Goal: Task Accomplishment & Management: Manage account settings

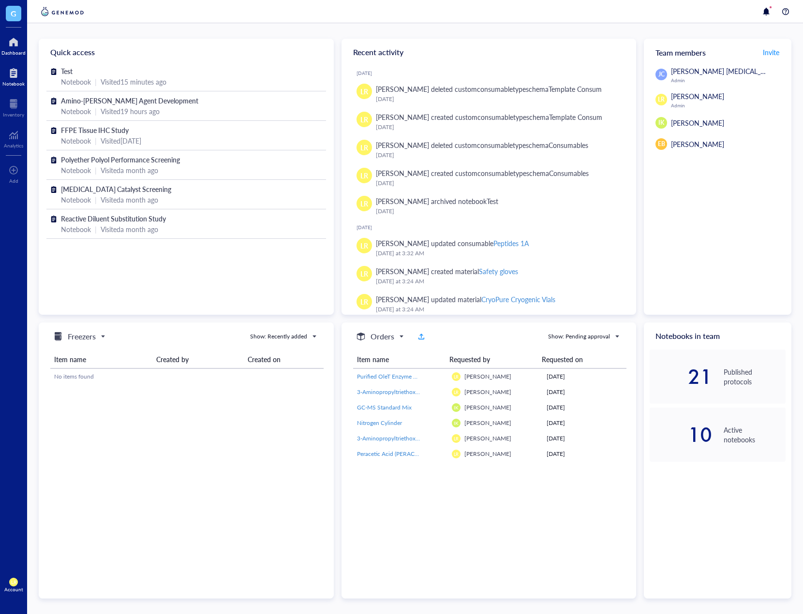
click at [22, 76] on div at bounding box center [13, 72] width 22 height 15
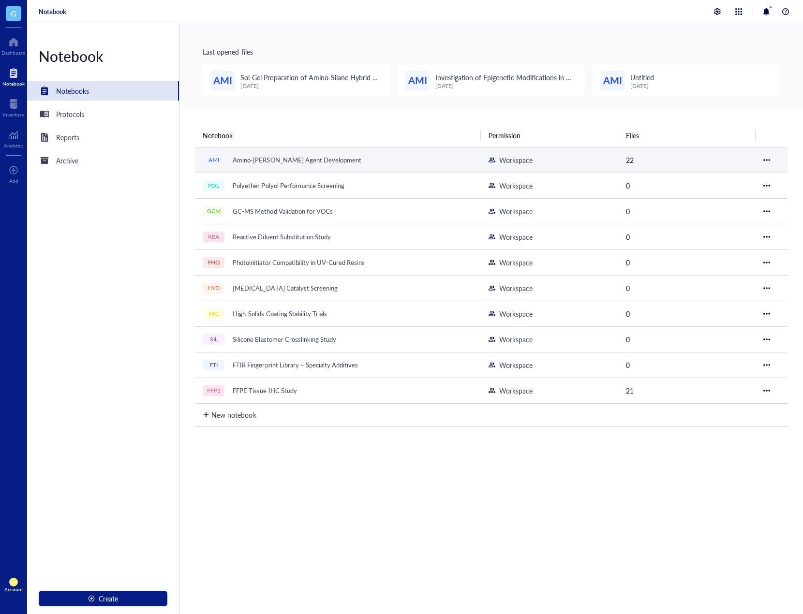
click at [224, 157] on div "AMI" at bounding box center [214, 160] width 22 height 11
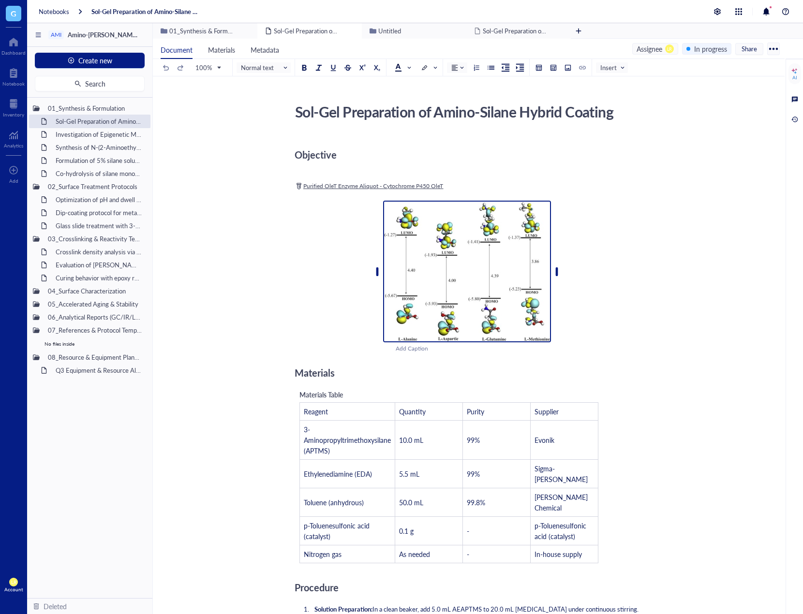
click at [485, 259] on img at bounding box center [467, 272] width 168 height 142
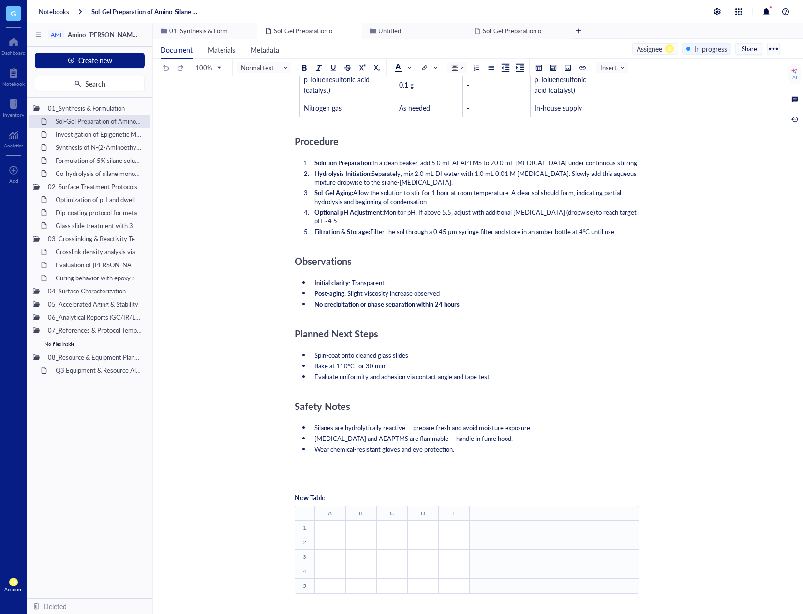
scroll to position [600, 0]
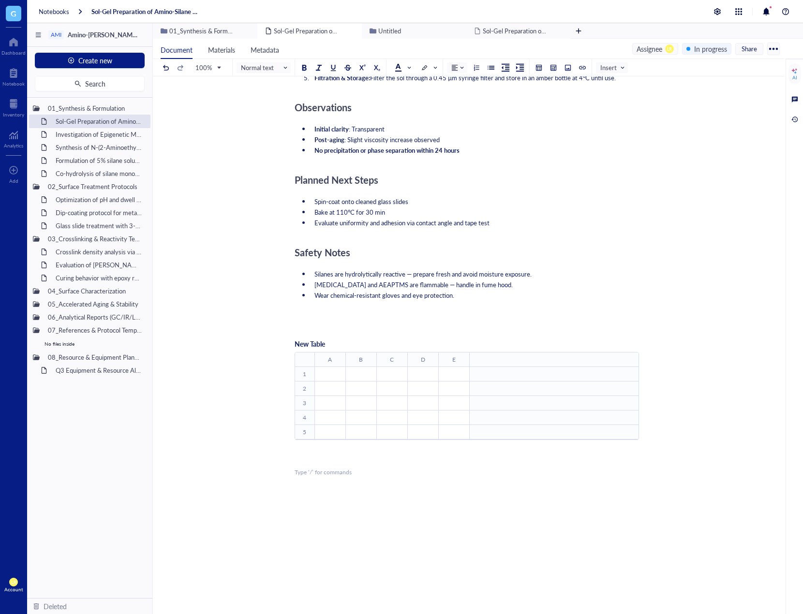
click at [508, 496] on div "Objective ﻿ ﻿ Purified OleT Enzyme Aliquot - Cytochrome P450 OleT ﻿ ﻿ Add Capti…" at bounding box center [467, 94] width 344 height 1118
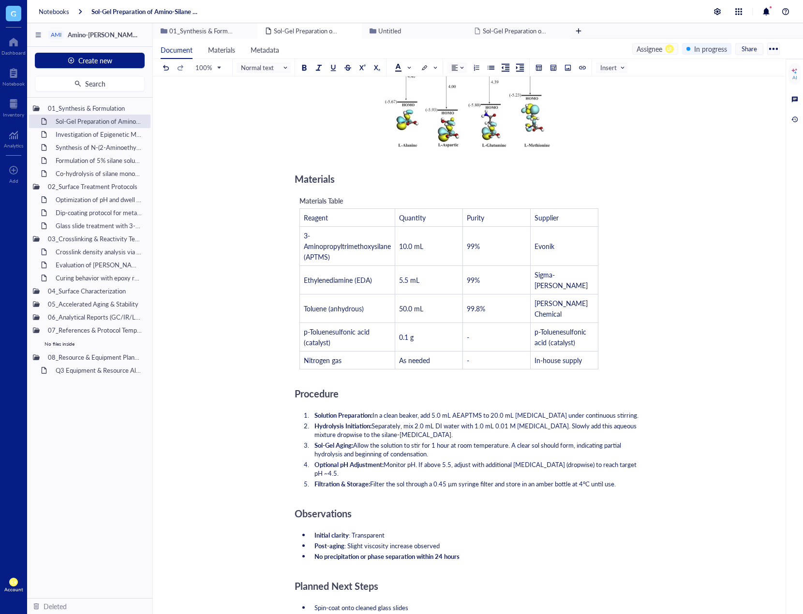
scroll to position [68, 0]
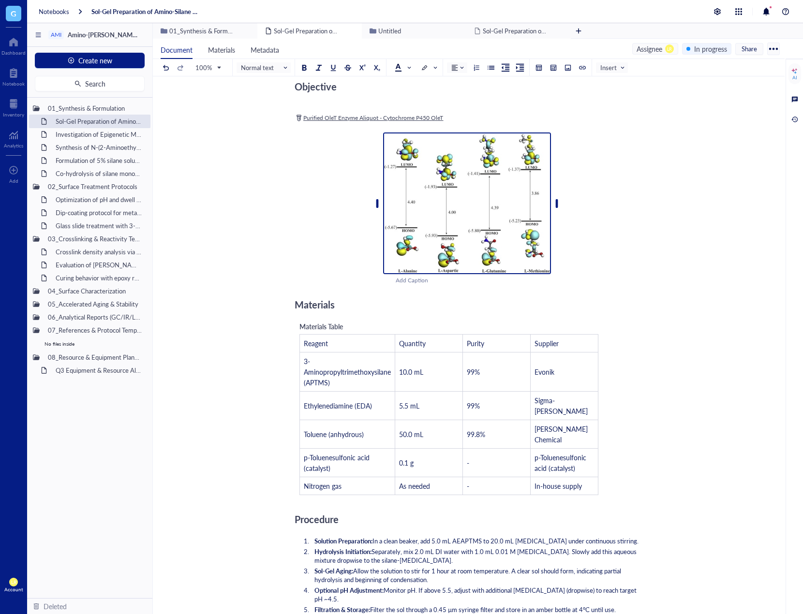
click at [488, 188] on img at bounding box center [467, 204] width 168 height 142
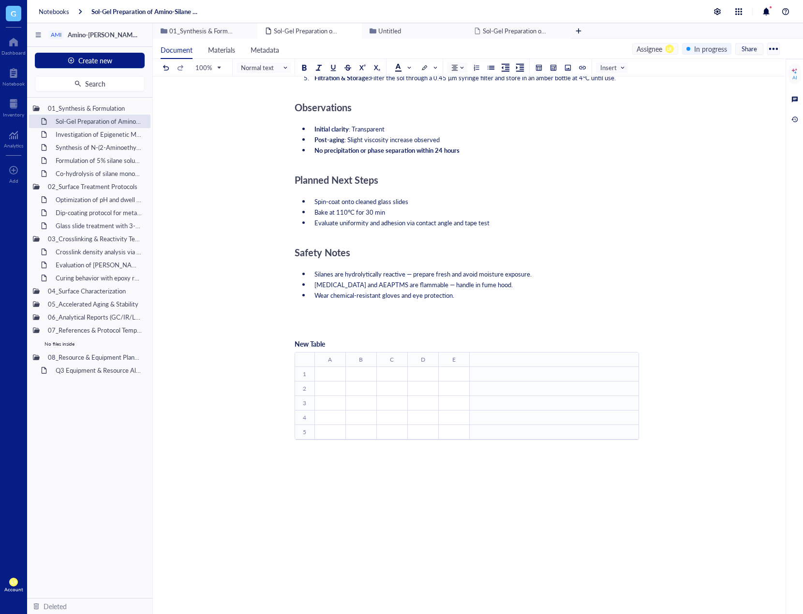
click at [392, 468] on div "﻿" at bounding box center [467, 472] width 344 height 9
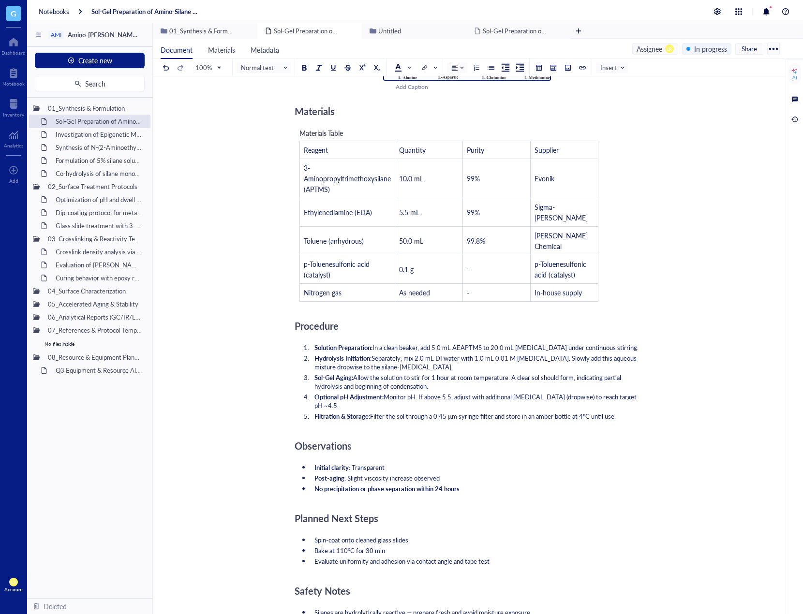
scroll to position [20, 0]
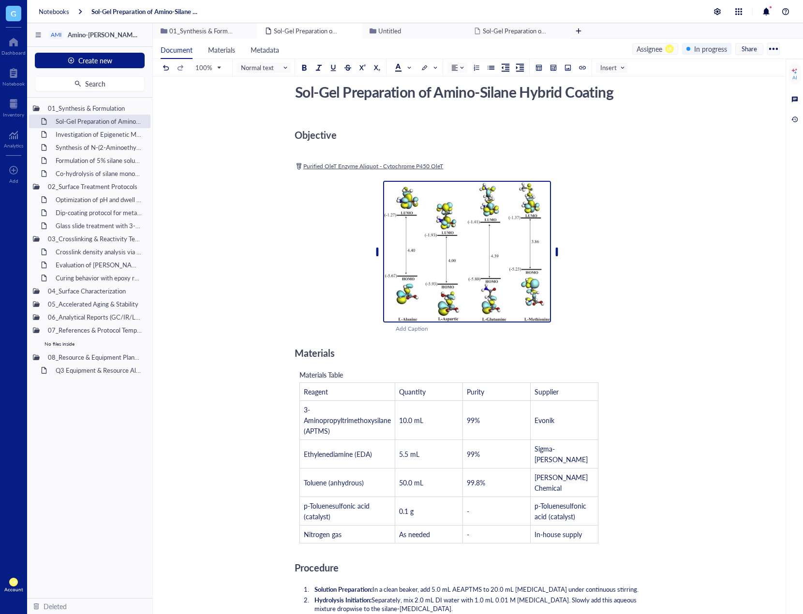
click at [468, 191] on img at bounding box center [467, 252] width 168 height 142
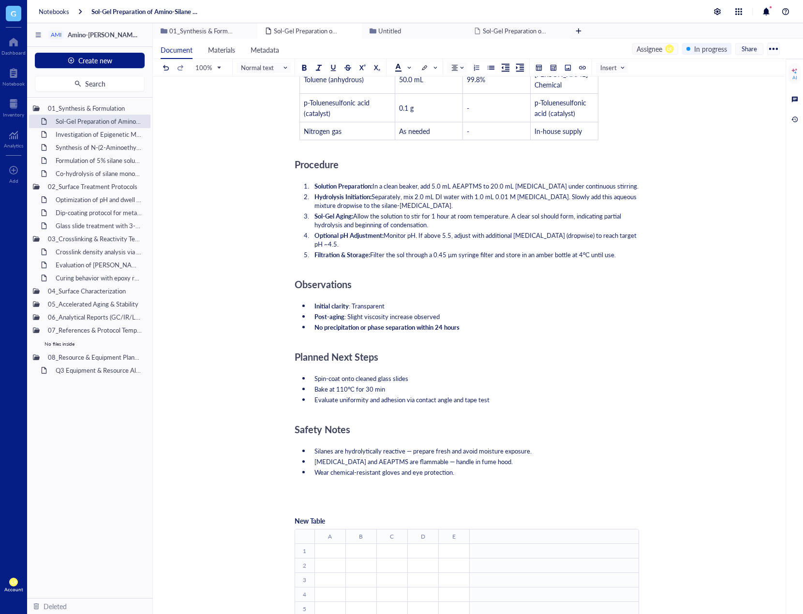
scroll to position [600, 0]
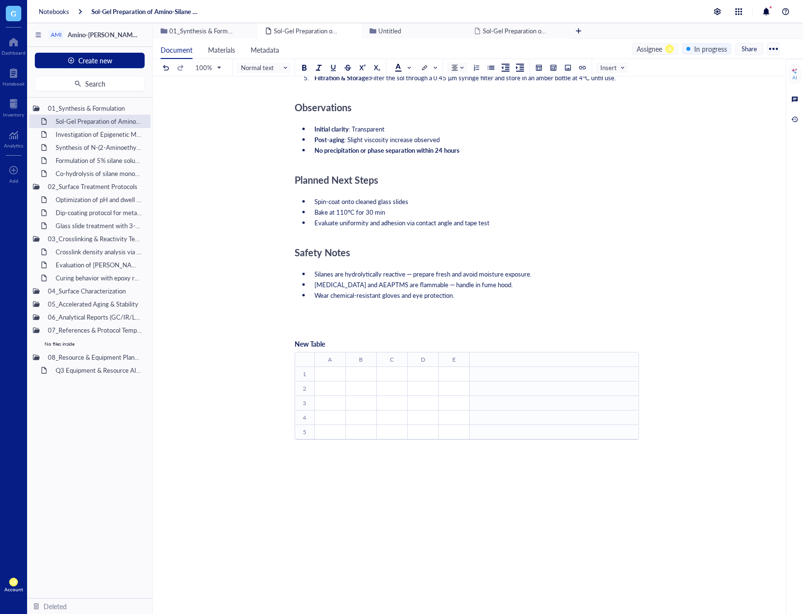
click at [474, 411] on td at bounding box center [553, 418] width 169 height 15
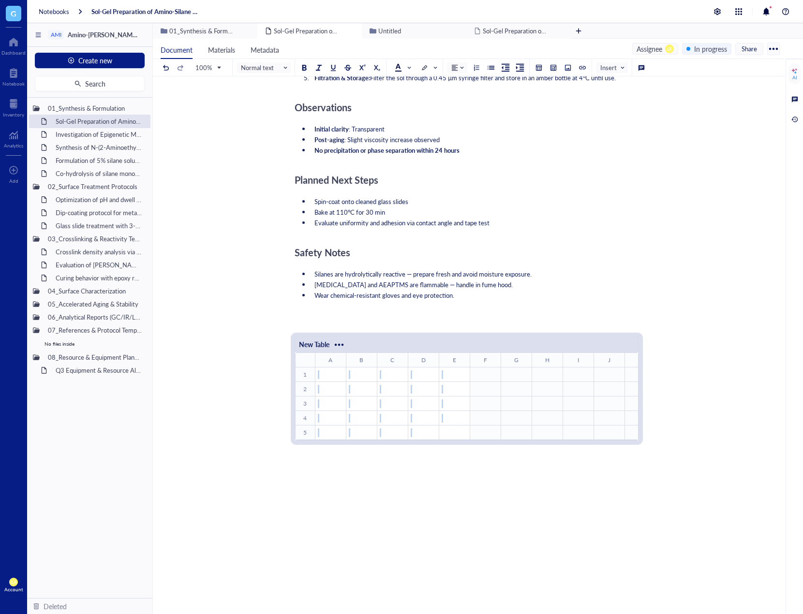
click at [440, 439] on div "New Table ﻿ To pick up a draggable item, press the space bar. While dragging, u…" at bounding box center [467, 398] width 344 height 135
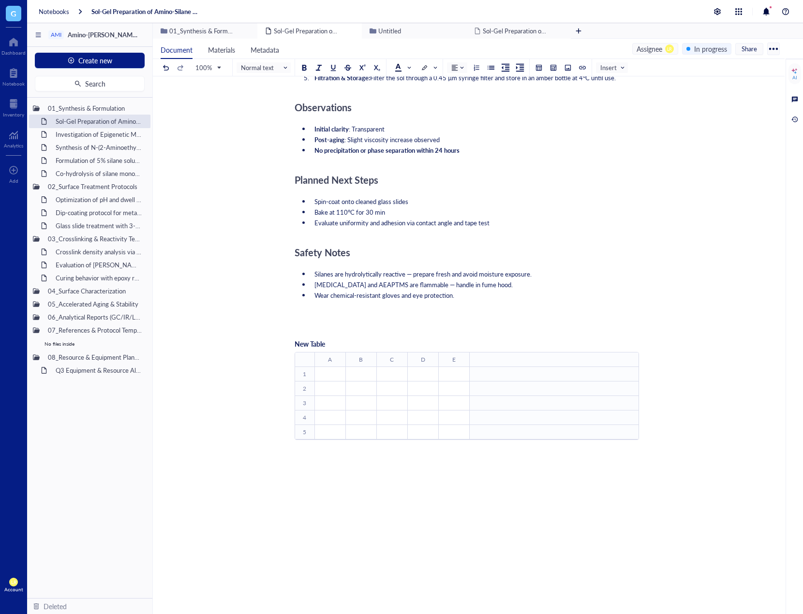
click at [415, 485] on div "Objective ﻿ ﻿ Purified OleT Enzyme Aliquot - Cytochrome P450 OleT ﻿ ﻿ Add Capti…" at bounding box center [467, 94] width 344 height 1118
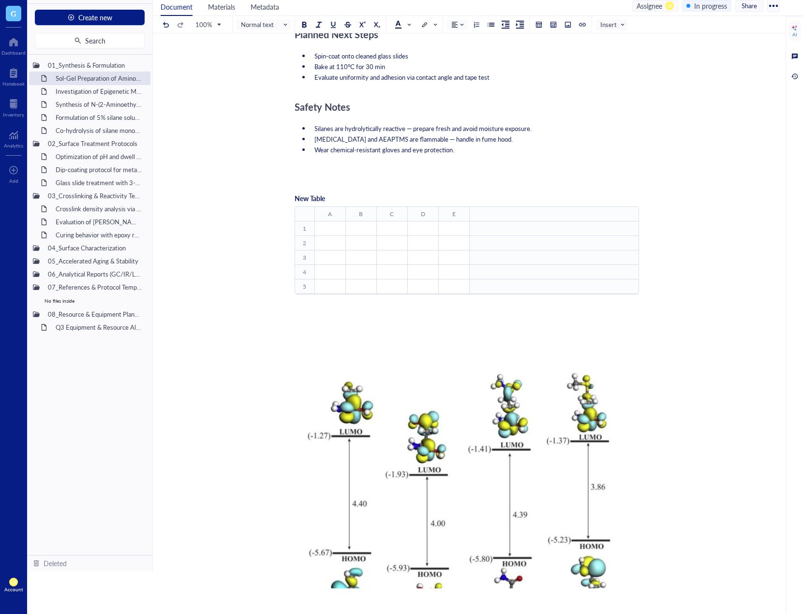
scroll to position [703, 0]
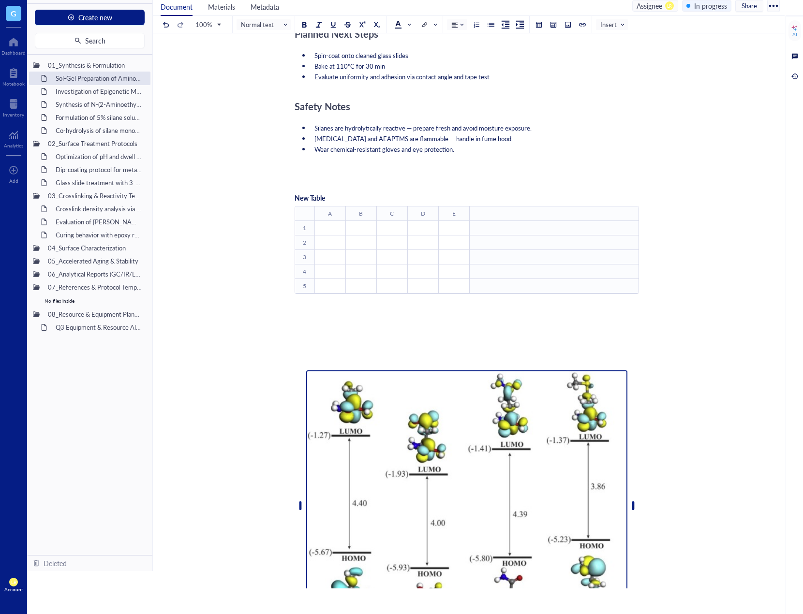
click at [538, 448] on img at bounding box center [466, 506] width 321 height 271
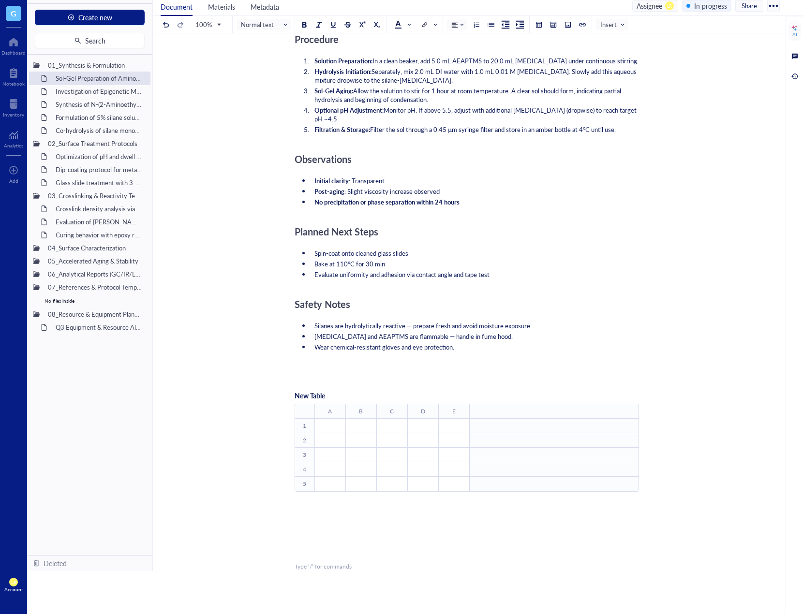
scroll to position [383, 0]
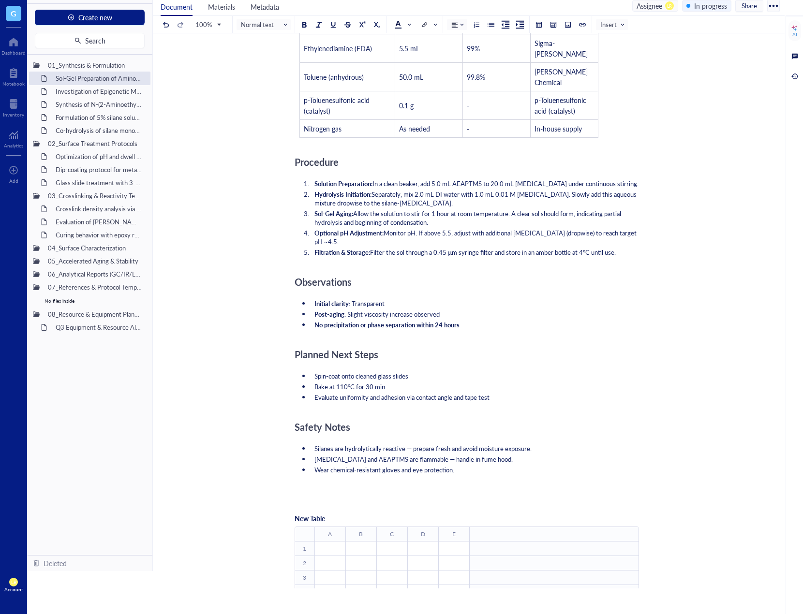
click at [456, 393] on span "Evaluate uniformity and adhesion via contact angle and tape test" at bounding box center [401, 397] width 175 height 9
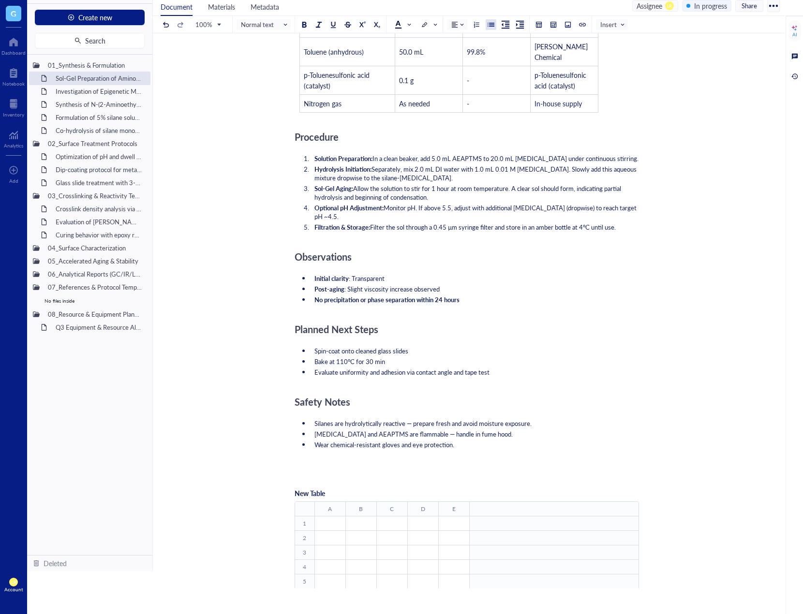
scroll to position [576, 0]
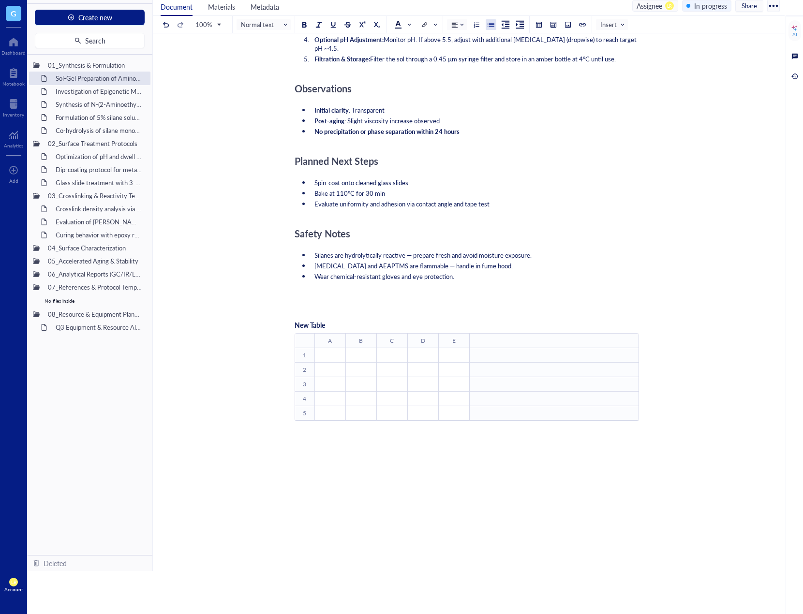
click at [452, 427] on div "Objective ﻿ ﻿ Purified OleT Enzyme Aliquot - Cytochrome P450 OleT ﻿ ﻿ Add Capti…" at bounding box center [467, 111] width 344 height 1191
click at [374, 301] on div "﻿" at bounding box center [467, 305] width 344 height 9
click at [347, 449] on div at bounding box center [467, 462] width 344 height 26
click at [353, 492] on div "﻿" at bounding box center [467, 496] width 344 height 9
click at [342, 492] on div "j" at bounding box center [467, 496] width 344 height 9
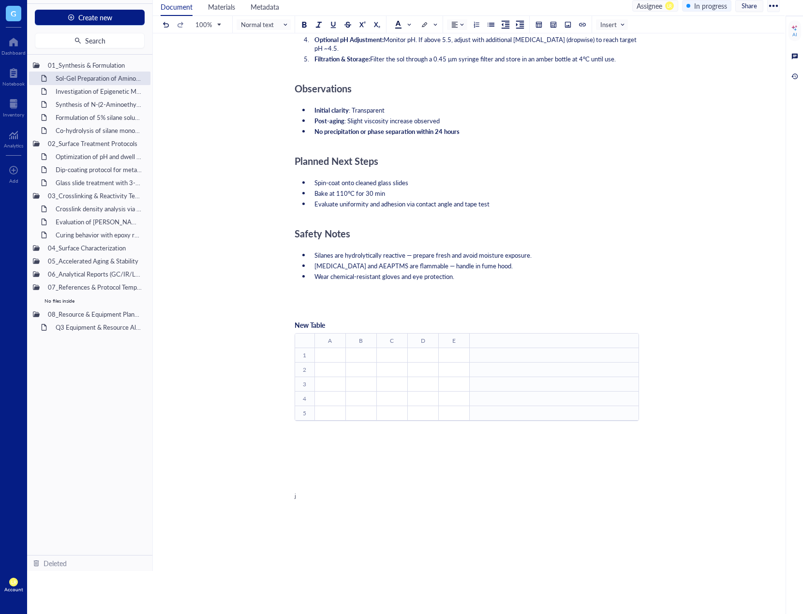
click at [343, 505] on div at bounding box center [467, 518] width 344 height 26
click at [346, 505] on div at bounding box center [467, 518] width 344 height 26
click at [338, 449] on div at bounding box center [467, 462] width 344 height 26
click at [333, 289] on div "﻿ Type ‘/’ for commands" at bounding box center [467, 293] width 344 height 9
drag, startPoint x: 339, startPoint y: 271, endPoint x: 282, endPoint y: 273, distance: 57.1
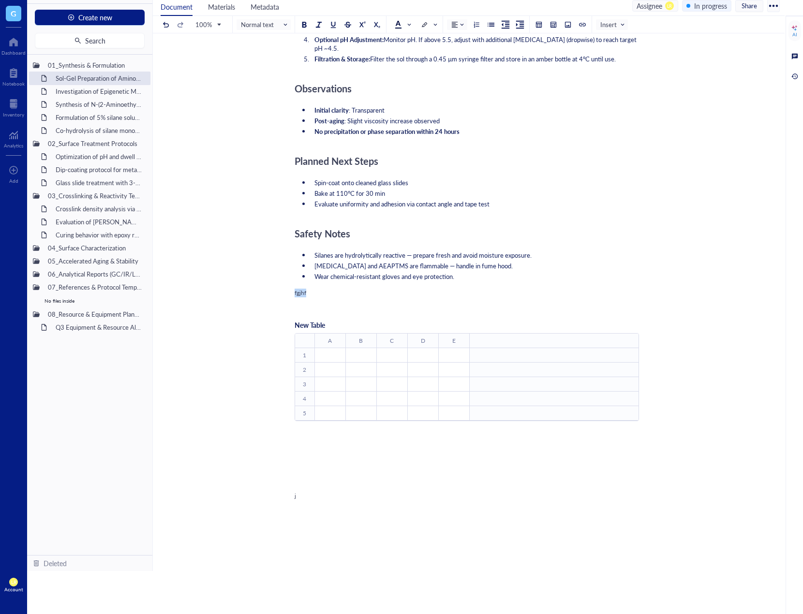
click at [282, 273] on div "Sol-Gel Preparation of Amino-Silane Hybrid Coating Sol-Gel Preparation of Amino…" at bounding box center [467, 93] width 628 height 1226
click at [315, 289] on div "fgjhf" at bounding box center [467, 293] width 344 height 9
click at [337, 301] on div "﻿" at bounding box center [467, 305] width 344 height 9
click at [355, 423] on div "New Table ﻿ To pick up a draggable item, press the space bar. While dragging, u…" at bounding box center [467, 379] width 344 height 135
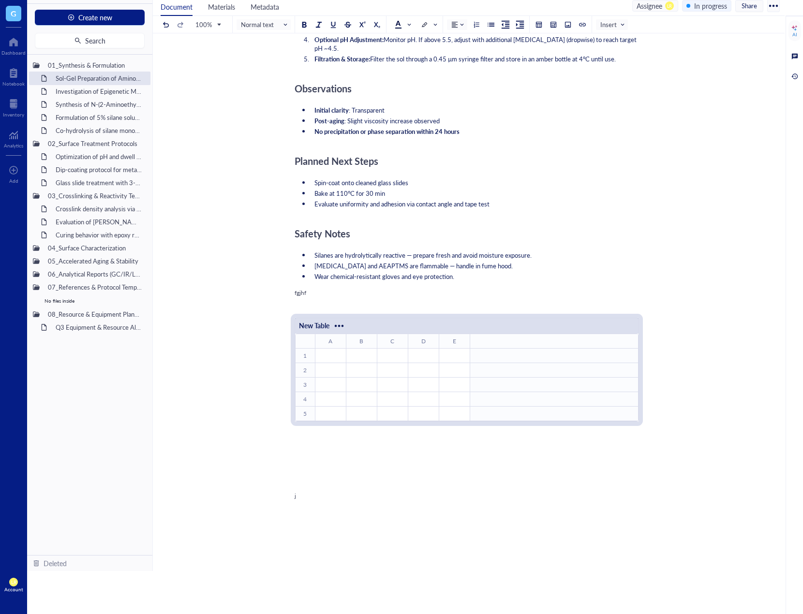
click at [344, 505] on div at bounding box center [467, 518] width 344 height 26
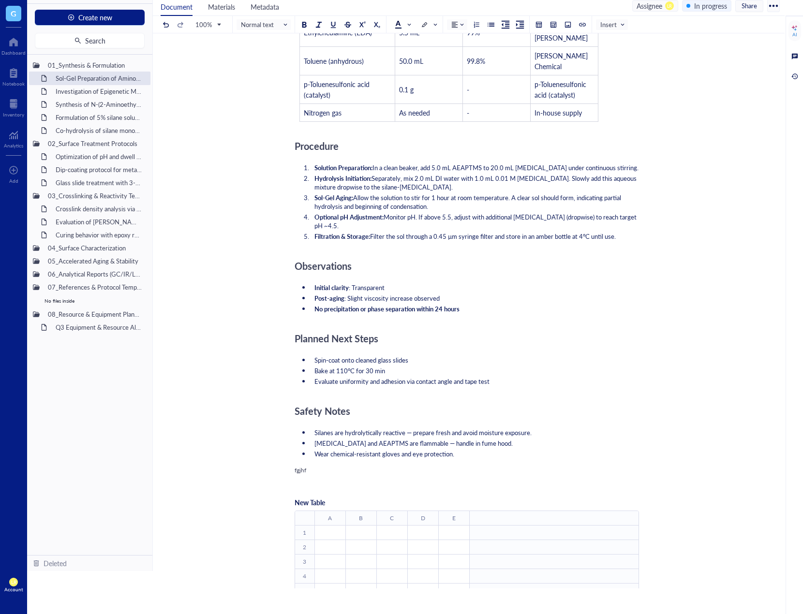
scroll to position [410, 0]
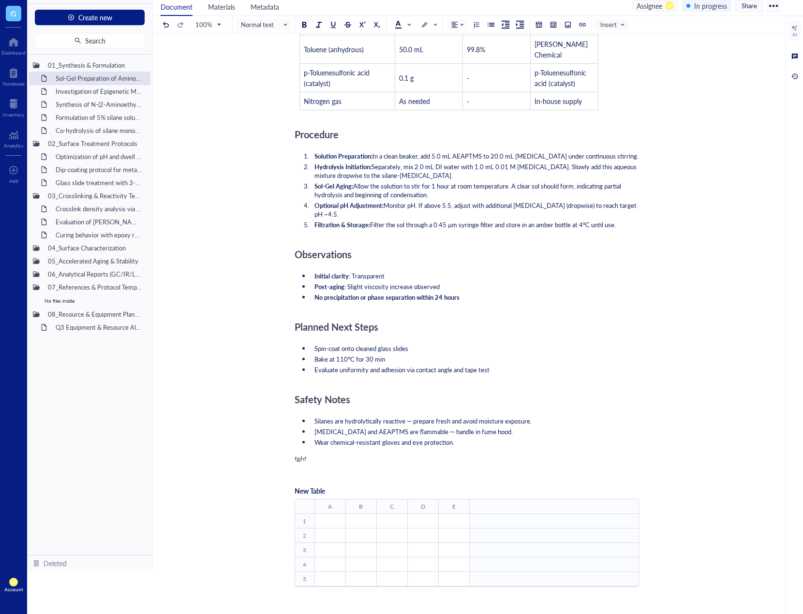
click at [327, 431] on div "Objective ﻿ ﻿ Purified OleT Enzyme Aliquot - Cytochrome P450 OleT ﻿ ﻿ Add Capti…" at bounding box center [467, 254] width 344 height 1144
click at [352, 465] on div "New Table ﻿ To pick up a draggable item, press the space bar. While dragging, u…" at bounding box center [467, 532] width 344 height 135
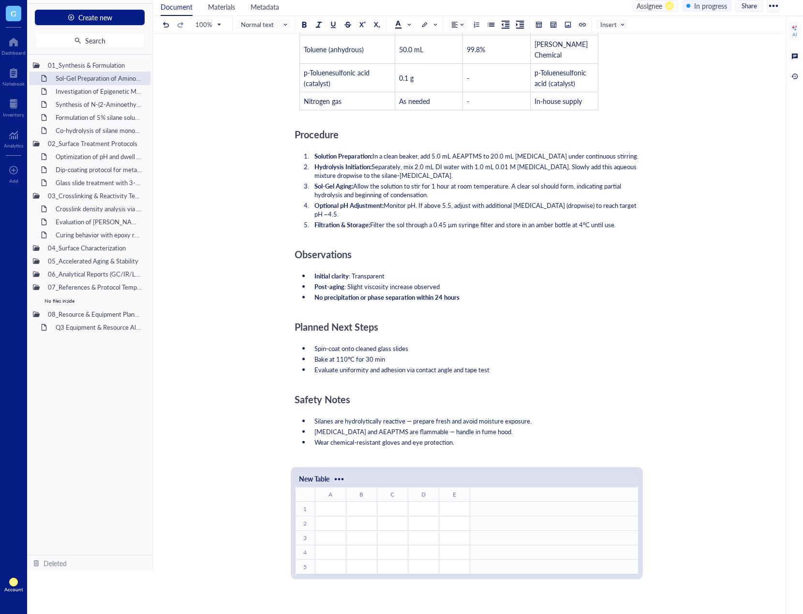
click at [358, 455] on div "﻿" at bounding box center [467, 459] width 344 height 9
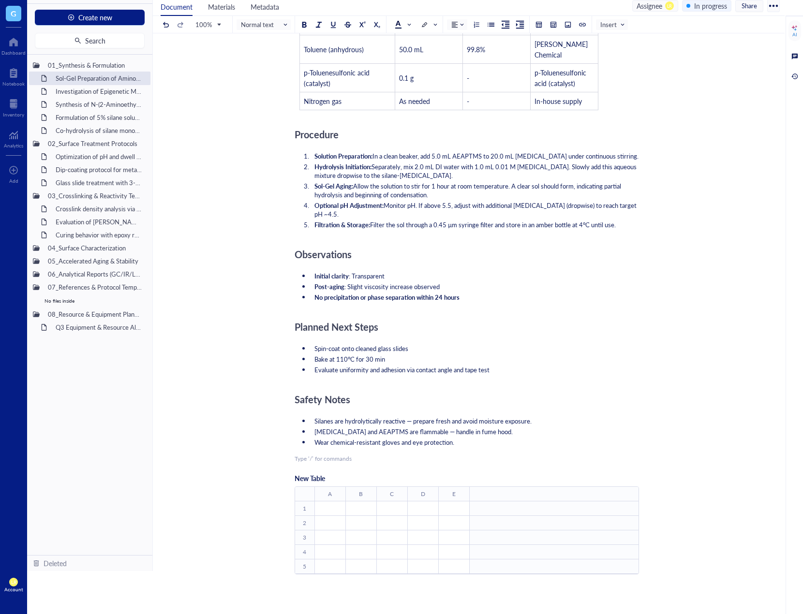
click at [378, 572] on div "New Table ﻿ To pick up a draggable item, press the space bar. While dragging, u…" at bounding box center [467, 532] width 344 height 135
click at [382, 603] on div at bounding box center [467, 620] width 344 height 35
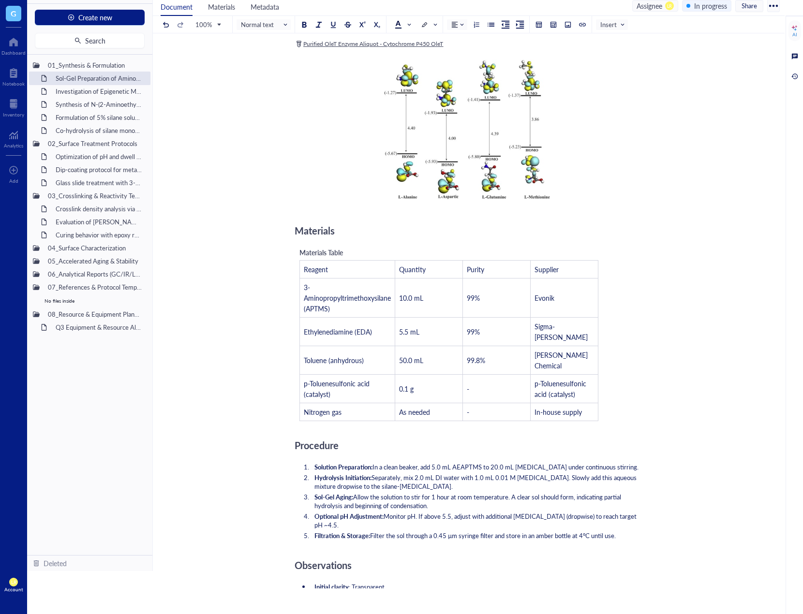
scroll to position [389, 0]
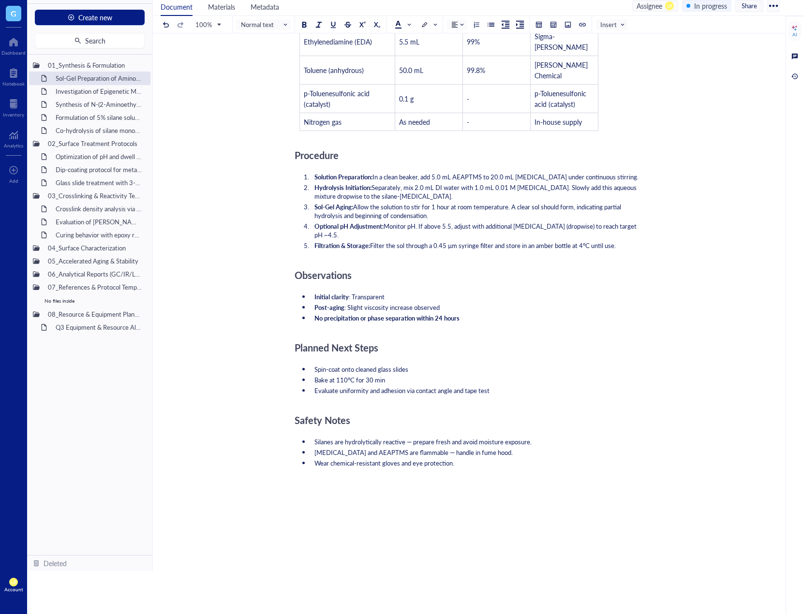
click at [375, 450] on div "Objective ﻿ ﻿ Purified OleT Enzyme Aliquot - Cytochrome P450 OleT ﻿ ﻿ Add Capti…" at bounding box center [467, 201] width 344 height 996
click at [371, 488] on div at bounding box center [467, 505] width 344 height 35
click at [368, 501] on div at bounding box center [467, 505] width 344 height 35
click at [539, 21] on div at bounding box center [539, 24] width 7 height 7
click at [557, 55] on td at bounding box center [558, 57] width 6 height 6
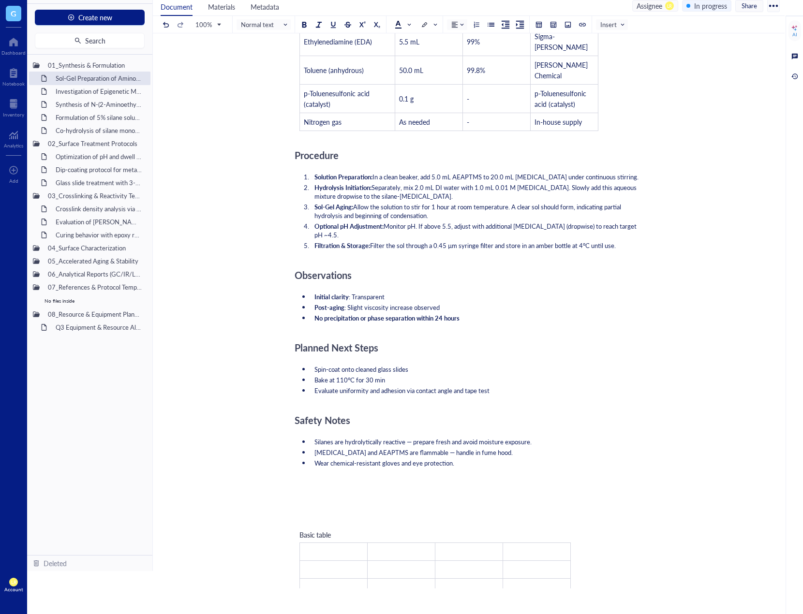
click at [334, 495] on div at bounding box center [467, 505] width 344 height 35
click at [559, 22] on div "100% Normal text Insert" at bounding box center [394, 24] width 467 height 17
click at [555, 23] on div at bounding box center [553, 24] width 7 height 7
click at [574, 52] on td at bounding box center [573, 50] width 6 height 6
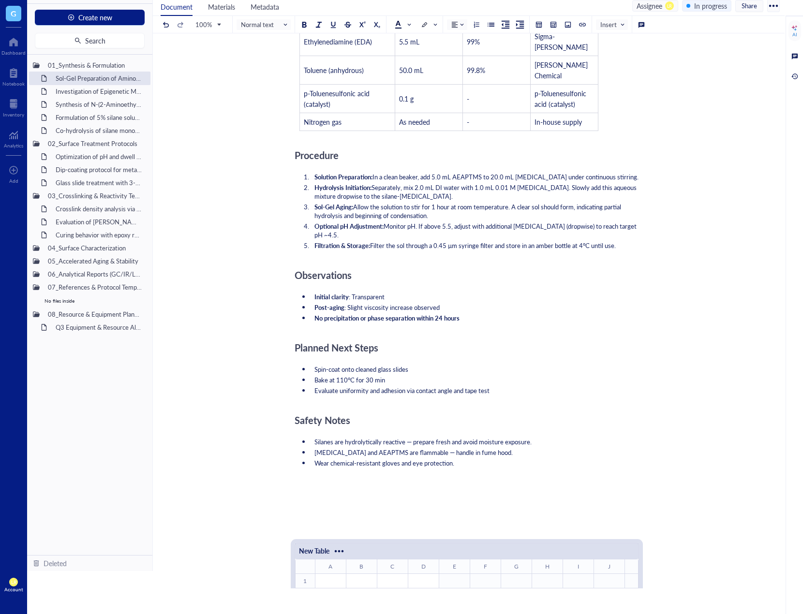
click at [330, 499] on div at bounding box center [467, 505] width 344 height 35
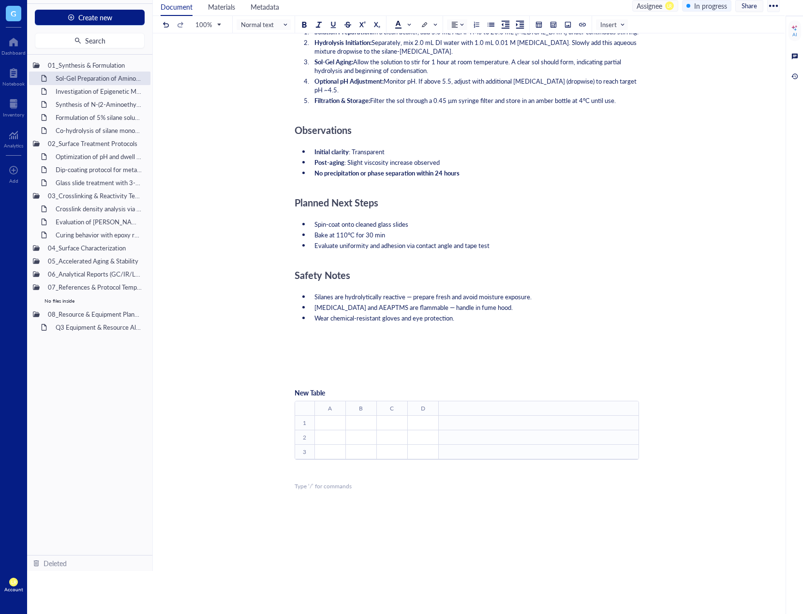
click at [357, 482] on div "﻿ Type ‘/’ for commands" at bounding box center [467, 486] width 344 height 9
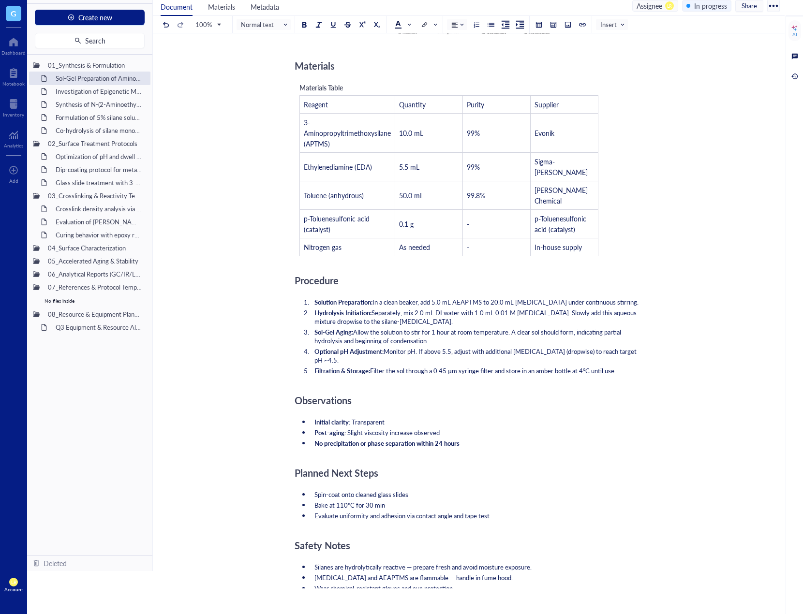
scroll to position [249, 0]
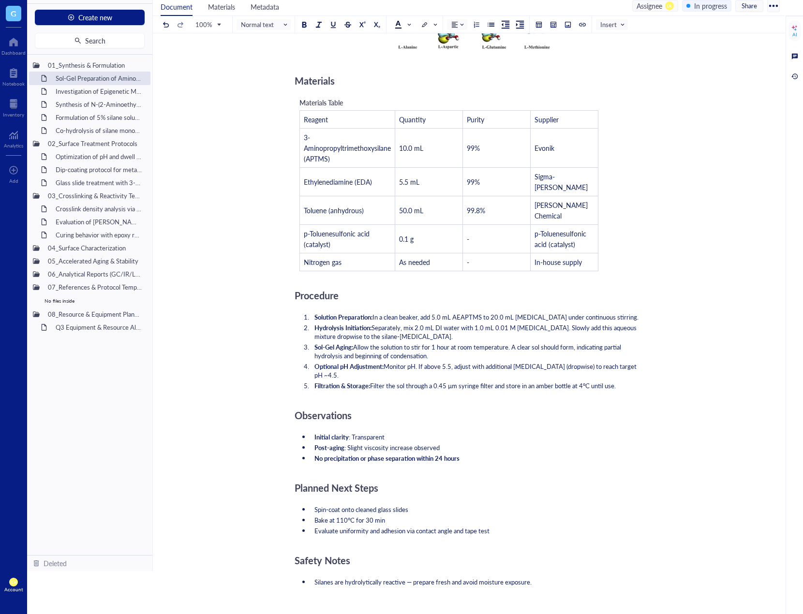
click at [19, 586] on div "LR Account" at bounding box center [13, 585] width 27 height 27
click at [60, 553] on link "Account settings" at bounding box center [65, 549] width 56 height 17
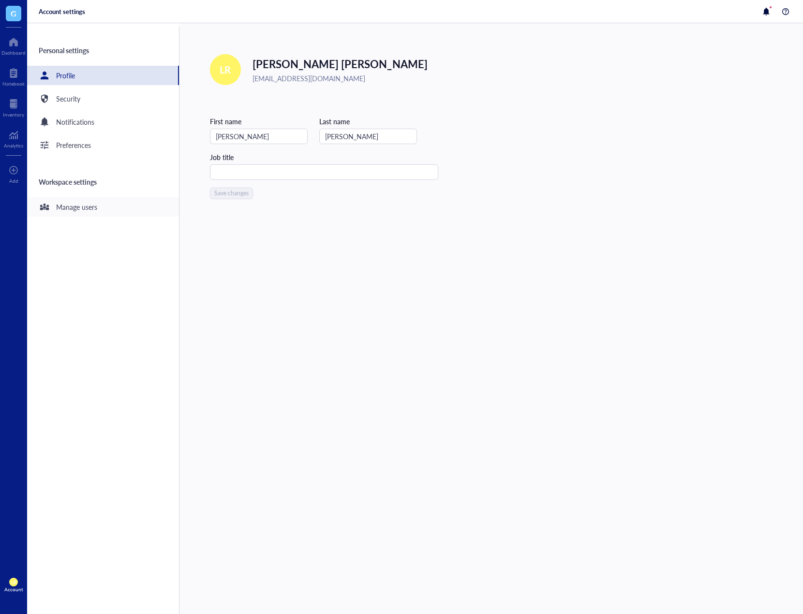
click at [63, 206] on div "Manage users" at bounding box center [76, 207] width 41 height 11
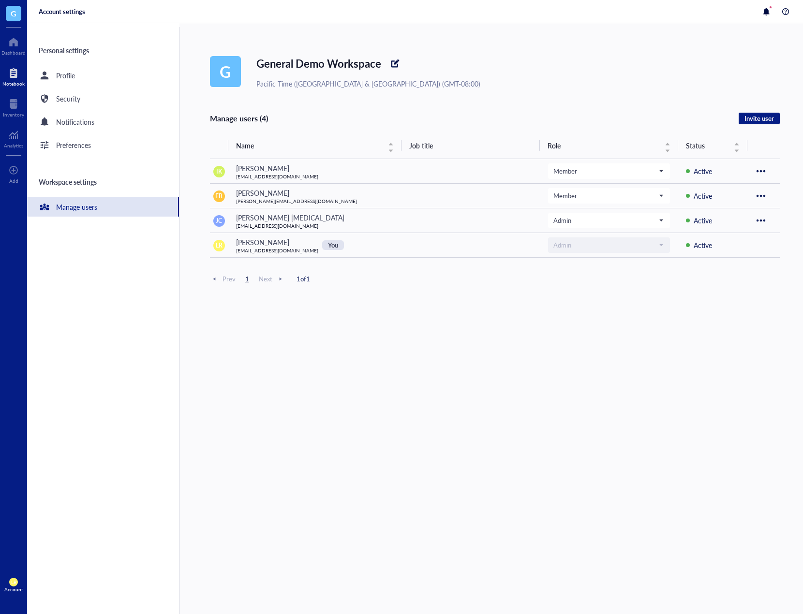
click at [16, 83] on div "Notebook" at bounding box center [13, 84] width 22 height 6
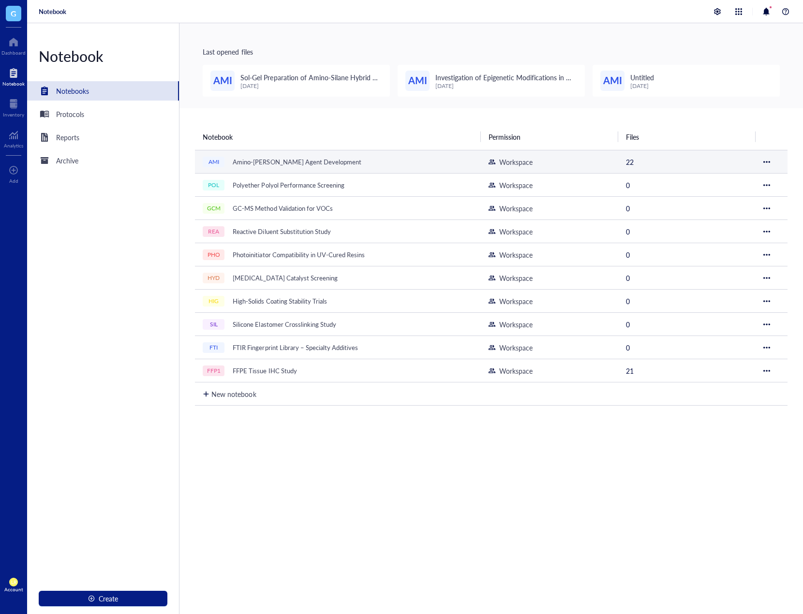
click at [372, 167] on div "AMI Amino-[PERSON_NAME] Agent Development" at bounding box center [324, 162] width 242 height 14
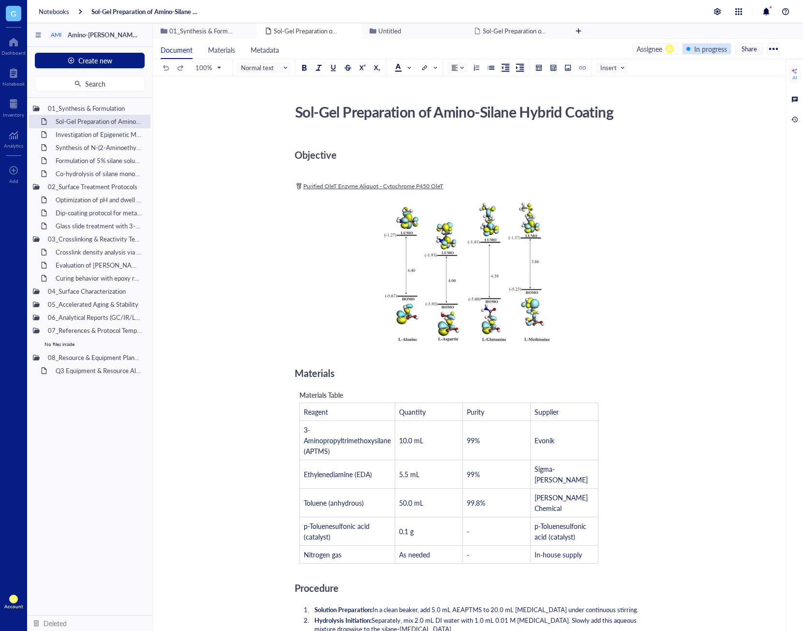
click at [707, 48] on div "In progress" at bounding box center [710, 49] width 33 height 11
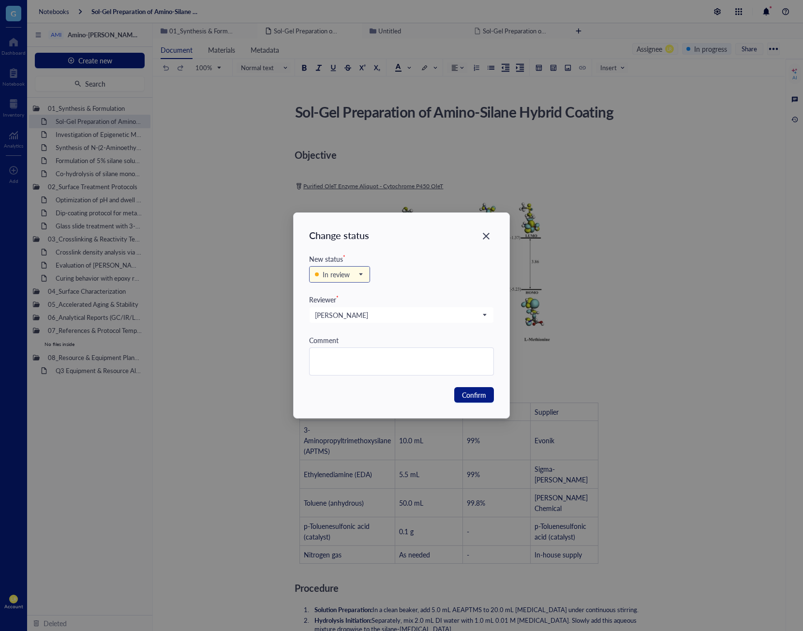
click at [342, 279] on div "In review" at bounding box center [336, 274] width 27 height 11
click at [419, 272] on div "In review Backlog In progress In review Complete" at bounding box center [401, 279] width 185 height 30
click at [470, 395] on span "Confirm" at bounding box center [474, 394] width 24 height 11
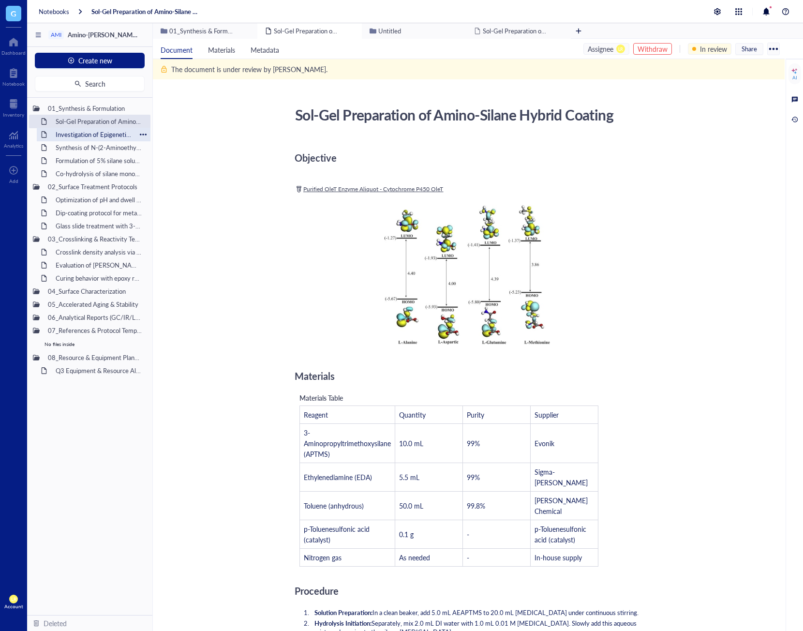
click at [88, 132] on div "Investigation of Epigenetic Modifications in [MEDICAL_DATA] Tumor Samplesitled" at bounding box center [93, 135] width 85 height 14
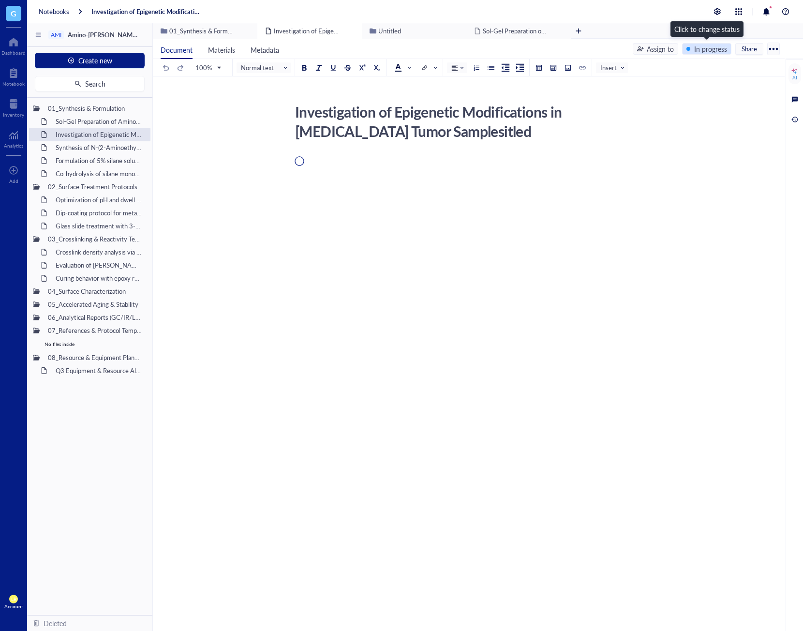
click at [695, 49] on div "In progress" at bounding box center [710, 49] width 33 height 11
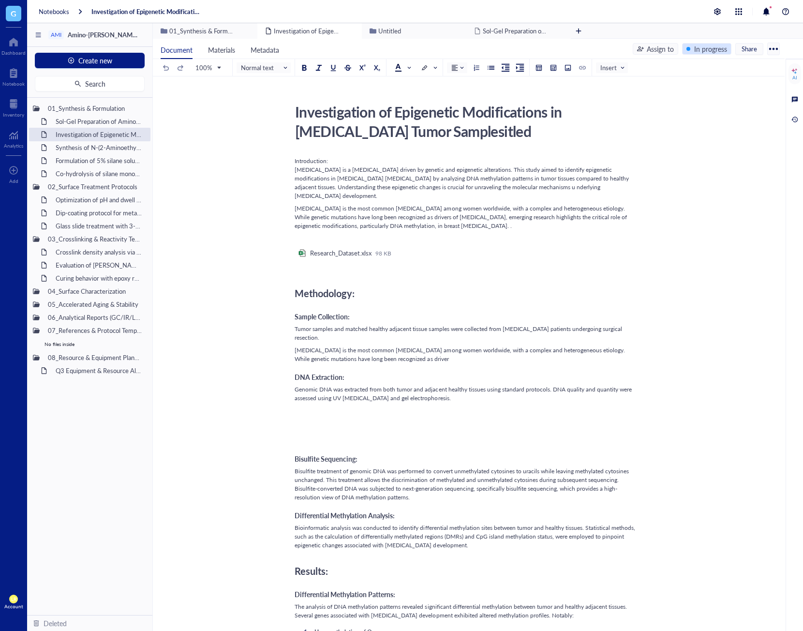
click at [695, 49] on div "In progress" at bounding box center [710, 49] width 33 height 11
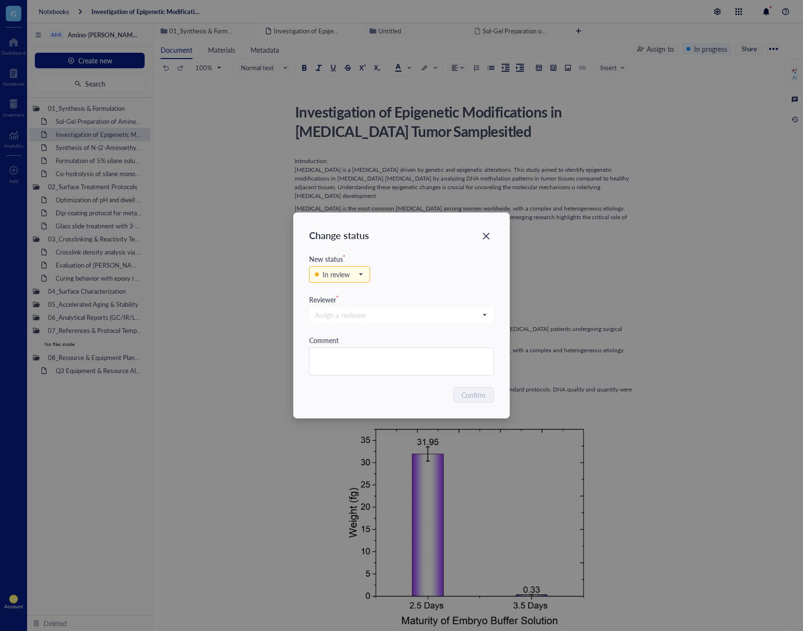
click at [718, 108] on div "Change status New status * In review Reviewer * Assign a reviewer Comment Confi…" at bounding box center [401, 315] width 803 height 631
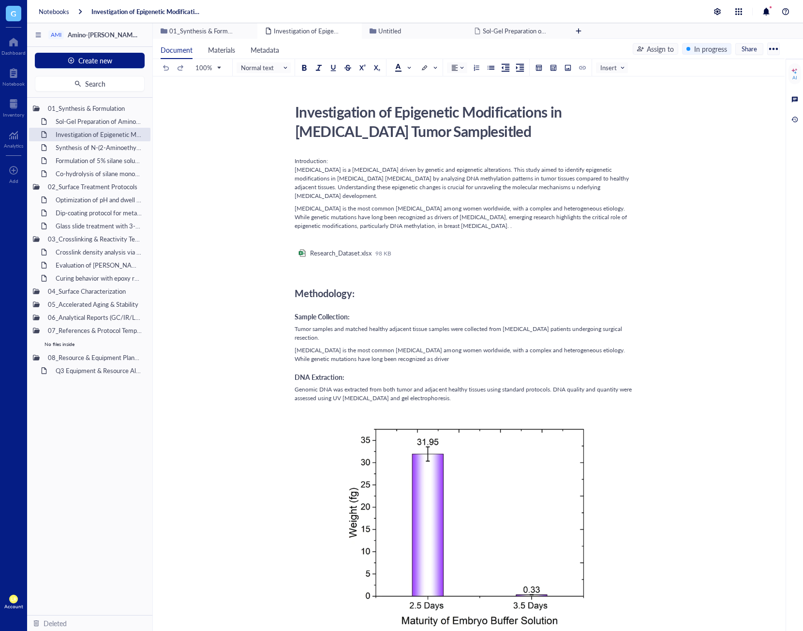
click at [653, 50] on div "Assign to" at bounding box center [660, 49] width 27 height 11
click at [676, 143] on span "[PERSON_NAME]" at bounding box center [682, 146] width 53 height 10
click at [706, 49] on div "In progress" at bounding box center [710, 49] width 33 height 11
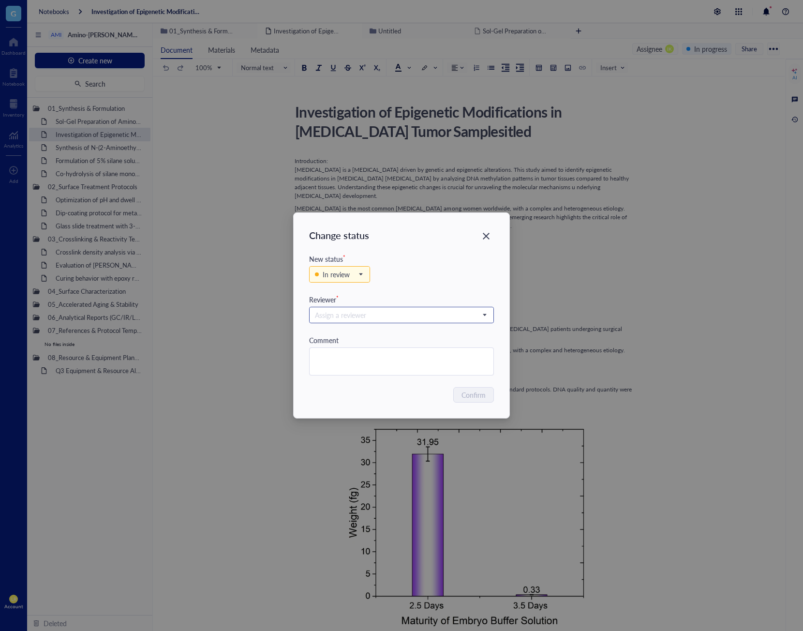
click at [376, 310] on input "search" at bounding box center [397, 315] width 164 height 15
click at [373, 364] on span "[PERSON_NAME]" at bounding box center [357, 364] width 53 height 10
click at [403, 393] on div "Confirm" at bounding box center [401, 394] width 185 height 15
click at [469, 398] on span "Confirm" at bounding box center [474, 394] width 24 height 11
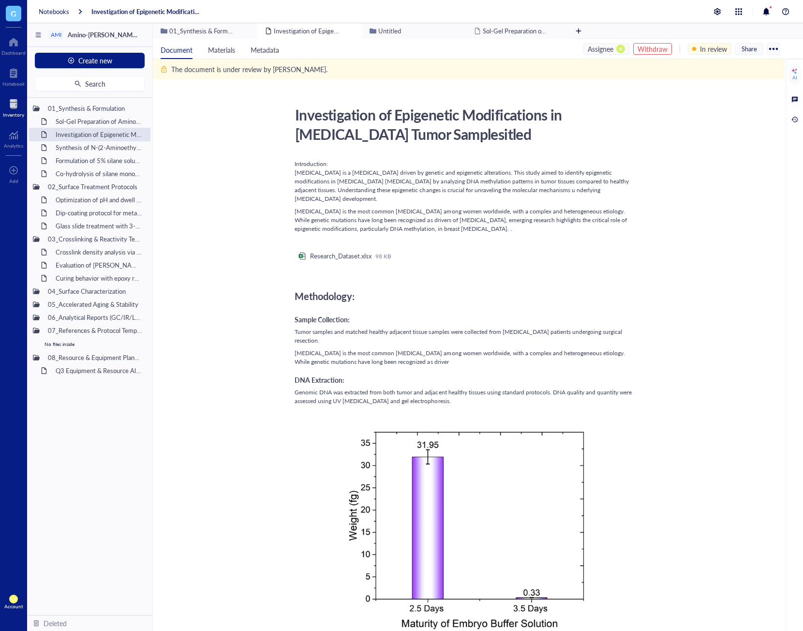
click at [20, 95] on div "Inventory" at bounding box center [13, 106] width 27 height 27
click at [13, 105] on div at bounding box center [13, 103] width 21 height 15
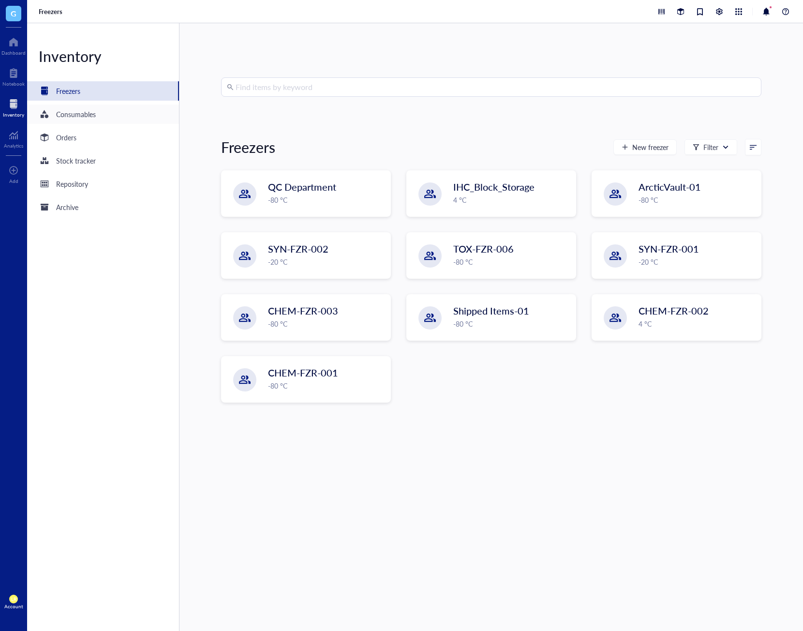
click at [89, 122] on div "Consumables" at bounding box center [103, 114] width 152 height 19
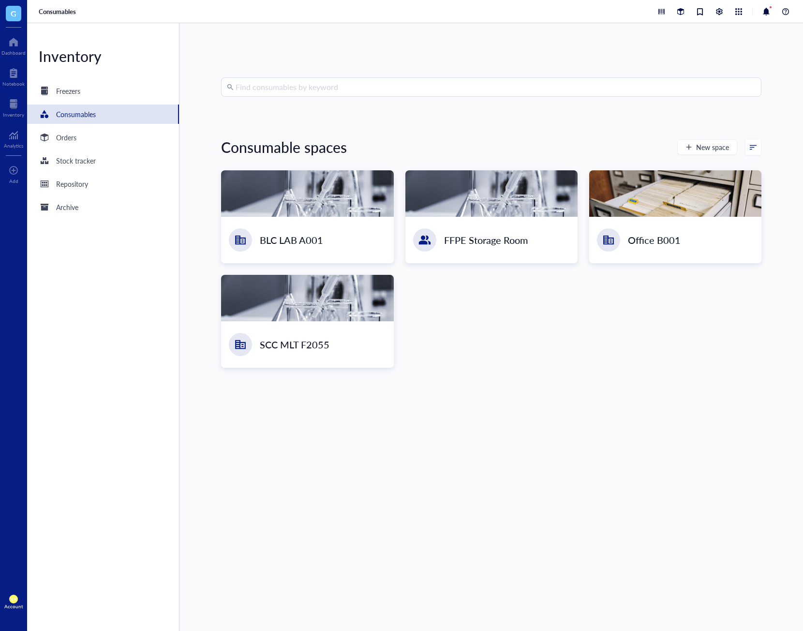
click at [474, 346] on div "BLC LAB A001 FFPE Storage Room Office B001 SCC MLT F2055" at bounding box center [491, 268] width 540 height 197
click at [121, 186] on div "Repository" at bounding box center [103, 183] width 152 height 19
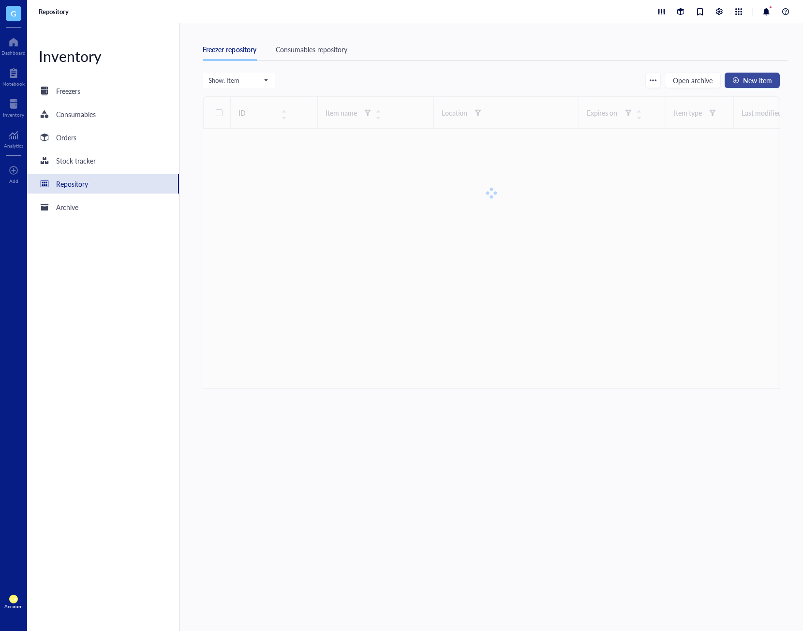
click at [761, 81] on span "New item" at bounding box center [757, 80] width 29 height 8
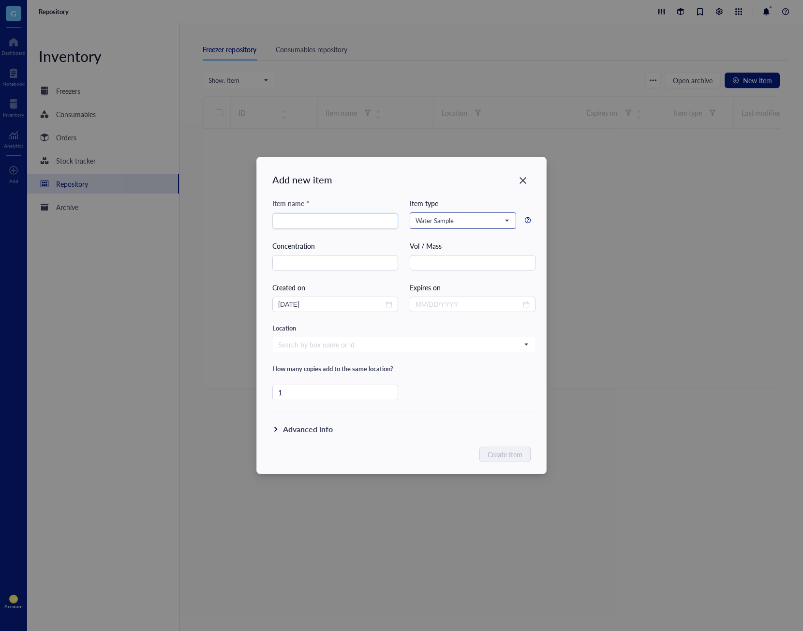
click at [449, 224] on span "Water Sample" at bounding box center [462, 220] width 93 height 9
click at [485, 220] on span "Water Sample" at bounding box center [462, 220] width 93 height 9
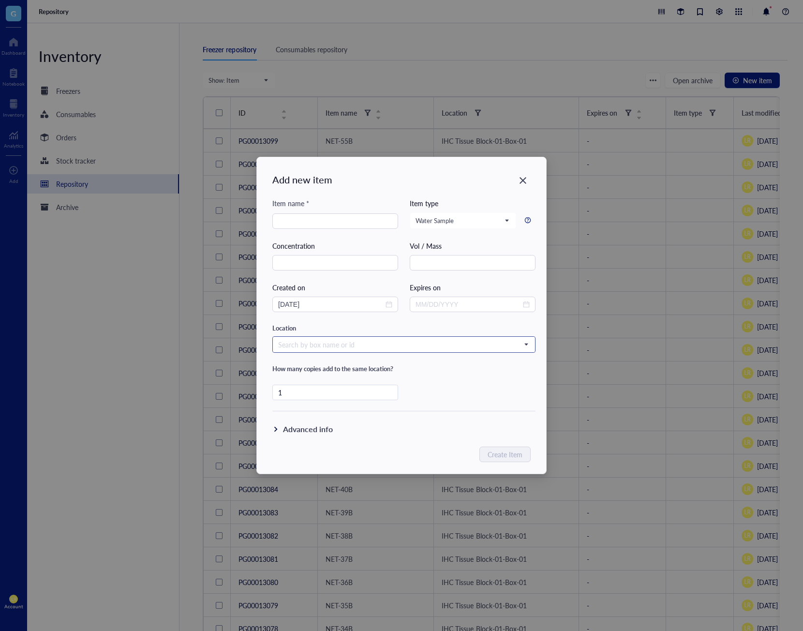
click at [496, 348] on input "search" at bounding box center [399, 344] width 243 height 15
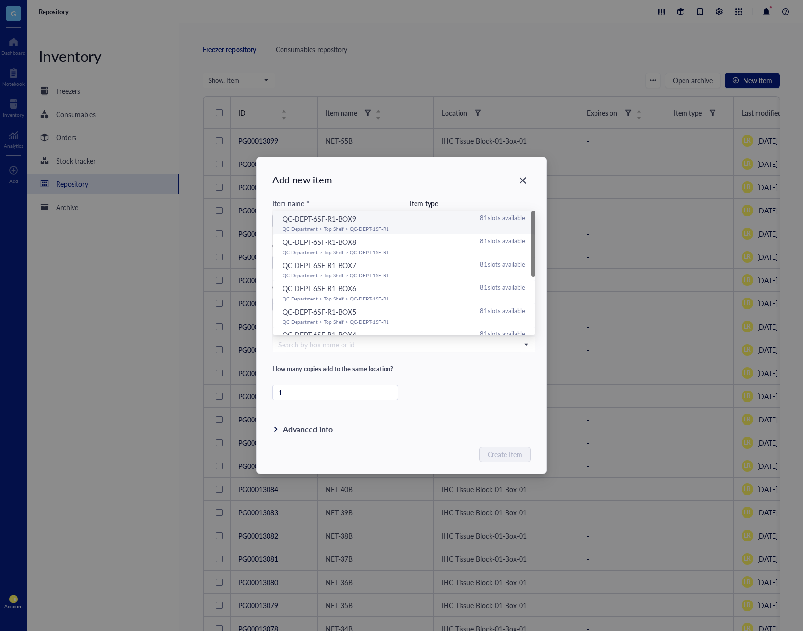
click at [502, 374] on div "Item name * Item type Water Sample Reagent Protein RNA Tissue Aliquots Biorepos…" at bounding box center [403, 305] width 263 height 214
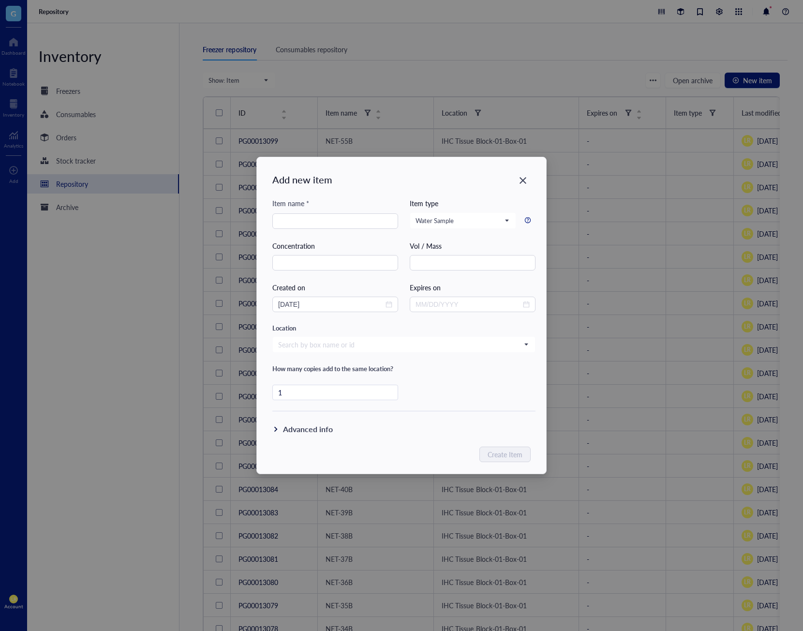
click at [67, 120] on div "Add new item Item name * Item type Water Sample Reagent Protein RNA Tissue Aliq…" at bounding box center [401, 315] width 803 height 631
click at [519, 178] on icon "Close" at bounding box center [523, 180] width 9 height 9
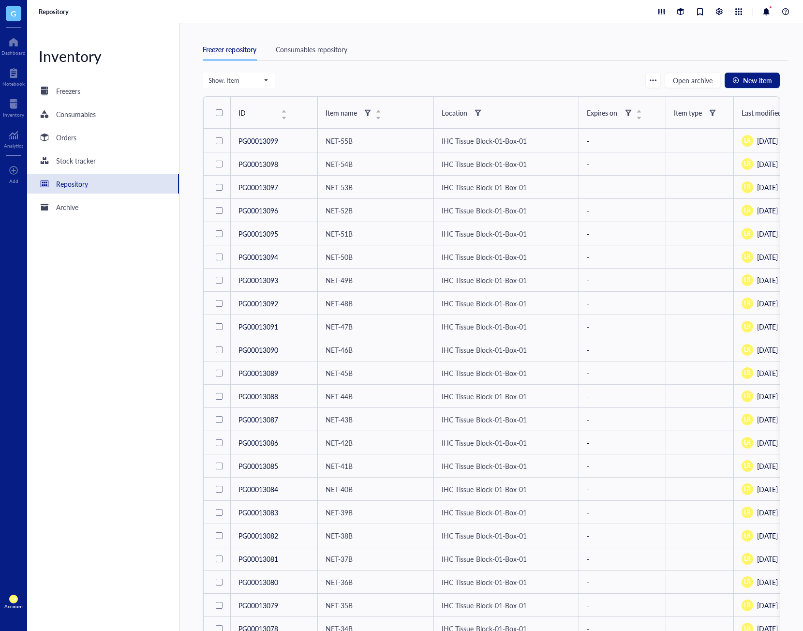
click at [330, 54] on div "Consumables repository" at bounding box center [312, 49] width 72 height 11
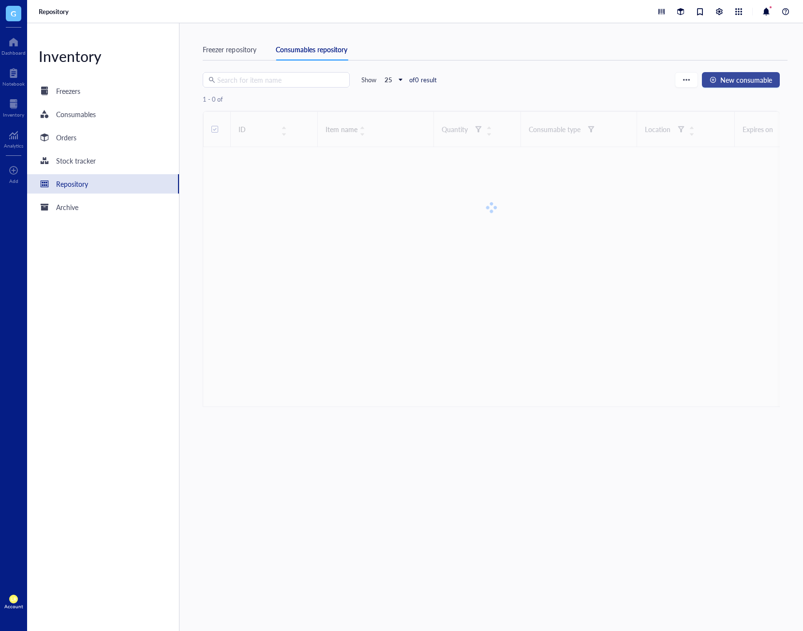
click at [748, 77] on span "New consumable" at bounding box center [746, 80] width 52 height 8
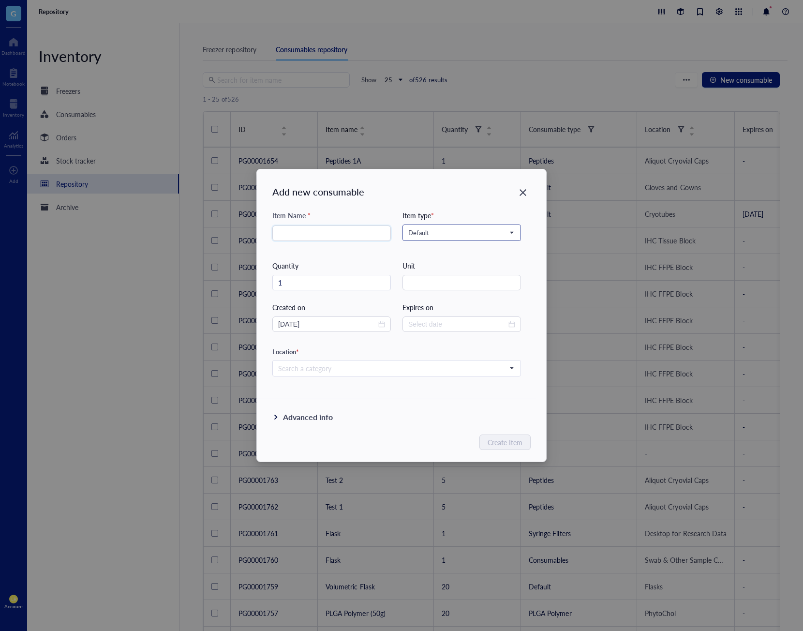
click at [436, 240] on div "Default" at bounding box center [462, 232] width 119 height 16
click at [443, 236] on span "Default" at bounding box center [460, 232] width 105 height 9
click at [448, 206] on div "Add new consumable Item Name * Item type * Default Consumables Syringe Filters …" at bounding box center [401, 315] width 289 height 292
click at [473, 234] on span "Default" at bounding box center [460, 232] width 105 height 9
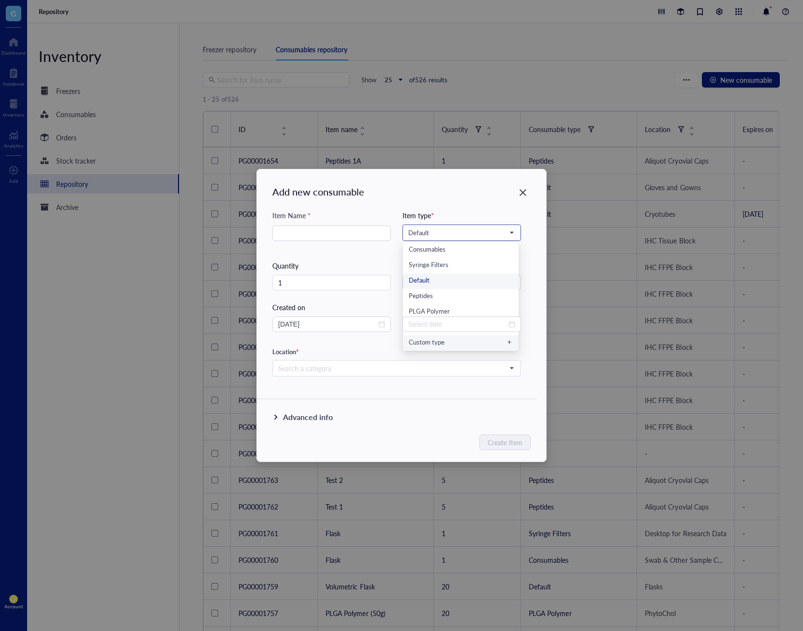
click at [471, 346] on div "Custom type" at bounding box center [461, 343] width 104 height 11
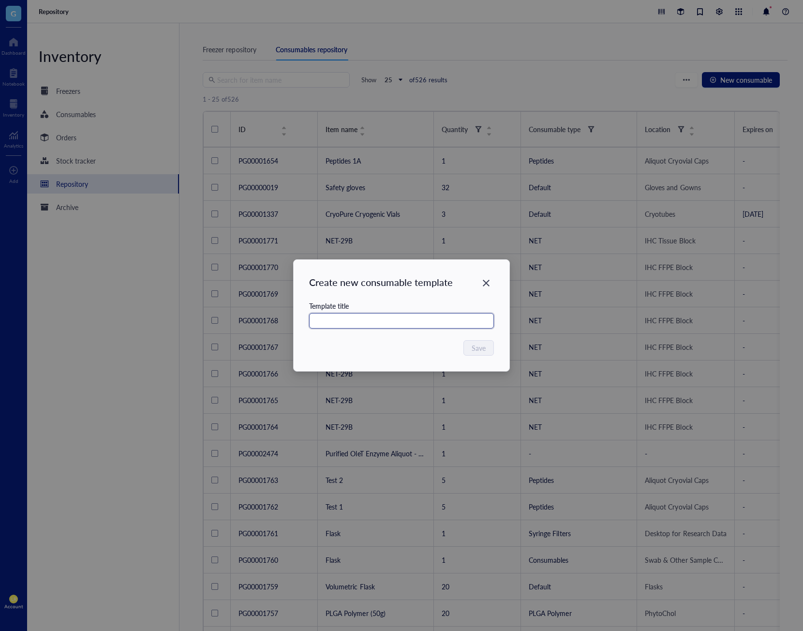
click at [441, 324] on input "text" at bounding box center [401, 320] width 185 height 15
type input "Test consumable"
click at [471, 342] on button "Save" at bounding box center [479, 347] width 30 height 15
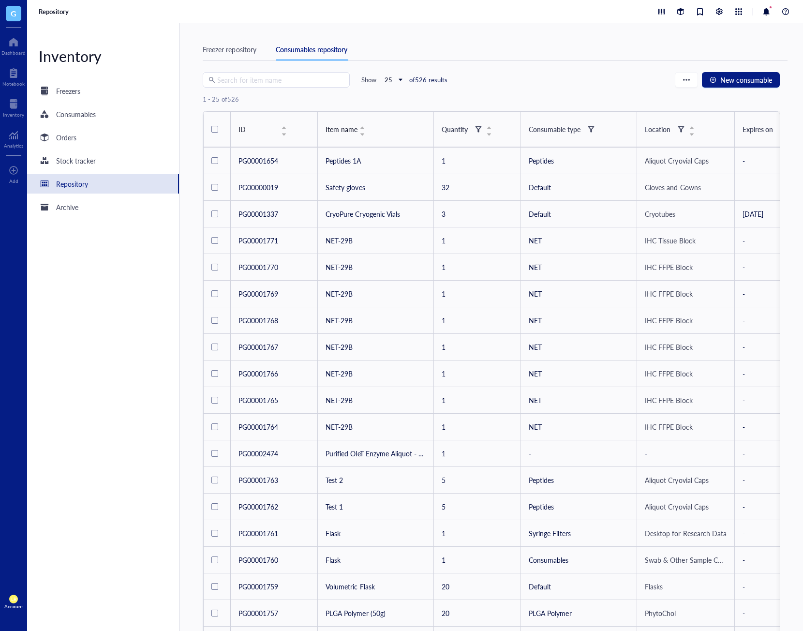
type input "2025-10-03"
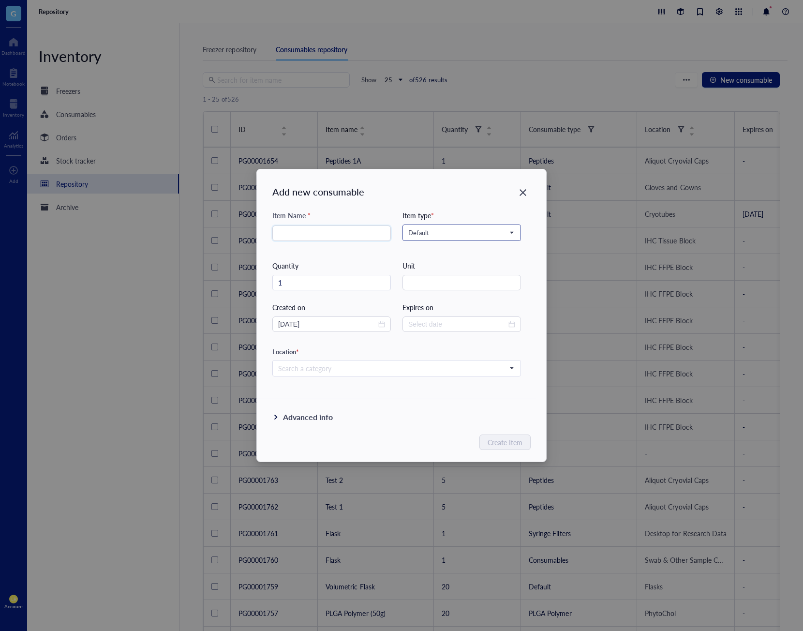
click at [479, 235] on span "Default" at bounding box center [460, 232] width 105 height 9
click at [732, 55] on div "Add new consumable Item Name * Item type * Default NET Consumables Syringe Filt…" at bounding box center [401, 315] width 803 height 631
click at [721, 13] on div "Add new consumable Item Name * Item type * Default NET Consumables Syringe Filt…" at bounding box center [401, 315] width 803 height 631
click at [717, 11] on div "Add new consumable Item Name * Item type * Default NET Consumables Syringe Filt…" at bounding box center [401, 315] width 803 height 631
click at [525, 196] on icon "Close" at bounding box center [523, 192] width 9 height 9
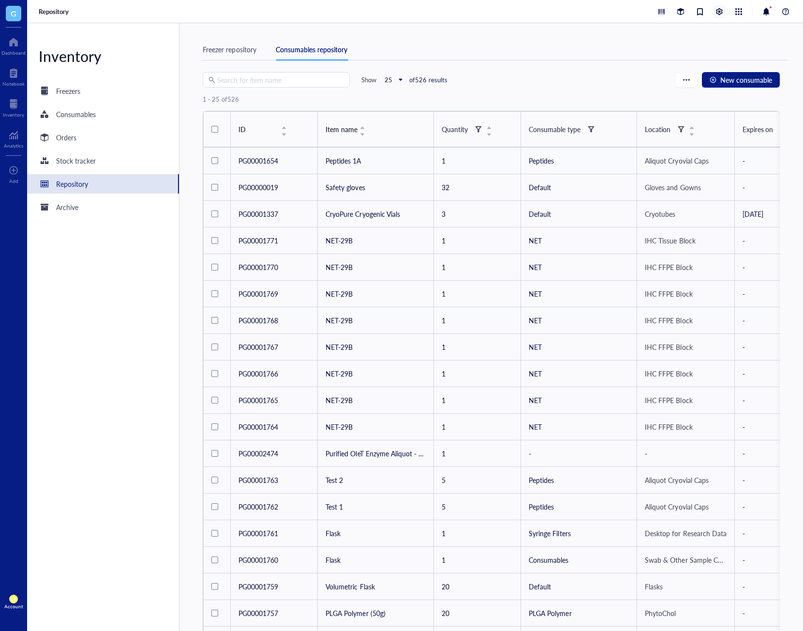
click at [720, 12] on div at bounding box center [719, 11] width 11 height 11
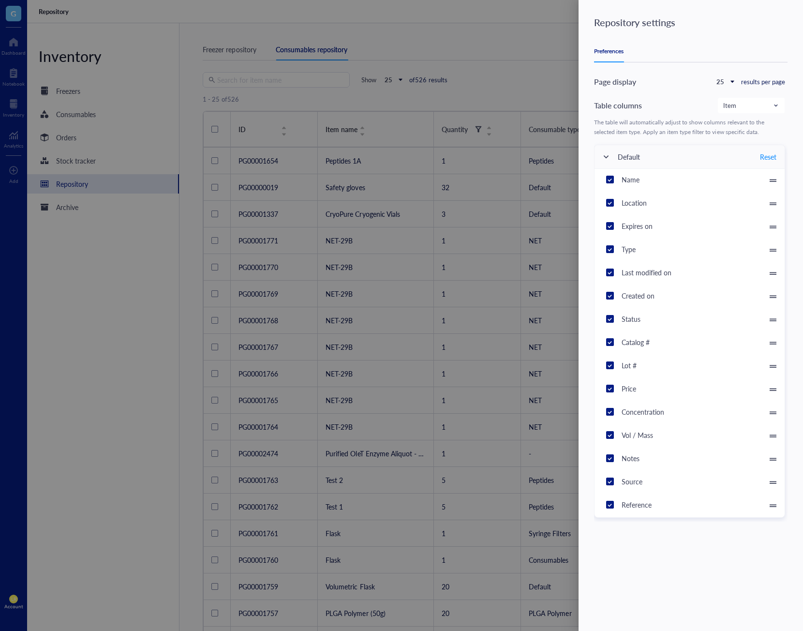
click at [395, 68] on div at bounding box center [401, 315] width 803 height 631
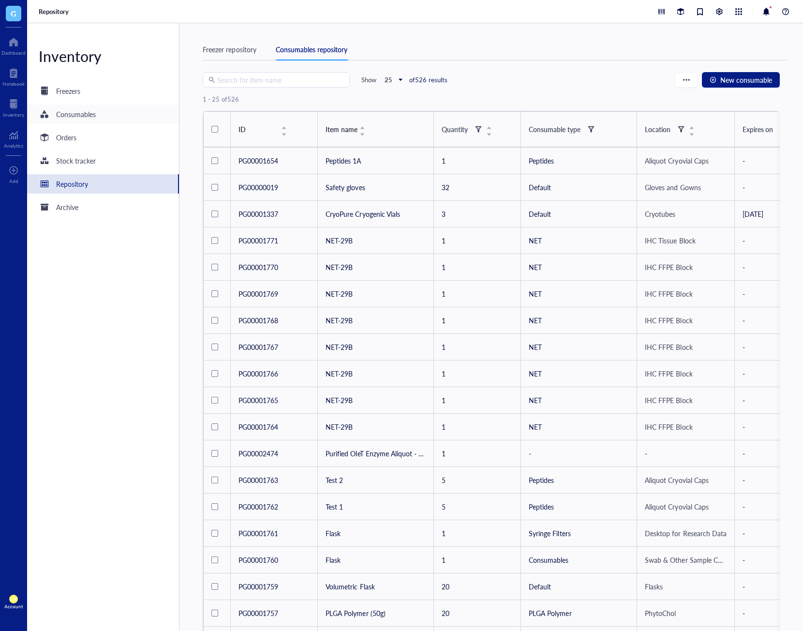
click at [85, 120] on div "Consumables" at bounding box center [103, 114] width 152 height 19
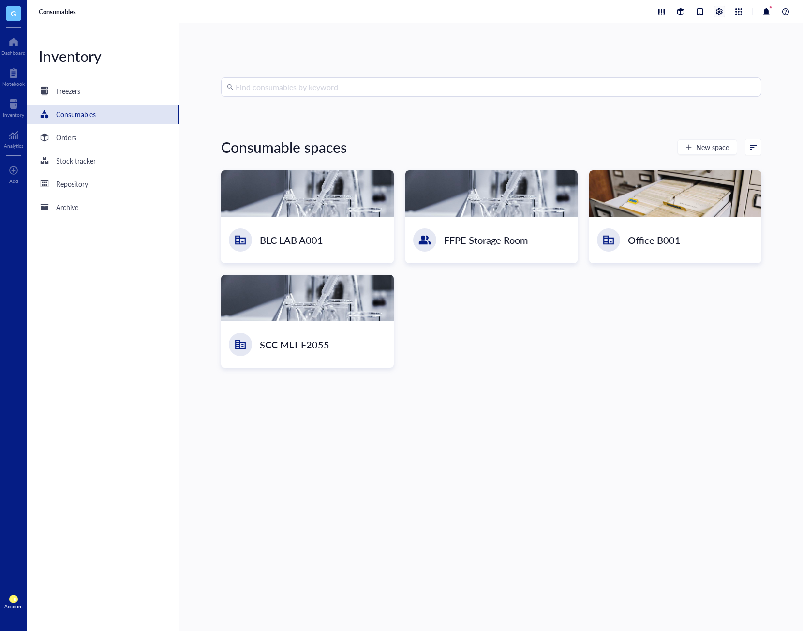
click at [721, 12] on div at bounding box center [719, 11] width 11 height 11
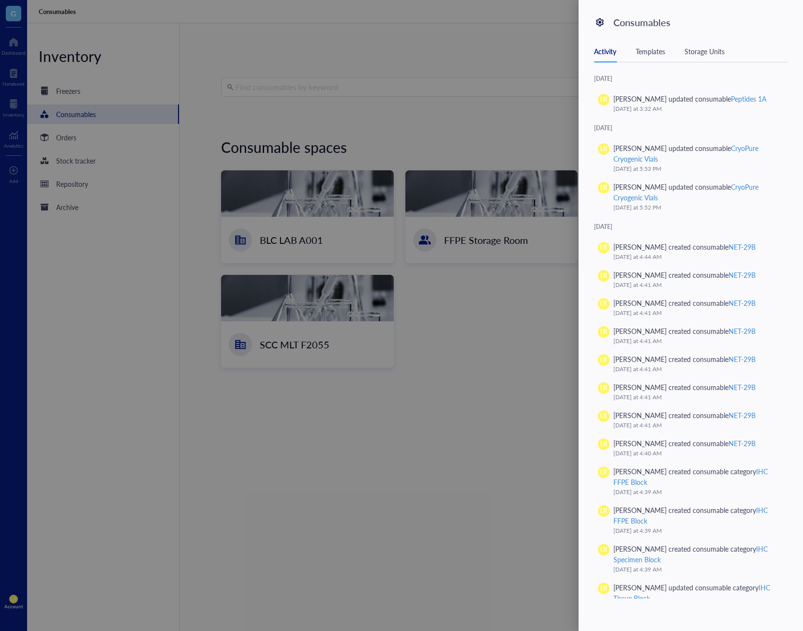
click at [637, 52] on div "Templates" at bounding box center [651, 51] width 30 height 11
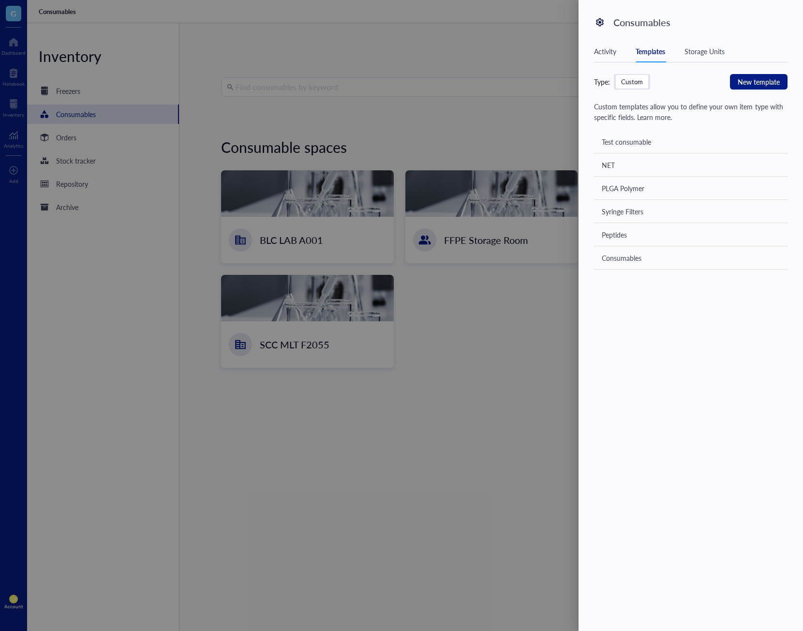
drag, startPoint x: 752, startPoint y: 135, endPoint x: 687, endPoint y: 141, distance: 65.6
click at [687, 141] on div "Test consumable" at bounding box center [691, 141] width 194 height 23
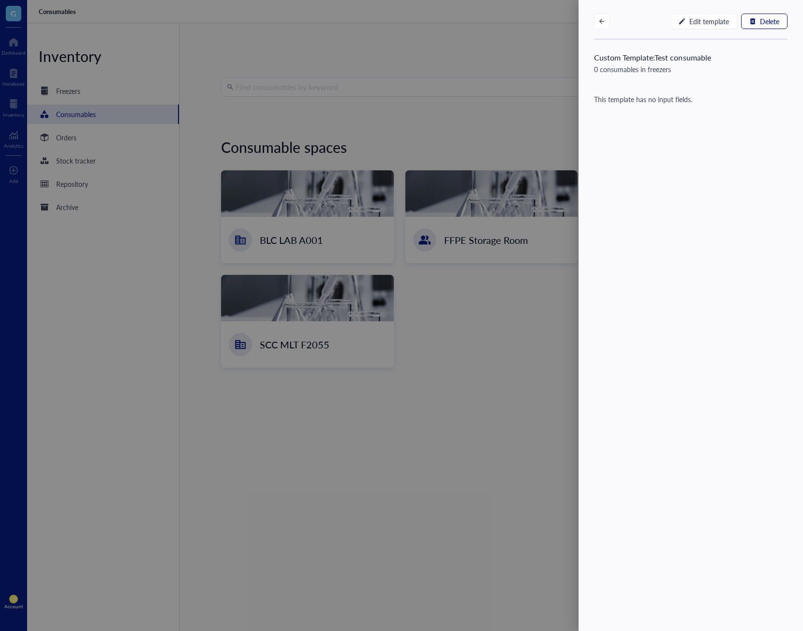
click at [750, 28] on button "Delete" at bounding box center [764, 21] width 46 height 15
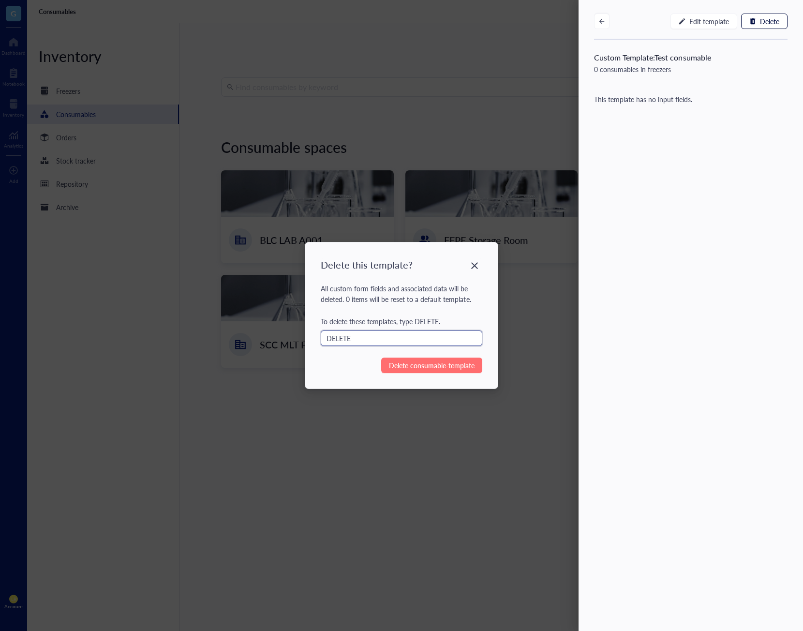
type input "DELETE"
click at [419, 365] on span "Delete consumable-template" at bounding box center [432, 365] width 86 height 11
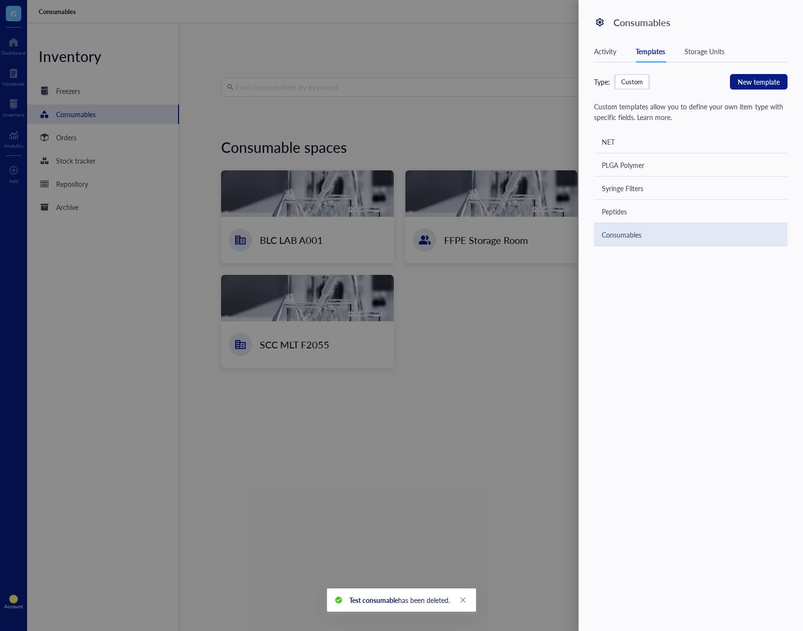
click at [661, 235] on div "Consumables" at bounding box center [691, 234] width 194 height 23
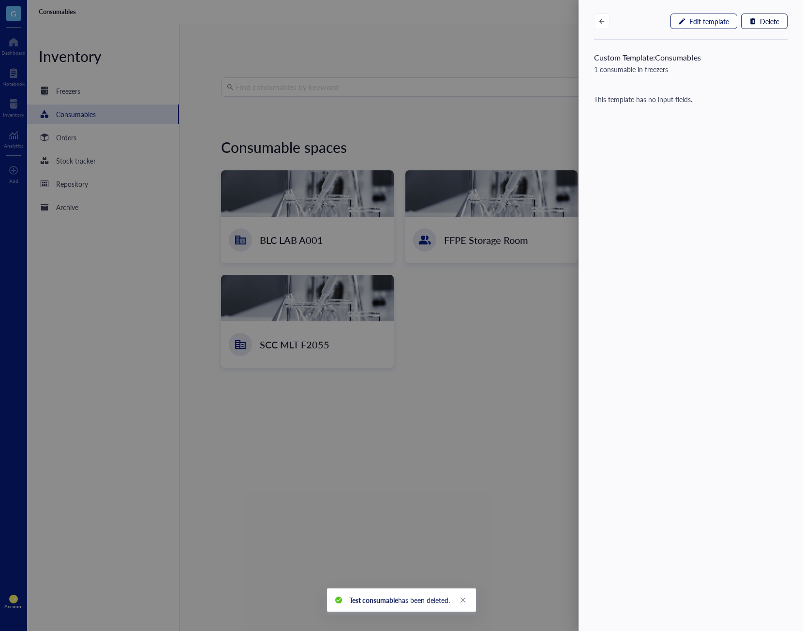
click at [714, 23] on span "Edit template" at bounding box center [709, 21] width 40 height 8
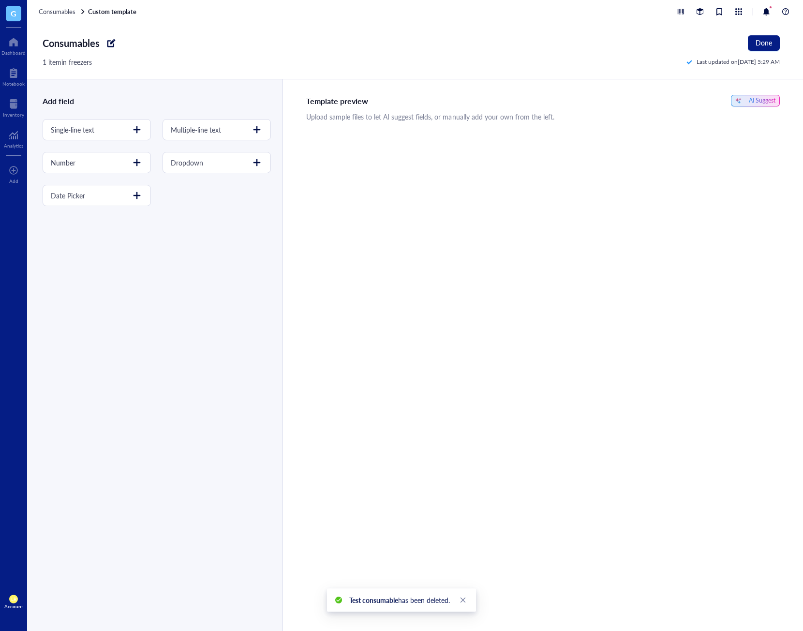
drag, startPoint x: 662, startPoint y: 105, endPoint x: 668, endPoint y: 102, distance: 7.1
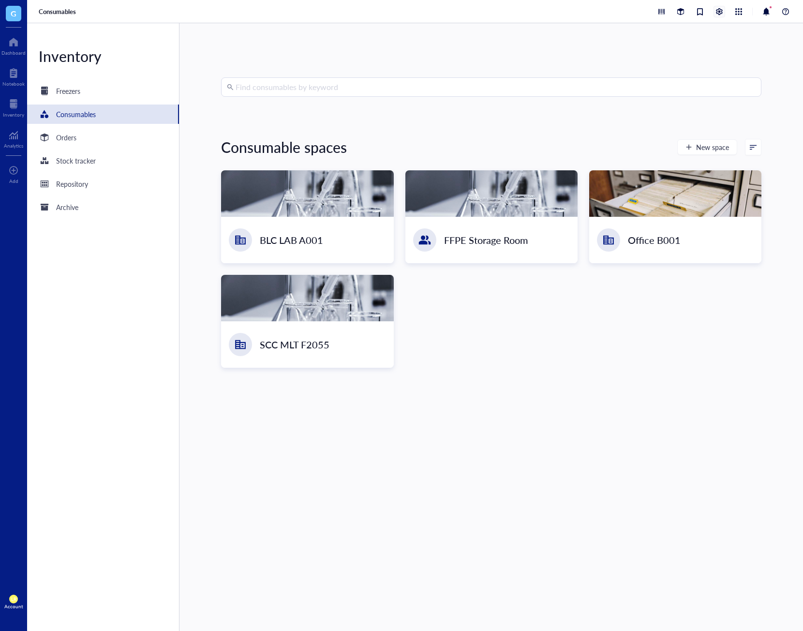
click at [720, 16] on div at bounding box center [719, 11] width 11 height 11
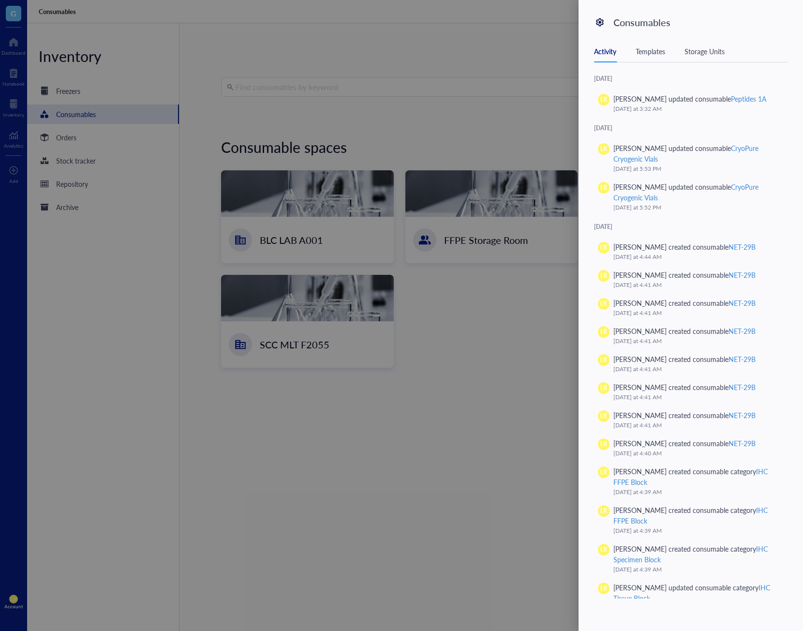
click at [672, 49] on div "Activity Templates Storage Units" at bounding box center [691, 52] width 194 height 22
click at [665, 53] on div "Templates" at bounding box center [651, 51] width 30 height 11
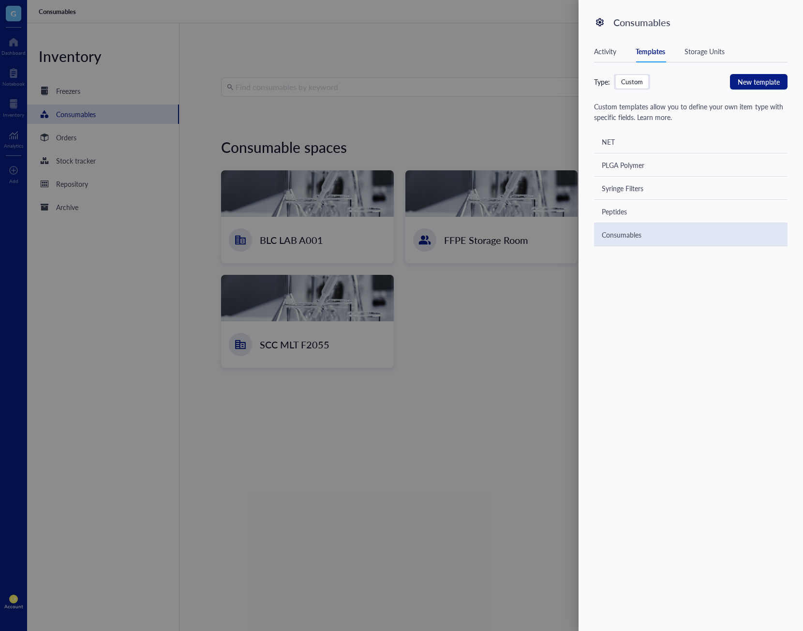
click at [655, 243] on div "Consumables" at bounding box center [691, 234] width 194 height 23
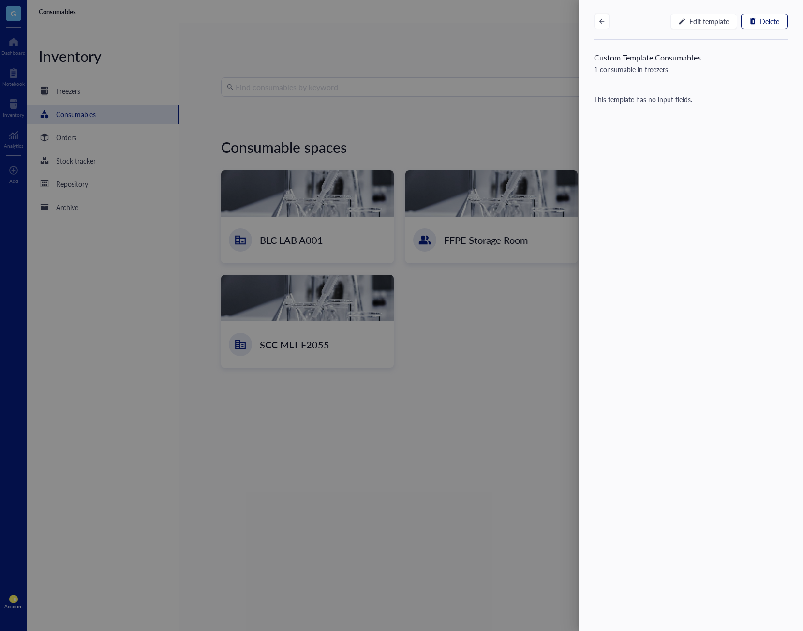
click at [756, 23] on button "Delete" at bounding box center [764, 21] width 46 height 15
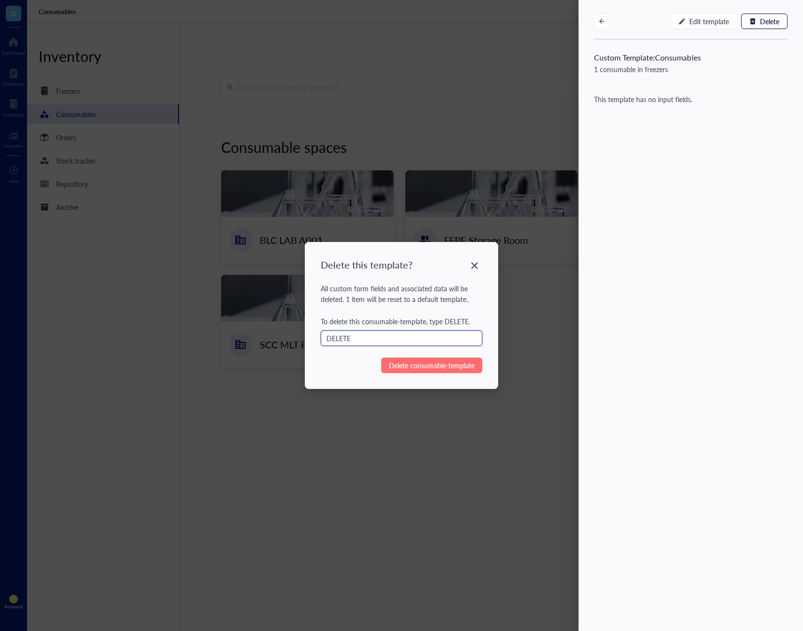
type input "DELETE"
click at [472, 363] on span "Delete consumable-template" at bounding box center [432, 365] width 86 height 11
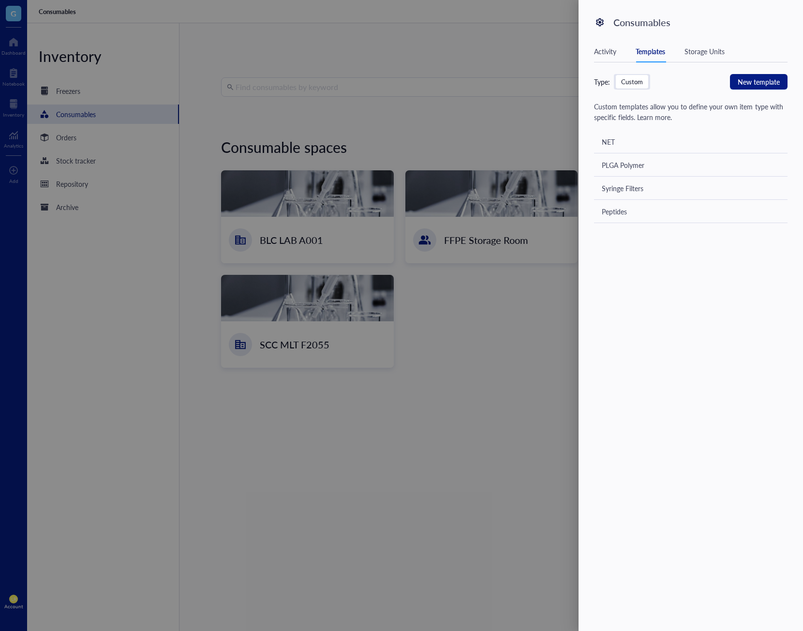
click at [455, 582] on div at bounding box center [401, 315] width 803 height 631
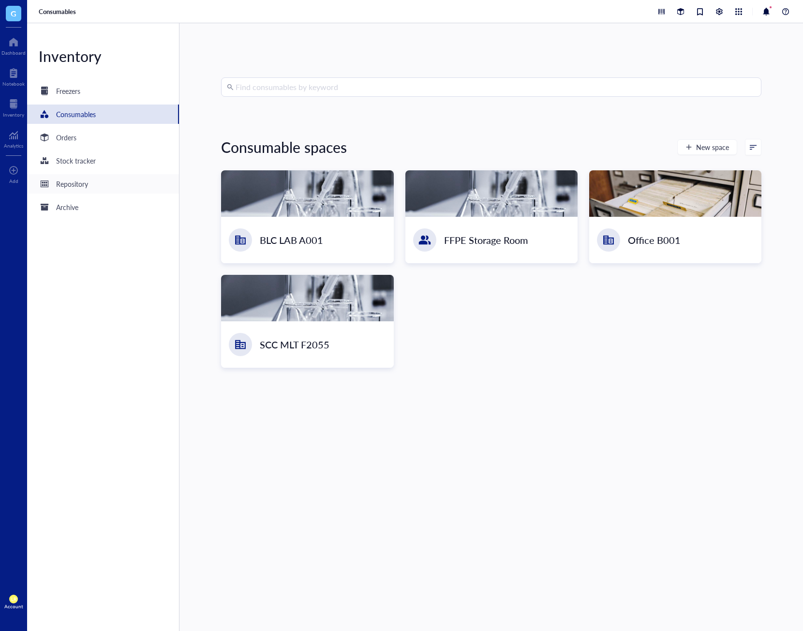
click at [82, 179] on div "Repository" at bounding box center [72, 184] width 32 height 11
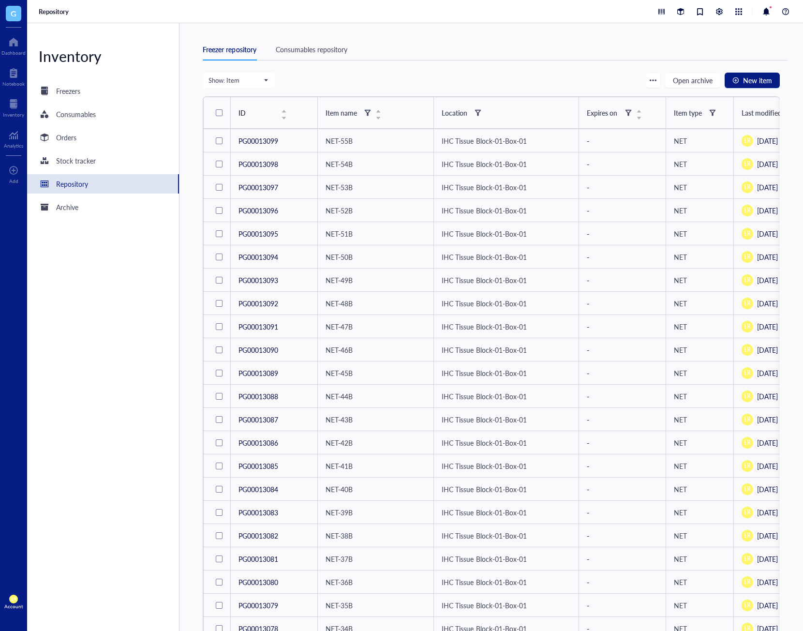
click at [334, 48] on div "Consumables repository" at bounding box center [312, 49] width 72 height 11
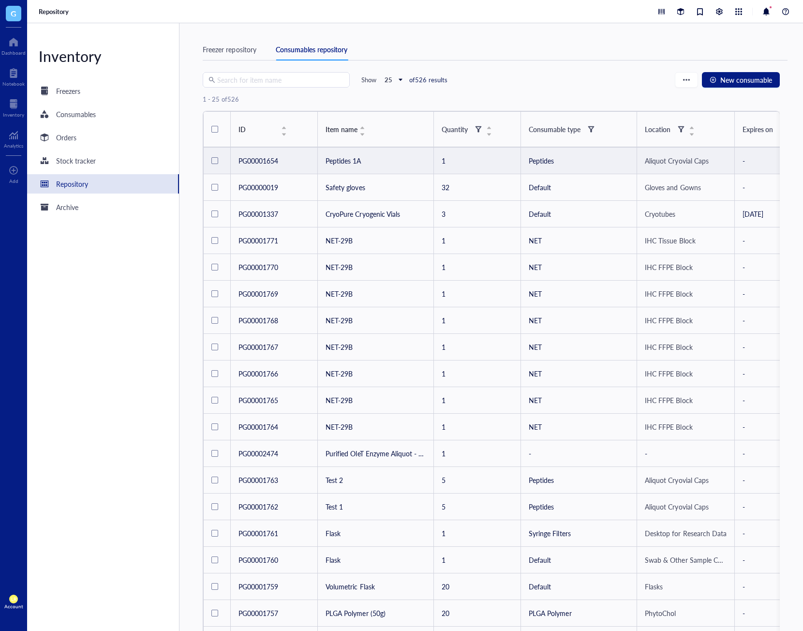
click at [212, 164] on div at bounding box center [216, 160] width 11 height 19
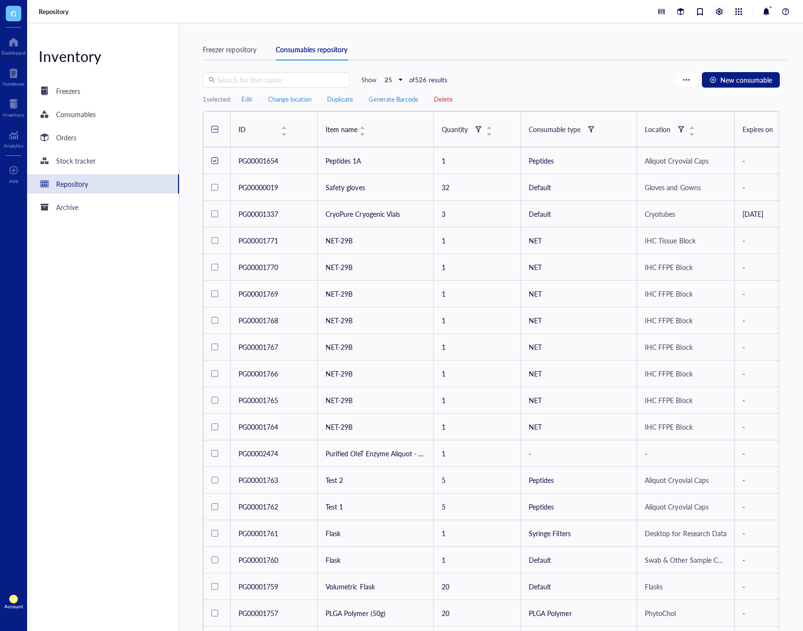
click at [724, 16] on div at bounding box center [719, 11] width 11 height 11
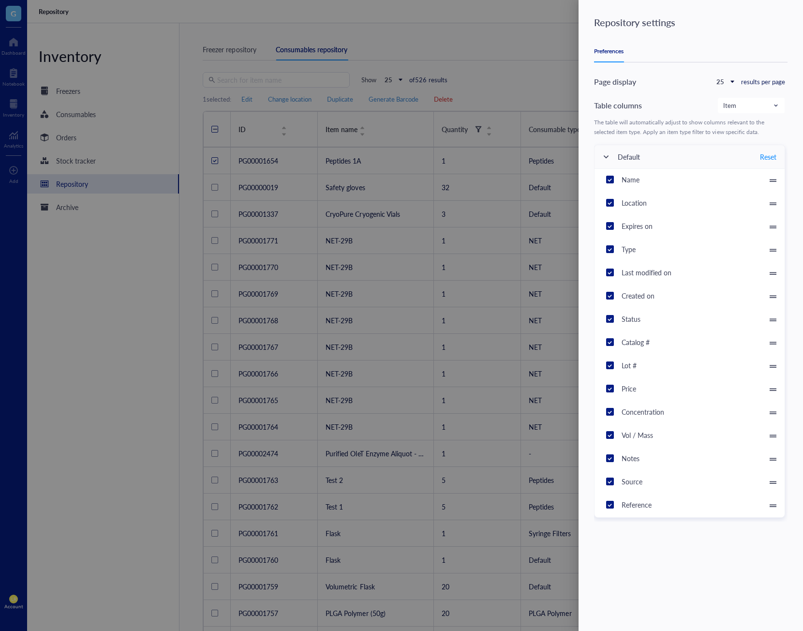
click at [517, 69] on div at bounding box center [401, 315] width 803 height 631
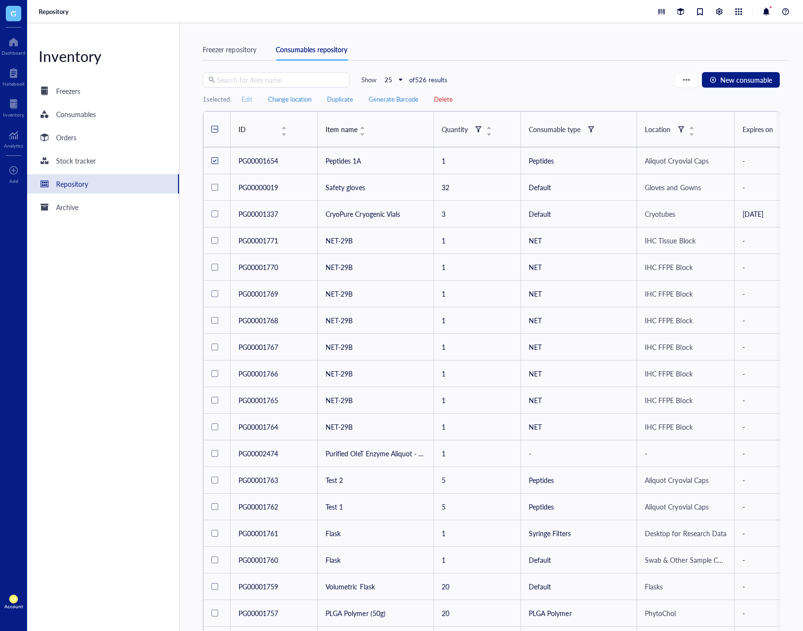
click at [249, 100] on span "Edit" at bounding box center [246, 99] width 11 height 9
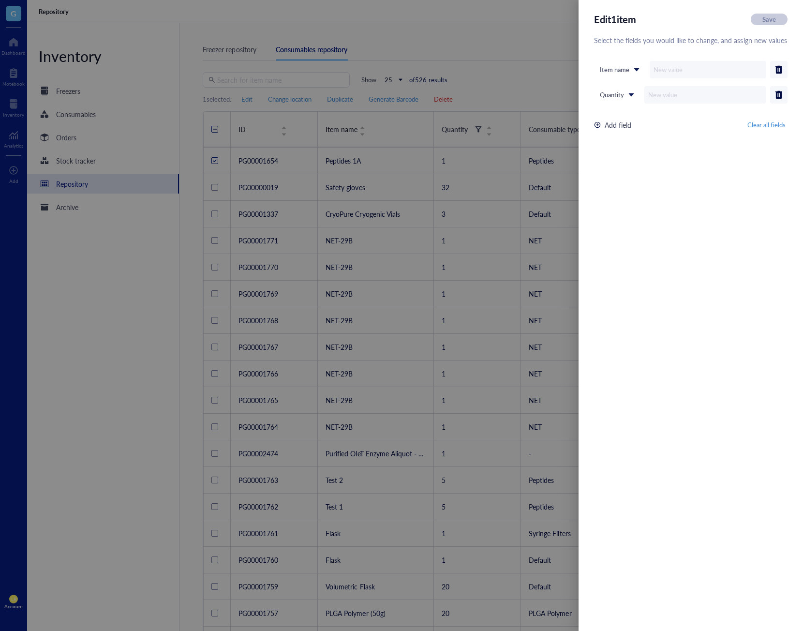
click at [616, 125] on div "Add field" at bounding box center [618, 124] width 27 height 11
click at [625, 149] on div "Add field" at bounding box center [618, 150] width 27 height 11
click at [628, 61] on div "Item name" at bounding box center [620, 69] width 52 height 16
click at [629, 76] on input "search" at bounding box center [615, 69] width 31 height 15
click at [660, 71] on input "text" at bounding box center [708, 69] width 117 height 17
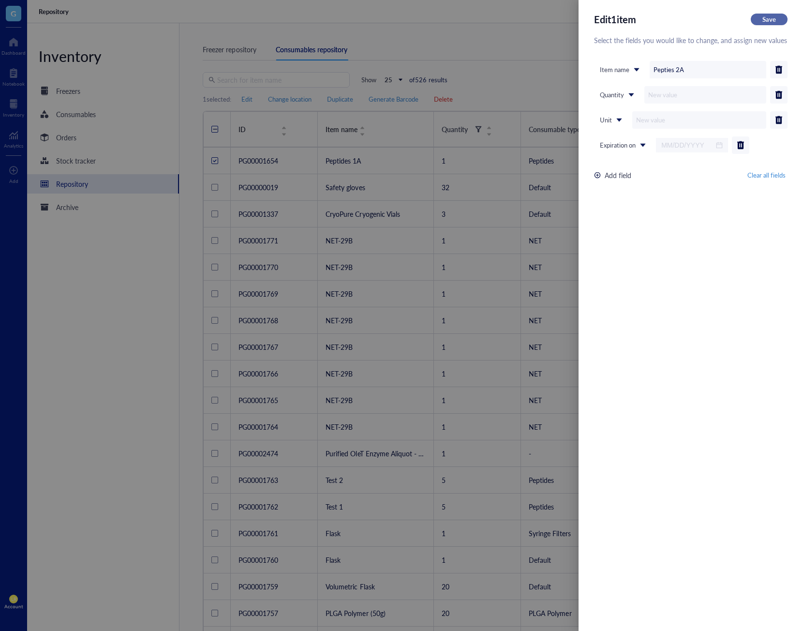
type input "Pepties 2A"
click at [765, 22] on span "Save" at bounding box center [769, 19] width 14 height 9
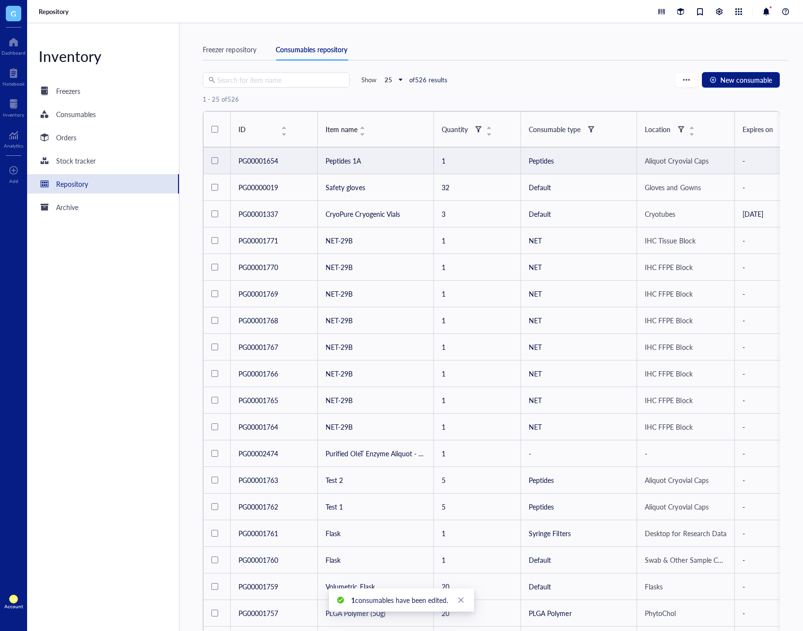
click at [213, 164] on div at bounding box center [216, 160] width 11 height 19
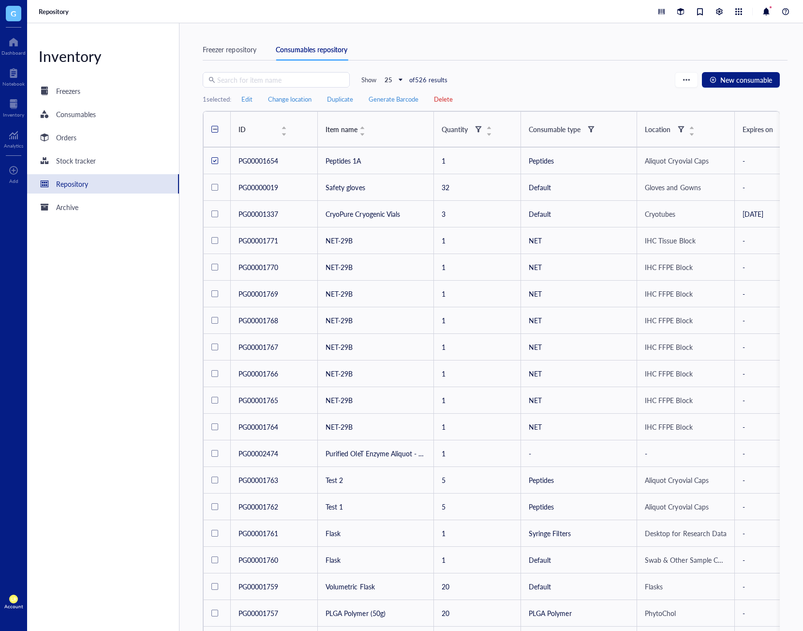
click at [726, 9] on div at bounding box center [724, 12] width 136 height 12
click at [252, 98] on span "Edit" at bounding box center [246, 99] width 11 height 9
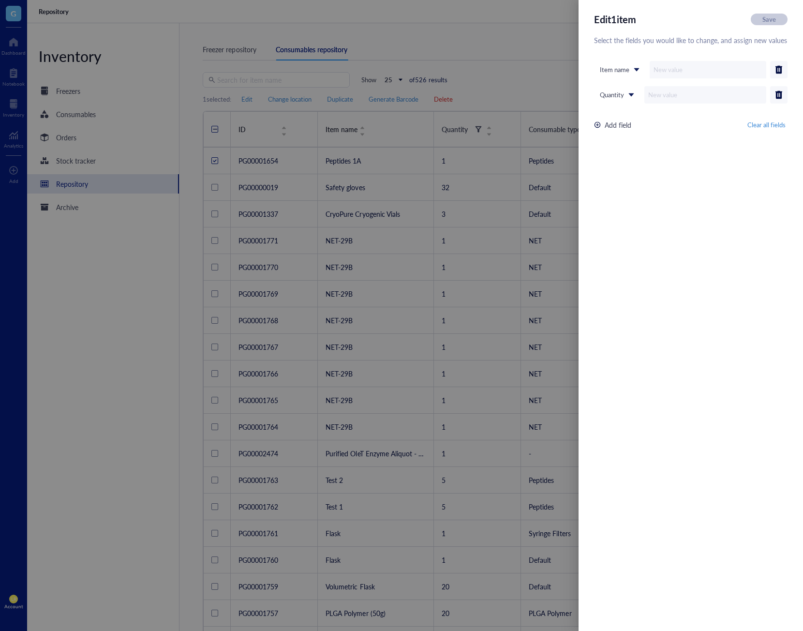
click at [695, 68] on input "text" at bounding box center [708, 69] width 117 height 17
type input "Peptides 2A"
click at [766, 15] on button "Save" at bounding box center [769, 20] width 37 height 12
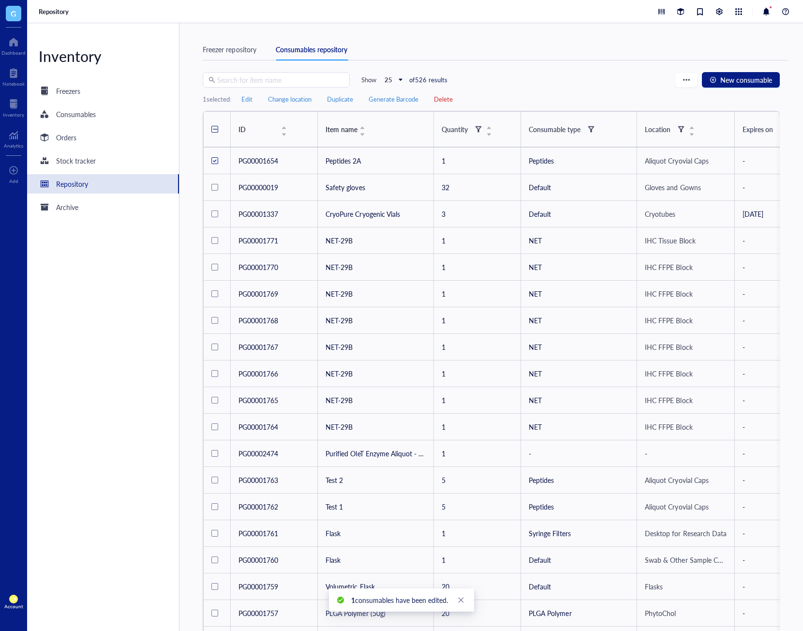
click at [240, 96] on div "Edit Change location Duplicate Generate Barcode Delete" at bounding box center [347, 99] width 216 height 12
click at [245, 96] on span "Edit" at bounding box center [246, 99] width 11 height 9
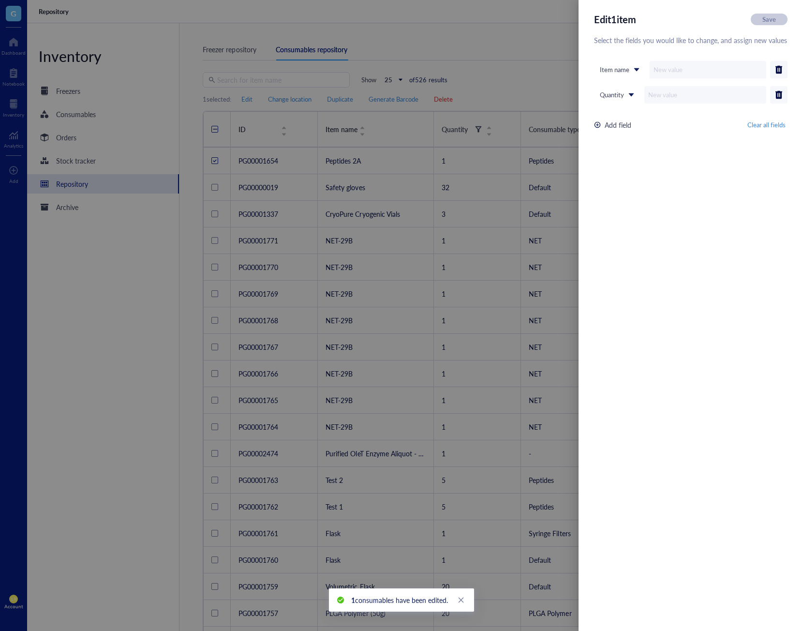
click at [683, 71] on input "text" at bounding box center [708, 69] width 117 height 17
type input "p"
type input "Peptides 3A"
click at [774, 19] on span "Save" at bounding box center [769, 19] width 14 height 9
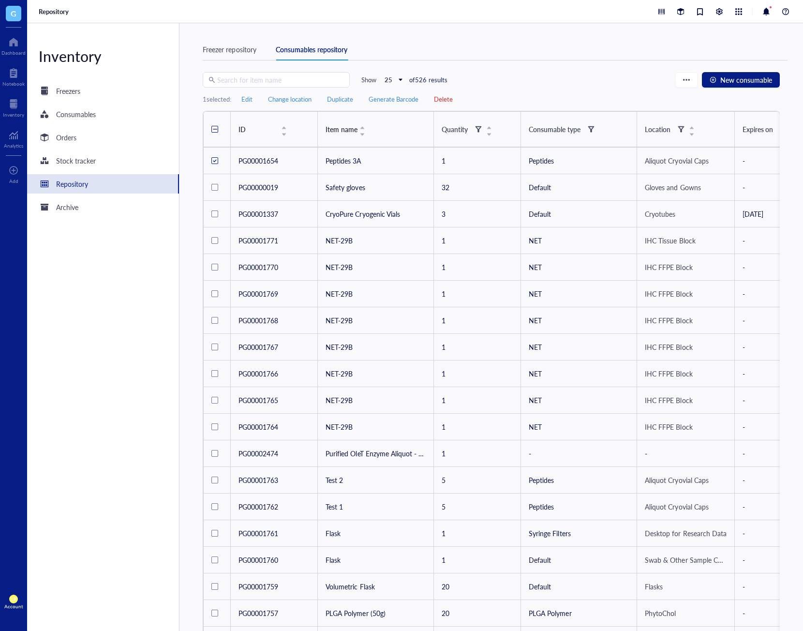
drag, startPoint x: 785, startPoint y: 492, endPoint x: 800, endPoint y: 507, distance: 20.5
click at [785, 492] on div "Freezer repository Consumables repository Search for item name Show 25 of 526 r…" at bounding box center [491, 327] width 624 height 608
click at [596, 58] on div "Freezer repository Consumables repository" at bounding box center [495, 50] width 585 height 22
click at [688, 79] on div "button" at bounding box center [686, 79] width 7 height 7
click at [691, 108] on li "Import" at bounding box center [713, 113] width 74 height 15
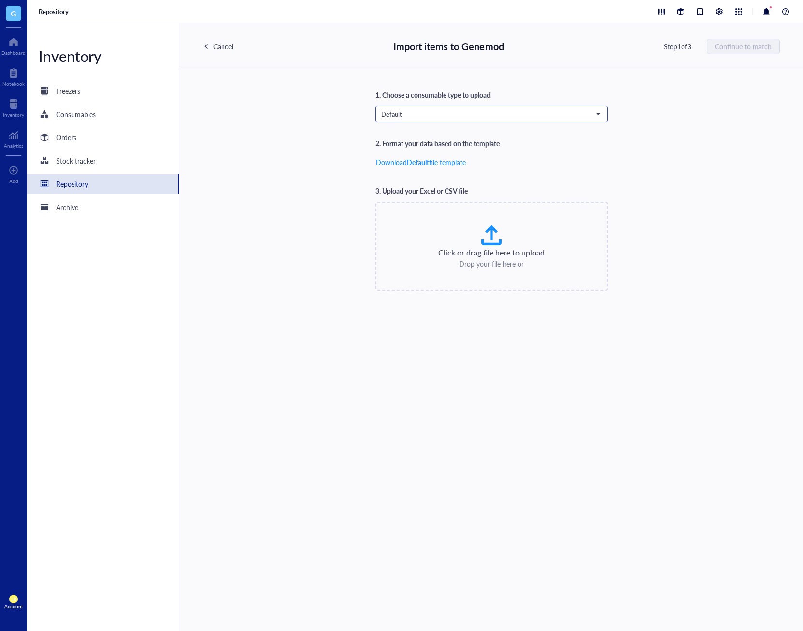
click at [534, 116] on span "Default" at bounding box center [490, 114] width 219 height 9
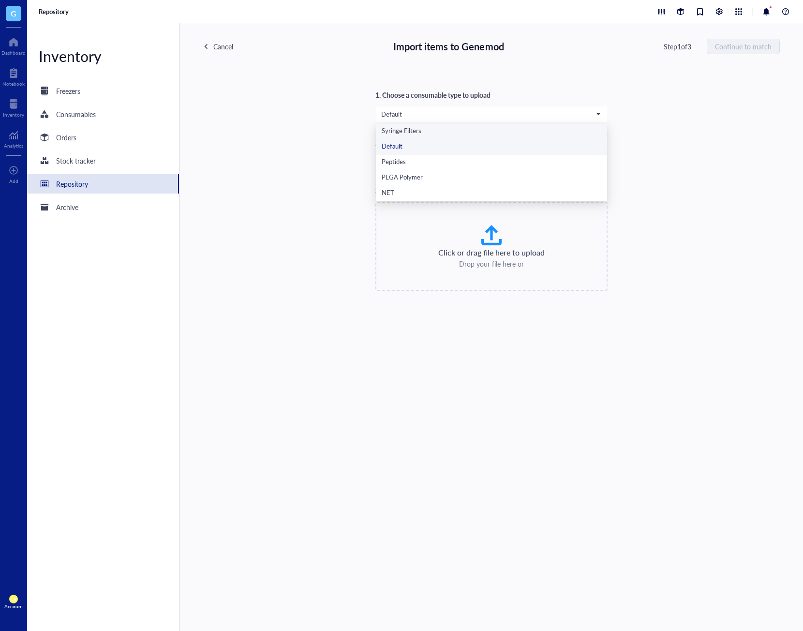
click at [680, 139] on div "1. Choose a consumable type to upload Default Syringe Filters Default Peptides …" at bounding box center [491, 190] width 577 height 201
click at [477, 237] on div "Click or drag file here to upload Drop your file here or" at bounding box center [491, 246] width 215 height 45
type input "C:\fakepath\Genemod_consumables_template_Demo.csv"
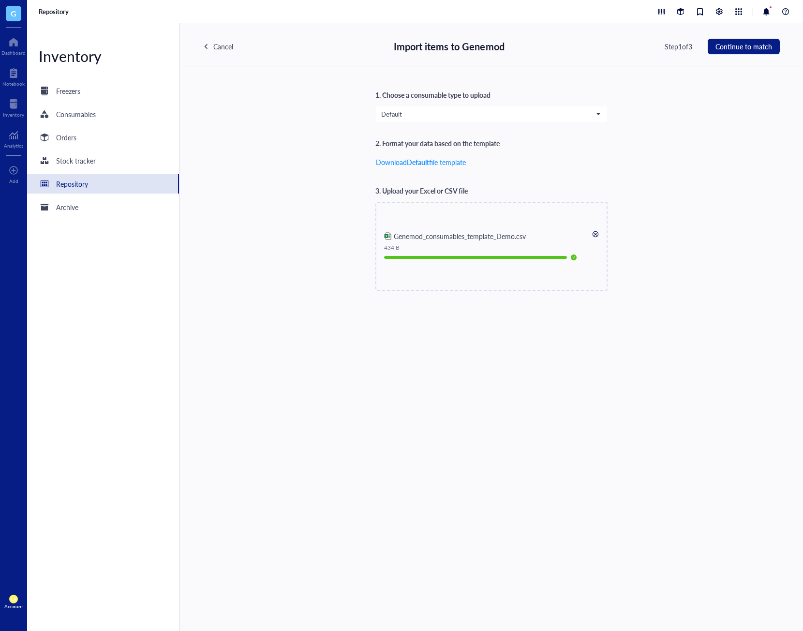
click at [664, 117] on div "1. Choose a consumable type to upload Default Syringe Filters Default Peptides …" at bounding box center [491, 190] width 577 height 201
click at [739, 45] on span "Continue to match" at bounding box center [744, 47] width 57 height 8
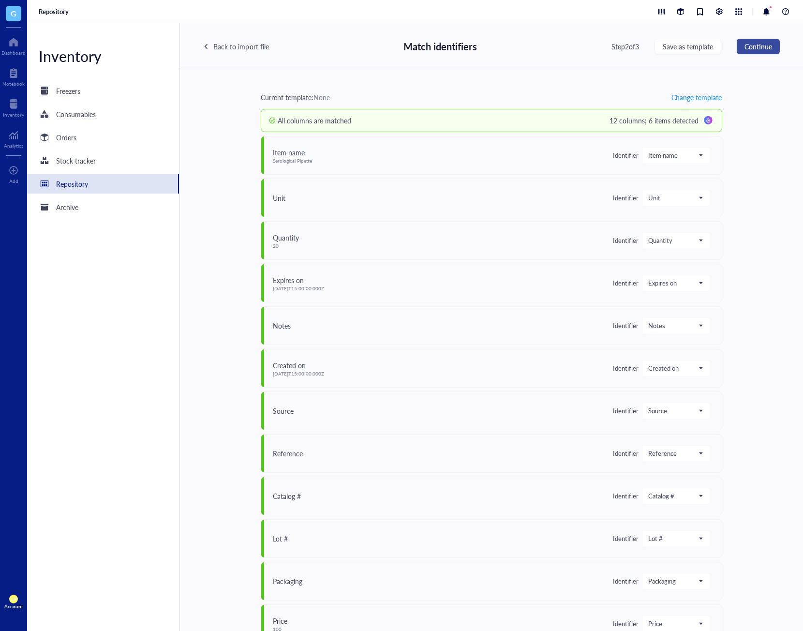
click at [759, 44] on span "Continue" at bounding box center [759, 47] width 28 height 8
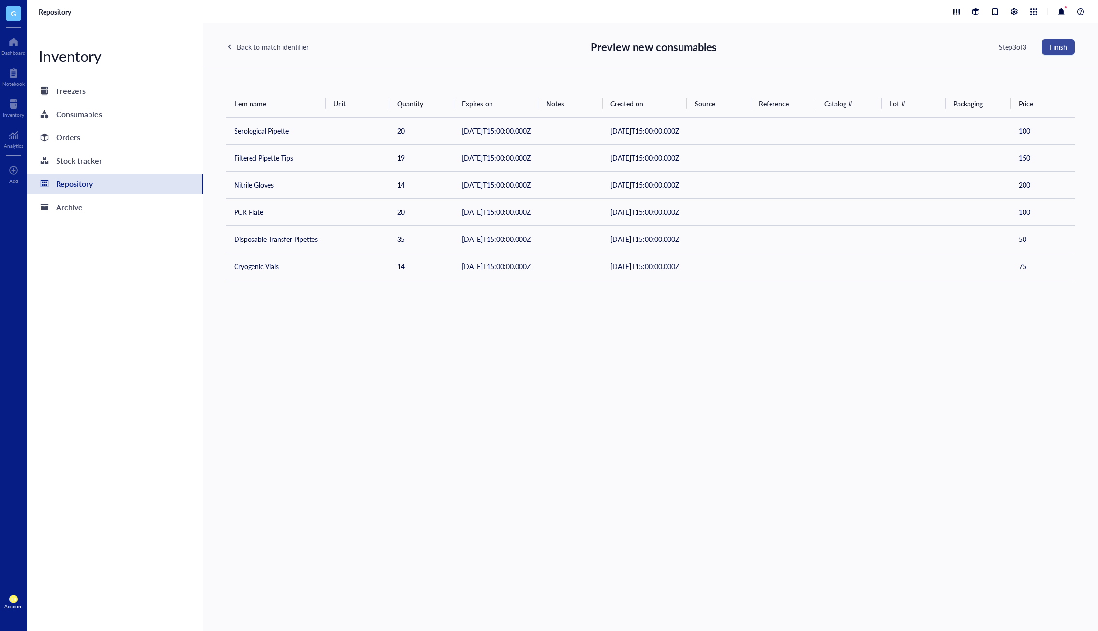
click at [803, 50] on span "Finish" at bounding box center [1058, 47] width 17 height 8
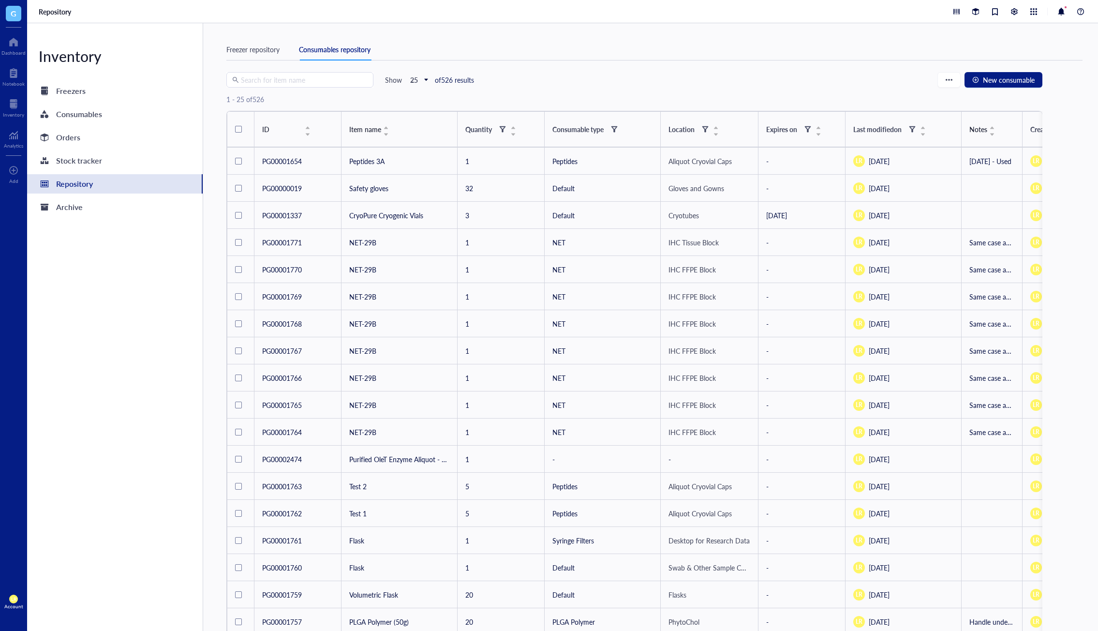
click at [565, 82] on div "Search for item name Show 25 of 526 results New consumable" at bounding box center [634, 79] width 816 height 15
click at [15, 597] on span "LR" at bounding box center [13, 599] width 5 height 6
click at [139, 484] on div "Inventory Freezers Consumables Orders Stock tracker Repository Archive" at bounding box center [115, 327] width 176 height 608
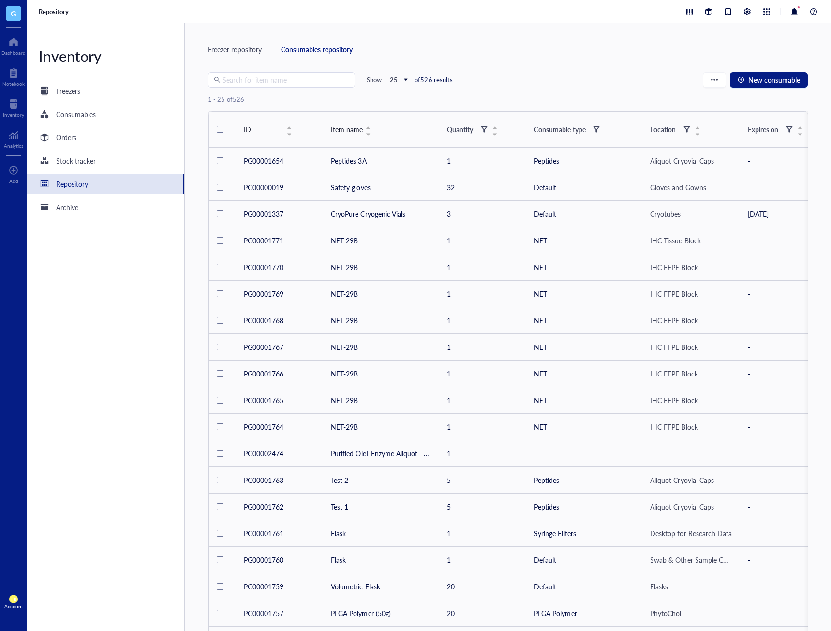
click at [150, 375] on div "Inventory Freezers Consumables Orders Stock tracker Repository Archive" at bounding box center [106, 327] width 158 height 608
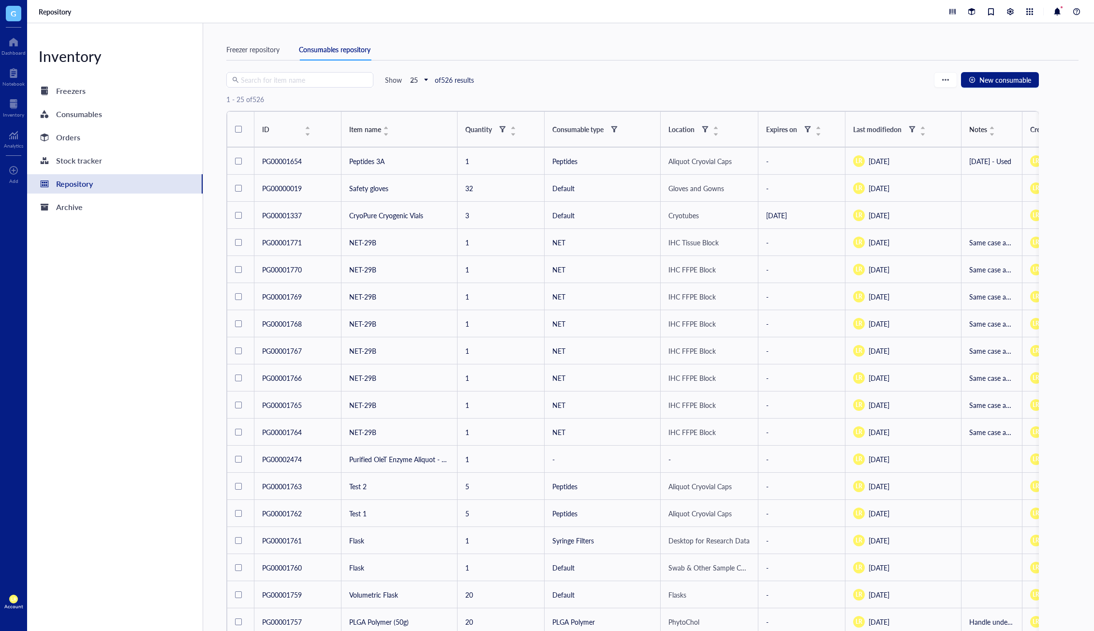
click at [803, 83] on div "Search for item name Show 25 of 526 results New consumable" at bounding box center [632, 79] width 813 height 15
click at [803, 81] on div "button" at bounding box center [945, 79] width 7 height 7
click at [803, 115] on span "Import" at bounding box center [972, 113] width 61 height 11
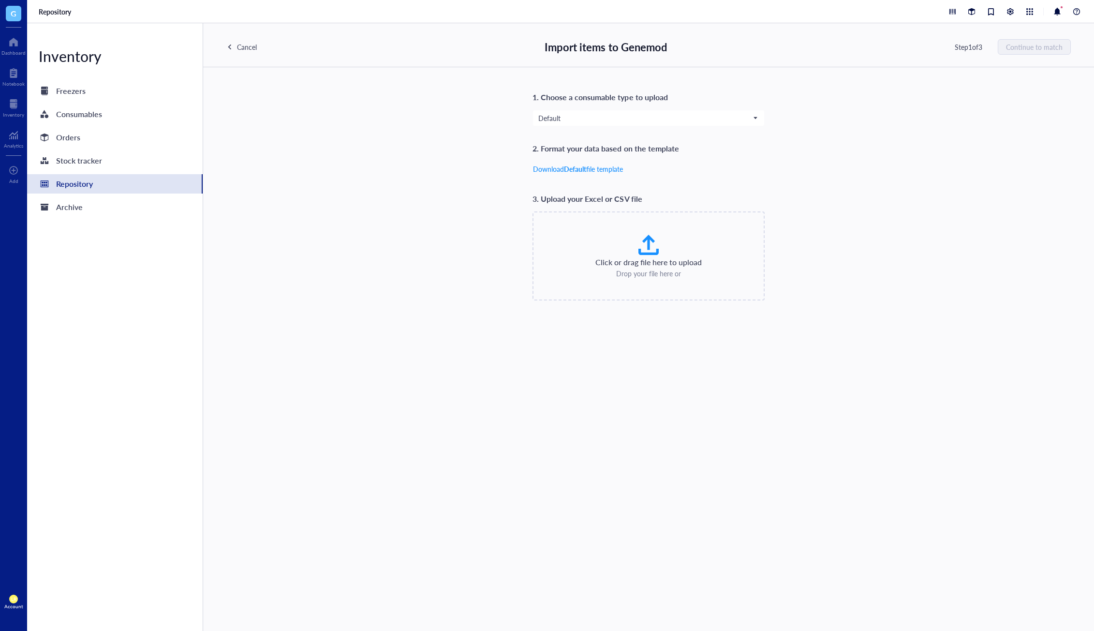
click at [657, 253] on div at bounding box center [648, 244] width 23 height 23
type input "C:\fakepath\Genemod_consumables_template_Demo.csv"
click at [803, 169] on div "1. Choose a consumable type to upload Default 2. Format your data based on the …" at bounding box center [648, 195] width 845 height 210
click at [803, 48] on span "Continue to match" at bounding box center [1035, 47] width 57 height 8
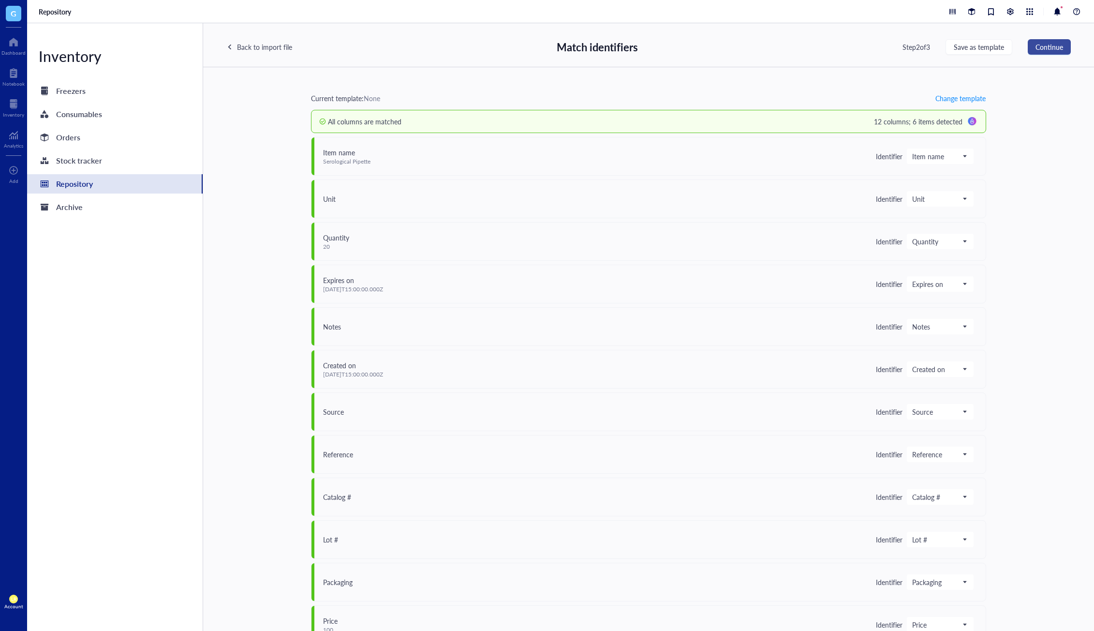
click at [803, 49] on span "Continue" at bounding box center [1050, 47] width 28 height 8
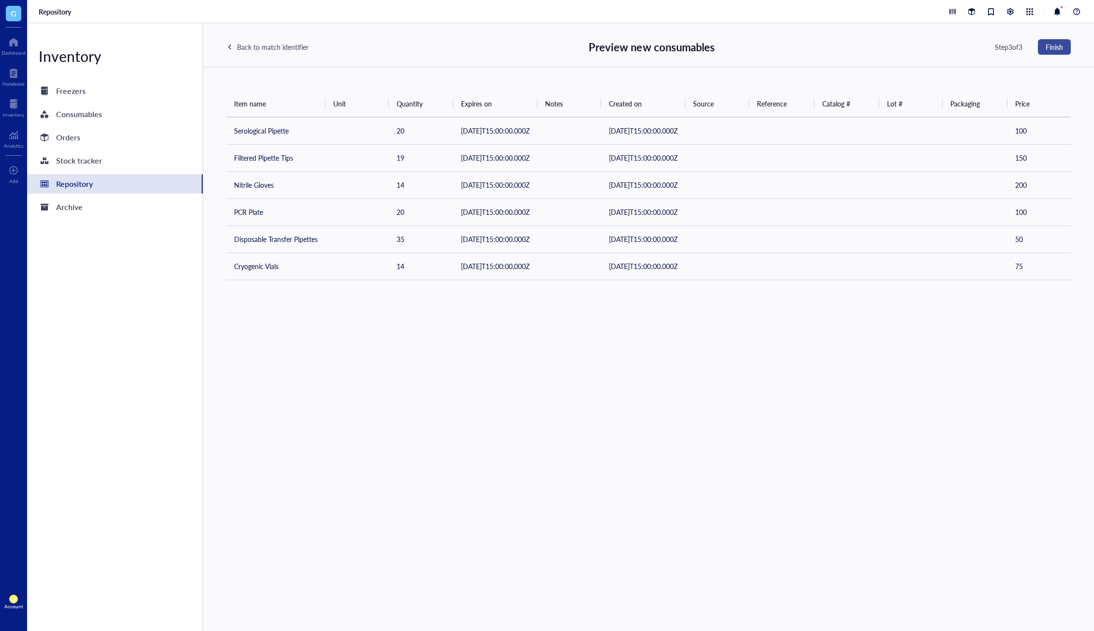
click at [803, 47] on span "Finish" at bounding box center [1054, 47] width 17 height 8
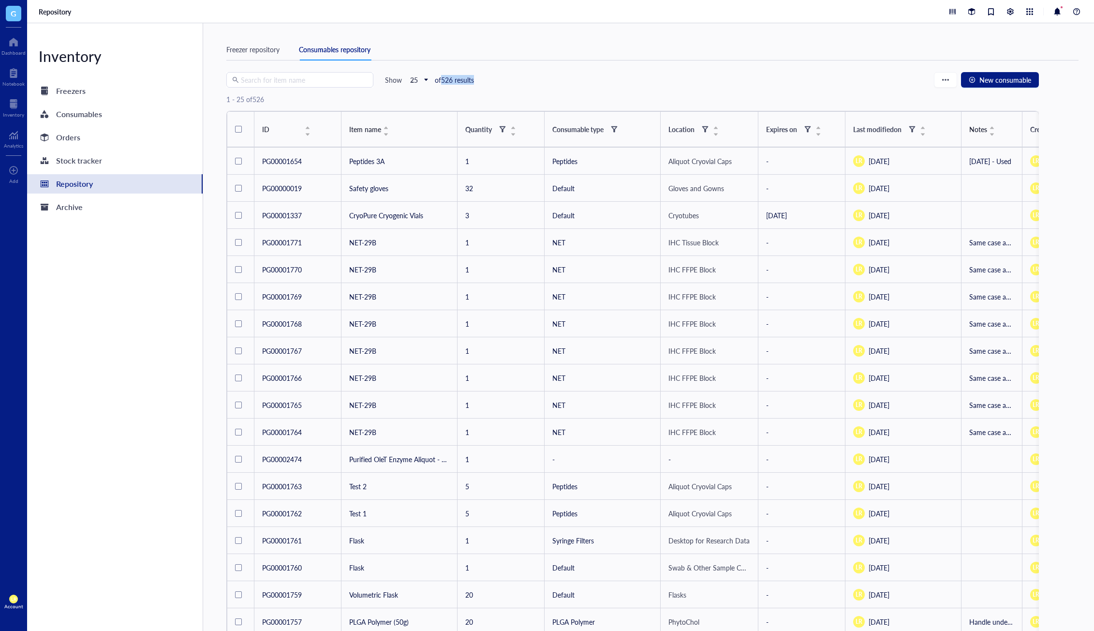
drag, startPoint x: 476, startPoint y: 82, endPoint x: 442, endPoint y: 82, distance: 33.9
click at [442, 82] on div "Search for item name Show 25 of 526 results New consumable" at bounding box center [632, 79] width 813 height 15
click at [803, 78] on button "button" at bounding box center [945, 79] width 23 height 15
click at [803, 113] on span "Import" at bounding box center [972, 113] width 61 height 11
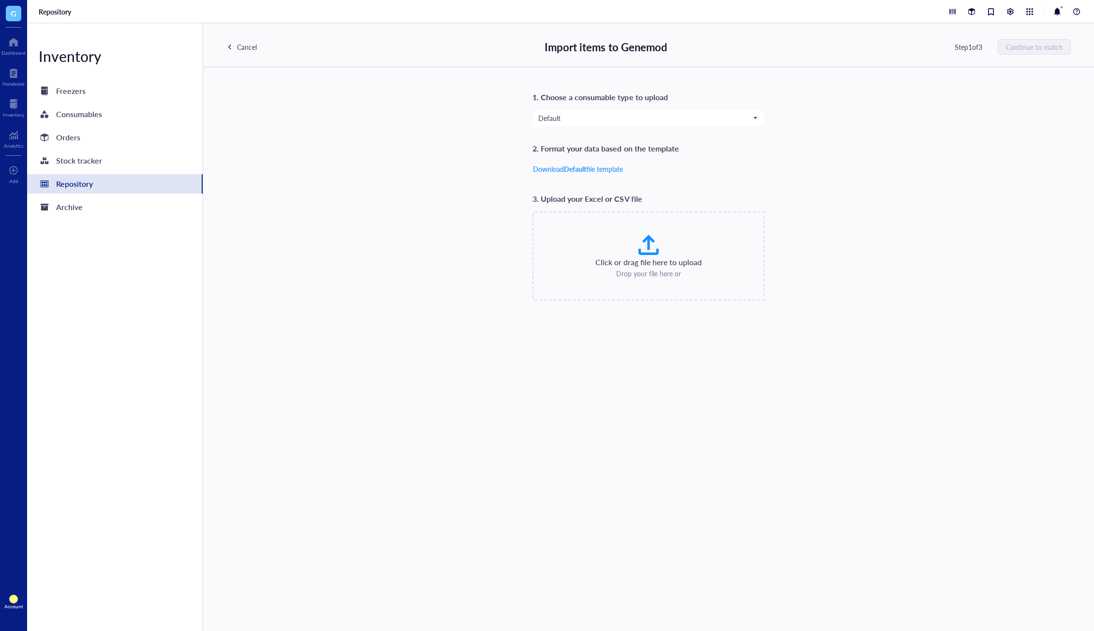
click at [698, 227] on div "Click or drag file here to upload Drop your file here or" at bounding box center [649, 255] width 232 height 89
click at [645, 255] on div at bounding box center [648, 244] width 23 height 23
type input "C:\fakepath\Genemod_consumables_template_Demo.csv"
click at [803, 49] on span "Continue to match" at bounding box center [1035, 47] width 57 height 8
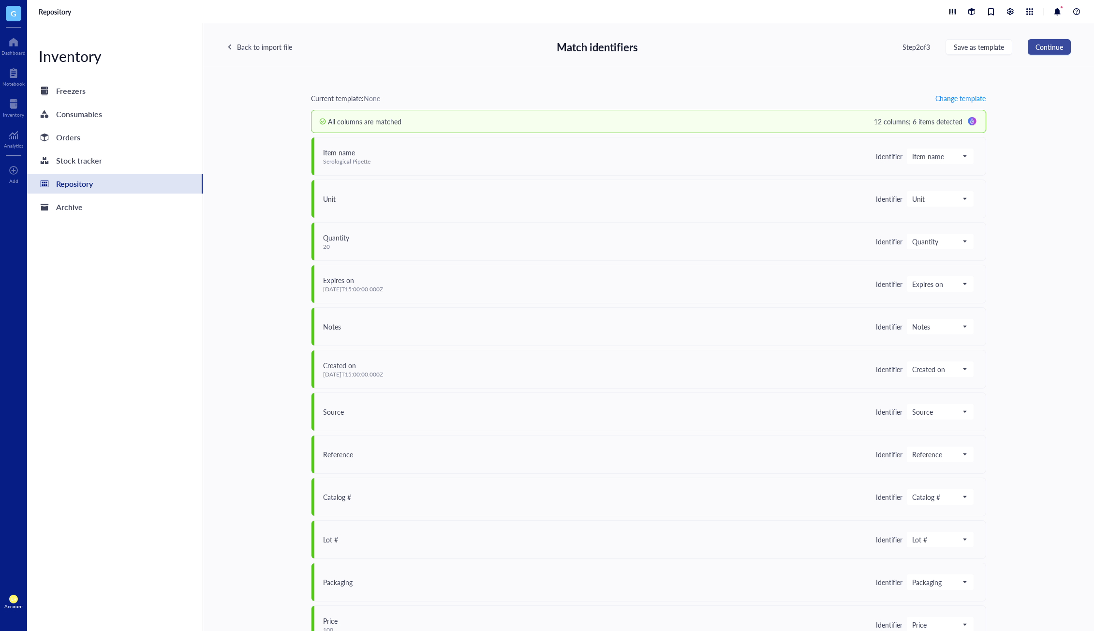
click at [803, 51] on span "Continue" at bounding box center [1050, 47] width 28 height 8
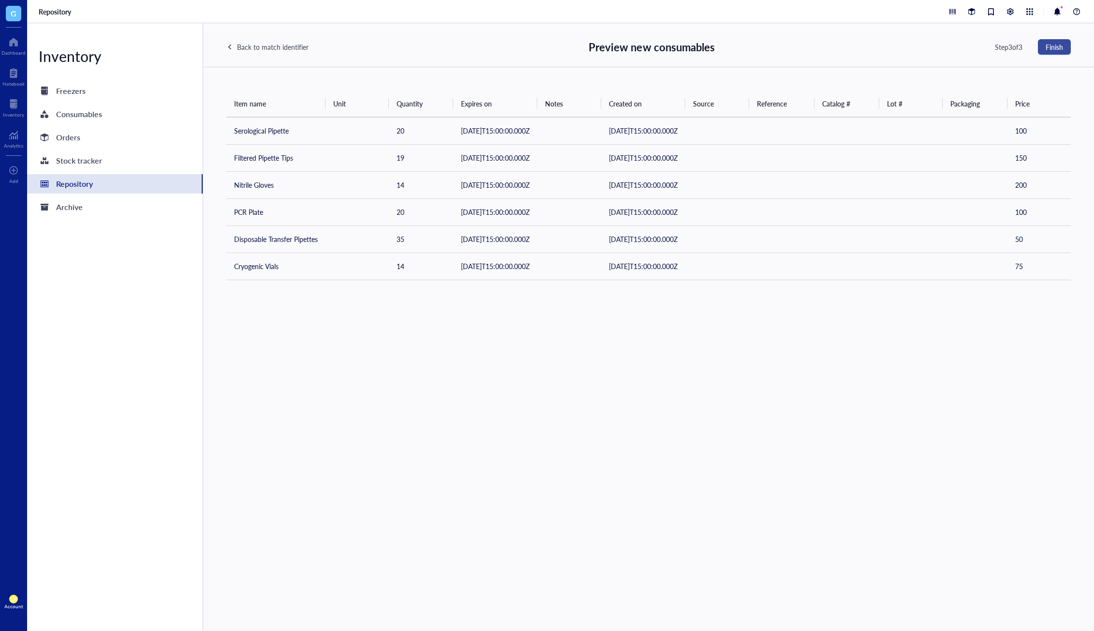
click at [803, 52] on button "Finish" at bounding box center [1054, 46] width 33 height 15
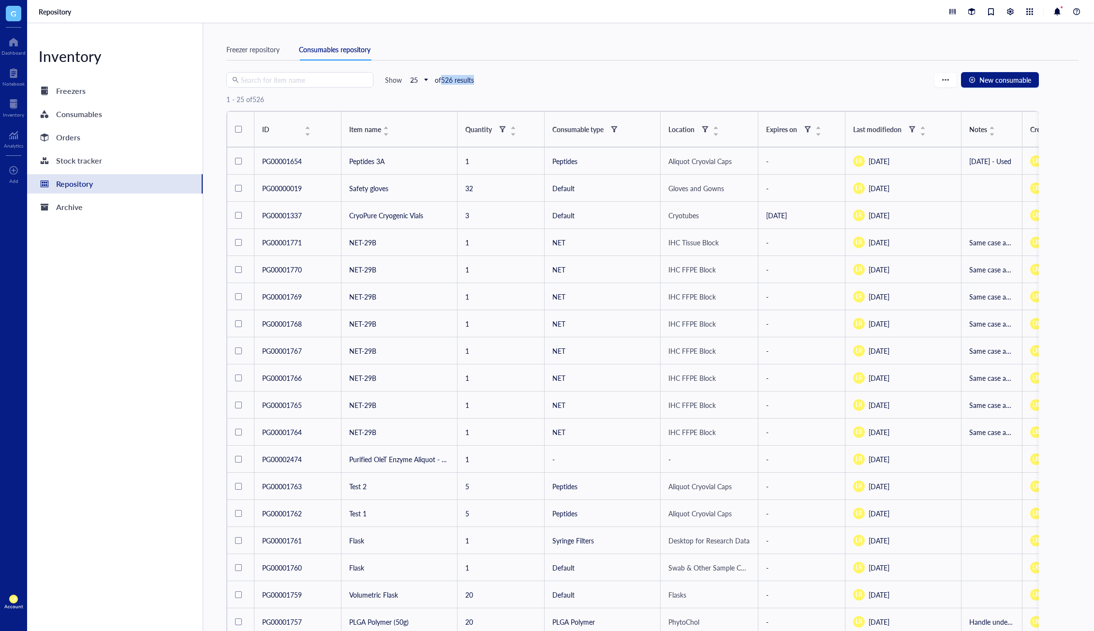
drag, startPoint x: 486, startPoint y: 79, endPoint x: 443, endPoint y: 82, distance: 42.6
click at [443, 82] on div "Search for item name Show 25 of 526 results New consumable" at bounding box center [632, 79] width 813 height 15
click at [500, 32] on div "Freezer repository Consumables repository Search for item name Show 25 of 526 r…" at bounding box center [648, 327] width 891 height 608
click at [255, 47] on div "Freezer repository" at bounding box center [252, 49] width 53 height 11
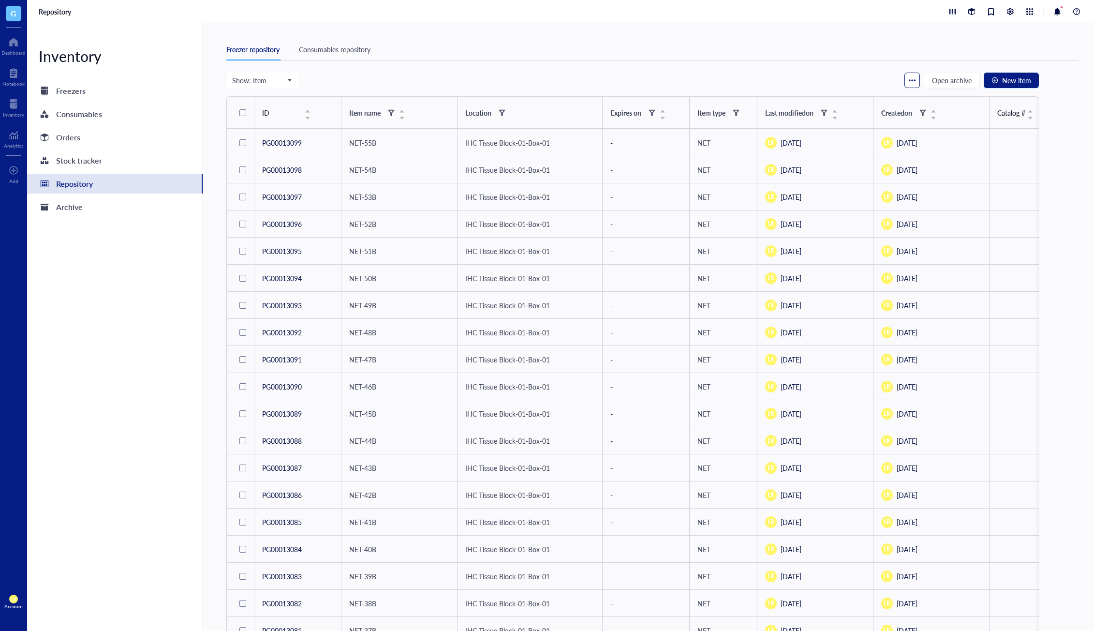
click at [803, 82] on div "button" at bounding box center [912, 80] width 7 height 7
click at [803, 111] on div "Import" at bounding box center [922, 114] width 20 height 9
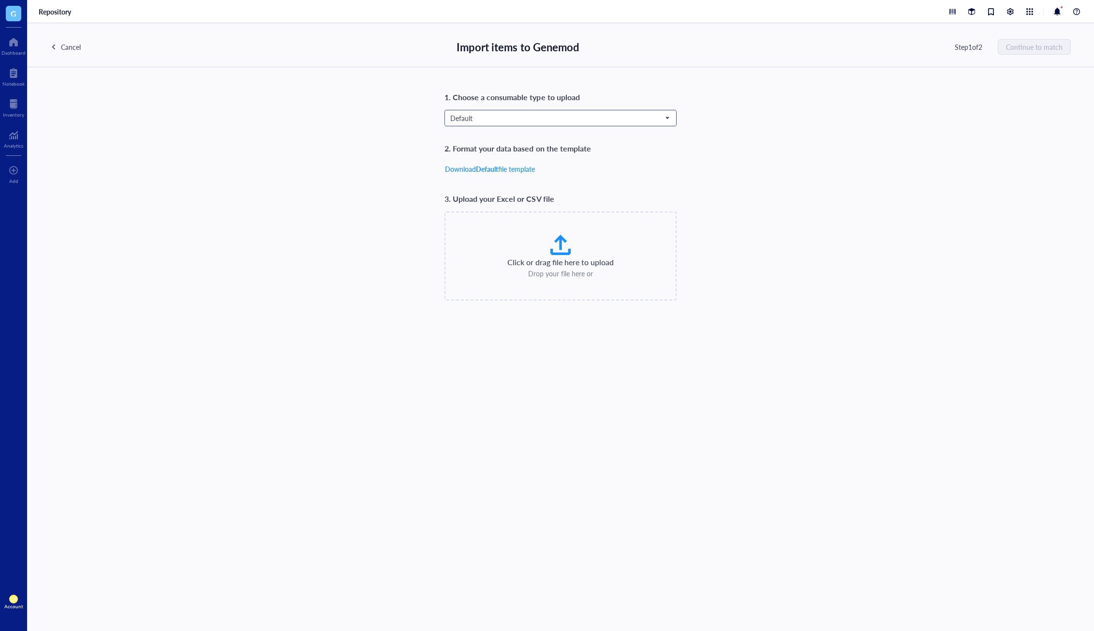
click at [574, 115] on span "Default" at bounding box center [559, 118] width 219 height 9
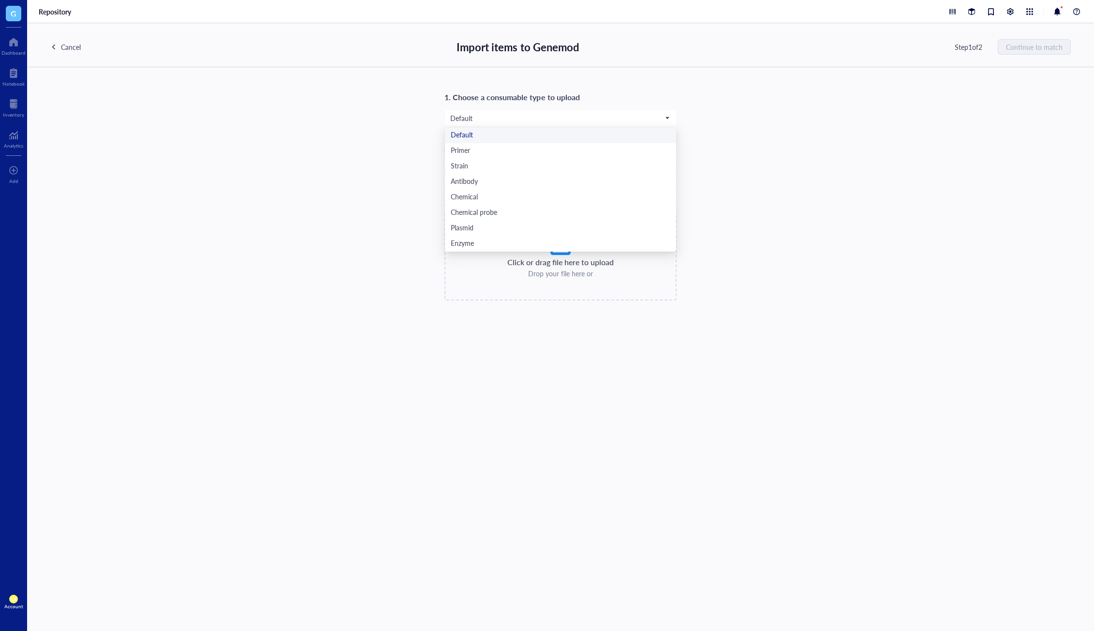
drag, startPoint x: 807, startPoint y: 140, endPoint x: 566, endPoint y: 223, distance: 255.8
click at [803, 141] on div "1. Choose a consumable type to upload Default Default Primer Strain Antibody Ch…" at bounding box center [560, 195] width 1021 height 210
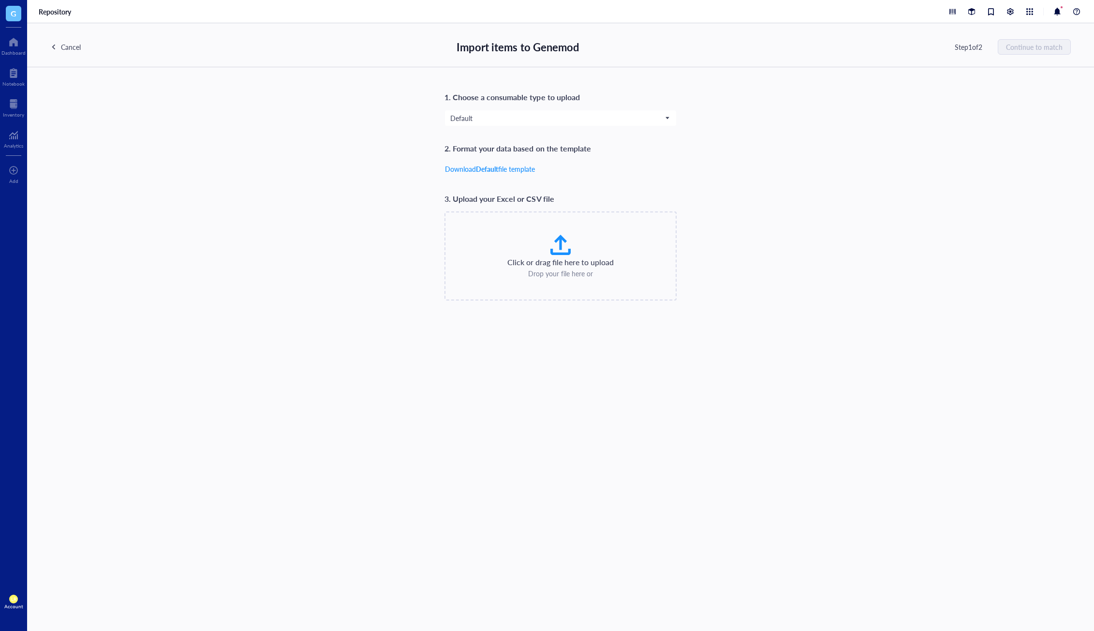
click at [559, 245] on icon at bounding box center [560, 244] width 23 height 23
type input "C:\fakepath\antibody import test file 9x9.xlsx"
click at [520, 122] on span "Default" at bounding box center [559, 118] width 219 height 9
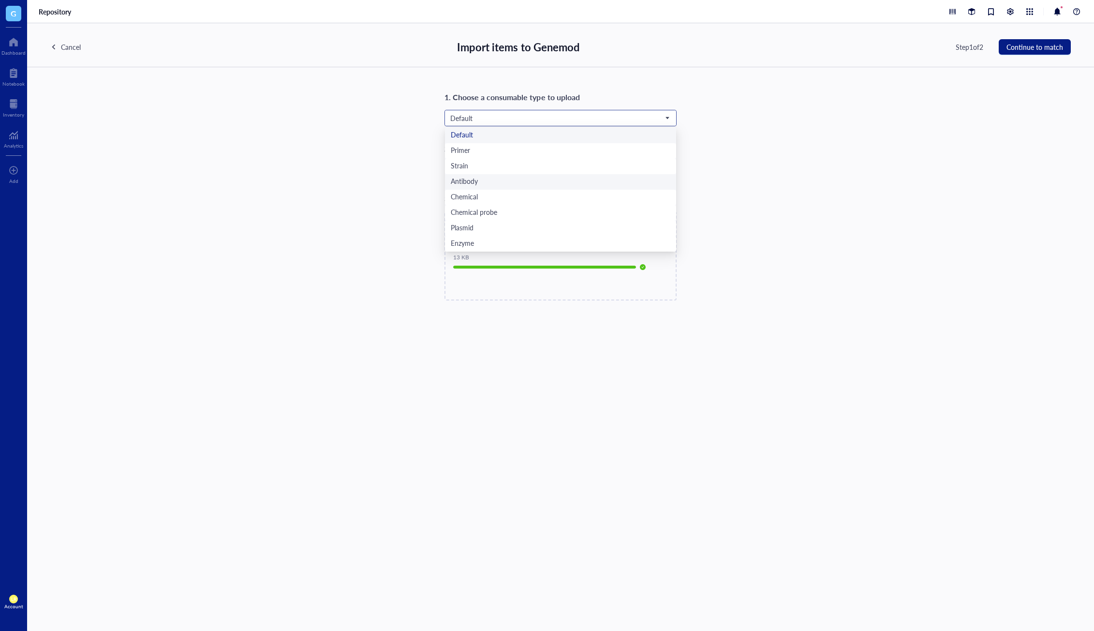
click at [507, 179] on div "Antibody" at bounding box center [561, 182] width 220 height 11
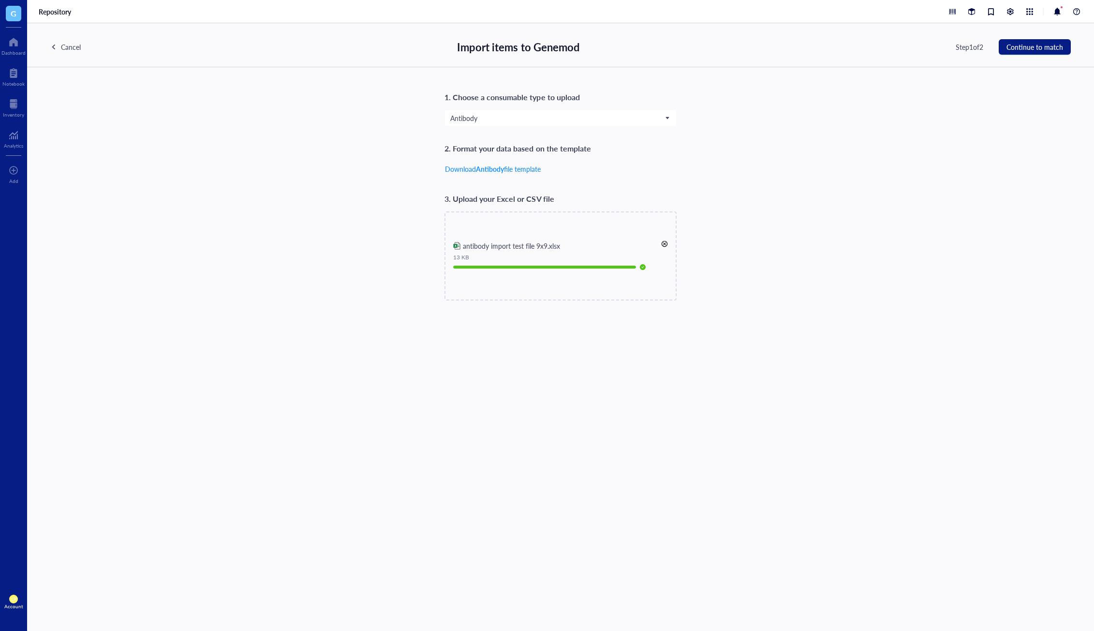
click at [803, 163] on div "1. Choose a consumable type to upload Antibody Antibody Default Primer Strain A…" at bounding box center [560, 195] width 1021 height 210
click at [803, 53] on button "Continue to match" at bounding box center [1035, 46] width 72 height 15
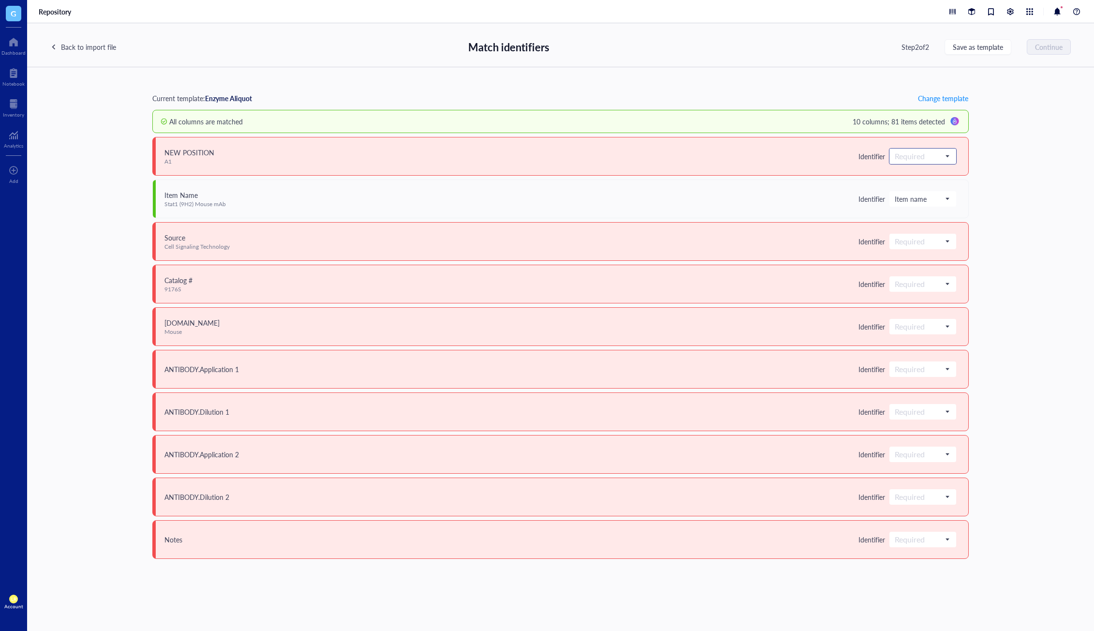
click at [803, 154] on span at bounding box center [923, 156] width 56 height 15
click at [803, 174] on div "Do not upload" at bounding box center [926, 173] width 61 height 11
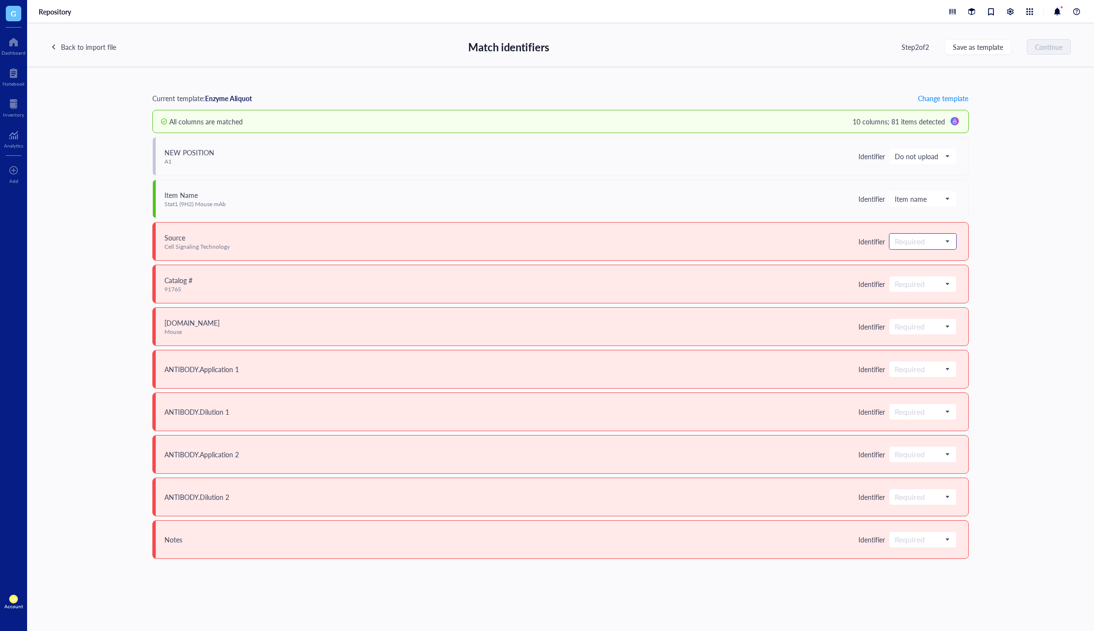
click at [803, 235] on input "search" at bounding box center [918, 241] width 47 height 15
click at [803, 332] on div "Source" at bounding box center [926, 334] width 61 height 11
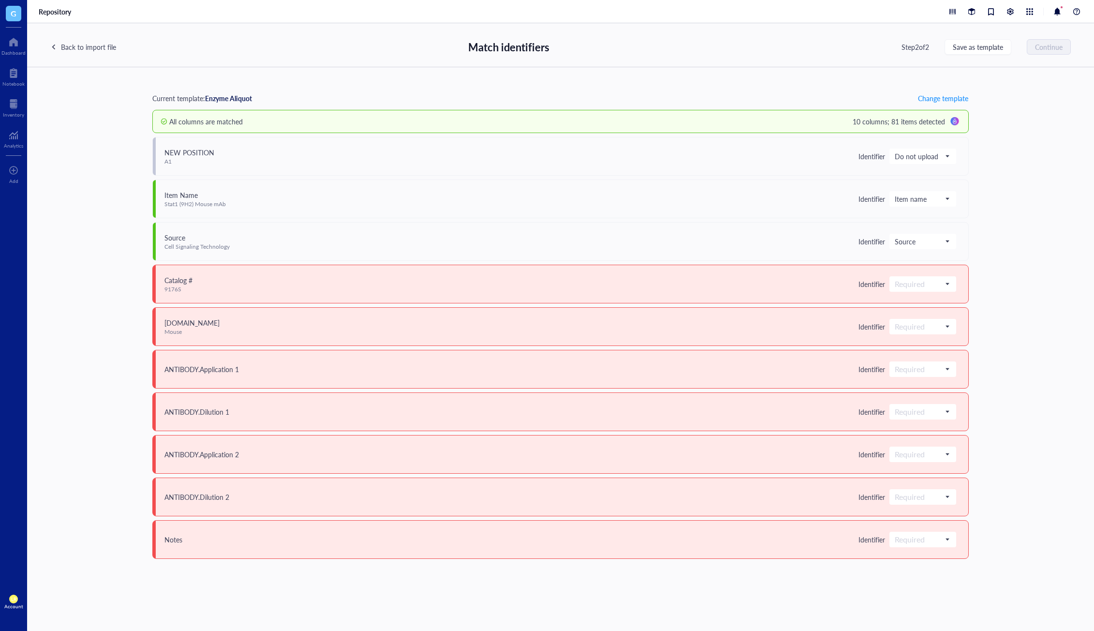
click at [803, 312] on div "ANTIBODY.Host Mouse Identifier Required" at bounding box center [560, 326] width 817 height 39
click at [803, 292] on div "Catalog # 9176S Identifier Required" at bounding box center [560, 284] width 817 height 39
click at [803, 282] on input "search" at bounding box center [918, 284] width 47 height 15
click at [803, 341] on div "Current template: Enzyme Aliquot Change template All columns are matched 10 col…" at bounding box center [560, 349] width 1067 height 564
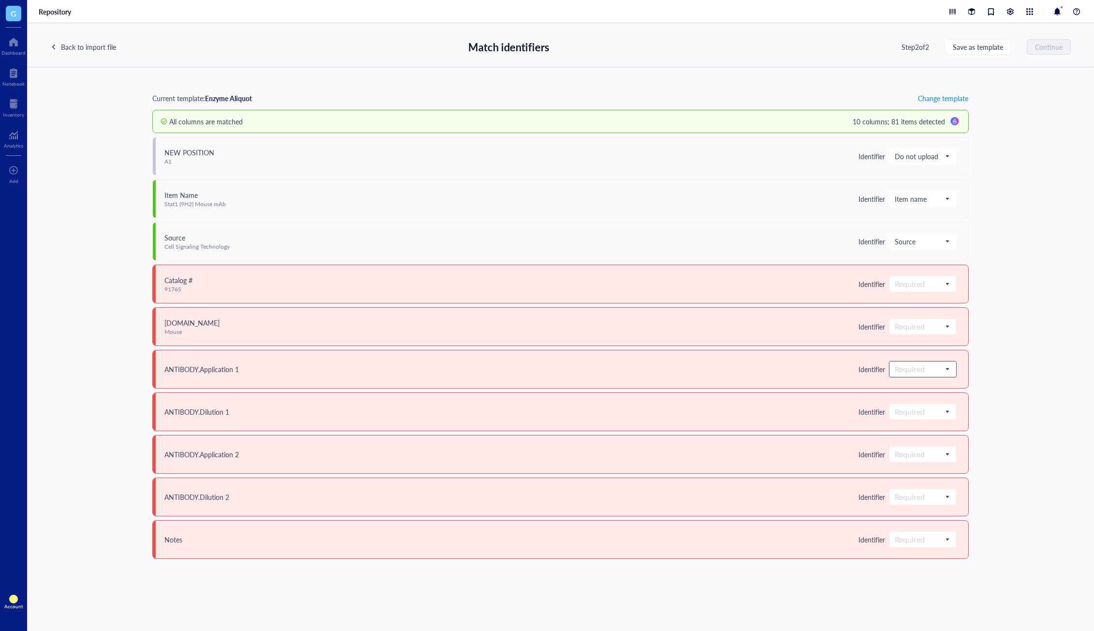
click at [803, 369] on input "search" at bounding box center [918, 369] width 47 height 15
click at [803, 206] on div "Current template: Enzyme Aliquot Change template All columns are matched 10 col…" at bounding box center [560, 349] width 1067 height 564
click at [803, 121] on div at bounding box center [954, 121] width 15 height 15
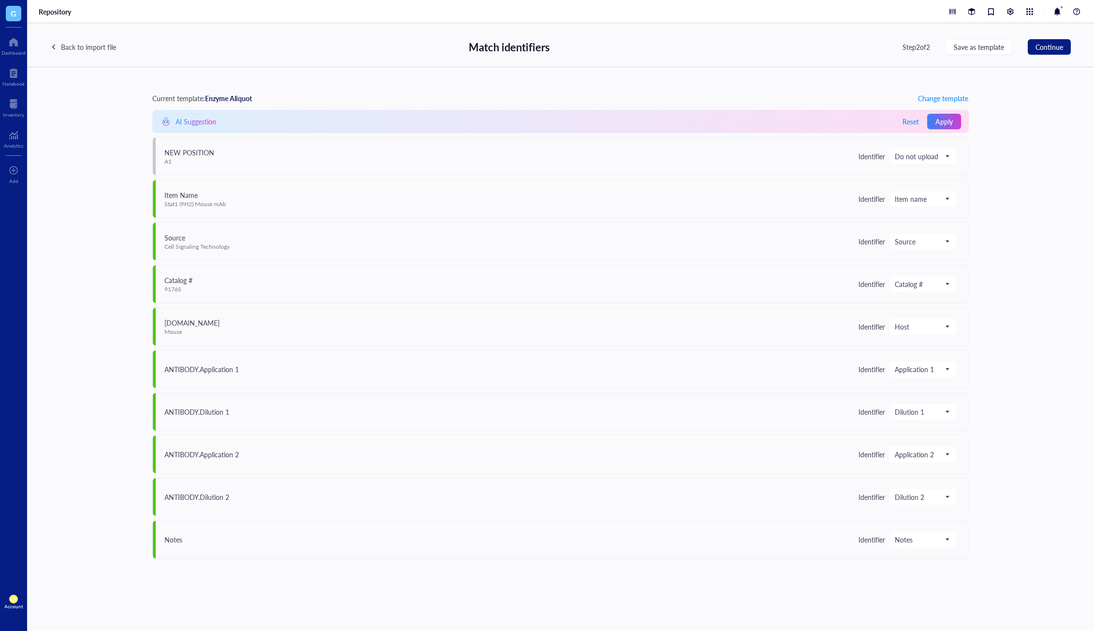
click at [803, 190] on div "Current template: Enzyme Aliquot Change template AI Suggestion Reset Apply NEW …" at bounding box center [560, 349] width 1067 height 564
click at [803, 47] on span "Continue" at bounding box center [1050, 47] width 28 height 8
click at [803, 122] on span "Apply" at bounding box center [944, 122] width 17 height 8
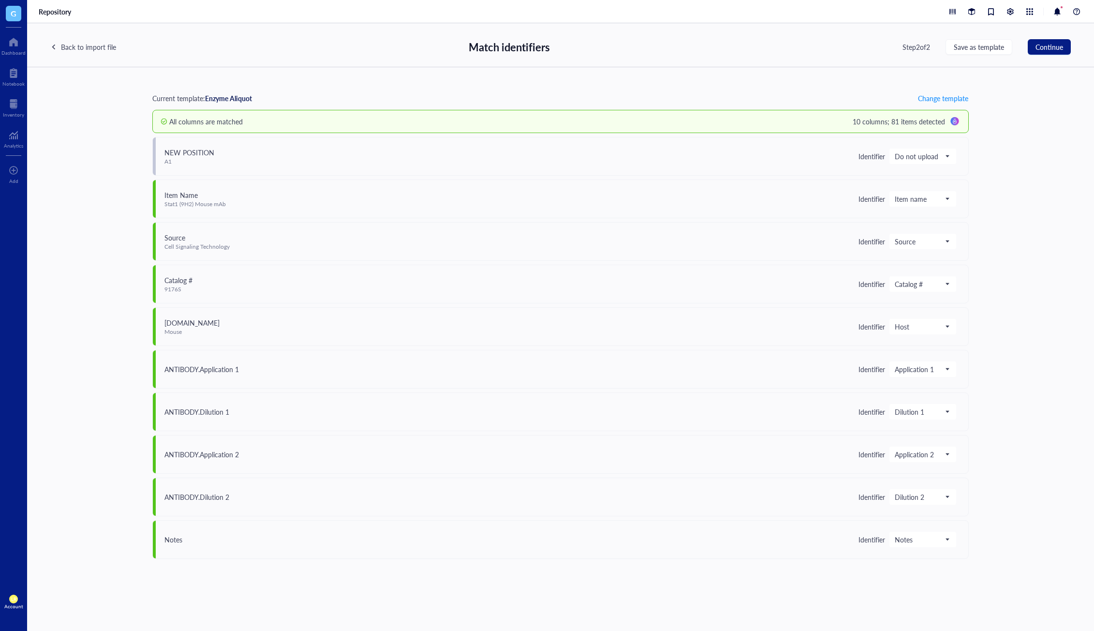
click at [803, 129] on div "Current template: Enzyme Aliquot Change template All columns are matched 10 col…" at bounding box center [560, 349] width 1067 height 564
click at [803, 43] on span "Continue" at bounding box center [1050, 47] width 28 height 8
click at [803, 49] on span "Continue" at bounding box center [1050, 47] width 28 height 8
click at [803, 133] on div "Current template: Enzyme Aliquot Change template All columns are matched 10 col…" at bounding box center [560, 349] width 1067 height 564
click at [803, 51] on span "Continue" at bounding box center [1050, 47] width 28 height 8
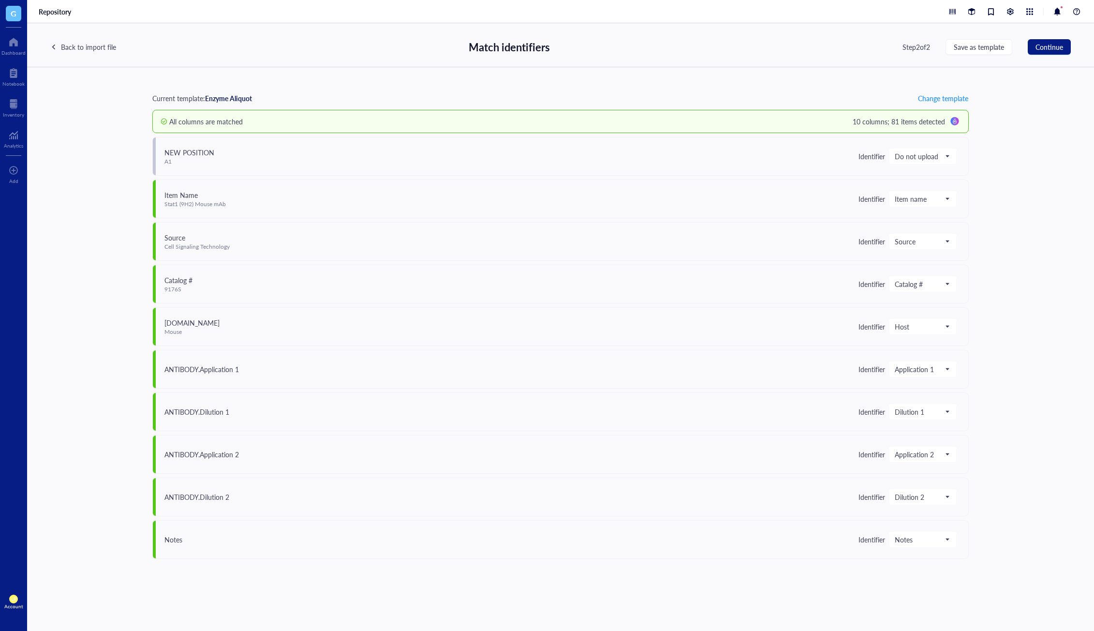
click at [75, 48] on div "Back to import file" at bounding box center [88, 47] width 55 height 11
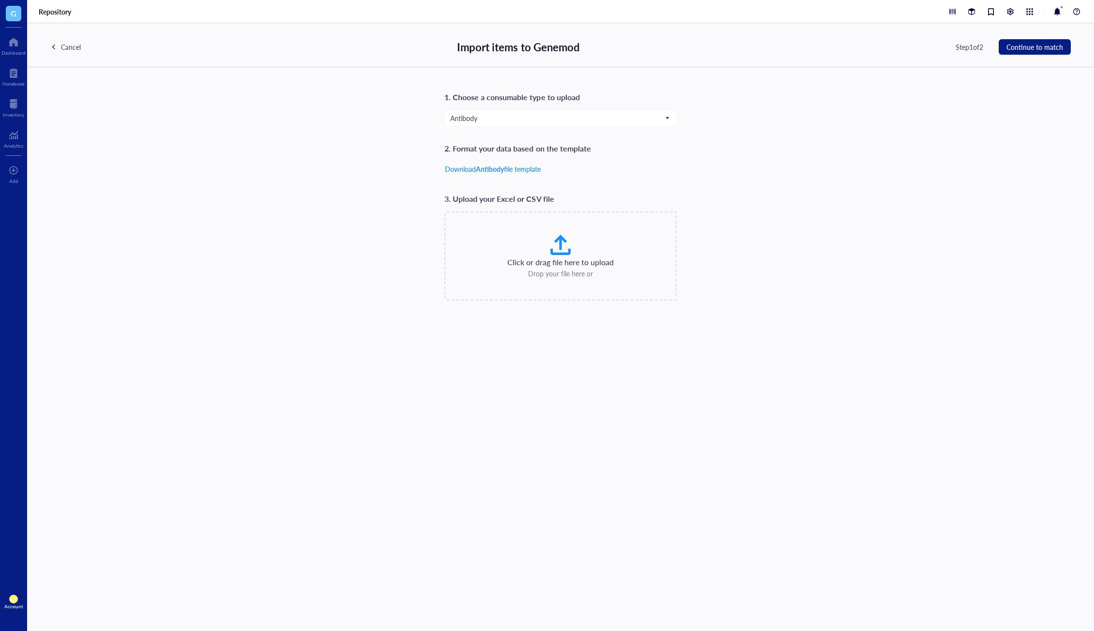
click at [537, 236] on div "Click or drag file here to upload Drop your file here or" at bounding box center [560, 255] width 215 height 45
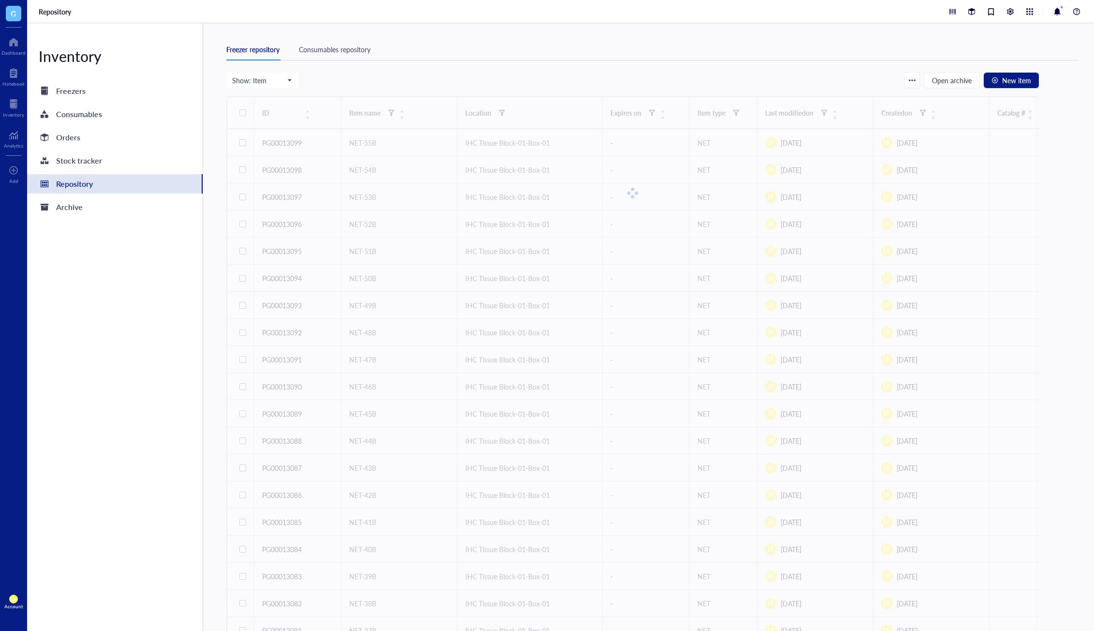
click at [587, 32] on div "Freezer repository Consumables repository Show: Item Open archive New item ID I…" at bounding box center [648, 327] width 891 height 608
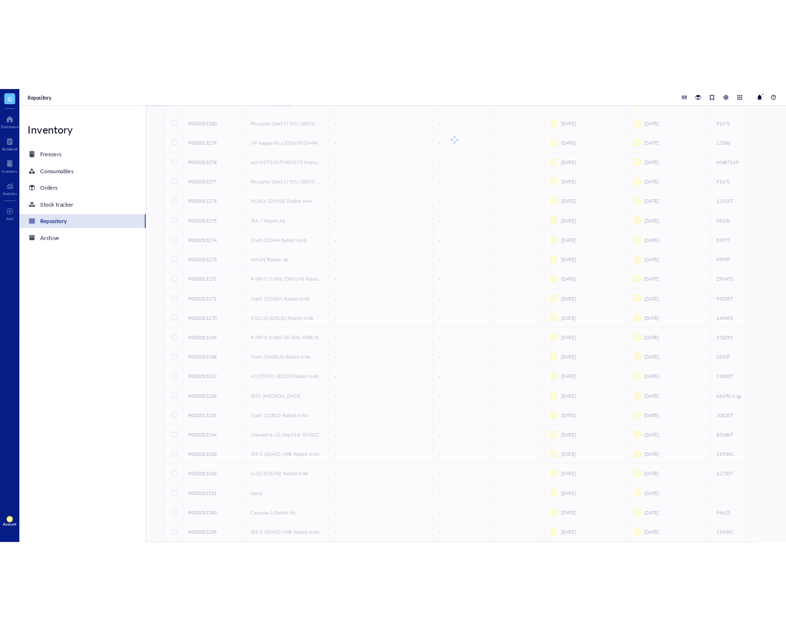
scroll to position [0, 0]
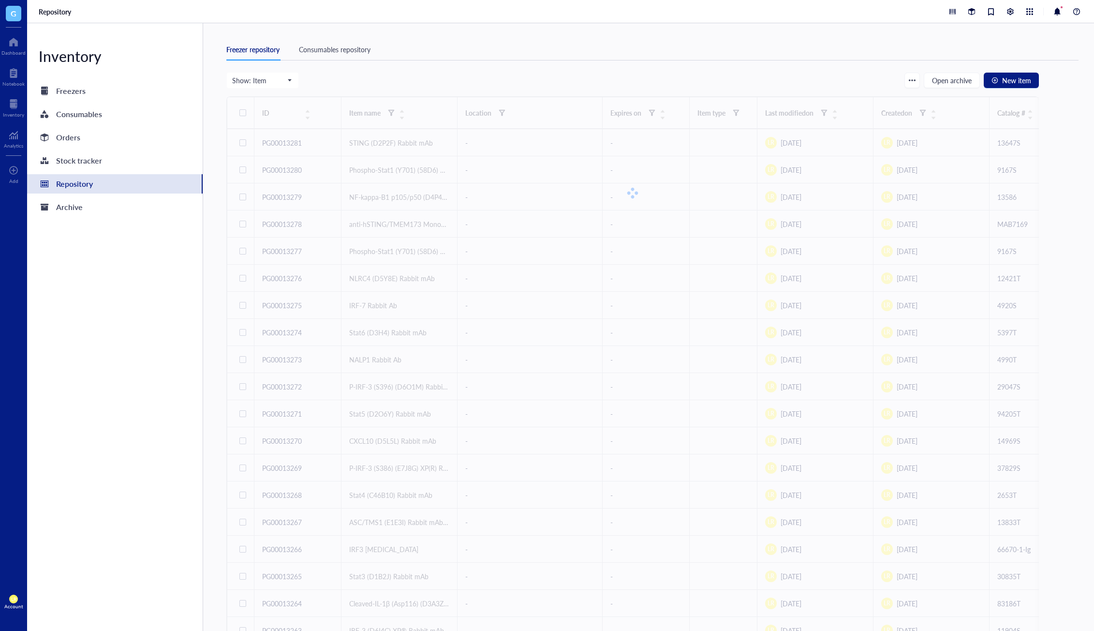
click at [341, 56] on div "Freezer repository Consumables repository" at bounding box center [652, 50] width 852 height 22
click at [342, 52] on div "Consumables repository" at bounding box center [335, 49] width 72 height 11
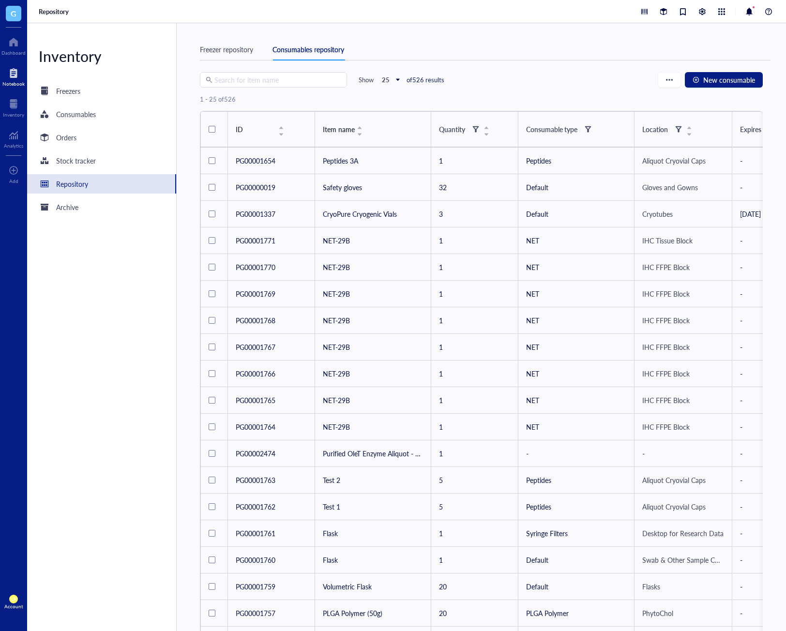
click at [12, 78] on div at bounding box center [13, 72] width 22 height 15
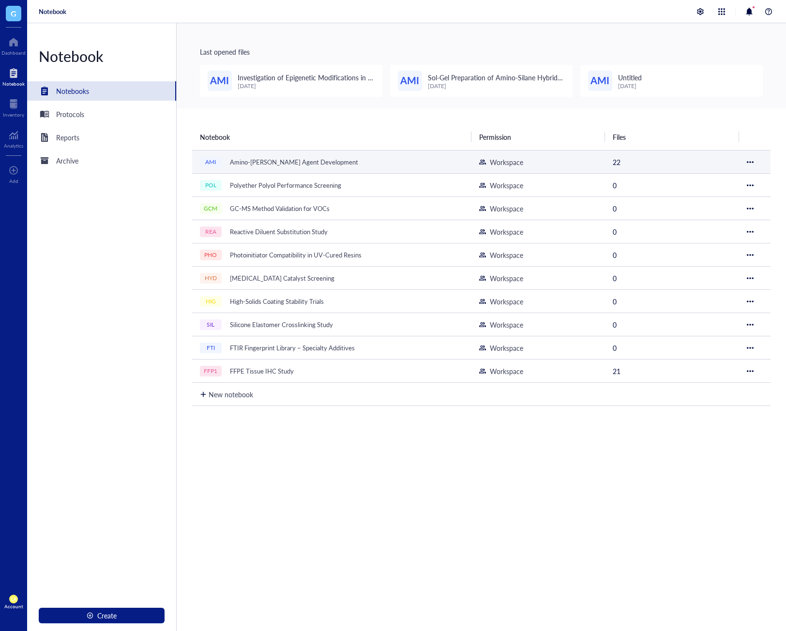
click at [271, 162] on div "Amino-[PERSON_NAME] Agent Development" at bounding box center [293, 162] width 137 height 14
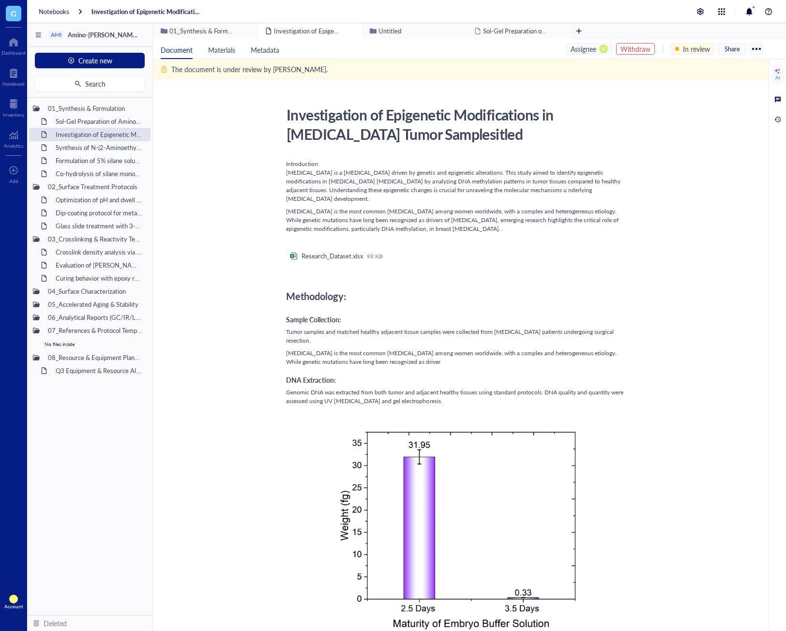
click at [630, 54] on div "Withdraw" at bounding box center [635, 49] width 39 height 12
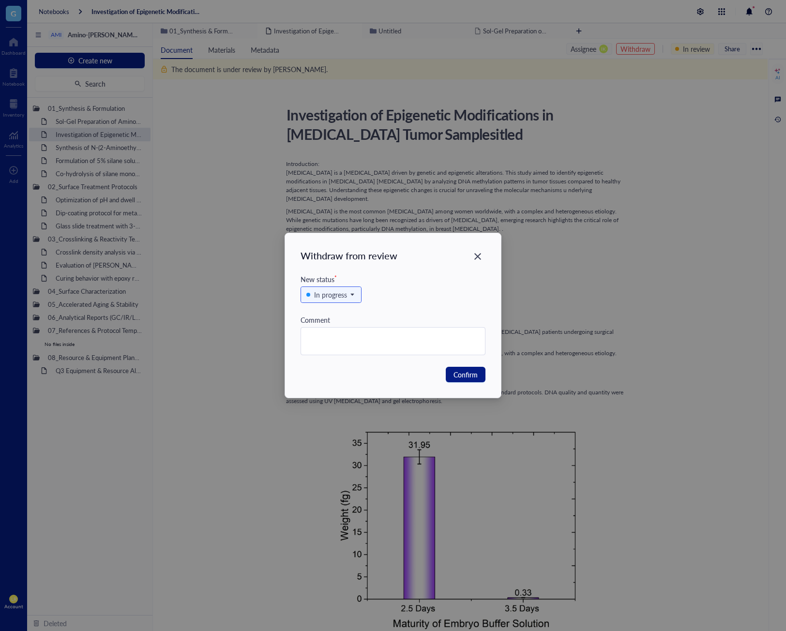
click at [472, 384] on div "Withdraw from review New status * In progress Comment Confirm" at bounding box center [393, 315] width 216 height 164
click at [469, 380] on button "Confirm" at bounding box center [466, 374] width 40 height 15
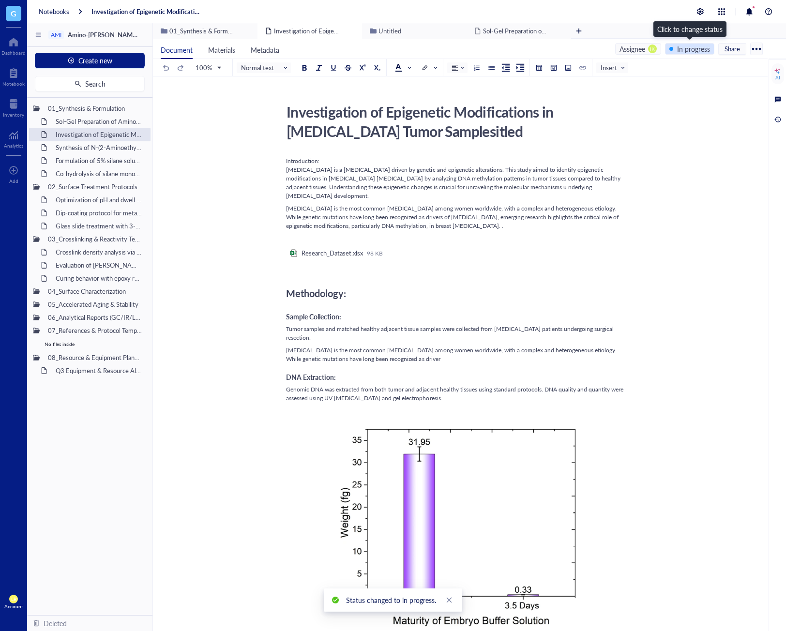
click at [675, 51] on div "In progress" at bounding box center [689, 49] width 49 height 12
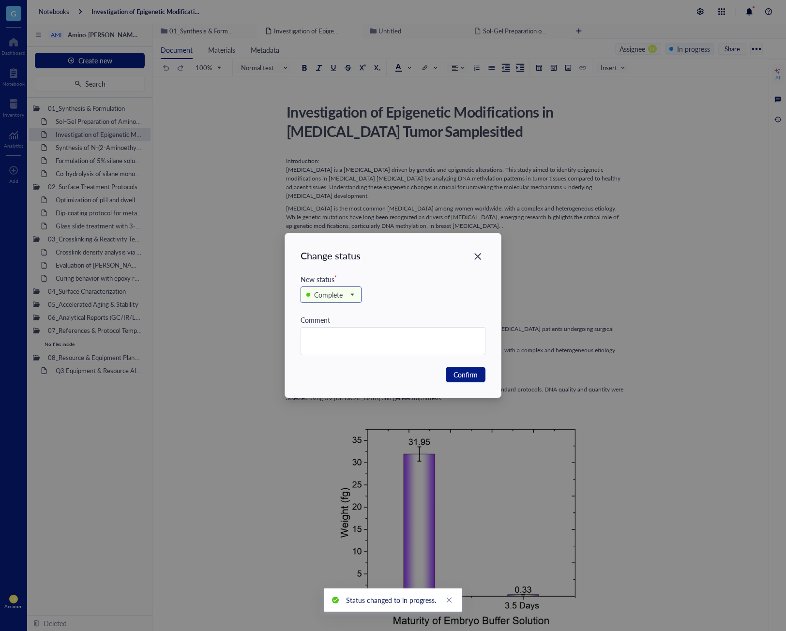
click at [353, 293] on span "Complete" at bounding box center [329, 294] width 47 height 11
click at [341, 340] on div "In review" at bounding box center [327, 343] width 27 height 11
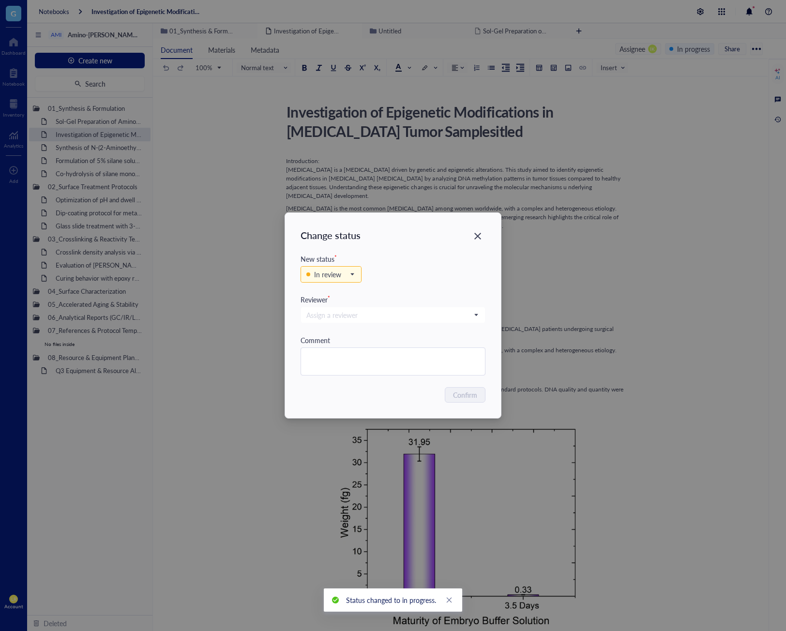
click at [450, 326] on div "Assign a reviewer" at bounding box center [392, 320] width 185 height 30
click at [452, 317] on input "search" at bounding box center [388, 315] width 164 height 15
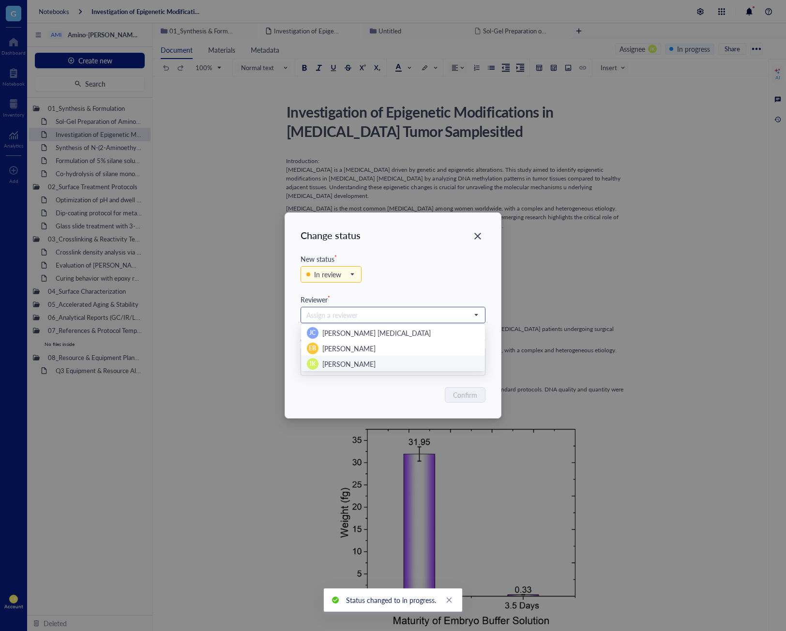
click at [370, 362] on div "IK Isao Kanazawa" at bounding box center [393, 364] width 172 height 12
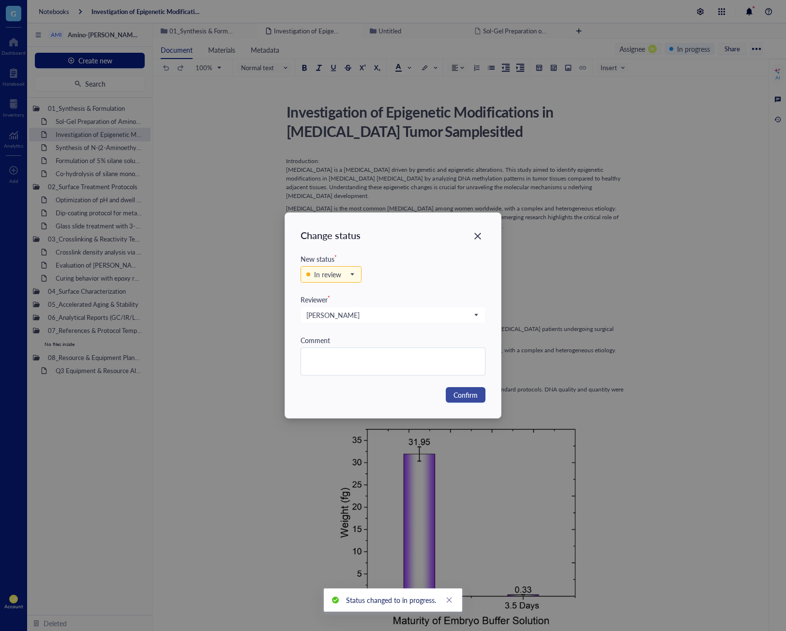
click at [473, 398] on span "Confirm" at bounding box center [465, 394] width 24 height 11
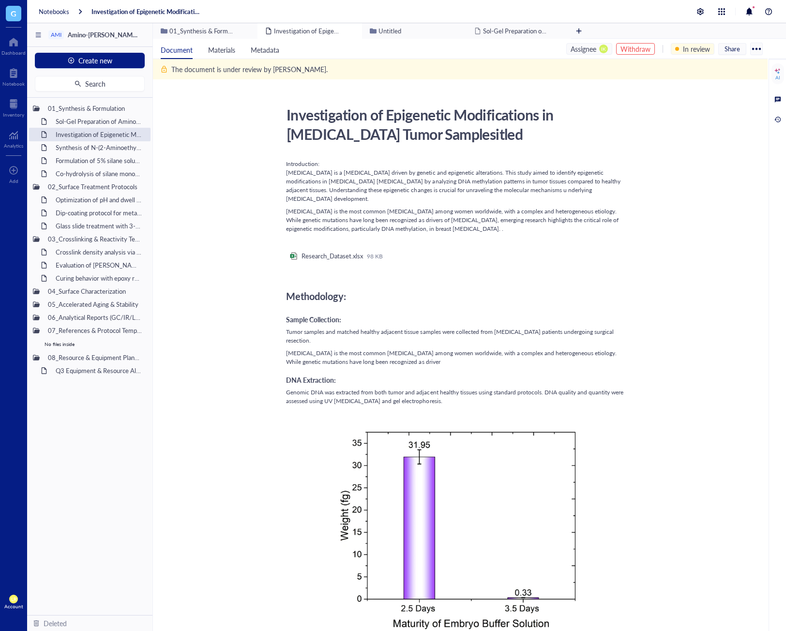
drag, startPoint x: 514, startPoint y: 224, endPoint x: 480, endPoint y: 217, distance: 34.5
click at [514, 224] on div "Breast cancer is the most common cancer among women worldwide, with a complex a…" at bounding box center [458, 220] width 344 height 26
click at [119, 151] on div "Synthesis of N-(2-Aminoethyl)-3-aminopropyltrimethoxysilane" at bounding box center [93, 148] width 85 height 14
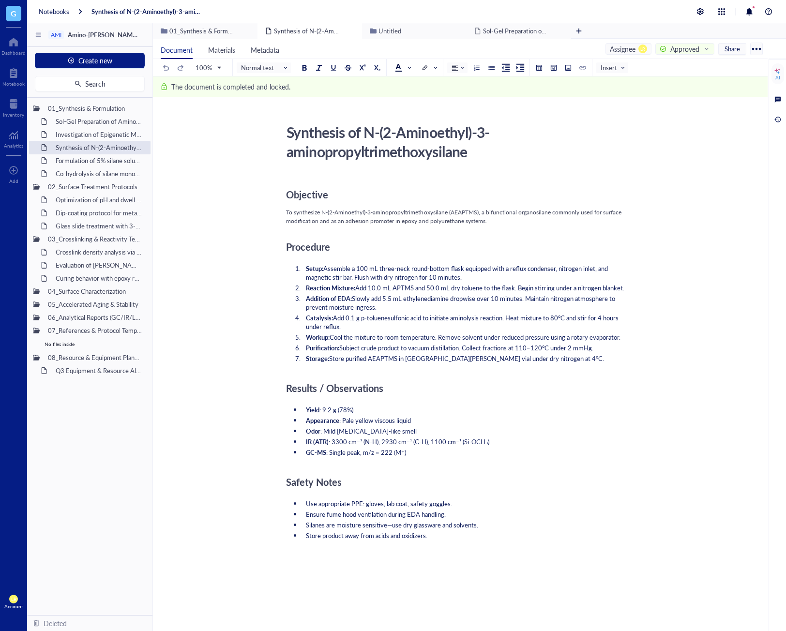
click at [694, 54] on div "Approved" at bounding box center [684, 49] width 29 height 11
click at [691, 83] on div "Withdraw approval" at bounding box center [691, 85] width 58 height 11
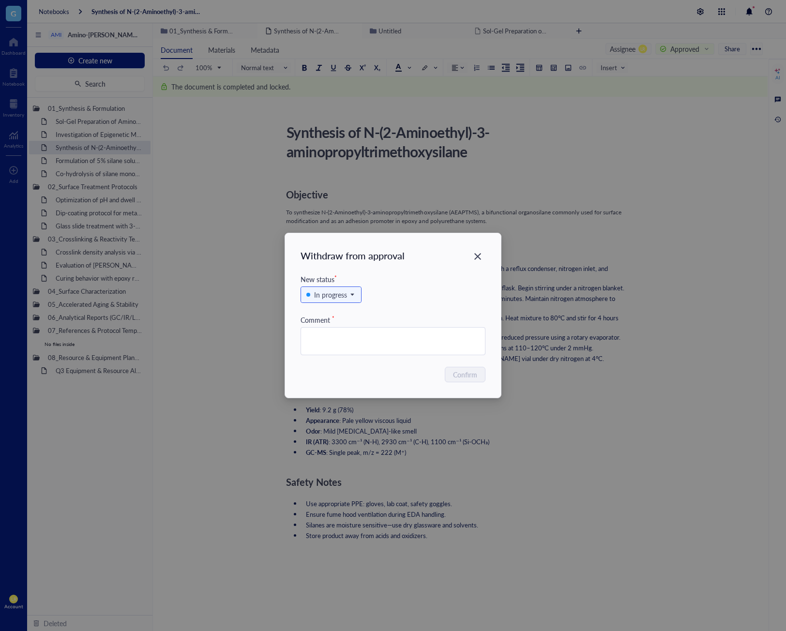
click at [329, 286] on div "In progress" at bounding box center [392, 299] width 185 height 30
click at [349, 341] on textarea at bounding box center [393, 341] width 184 height 27
type textarea "r"
type textarea "Rework"
click at [462, 377] on span "Confirm" at bounding box center [465, 374] width 24 height 11
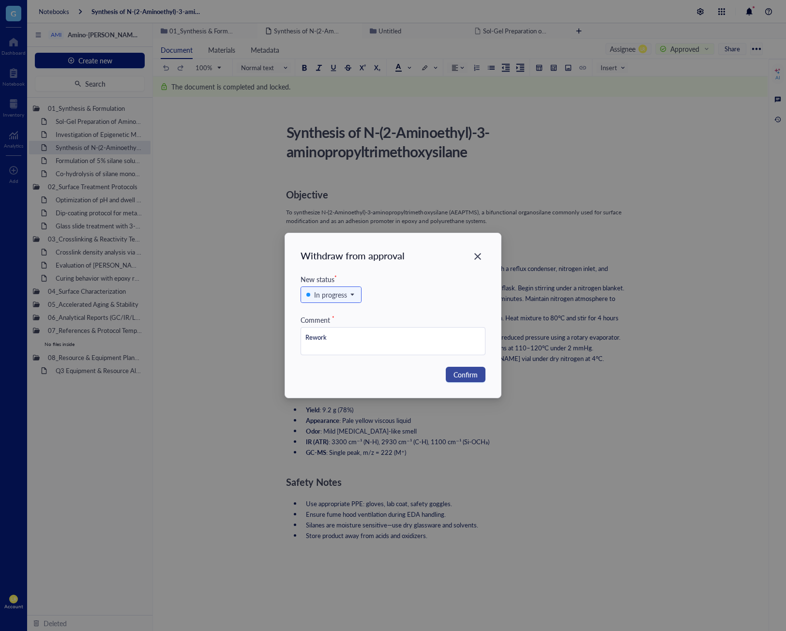
click at [469, 370] on span "Confirm" at bounding box center [465, 374] width 24 height 11
click at [405, 376] on div "Confirm" at bounding box center [392, 374] width 185 height 15
click at [352, 321] on div "Comment *" at bounding box center [392, 319] width 185 height 11
click at [354, 330] on textarea "Rework" at bounding box center [393, 341] width 184 height 27
click at [349, 345] on textarea "Rework" at bounding box center [393, 341] width 184 height 27
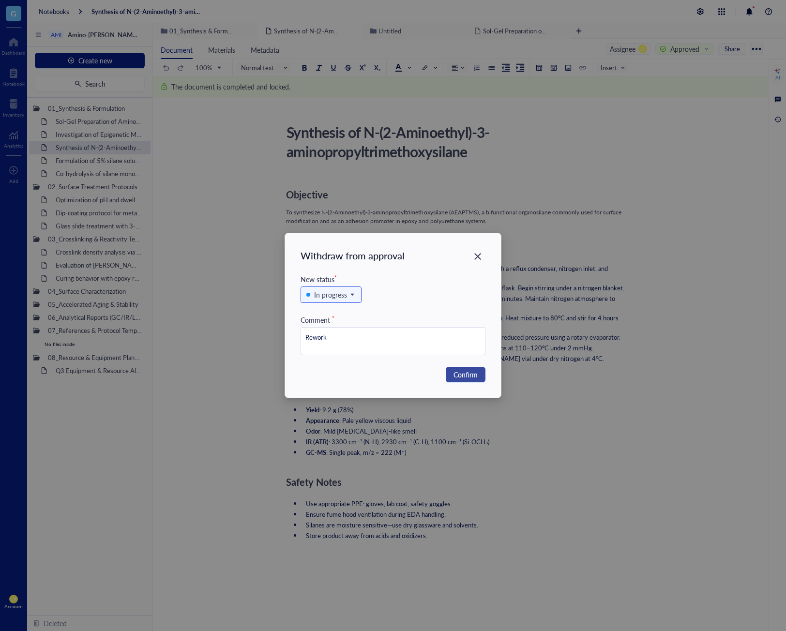
click at [483, 376] on button "Confirm" at bounding box center [466, 374] width 40 height 15
click at [481, 262] on div "Close" at bounding box center [477, 256] width 15 height 15
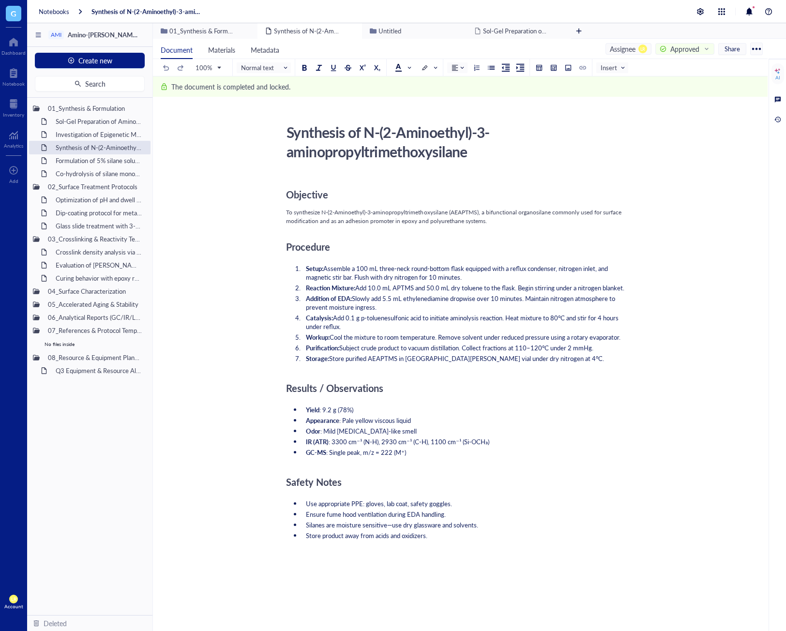
click at [692, 48] on div "Approved" at bounding box center [684, 49] width 29 height 11
click at [693, 82] on div "Withdraw approval" at bounding box center [691, 85] width 58 height 11
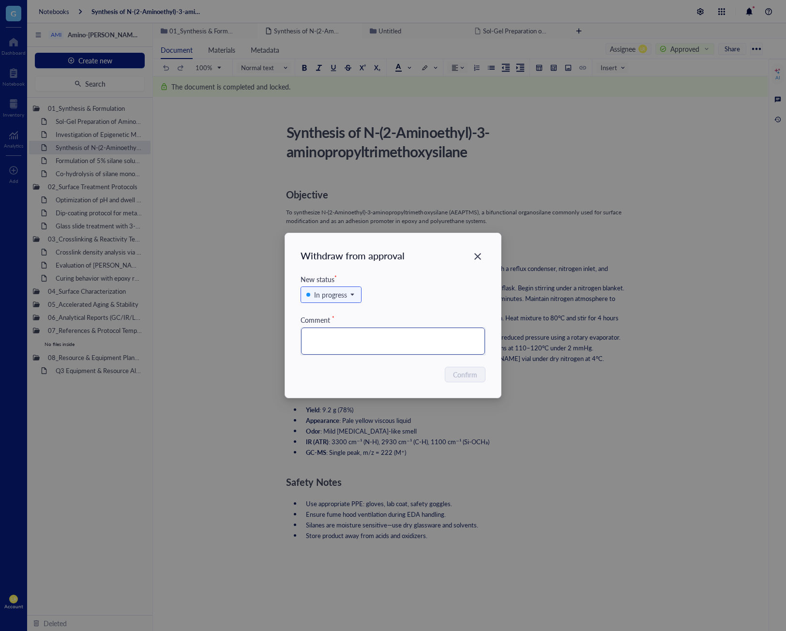
click at [362, 342] on textarea at bounding box center [393, 341] width 184 height 27
type textarea "Rework"
click at [471, 376] on span "Confirm" at bounding box center [465, 374] width 24 height 11
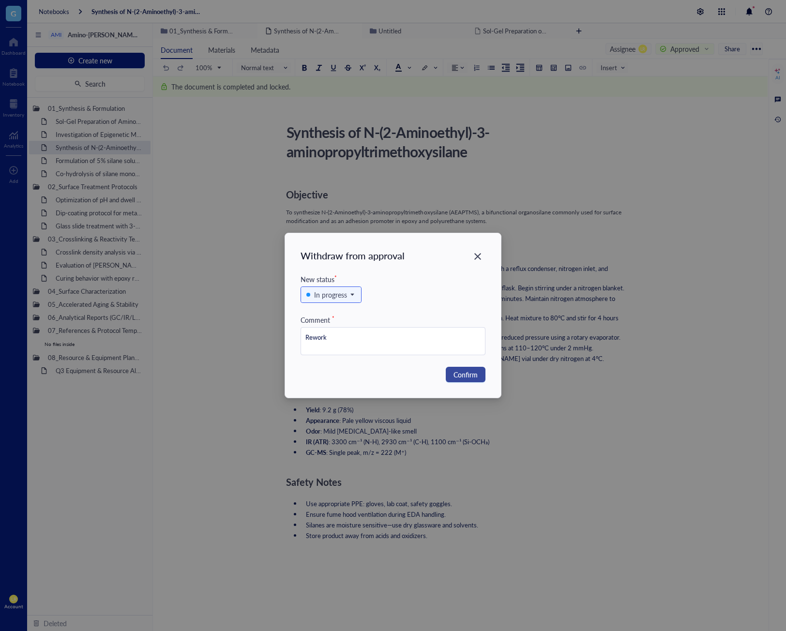
click at [471, 376] on span "Confirm" at bounding box center [465, 374] width 24 height 11
click at [473, 315] on div "Comment *" at bounding box center [392, 319] width 185 height 11
drag, startPoint x: 491, startPoint y: 436, endPoint x: 444, endPoint y: 412, distance: 52.6
click at [457, 444] on div "Withdraw from approval New status * In progress Comment * Rework Confirm" at bounding box center [393, 315] width 786 height 631
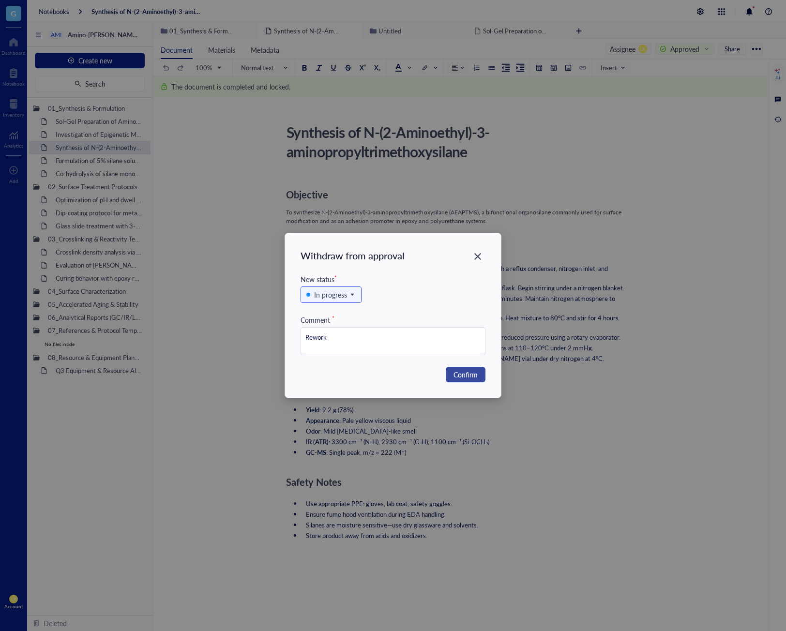
click at [455, 373] on span "Confirm" at bounding box center [465, 374] width 24 height 11
click at [483, 370] on button "Confirm" at bounding box center [466, 374] width 40 height 15
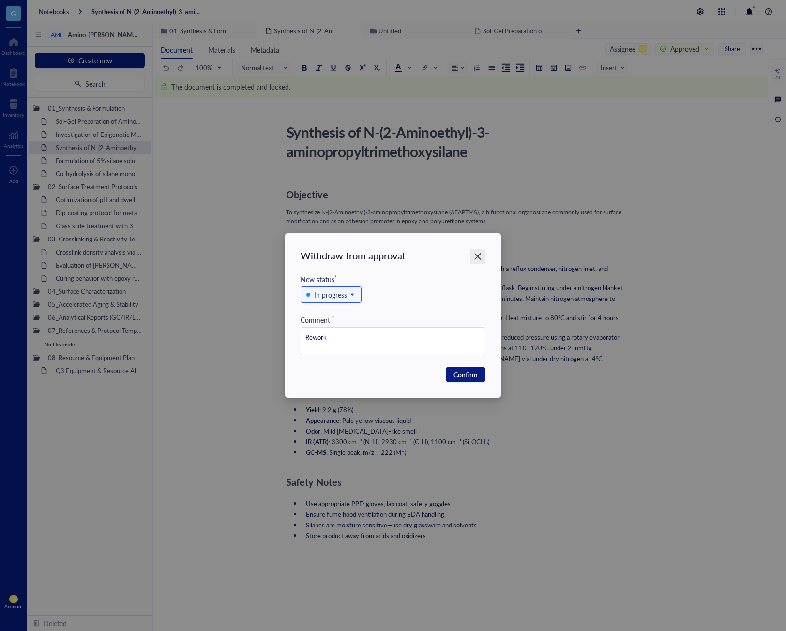
click at [480, 261] on div "Close" at bounding box center [477, 256] width 15 height 15
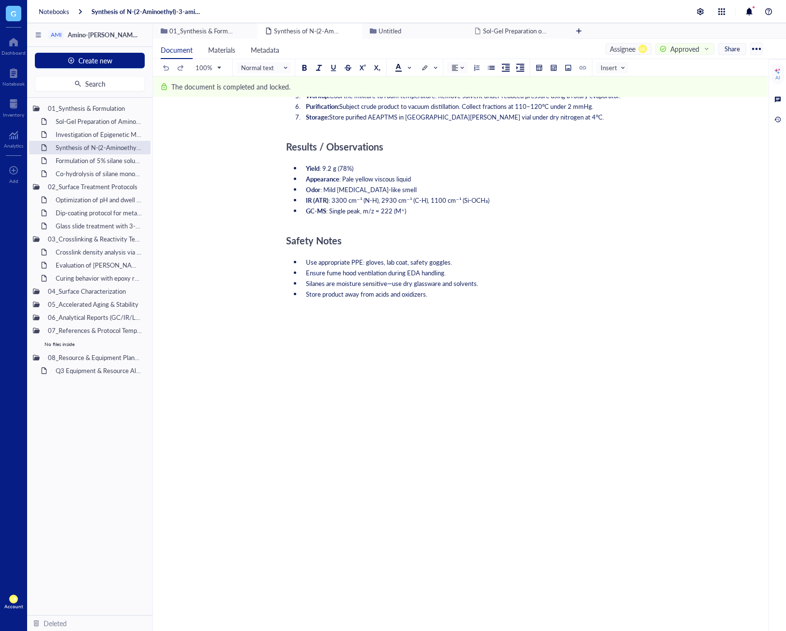
scroll to position [242, 0]
click at [497, 344] on div at bounding box center [458, 331] width 344 height 26
click at [726, 80] on div "The document is completed and locked." at bounding box center [460, 86] width 614 height 20
click at [676, 48] on div "Approved" at bounding box center [684, 49] width 29 height 11
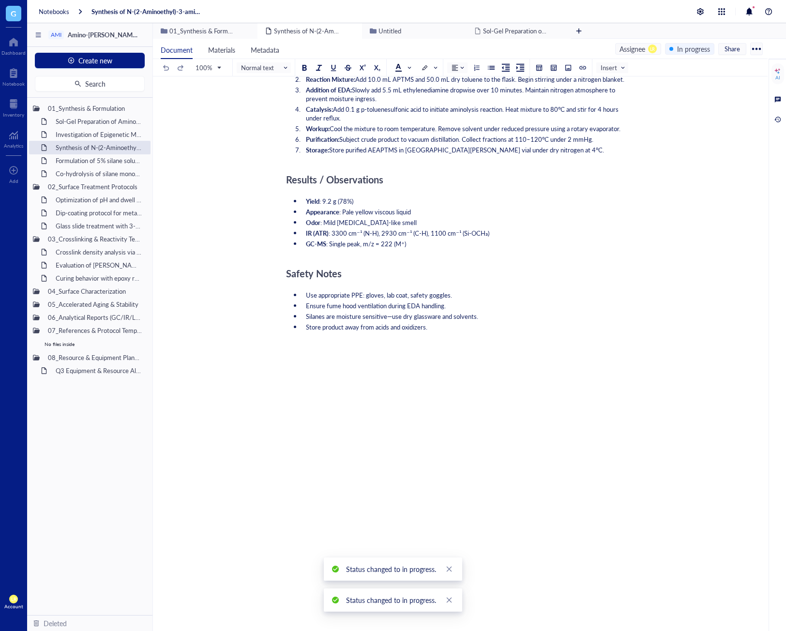
scroll to position [97, 0]
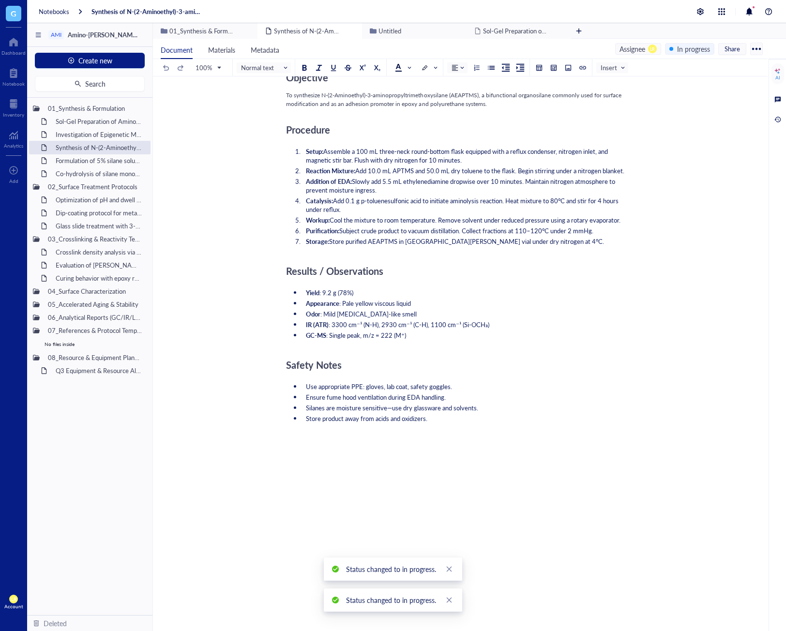
click at [433, 357] on div "Safety Notes" at bounding box center [458, 364] width 344 height 19
click at [455, 443] on div "Objective To synthesize N-(2-Aminoethyl)-3-aminopropyltrimethoxysilane (AEAPTMS…" at bounding box center [458, 422] width 344 height 728
click at [541, 68] on div at bounding box center [539, 67] width 7 height 7
click at [578, 103] on table at bounding box center [568, 110] width 69 height 69
click at [577, 99] on td at bounding box center [579, 100] width 6 height 6
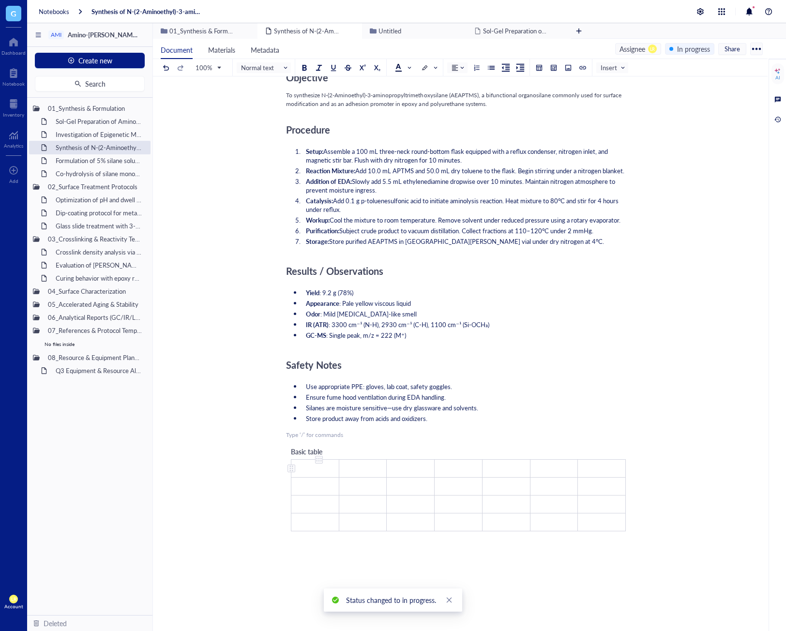
click at [320, 478] on td "﻿" at bounding box center [315, 469] width 48 height 18
click at [295, 478] on td "﻿" at bounding box center [315, 469] width 48 height 18
click at [294, 472] on div at bounding box center [291, 468] width 7 height 7
click at [322, 463] on div at bounding box center [318, 459] width 7 height 7
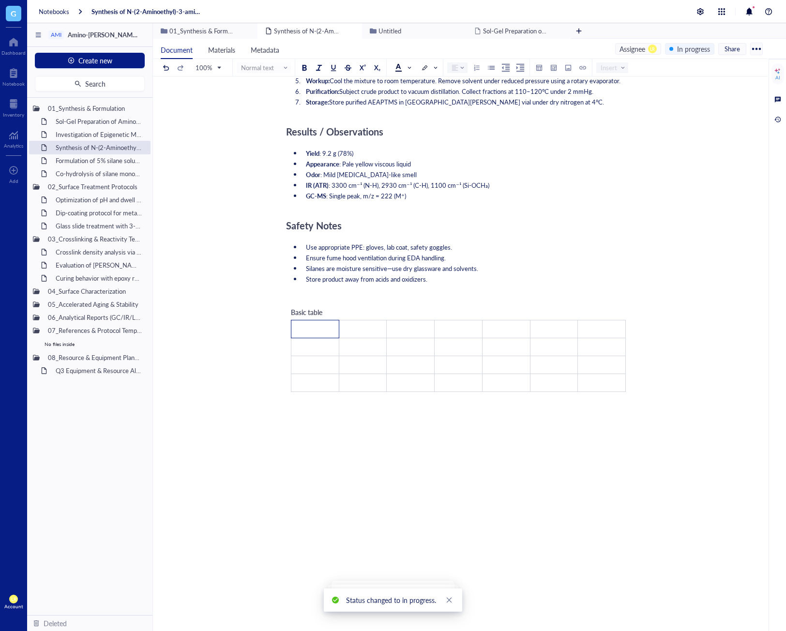
scroll to position [242, 0]
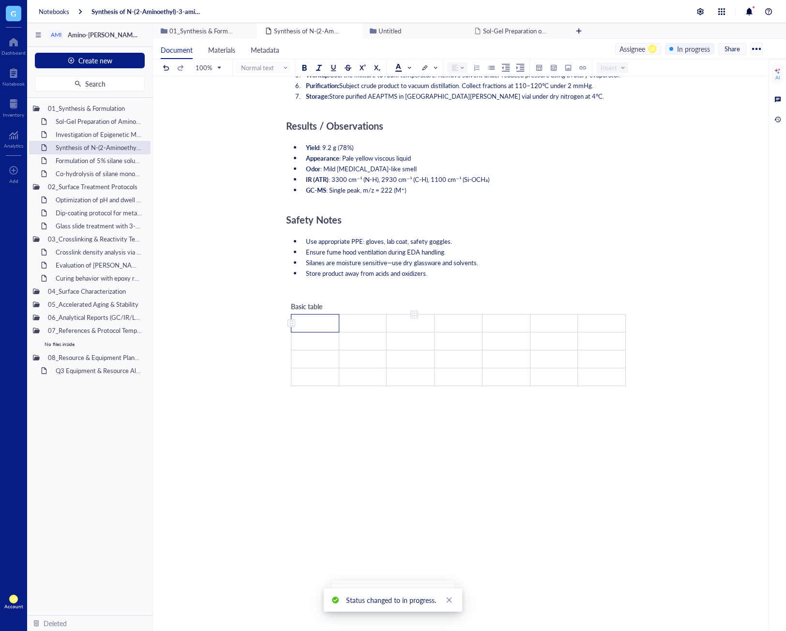
click at [415, 332] on td "﻿" at bounding box center [411, 323] width 48 height 18
click at [414, 318] on div at bounding box center [414, 314] width 7 height 7
click at [536, 477] on div at bounding box center [458, 501] width 344 height 116
click at [412, 421] on div "Objective To synthesize N-(2-Aminoethyl)-3-aminopropyltrimethoxysilane (AEAPTMS…" at bounding box center [458, 330] width 344 height 835
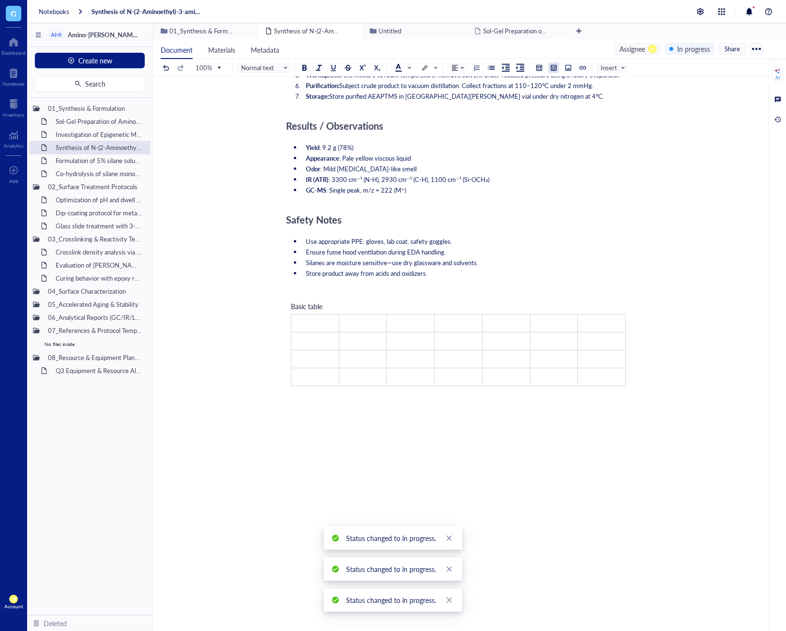
click at [552, 68] on div at bounding box center [553, 67] width 7 height 7
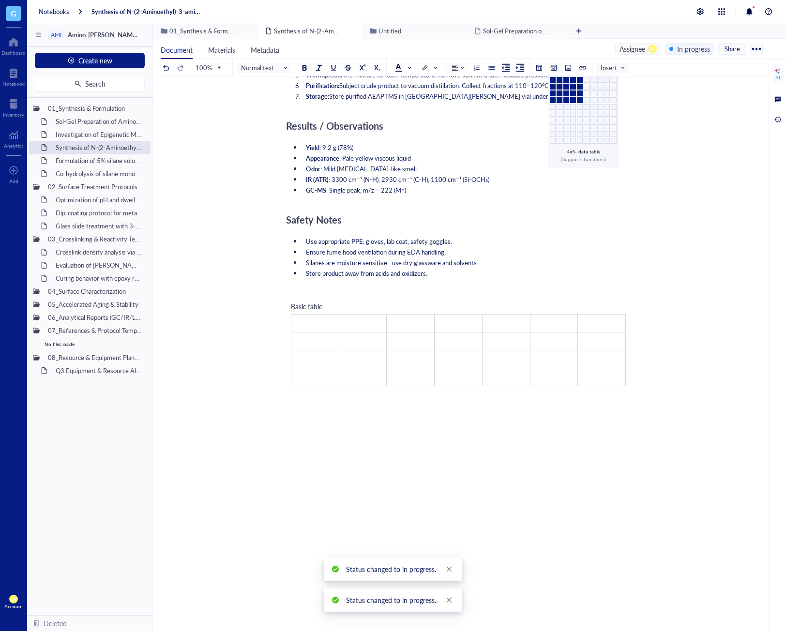
click at [578, 100] on td at bounding box center [580, 100] width 6 height 6
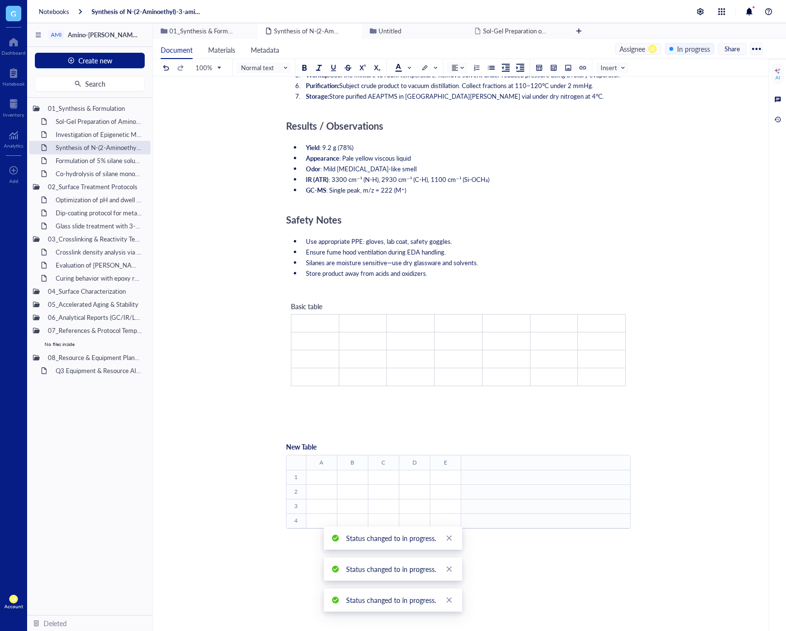
click at [379, 455] on div "New Table" at bounding box center [458, 446] width 344 height 15
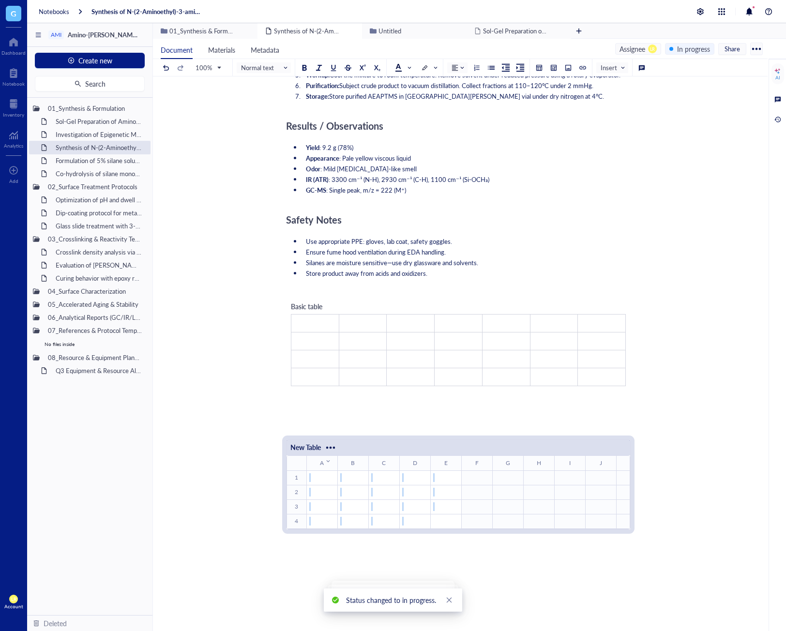
click at [326, 470] on th "A ﻿ To pick up a draggable item, press the space bar. While dragging, use the a…" at bounding box center [321, 463] width 31 height 15
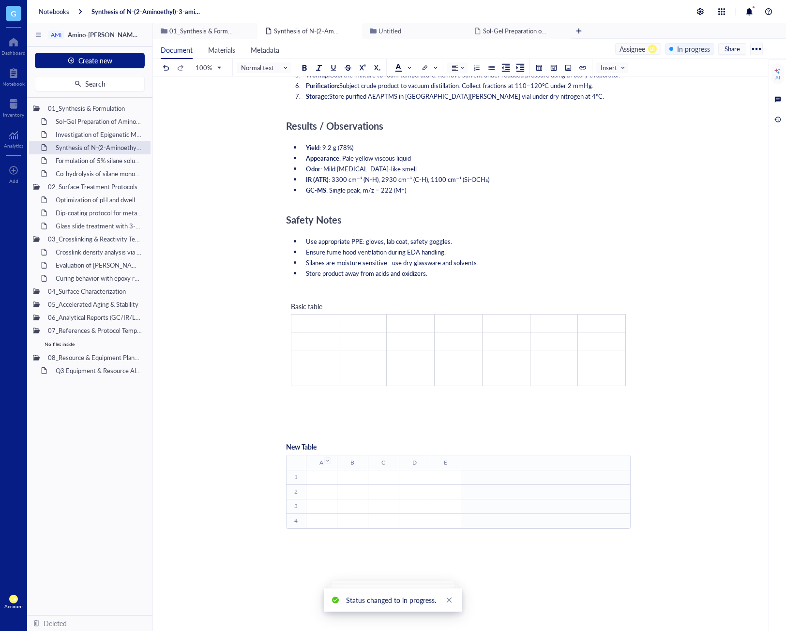
click at [326, 463] on div at bounding box center [328, 461] width 4 height 4
click at [385, 452] on div "New Table ﻿ To pick up a draggable item, press the space bar. While dragging, u…" at bounding box center [458, 492] width 344 height 118
click at [440, 432] on div at bounding box center [458, 418] width 344 height 26
click at [447, 599] on icon "close" at bounding box center [449, 599] width 5 height 5
click at [447, 599] on icon "close" at bounding box center [449, 600] width 7 height 7
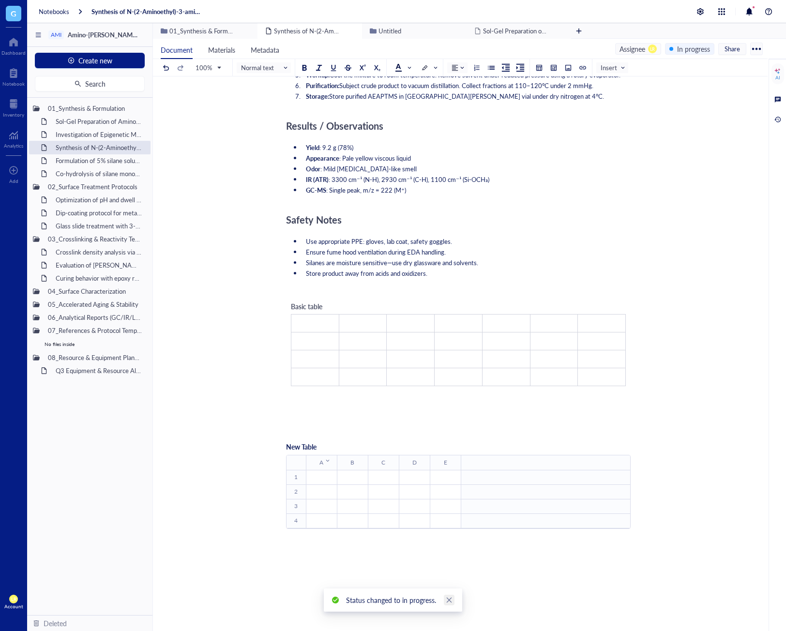
click at [449, 601] on icon "close" at bounding box center [449, 599] width 5 height 5
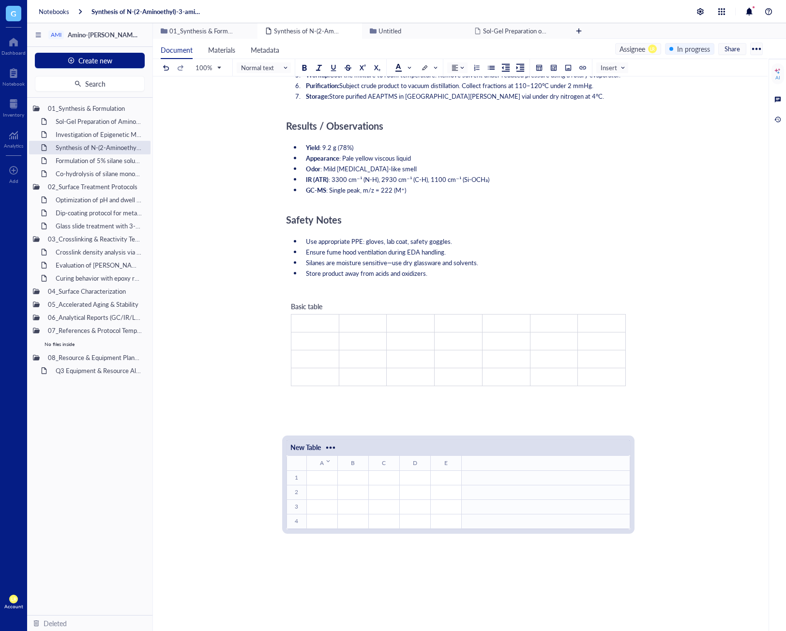
click at [431, 453] on div "New Table ﻿ To pick up a draggable item, press the space bar. While dragging, u…" at bounding box center [458, 492] width 344 height 118
click at [383, 386] on td "﻿" at bounding box center [363, 377] width 48 height 18
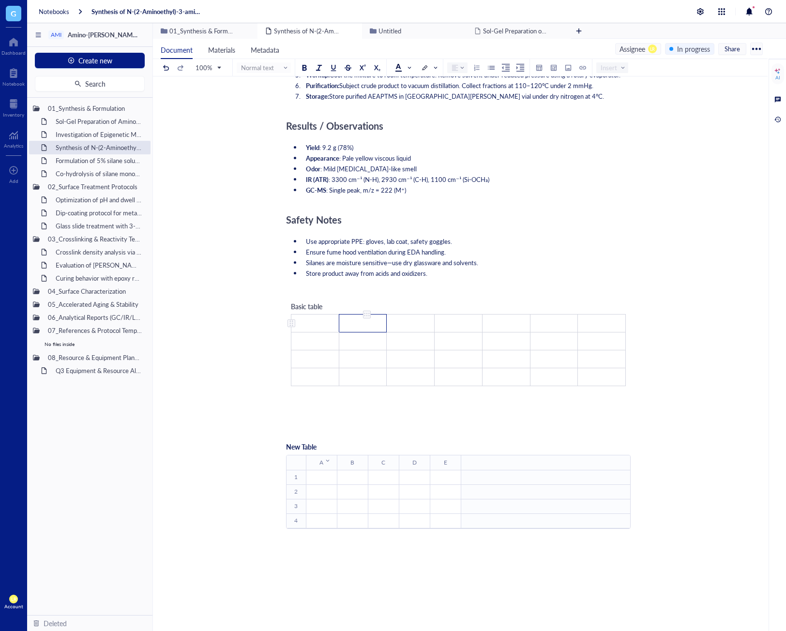
click at [367, 318] on div at bounding box center [366, 314] width 7 height 7
click at [385, 329] on div "Basic table ﻿ ﻿ ﻿ ﻿ ﻿ ﻿ ﻿ ﻿ ﻿ ﻿ ﻿ ﻿ ﻿ ﻿ ﻿ ﻿ ﻿ ﻿ ﻿ ﻿ ﻿ ﻿ ﻿ ﻿ ﻿ ﻿ ﻿ ﻿" at bounding box center [458, 343] width 344 height 95
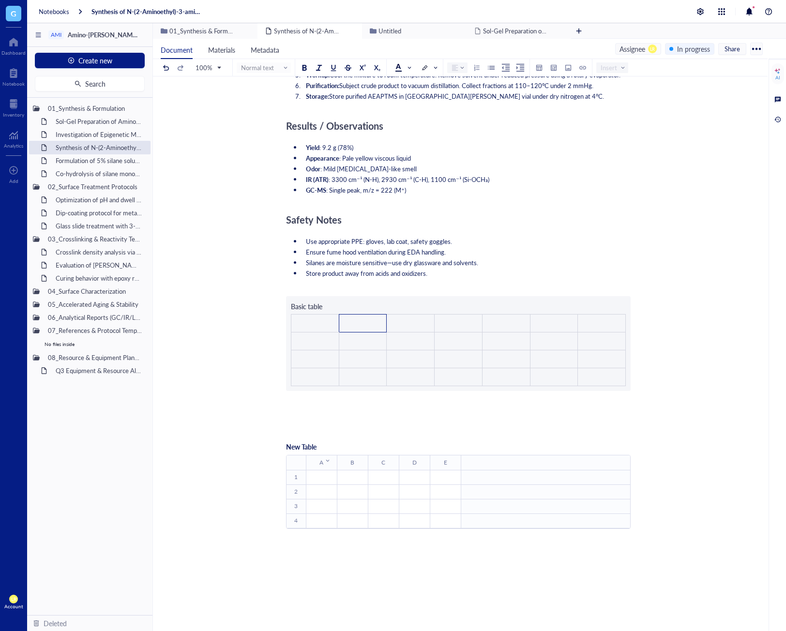
click at [386, 333] on div "Objective To synthesize N-(2-Aminoethyl)-3-aminopropyltrimethoxysilane (AEAPTMS…" at bounding box center [458, 389] width 344 height 953
click at [382, 334] on div "Objective To synthesize N-(2-Aminoethyl)-3-aminopropyltrimethoxysilane (AEAPTMS…" at bounding box center [458, 389] width 344 height 953
drag, startPoint x: 380, startPoint y: 340, endPoint x: 371, endPoint y: 354, distance: 17.0
click at [378, 342] on div "Objective To synthesize N-(2-Aminoethyl)-3-aminopropyltrimethoxysilane (AEAPTMS…" at bounding box center [458, 389] width 344 height 953
click at [365, 407] on div "Objective To synthesize N-(2-Aminoethyl)-3-aminopropyltrimethoxysilane (AEAPTMS…" at bounding box center [458, 389] width 344 height 953
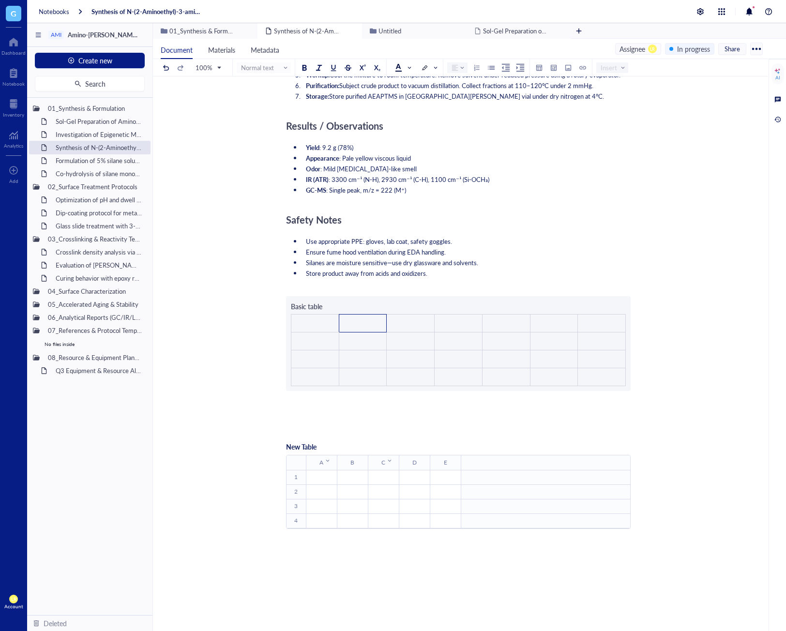
click at [370, 470] on th "C ﻿ To pick up a draggable item, press the space bar. While dragging, use the a…" at bounding box center [383, 462] width 31 height 15
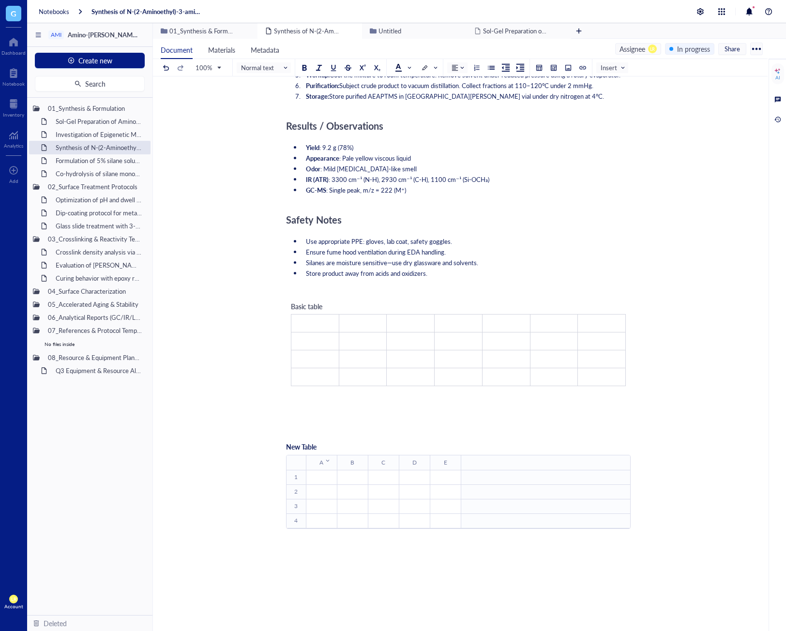
click at [388, 432] on div at bounding box center [458, 418] width 344 height 26
click at [362, 408] on div "Objective To synthesize N-(2-Aminoethyl)-3-aminopropyltrimethoxysilane (AEAPTMS…" at bounding box center [458, 389] width 344 height 953
click at [363, 386] on td "﻿" at bounding box center [363, 377] width 48 height 18
click at [508, 585] on div "Objective To synthesize N-(2-Aminoethyl)-3-aminopropyltrimethoxysilane (AEAPTMS…" at bounding box center [458, 393] width 344 height 961
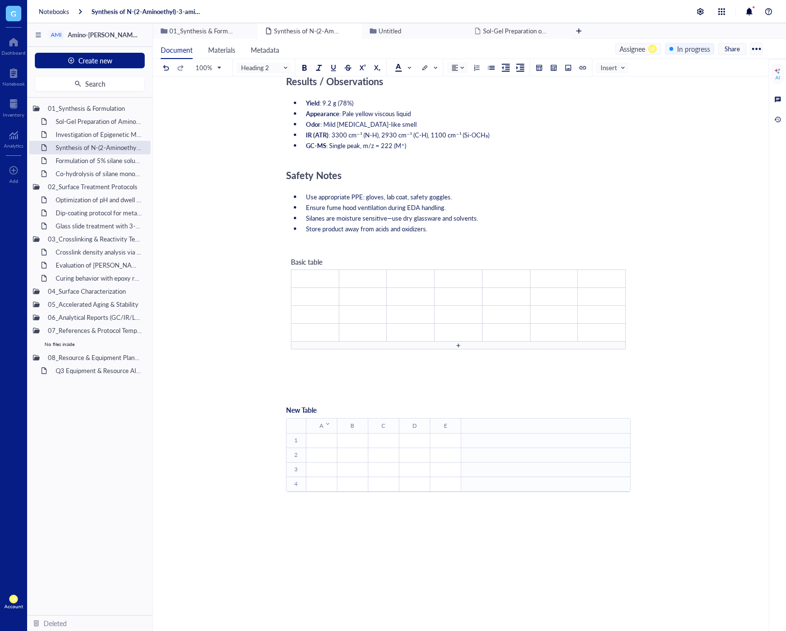
scroll to position [387, 0]
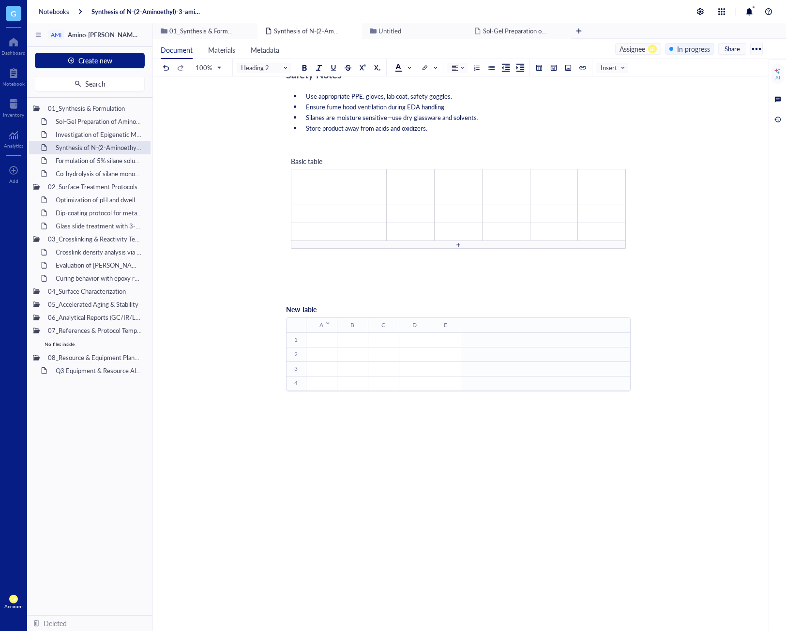
click at [418, 540] on div at bounding box center [458, 482] width 344 height 116
click at [399, 449] on div at bounding box center [458, 482] width 344 height 116
click at [414, 294] on div at bounding box center [458, 281] width 344 height 26
click at [406, 285] on div at bounding box center [458, 281] width 344 height 26
click at [414, 414] on div "Objective To synthesize N-(2-Aminoethyl)-3-aminopropyltrimethoxysilane (AEAPTMS…" at bounding box center [458, 239] width 344 height 943
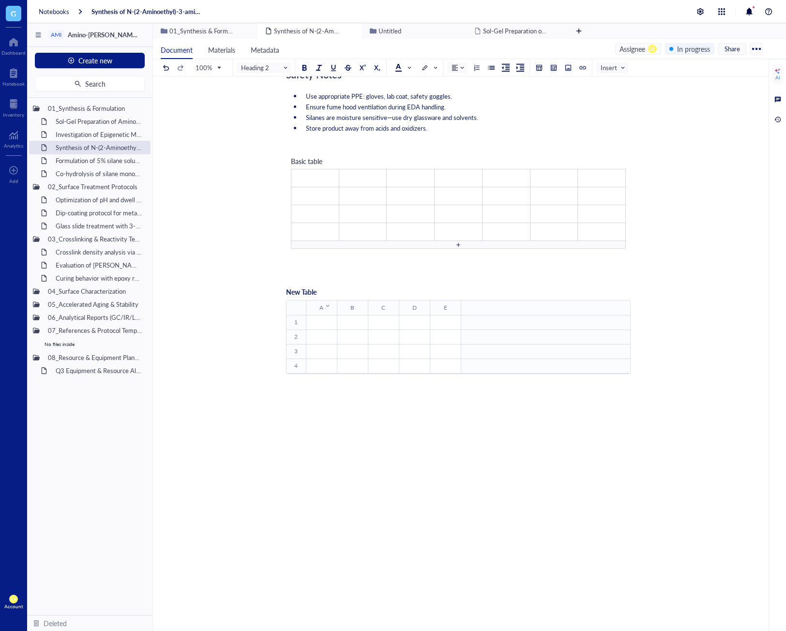
click at [405, 436] on div at bounding box center [458, 464] width 344 height 116
click at [524, 417] on div "Objective To synthesize N-(2-Aminoethyl)-3-aminopropyltrimethoxysilane (AEAPTMS…" at bounding box center [458, 239] width 344 height 943
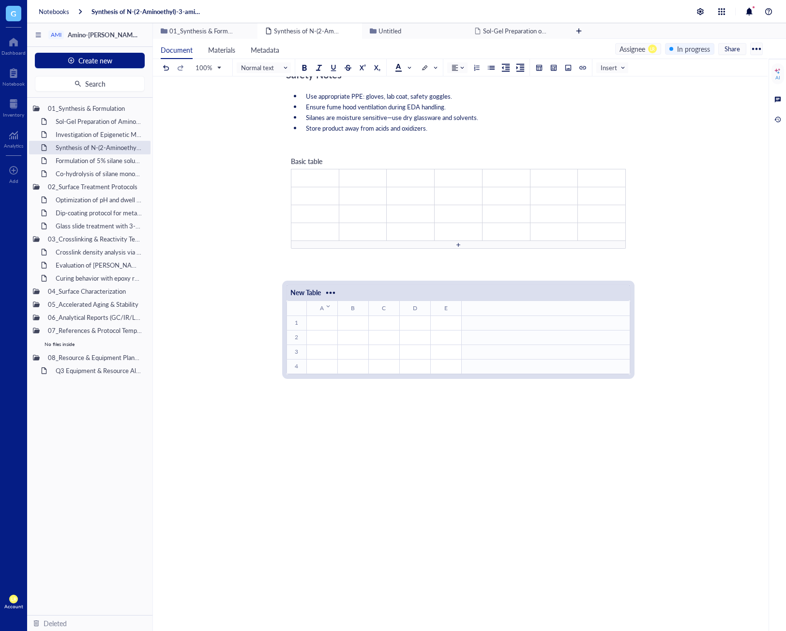
click at [494, 448] on div at bounding box center [458, 464] width 344 height 116
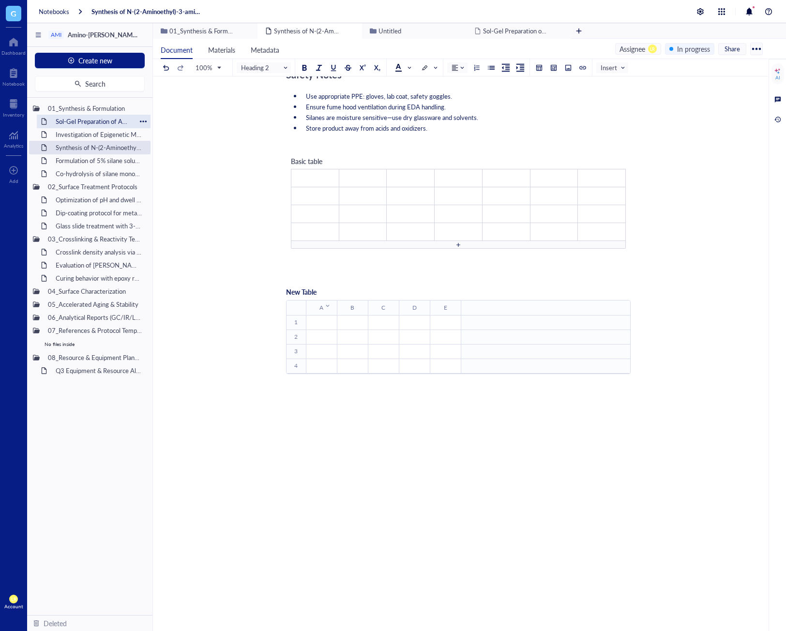
click at [91, 121] on div "Sol-Gel Preparation of Amino-Silane Hybrid Coating" at bounding box center [93, 122] width 85 height 14
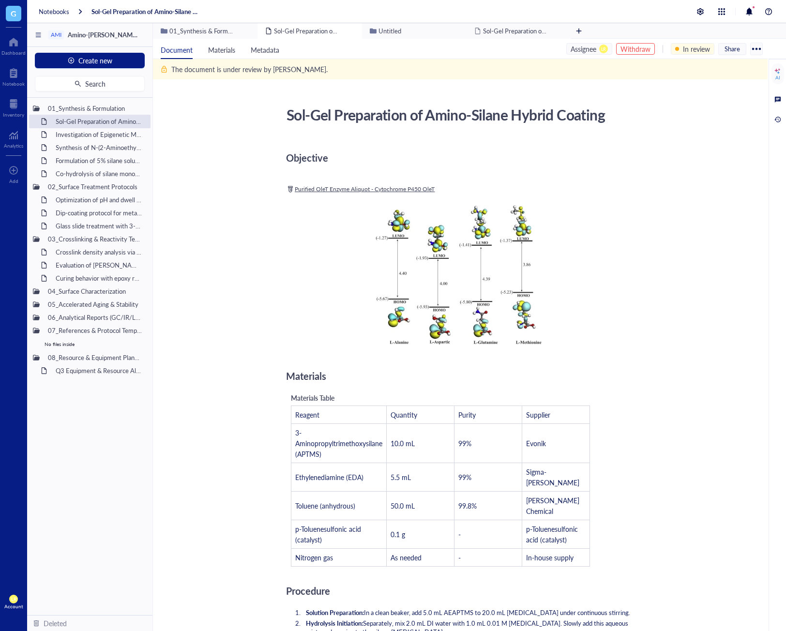
click at [624, 53] on div "Withdraw" at bounding box center [635, 49] width 30 height 11
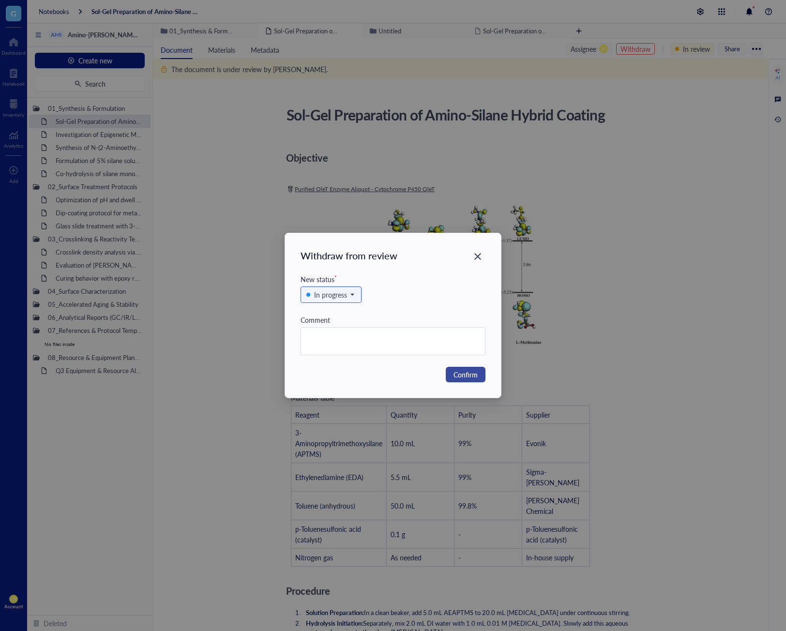
click at [462, 378] on span "Confirm" at bounding box center [465, 374] width 24 height 11
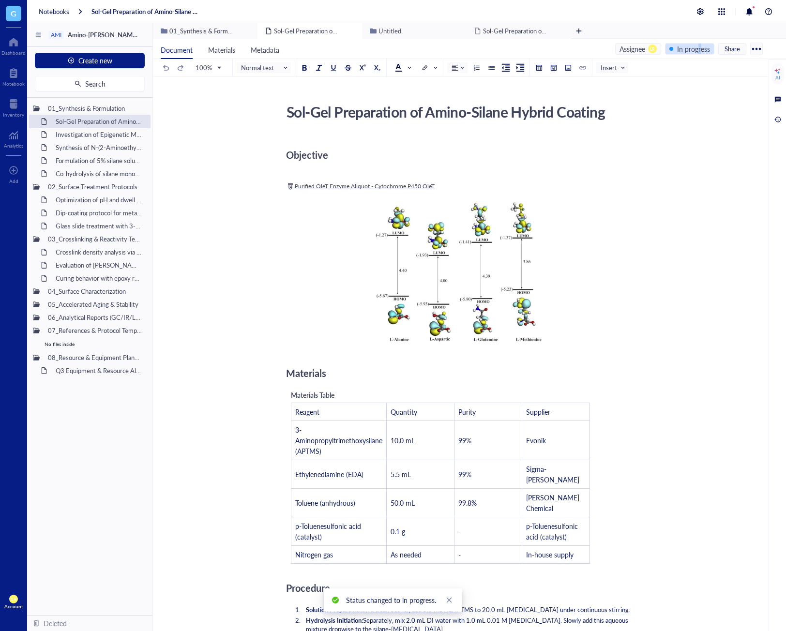
click at [699, 48] on div "In progress" at bounding box center [693, 49] width 33 height 11
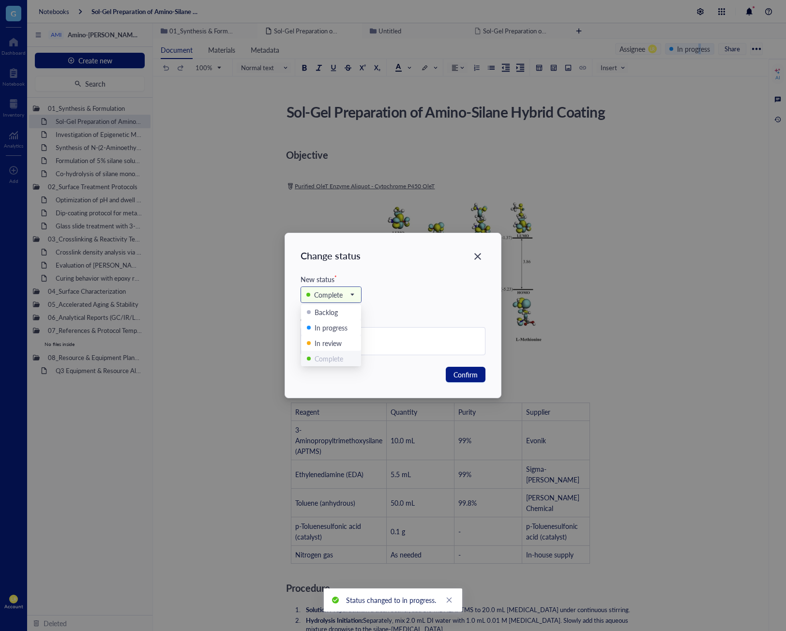
click at [352, 294] on span "Complete" at bounding box center [329, 294] width 47 height 11
click at [331, 336] on div "In review" at bounding box center [331, 342] width 60 height 15
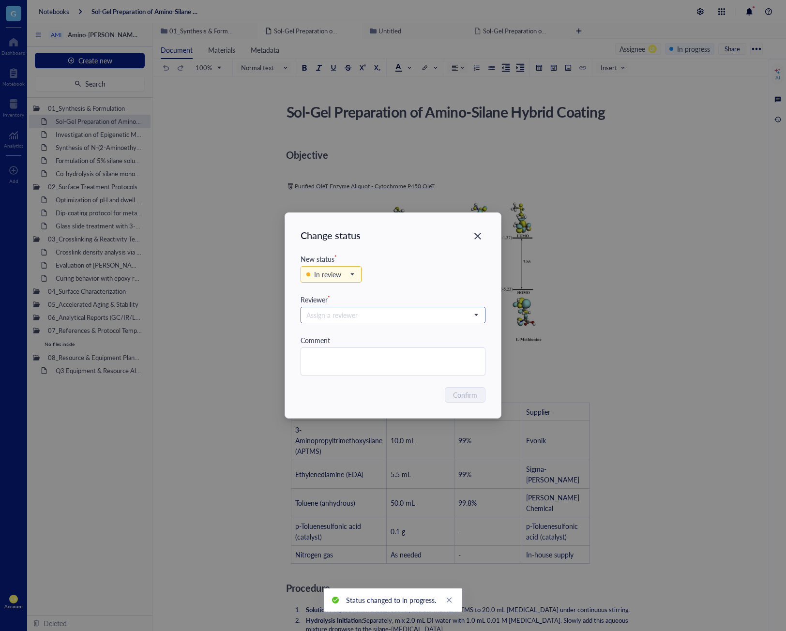
click at [388, 320] on input "search" at bounding box center [388, 315] width 164 height 15
click at [371, 360] on div "IK Isao Kanazawa" at bounding box center [393, 364] width 172 height 12
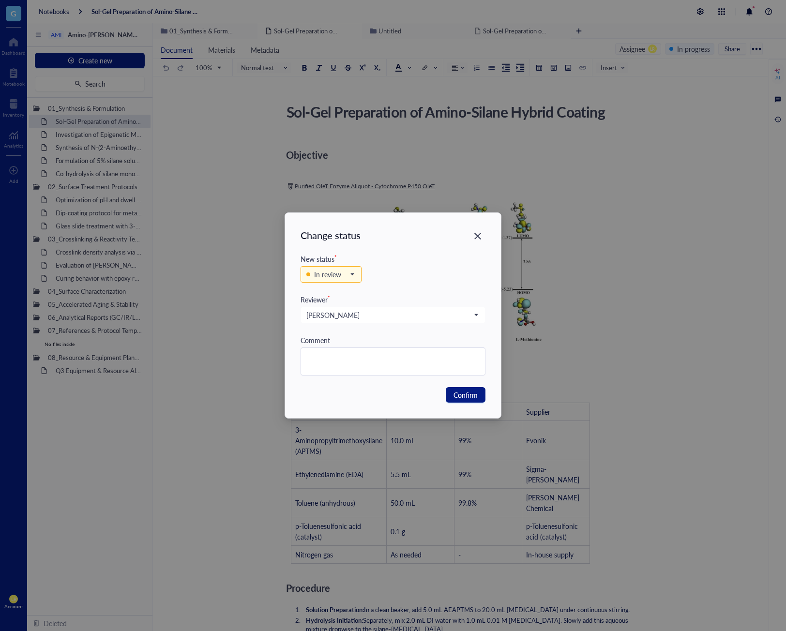
click at [395, 387] on div "Confirm" at bounding box center [392, 394] width 185 height 15
click at [475, 395] on span "Confirm" at bounding box center [465, 394] width 24 height 11
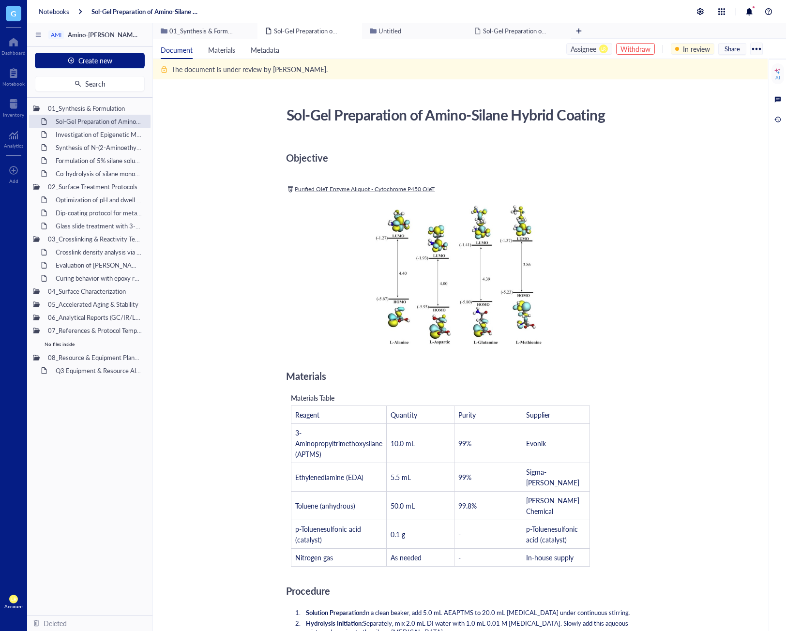
click at [607, 52] on div "Assignee LR" at bounding box center [589, 49] width 46 height 12
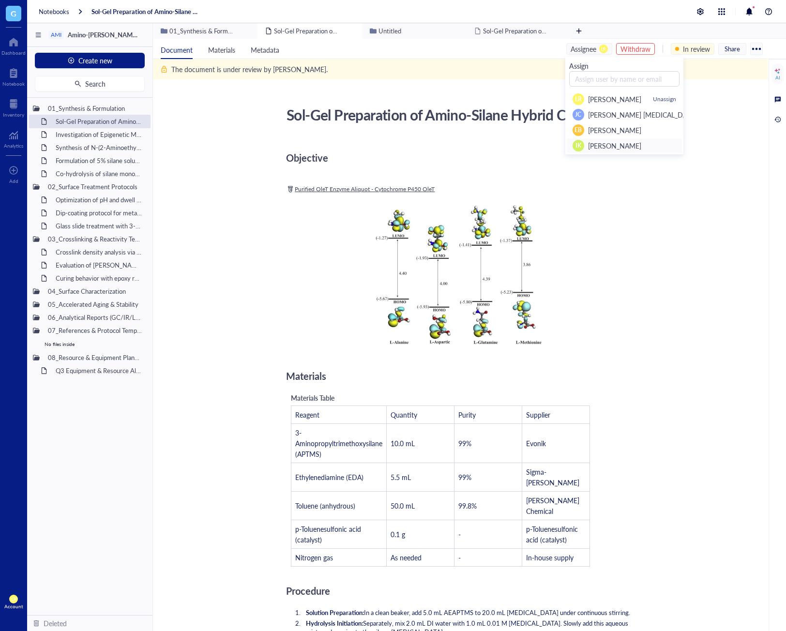
click at [645, 147] on div "IK Isao Kanazawa" at bounding box center [624, 146] width 104 height 12
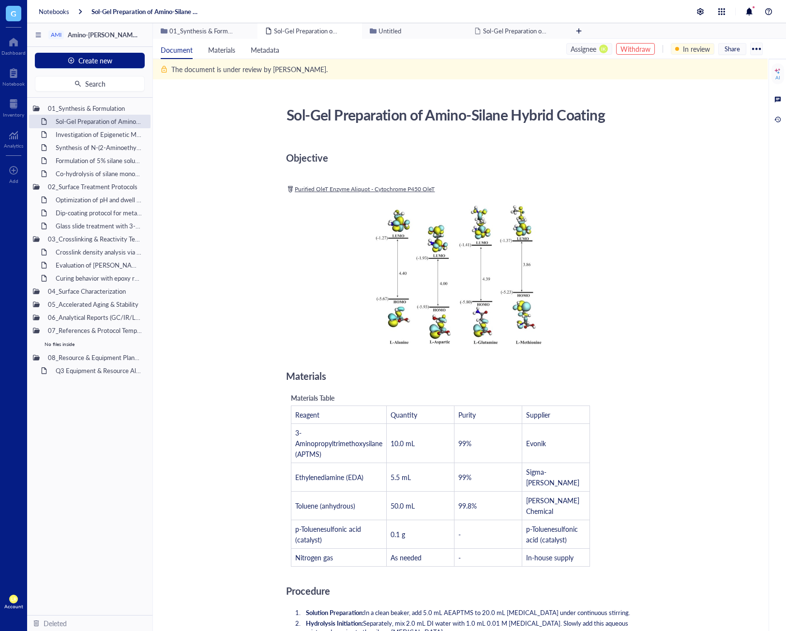
click at [11, 597] on span "LR" at bounding box center [13, 599] width 5 height 6
click at [53, 570] on link "Account settings" at bounding box center [61, 569] width 56 height 17
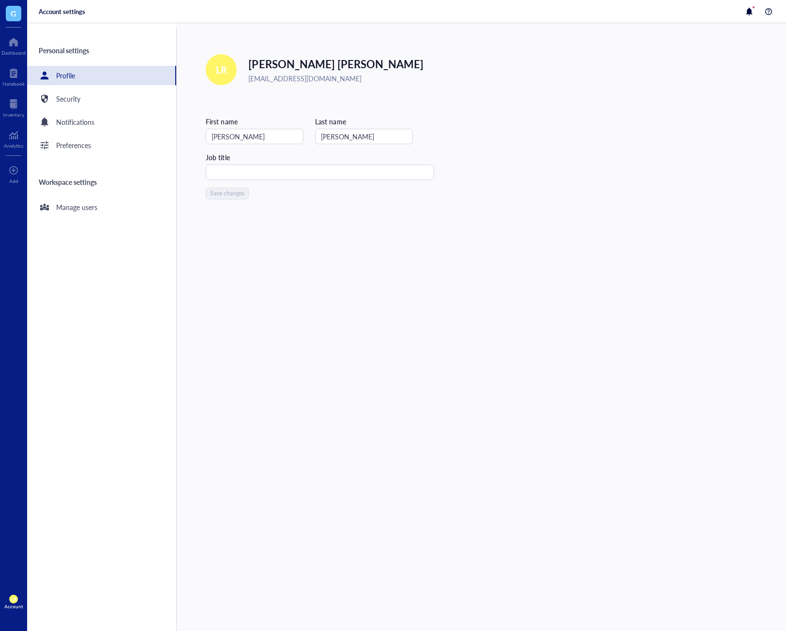
click at [66, 220] on div "Personal settings Profile Security Notifications Preferences Workspace settings…" at bounding box center [101, 329] width 149 height 604
click at [68, 213] on div "Manage users" at bounding box center [101, 206] width 149 height 19
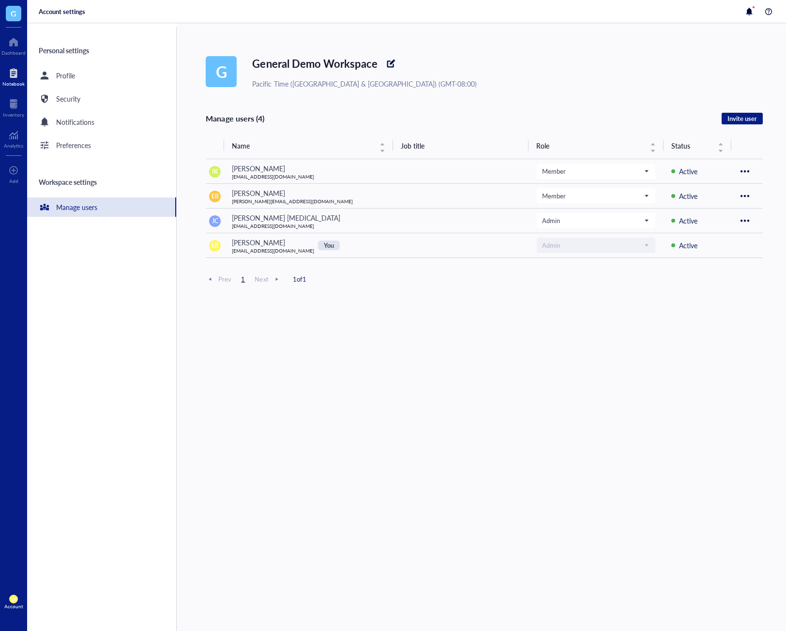
click at [14, 84] on div "Notebook" at bounding box center [13, 84] width 22 height 6
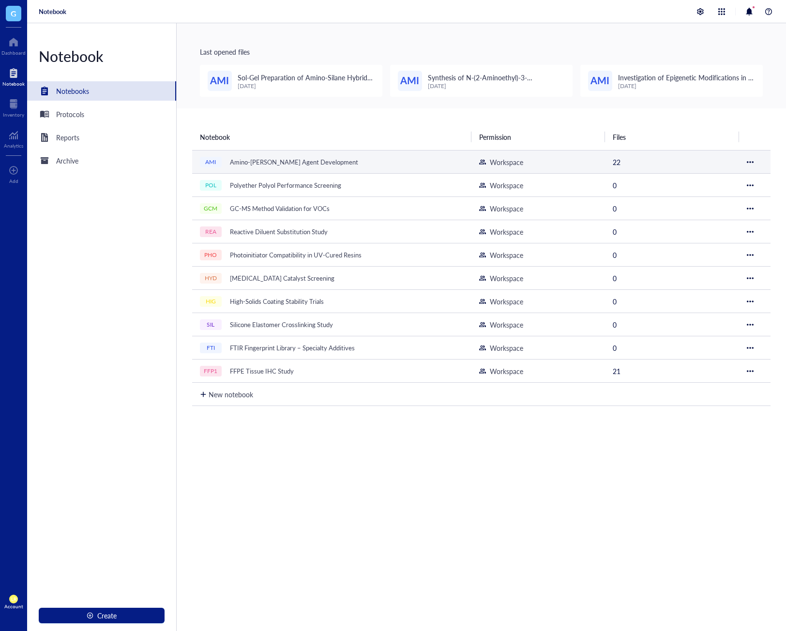
click at [334, 164] on div "Amino-[PERSON_NAME] Agent Development" at bounding box center [293, 162] width 137 height 14
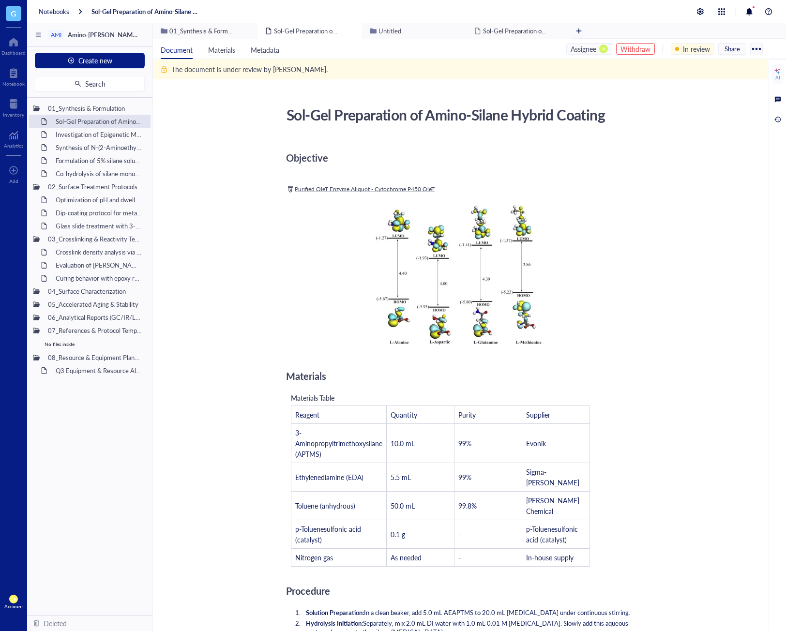
click at [649, 54] on div "Withdraw" at bounding box center [635, 49] width 39 height 12
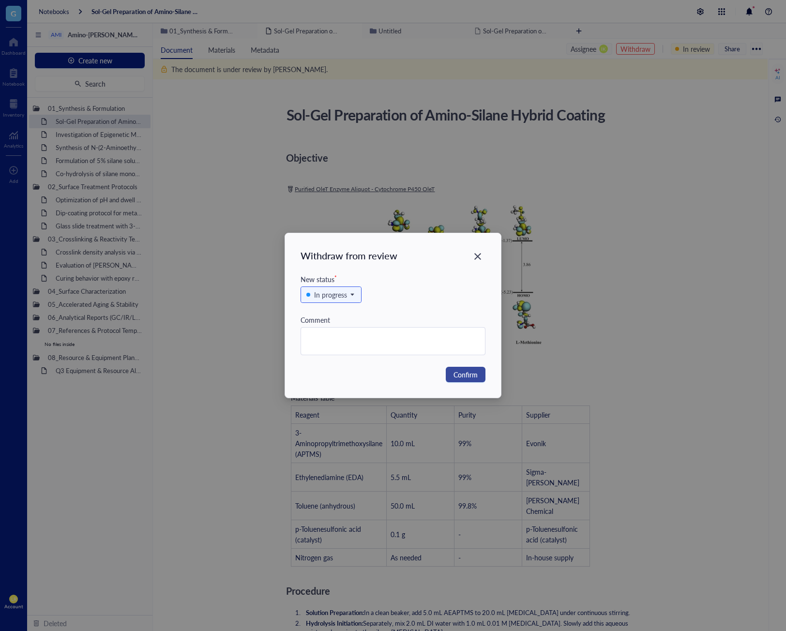
click at [464, 378] on span "Confirm" at bounding box center [465, 374] width 24 height 11
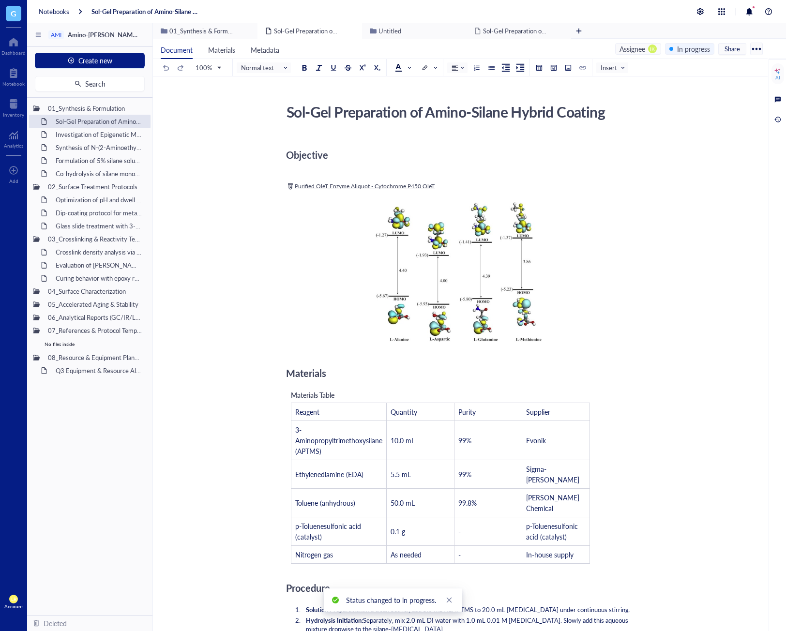
click at [594, 48] on ul "Document Materials Metadata" at bounding box center [384, 49] width 462 height 20
click at [627, 47] on div "Assignee" at bounding box center [632, 49] width 26 height 11
click at [713, 148] on div "Unassign" at bounding box center [713, 145] width 23 height 9
click at [678, 51] on div "In progress" at bounding box center [693, 49] width 33 height 11
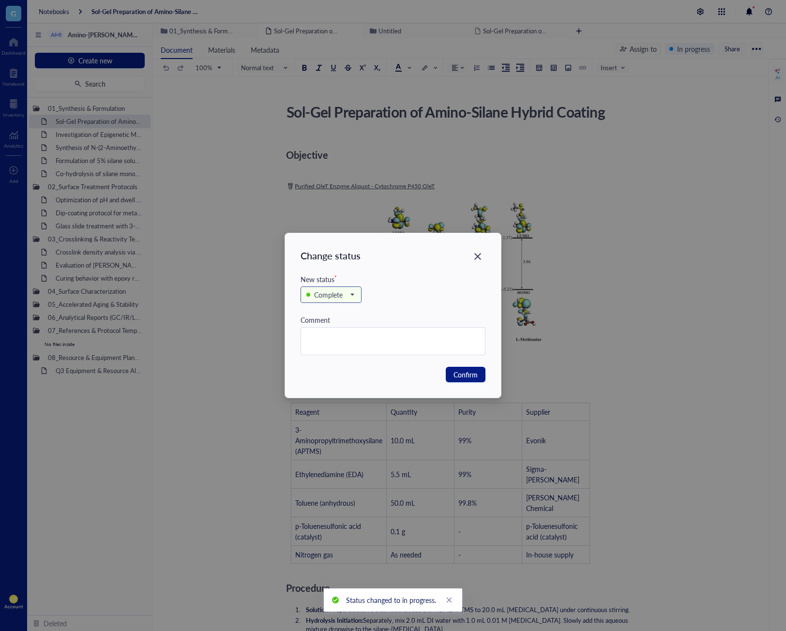
click at [350, 297] on span "Complete" at bounding box center [329, 294] width 47 height 11
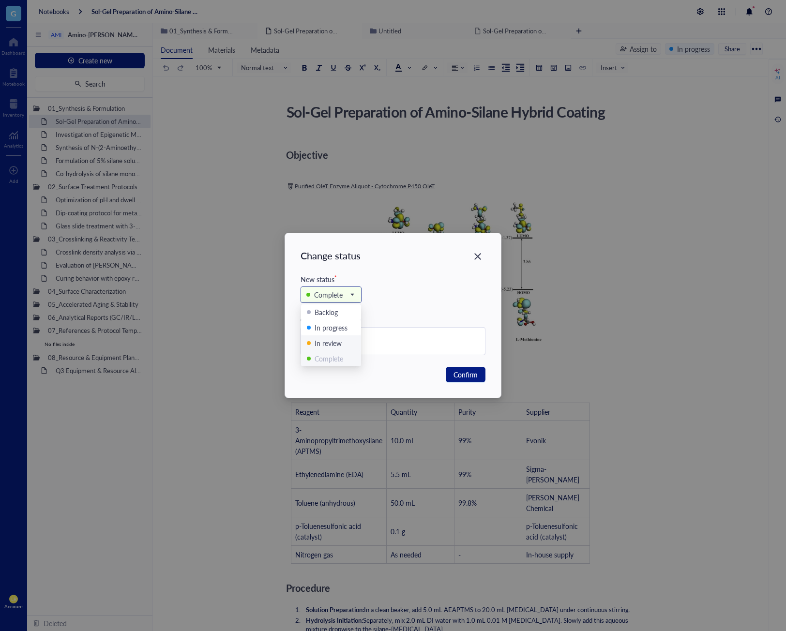
click at [337, 338] on div "In review" at bounding box center [327, 343] width 27 height 11
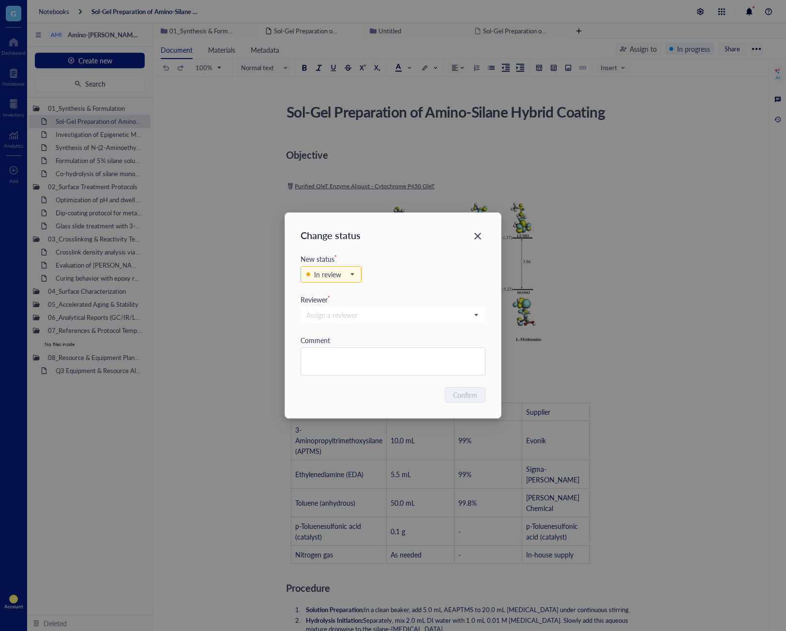
click at [425, 324] on div "Assign a reviewer" at bounding box center [392, 320] width 185 height 30
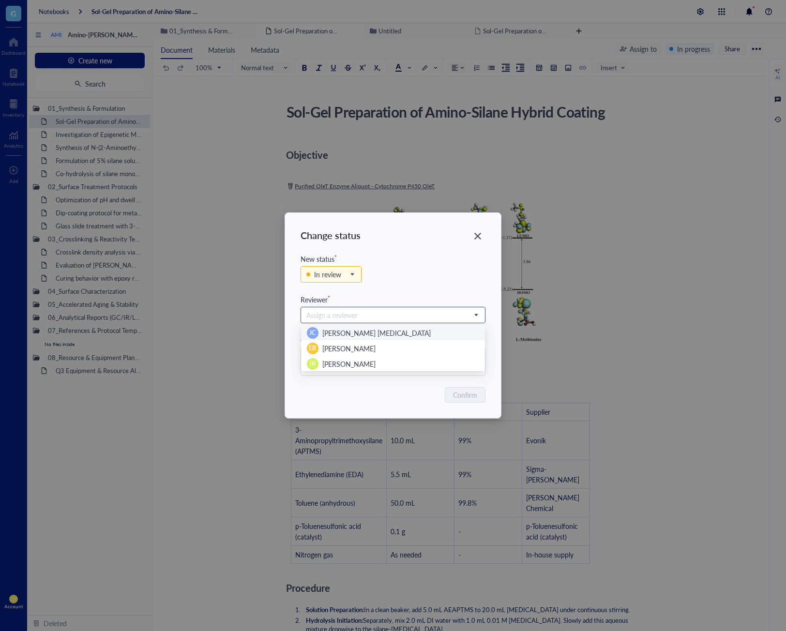
click at [426, 319] on input "search" at bounding box center [388, 315] width 164 height 15
click at [393, 365] on div "IK Isao Kanazawa" at bounding box center [393, 364] width 172 height 12
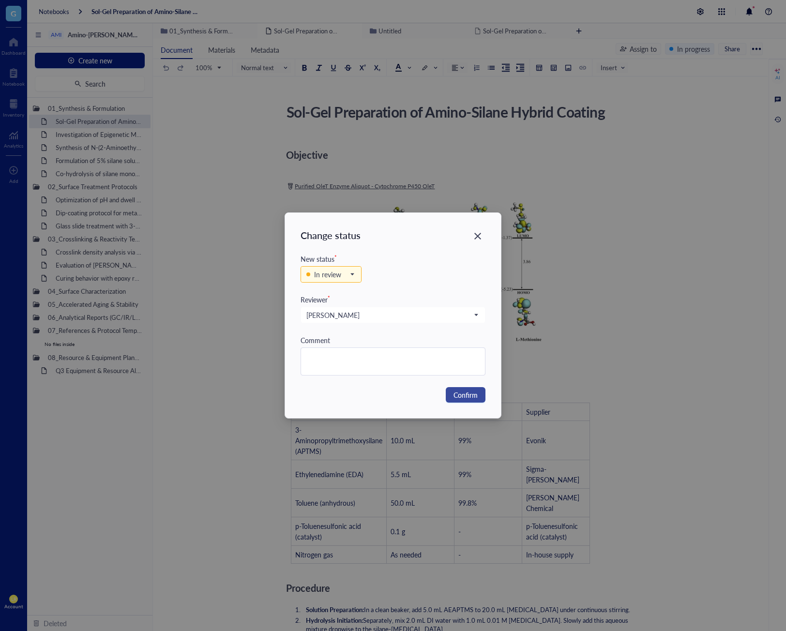
click at [461, 399] on span "Confirm" at bounding box center [465, 394] width 24 height 11
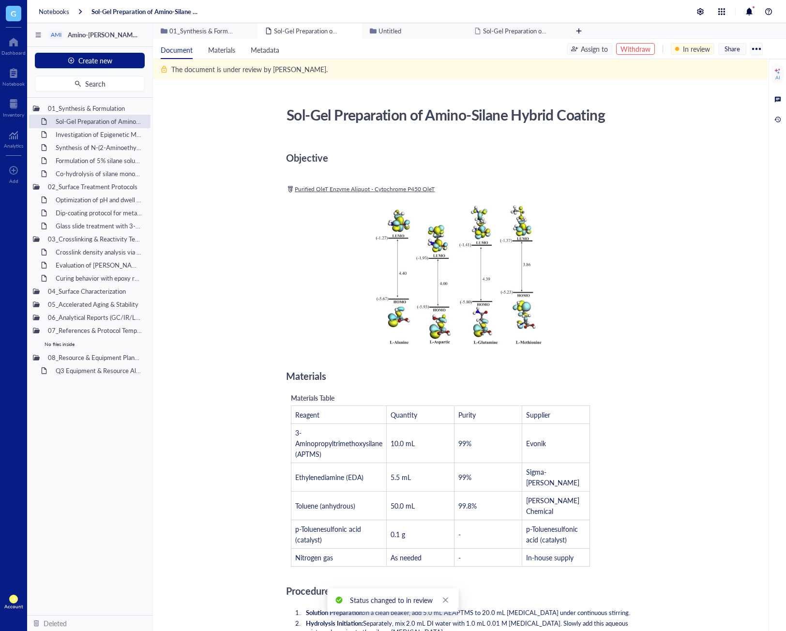
click at [605, 47] on div "Assign to" at bounding box center [594, 49] width 27 height 11
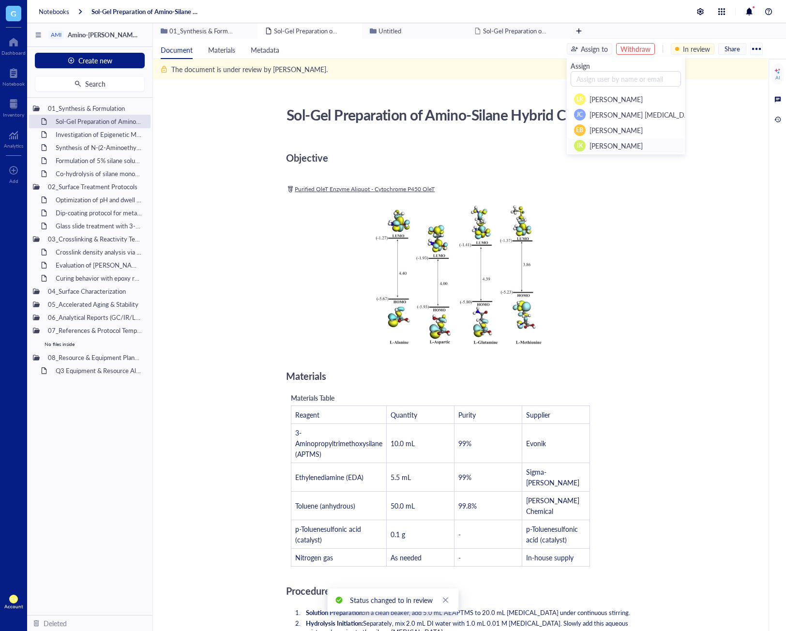
click at [605, 143] on span "[PERSON_NAME]" at bounding box center [615, 146] width 53 height 10
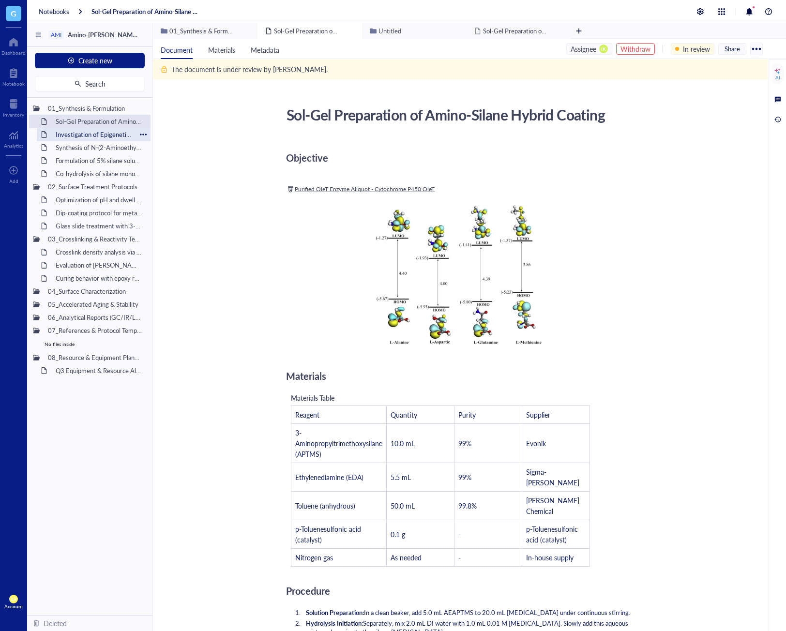
click at [97, 131] on div "Investigation of Epigenetic Modifications in [MEDICAL_DATA] Tumor Samplesitled" at bounding box center [93, 135] width 85 height 14
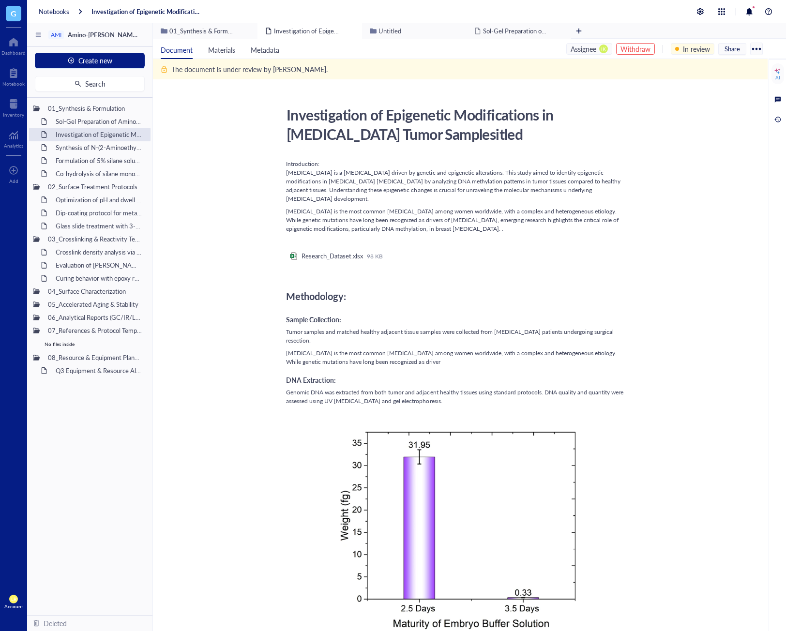
click at [635, 53] on div "Withdraw" at bounding box center [635, 49] width 30 height 11
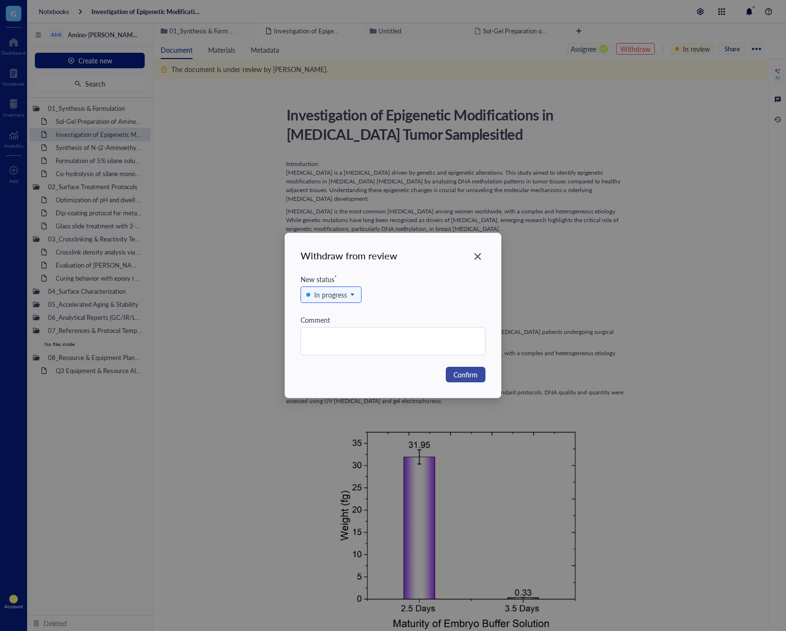
click at [464, 381] on button "Confirm" at bounding box center [466, 374] width 40 height 15
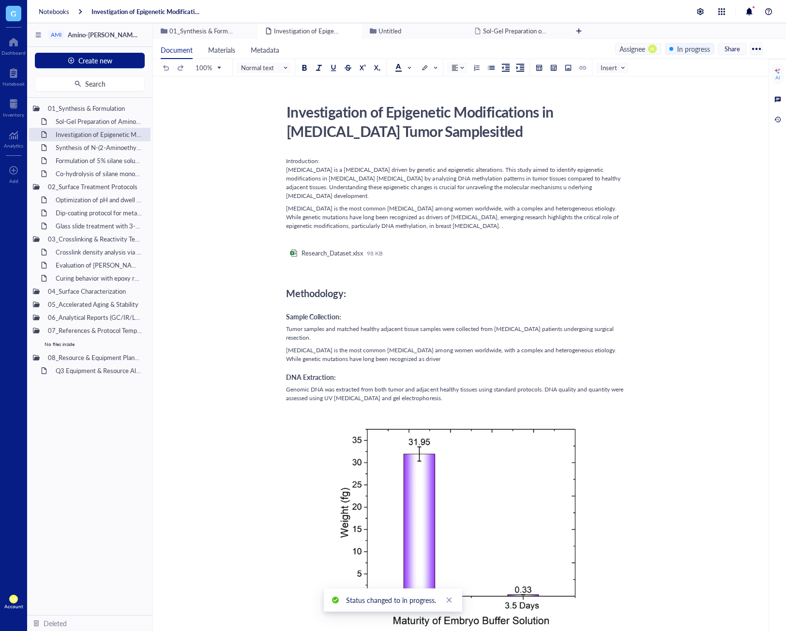
click at [649, 49] on span "IK" at bounding box center [652, 49] width 9 height 9
click at [687, 41] on div "Document Materials Metadata Assignee IK In progress Share" at bounding box center [460, 49] width 614 height 20
click at [692, 47] on div "In progress" at bounding box center [693, 49] width 33 height 11
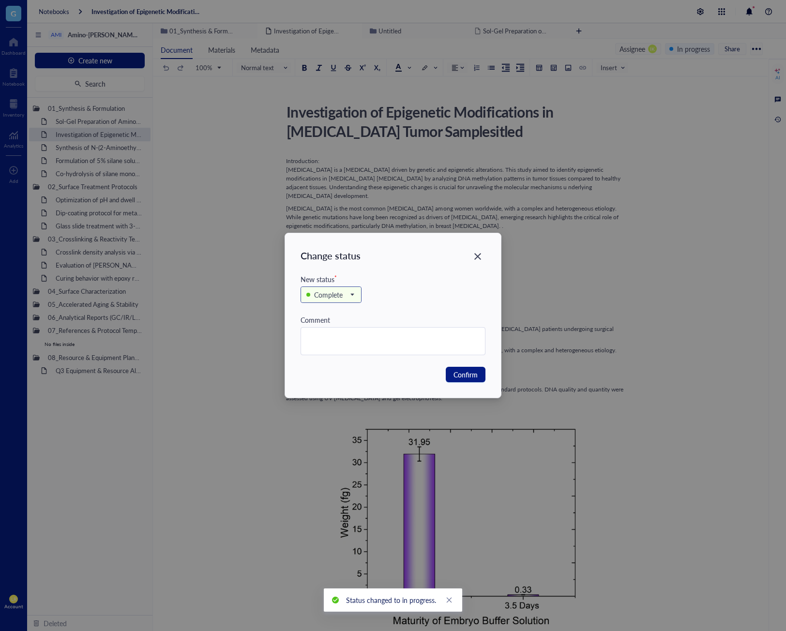
click at [353, 295] on span "Complete" at bounding box center [329, 294] width 47 height 11
click at [340, 325] on div "In progress" at bounding box center [330, 327] width 33 height 11
click at [466, 367] on button "Confirm" at bounding box center [466, 374] width 40 height 15
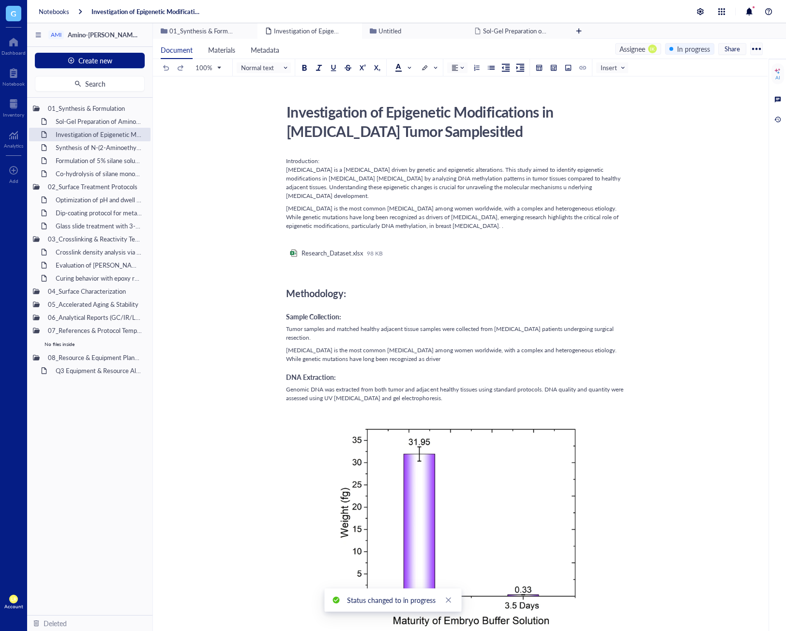
drag, startPoint x: 646, startPoint y: 52, endPoint x: 633, endPoint y: 63, distance: 17.2
click at [646, 52] on div "Assignee IK" at bounding box center [638, 49] width 46 height 12
click at [718, 146] on div "Unassign" at bounding box center [713, 145] width 23 height 9
click at [695, 50] on div "In progress" at bounding box center [693, 49] width 33 height 11
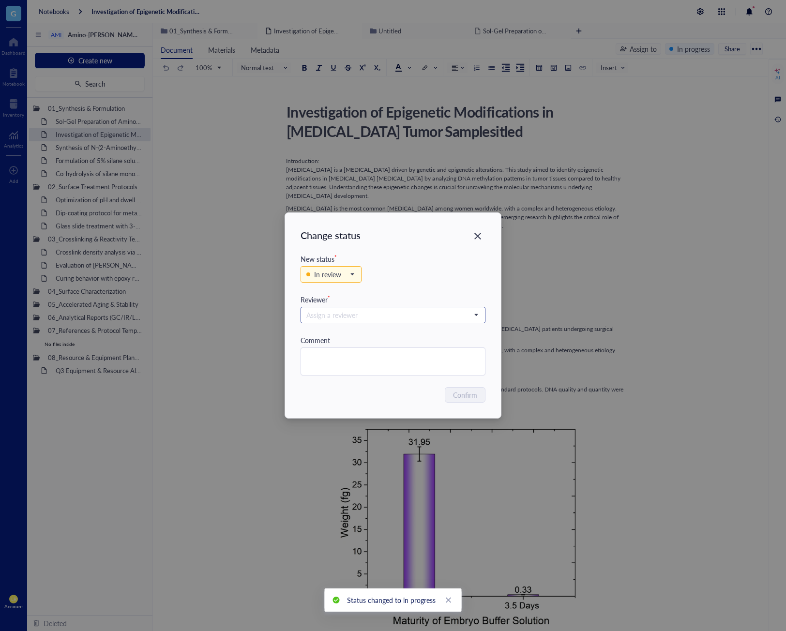
click at [377, 312] on input "search" at bounding box center [388, 315] width 164 height 15
click at [361, 367] on span "[PERSON_NAME]" at bounding box center [348, 364] width 53 height 10
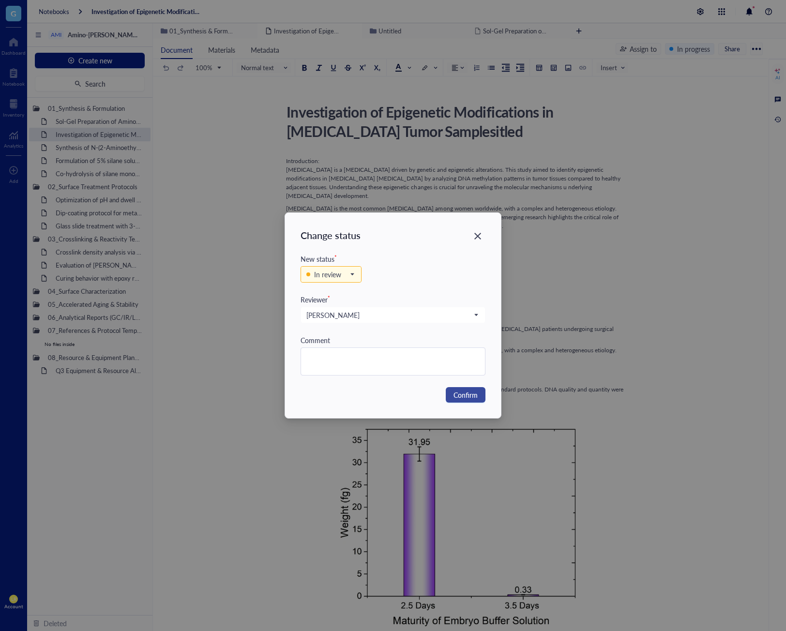
click at [462, 394] on span "Confirm" at bounding box center [465, 394] width 24 height 11
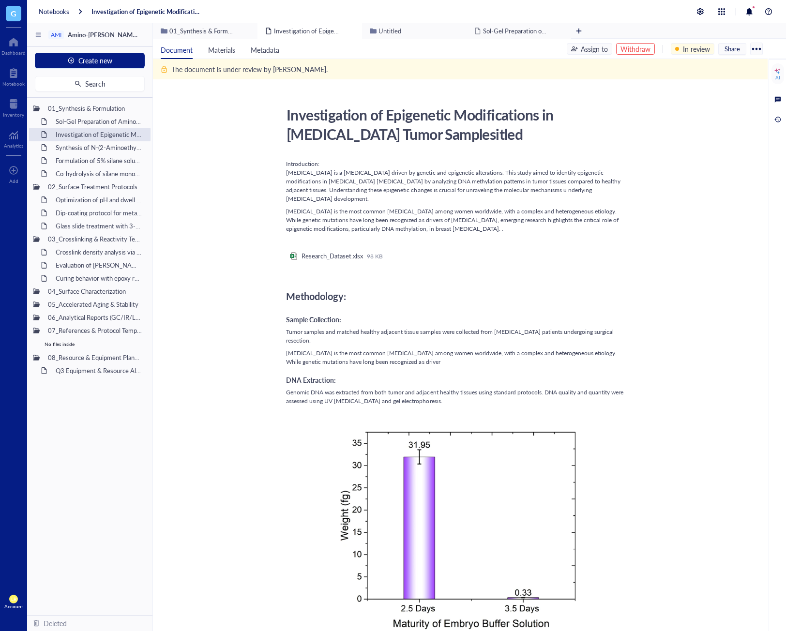
click at [20, 597] on div "LR Account" at bounding box center [13, 601] width 27 height 27
click at [60, 572] on link "Account settings" at bounding box center [61, 569] width 56 height 17
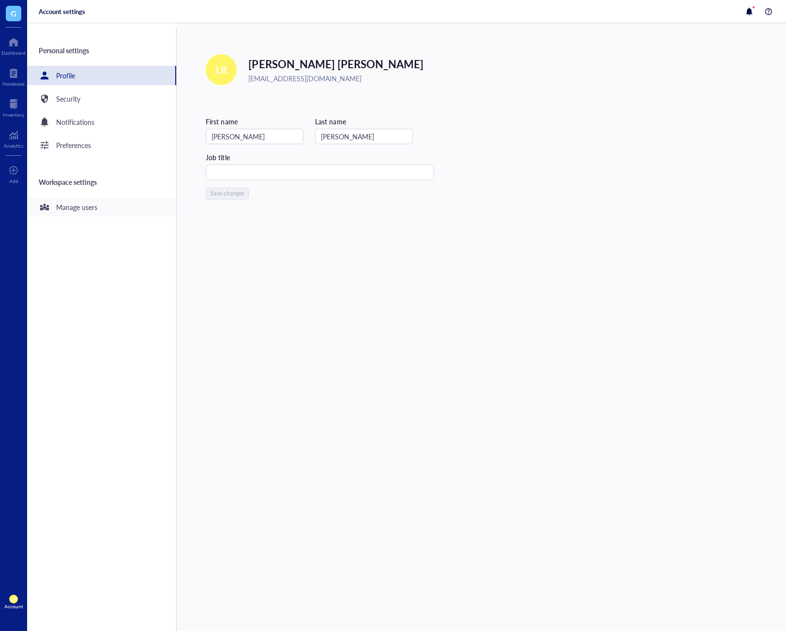
click at [82, 203] on div "Manage users" at bounding box center [76, 207] width 41 height 11
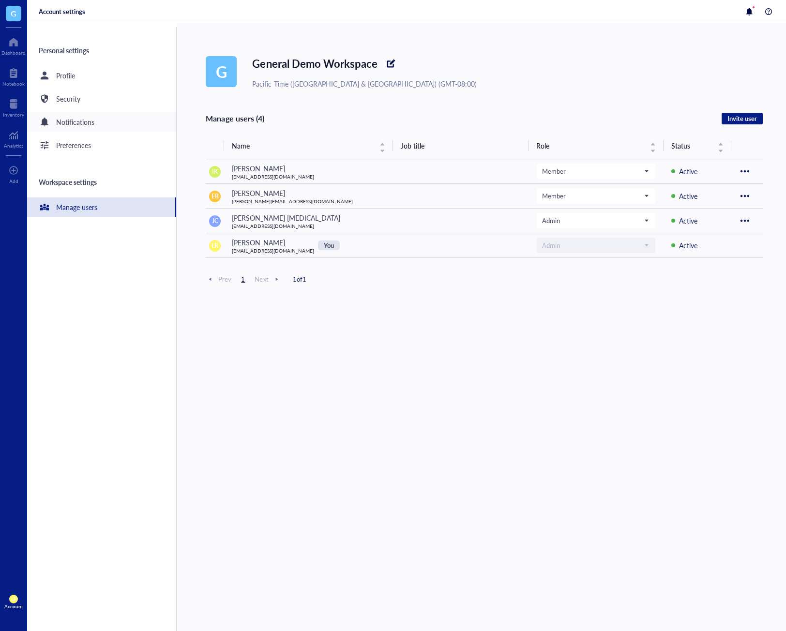
click at [83, 123] on div "Notifications" at bounding box center [75, 122] width 38 height 11
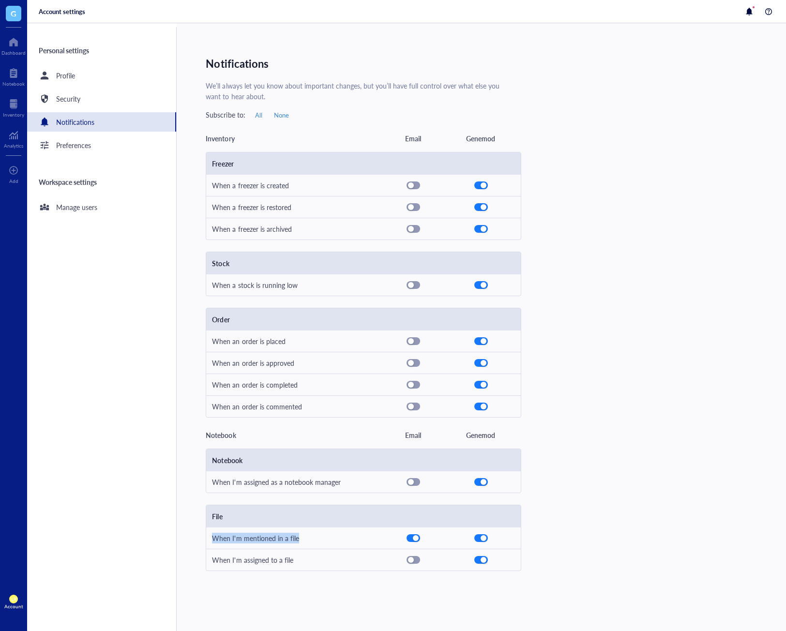
drag, startPoint x: 295, startPoint y: 538, endPoint x: 209, endPoint y: 537, distance: 85.6
click at [209, 537] on div "When I'm mentioned in a file" at bounding box center [363, 538] width 314 height 22
copy div "When I'm mentioned in a file"
click at [734, 313] on div "Freezer When a freezer is created When a freezer is restored When a freezer is …" at bounding box center [484, 285] width 557 height 266
click at [10, 86] on div "Notebook" at bounding box center [13, 84] width 22 height 6
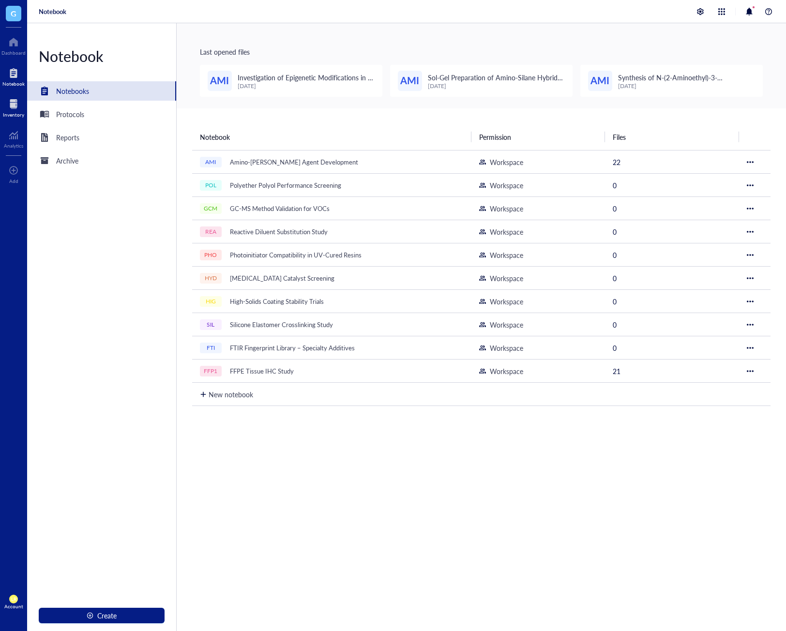
click at [14, 102] on div at bounding box center [13, 103] width 21 height 15
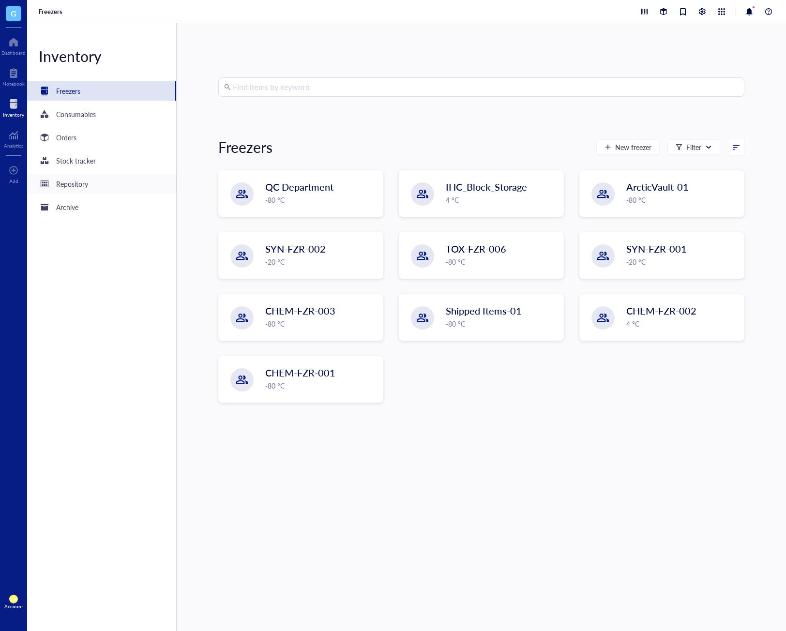
click at [80, 186] on div "Repository" at bounding box center [72, 184] width 32 height 11
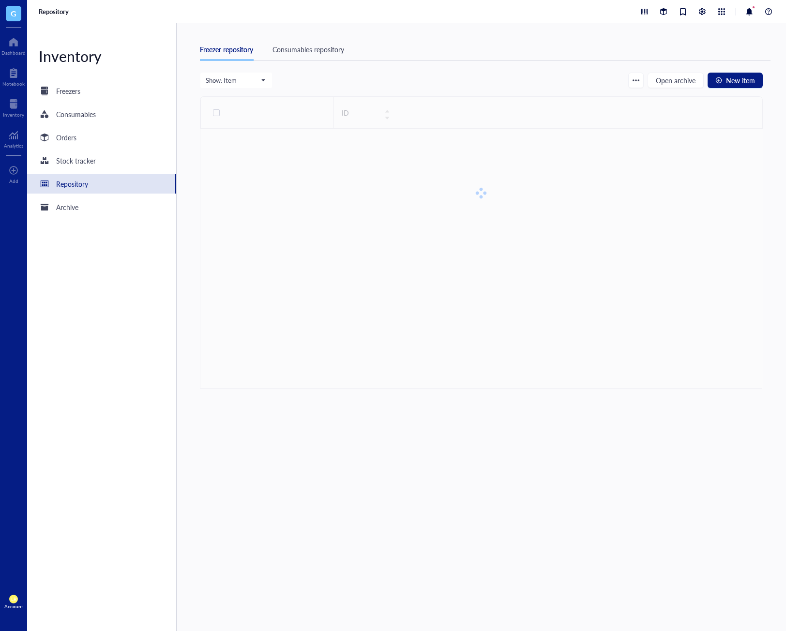
click at [296, 50] on div "Consumables repository" at bounding box center [308, 49] width 72 height 11
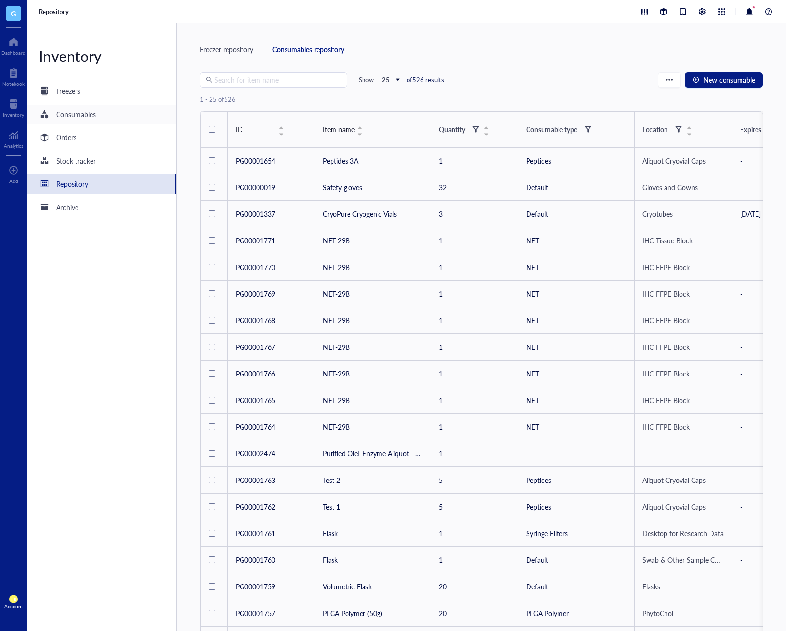
click at [98, 113] on div "Consumables" at bounding box center [101, 114] width 149 height 19
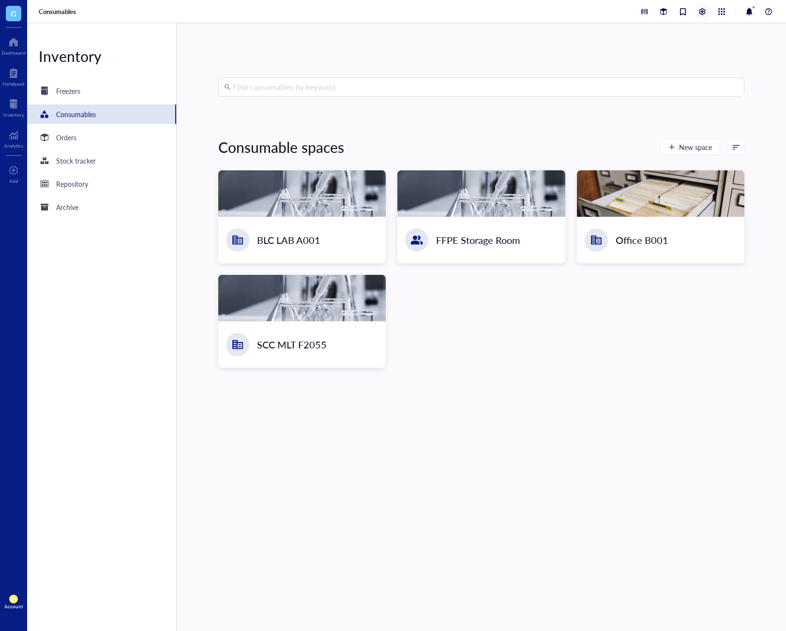
click at [703, 8] on div at bounding box center [702, 11] width 11 height 11
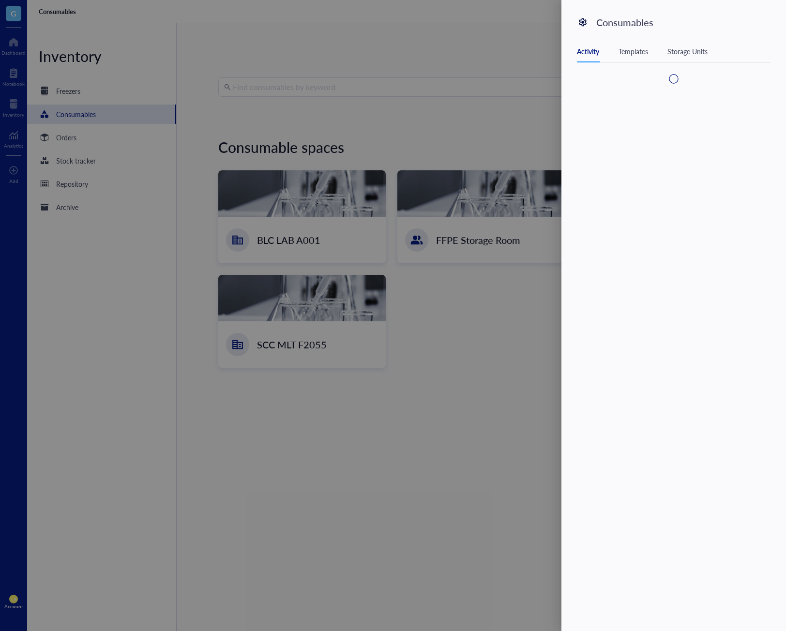
click at [642, 49] on div "Templates" at bounding box center [633, 51] width 30 height 11
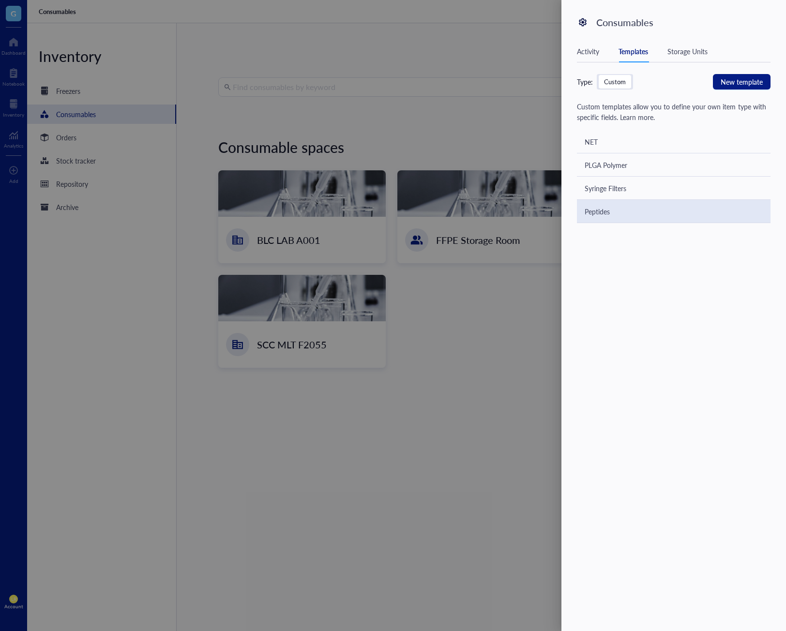
click at [693, 211] on div "Peptides" at bounding box center [674, 211] width 194 height 23
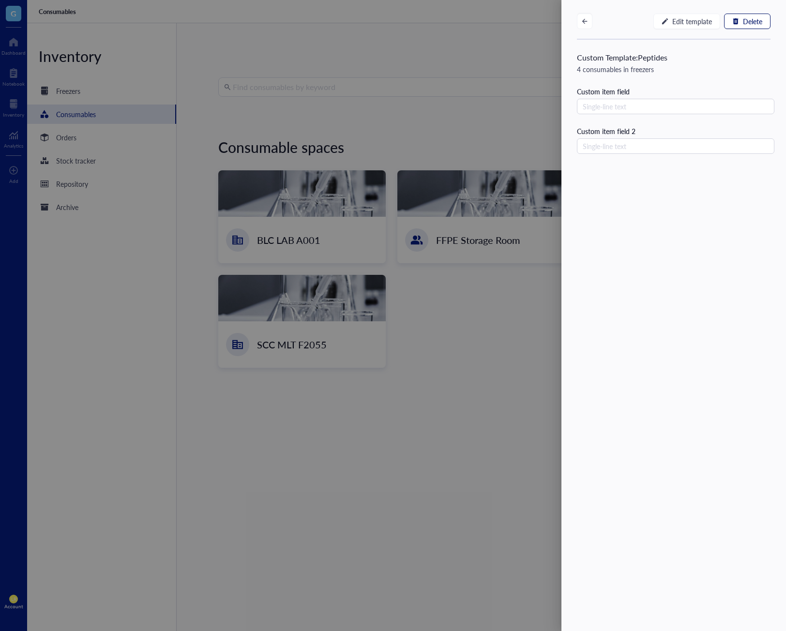
click at [743, 24] on span "Delete" at bounding box center [752, 21] width 19 height 8
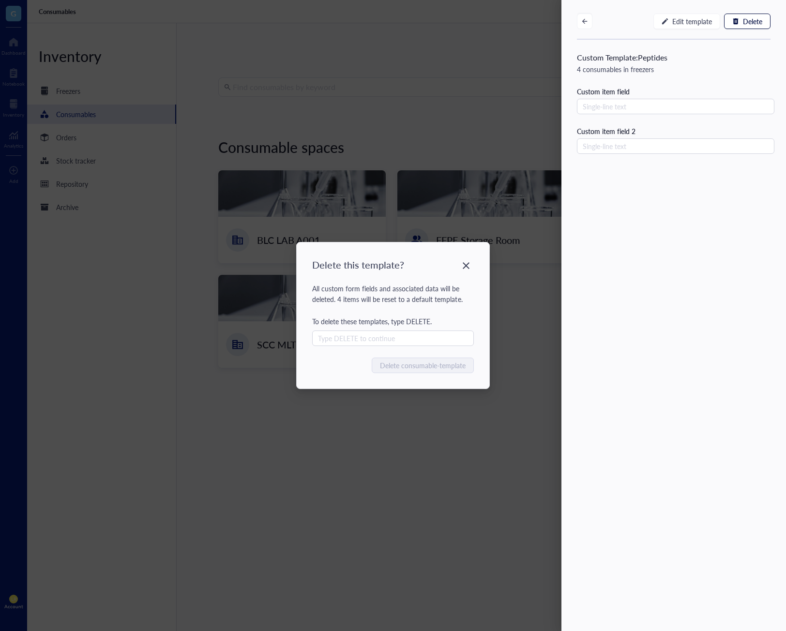
click at [469, 313] on div "All custom form fields and associated data will be deleted. 4 items will be res…" at bounding box center [393, 314] width 162 height 63
click at [431, 337] on input "text" at bounding box center [393, 337] width 162 height 15
type input "DELETE"
click at [431, 365] on span "Delete consumable-template" at bounding box center [423, 365] width 86 height 11
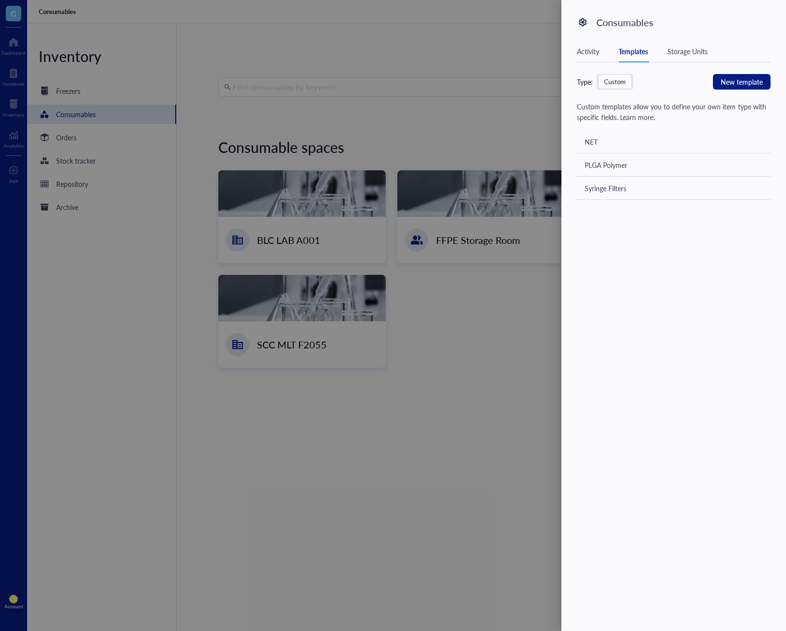
click at [519, 295] on div at bounding box center [393, 315] width 786 height 631
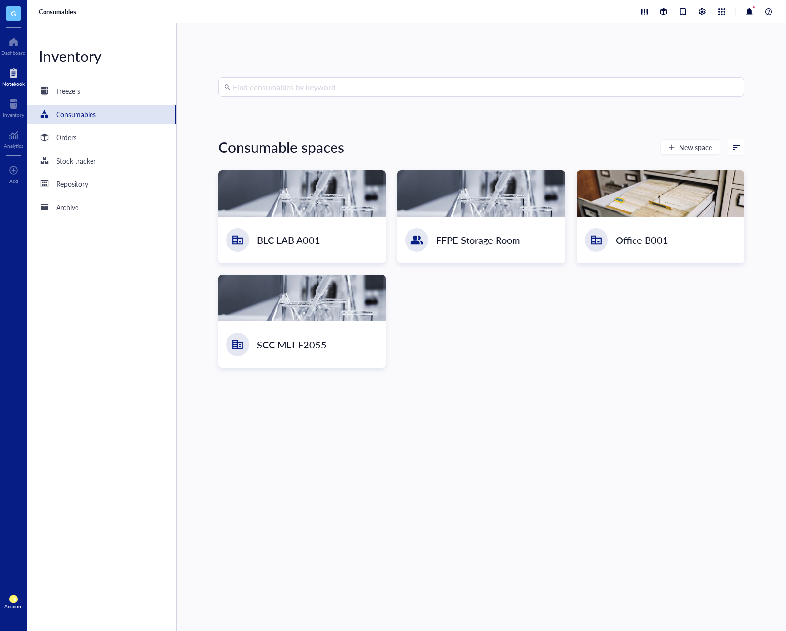
click at [14, 73] on div at bounding box center [13, 72] width 22 height 15
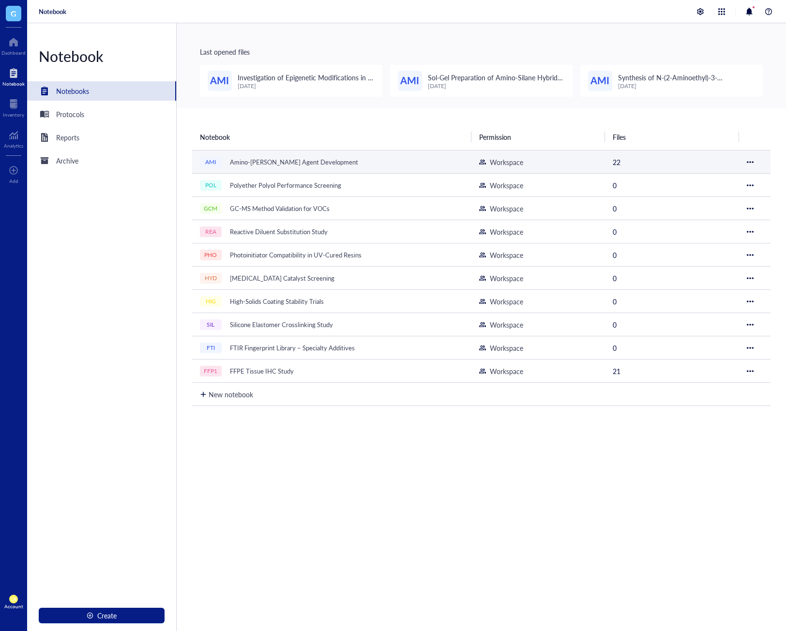
click at [345, 156] on div "Amino-[PERSON_NAME] Agent Development" at bounding box center [293, 162] width 137 height 14
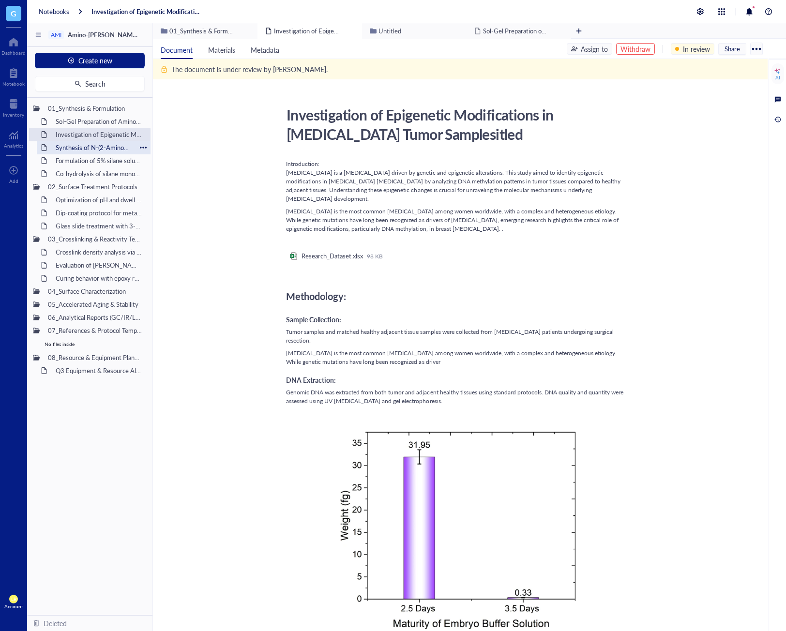
click at [102, 151] on div "Synthesis of N-(2-Aminoethyl)-3-aminopropyltrimethoxysilane" at bounding box center [93, 148] width 85 height 14
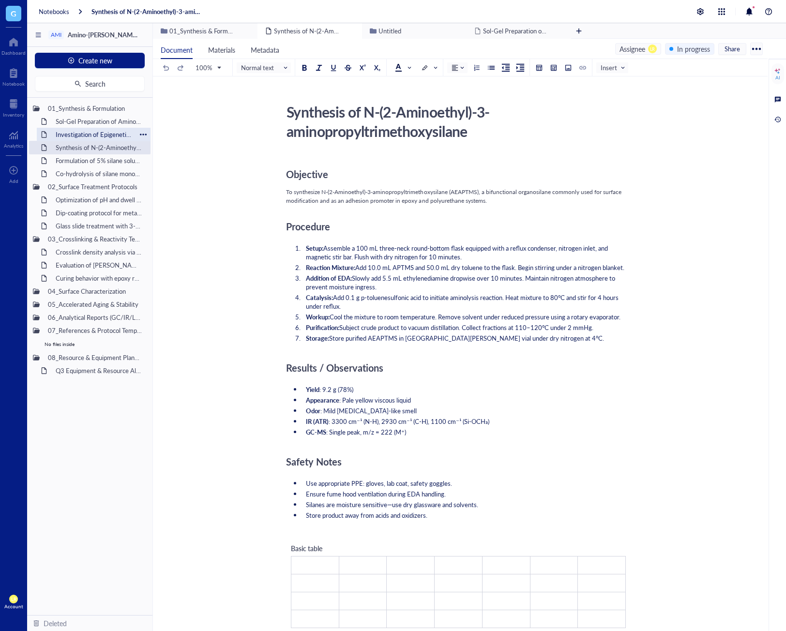
click at [111, 128] on div "Investigation of Epigenetic Modifications in [MEDICAL_DATA] Tumor Samplesitled" at bounding box center [93, 135] width 85 height 14
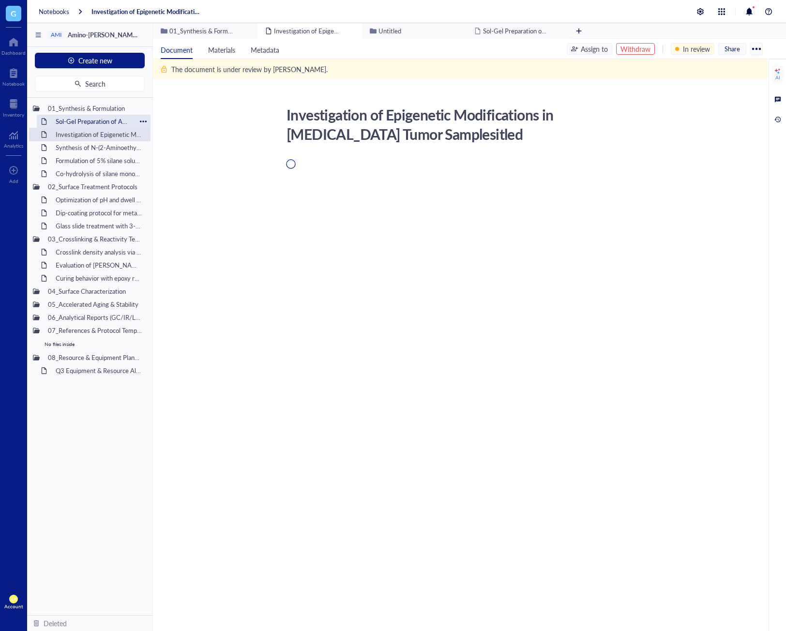
click at [111, 120] on div "Sol-Gel Preparation of Amino-Silane Hybrid Coating" at bounding box center [93, 122] width 85 height 14
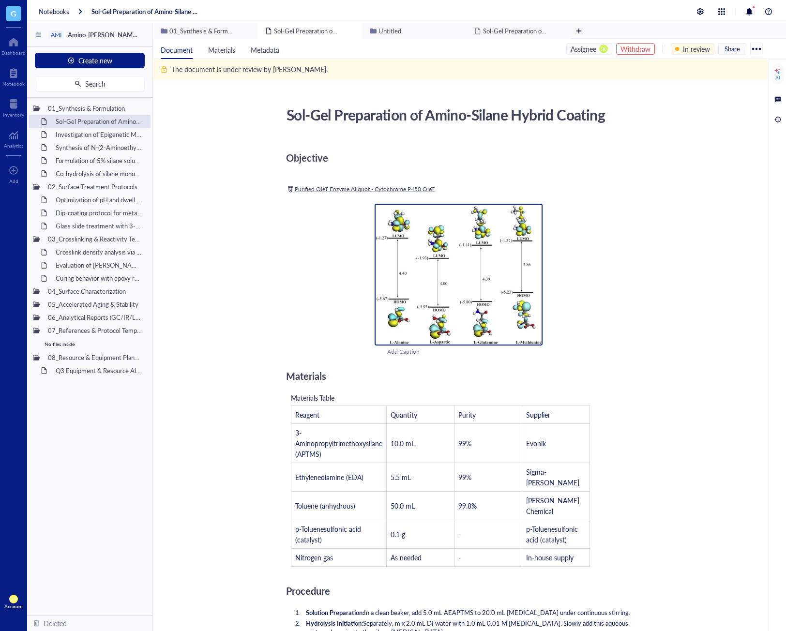
click at [462, 249] on img at bounding box center [458, 275] width 168 height 142
click at [84, 173] on div "Co-hydrolysis of silane monomers with TEOS" at bounding box center [93, 174] width 85 height 14
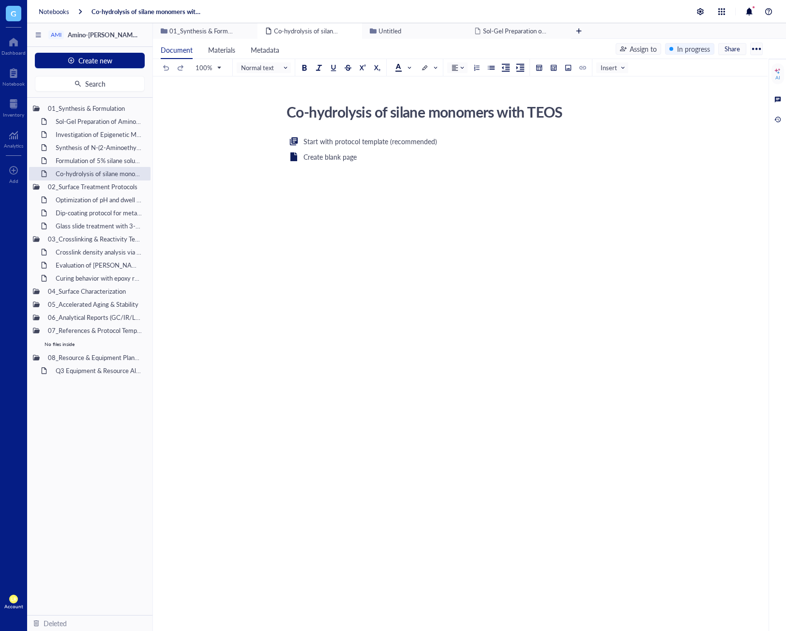
click at [414, 172] on div "Start with protocol template (recommended) Create blank page ﻿" at bounding box center [458, 228] width 344 height 187
click at [333, 160] on div "Create blank page" at bounding box center [329, 156] width 53 height 11
click at [363, 171] on div "﻿" at bounding box center [458, 228] width 344 height 187
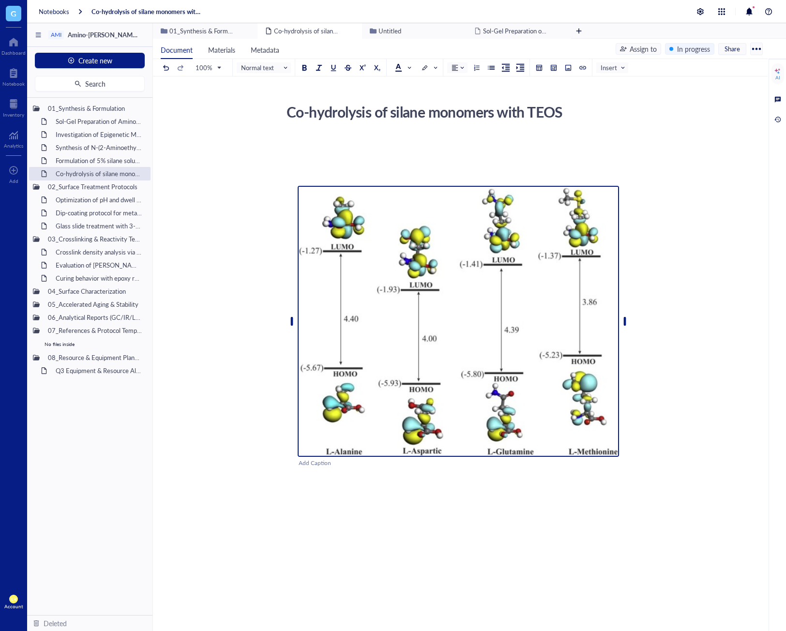
click at [412, 320] on img at bounding box center [458, 321] width 321 height 271
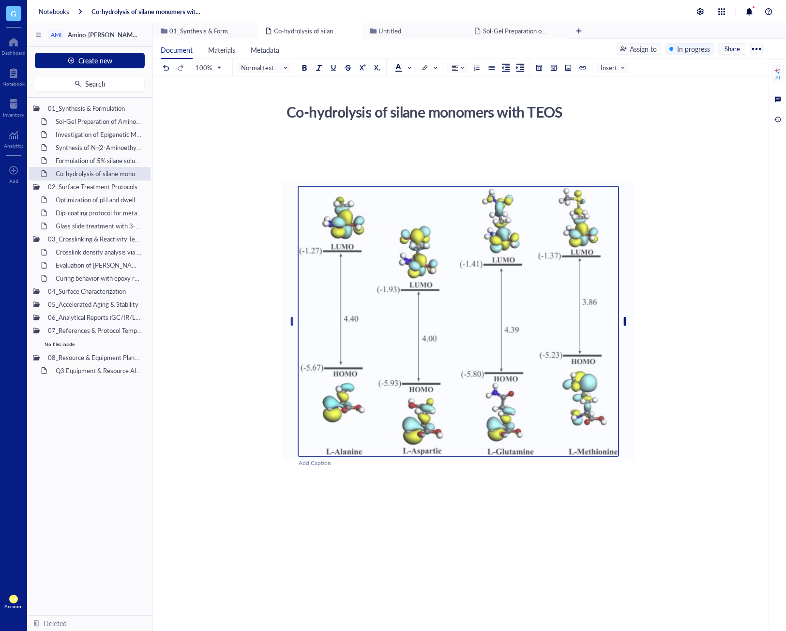
click at [394, 492] on div at bounding box center [458, 495] width 344 height 26
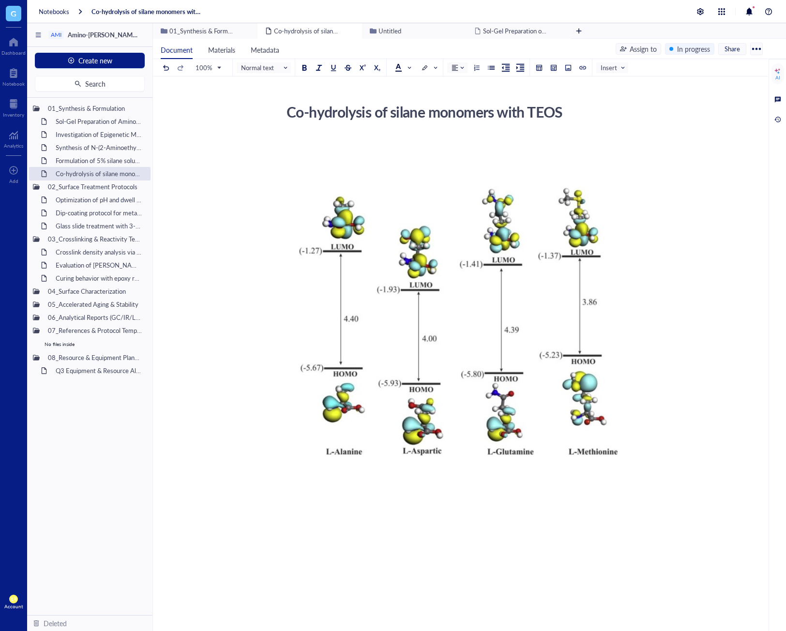
click at [705, 374] on div "Co-hydrolysis of silane monomers with TEOS Co-hydrolysis of silane monomers wit…" at bounding box center [458, 392] width 611 height 585
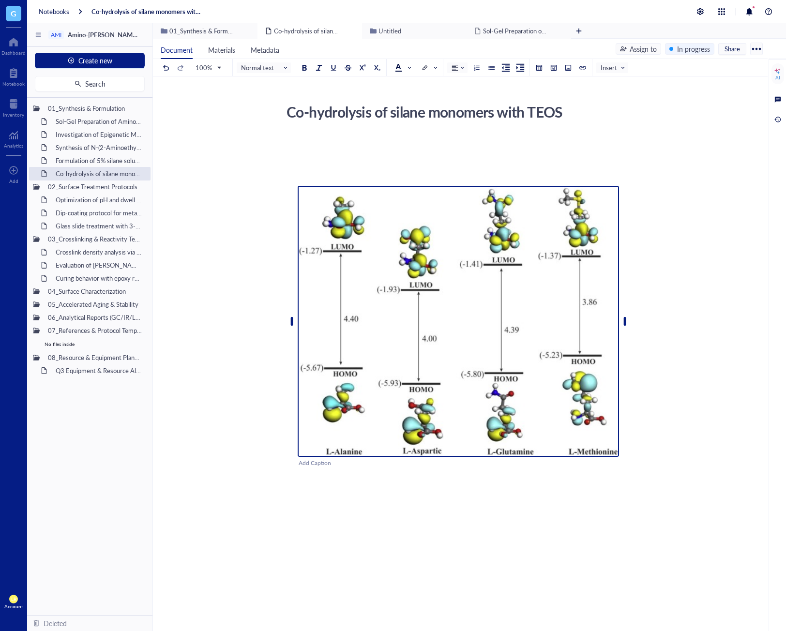
click at [503, 343] on img at bounding box center [458, 321] width 321 height 271
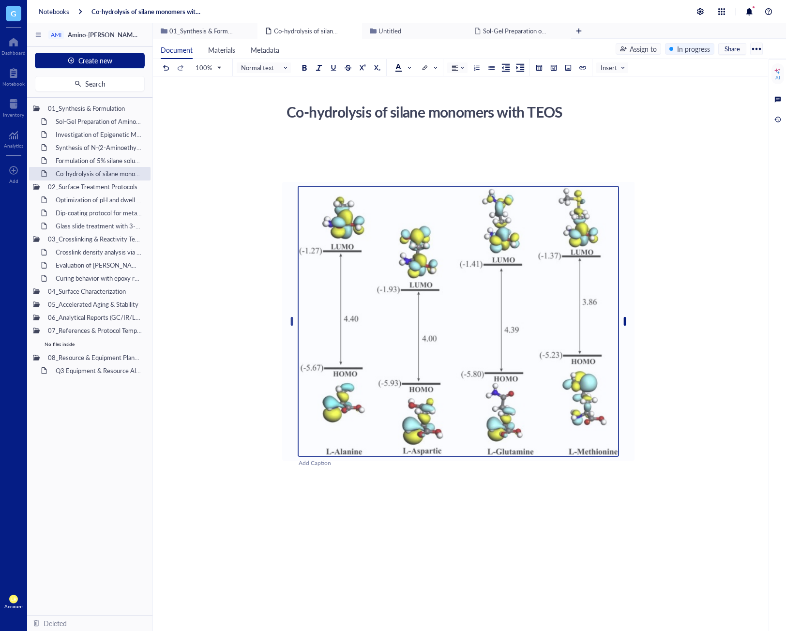
click at [525, 495] on div at bounding box center [458, 495] width 344 height 26
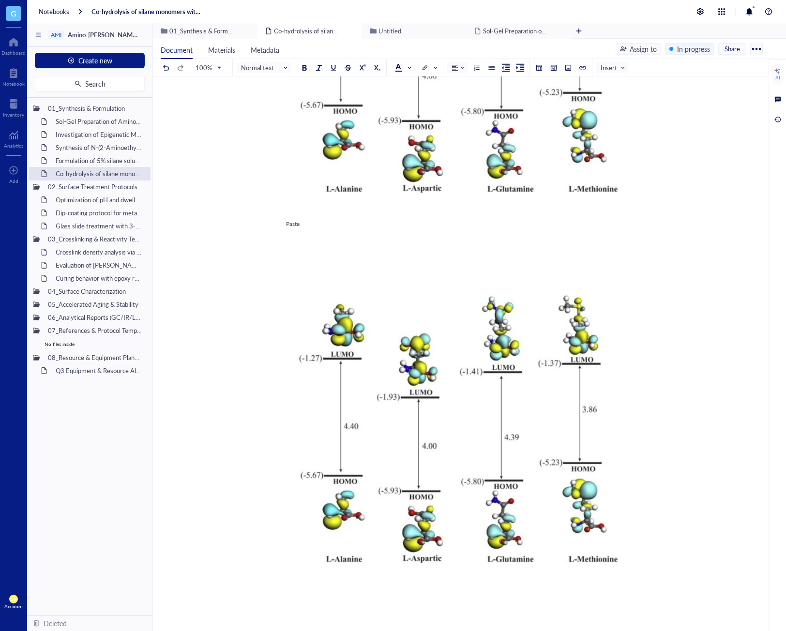
scroll to position [290, 0]
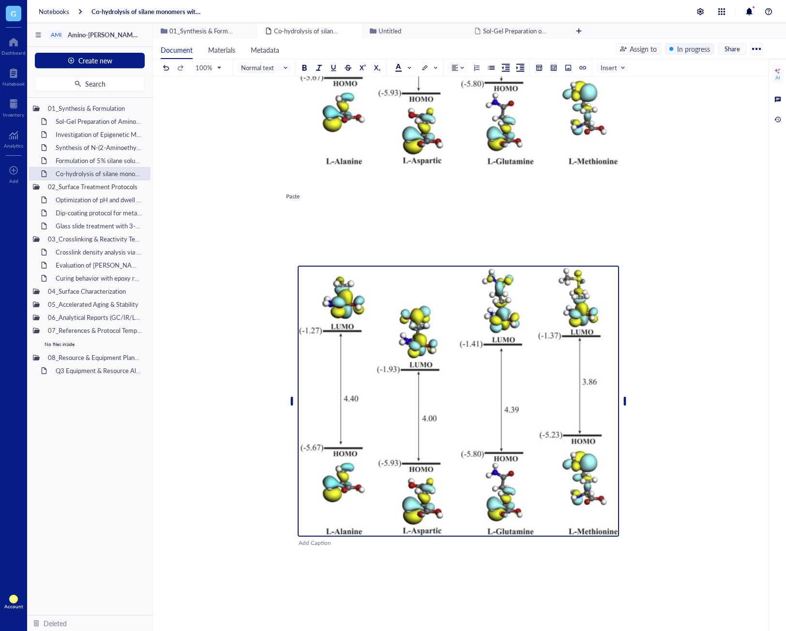
click at [448, 376] on img at bounding box center [458, 401] width 321 height 271
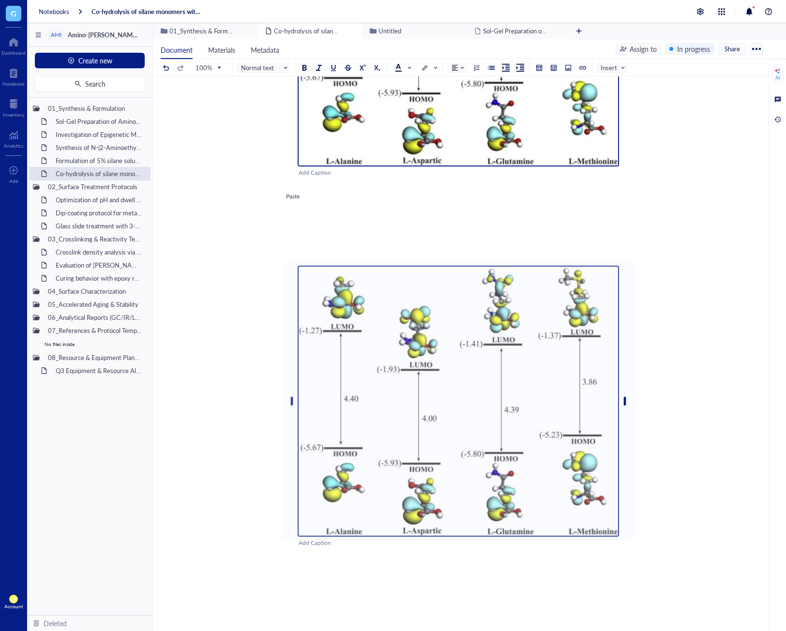
scroll to position [134, 0]
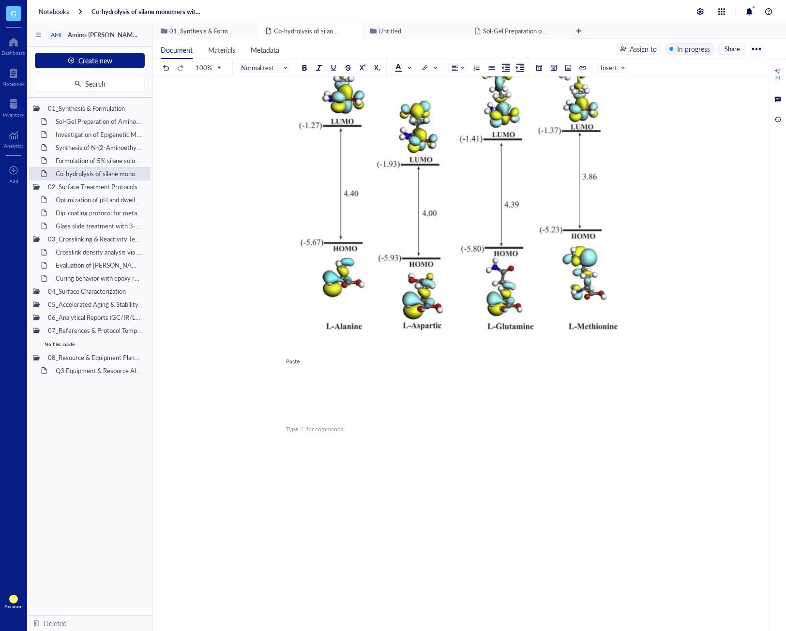
click at [373, 430] on div "﻿ Type ‘/’ for commands" at bounding box center [458, 429] width 344 height 9
click at [467, 226] on img at bounding box center [458, 195] width 321 height 271
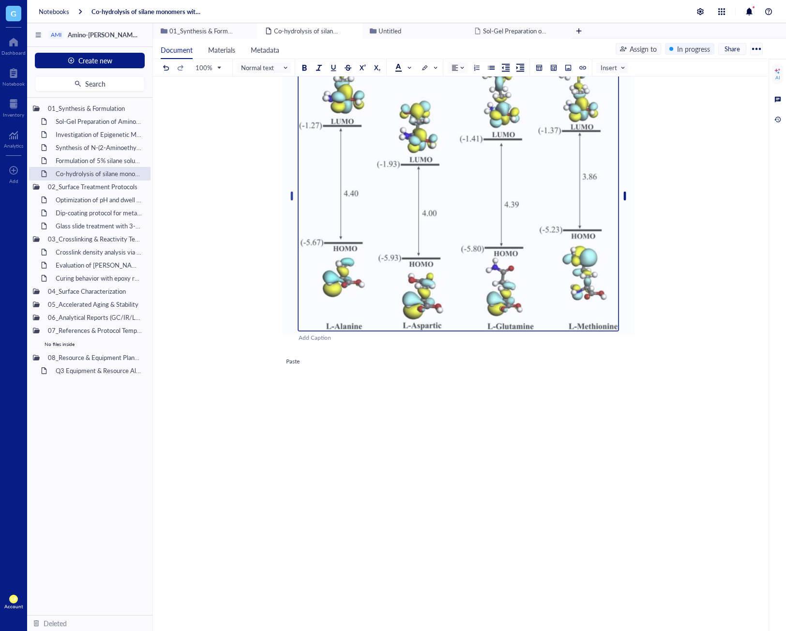
click at [340, 421] on div "﻿ Add Caption ﻿ To pick up a draggable item, press the space bar. While draggin…" at bounding box center [458, 329] width 344 height 638
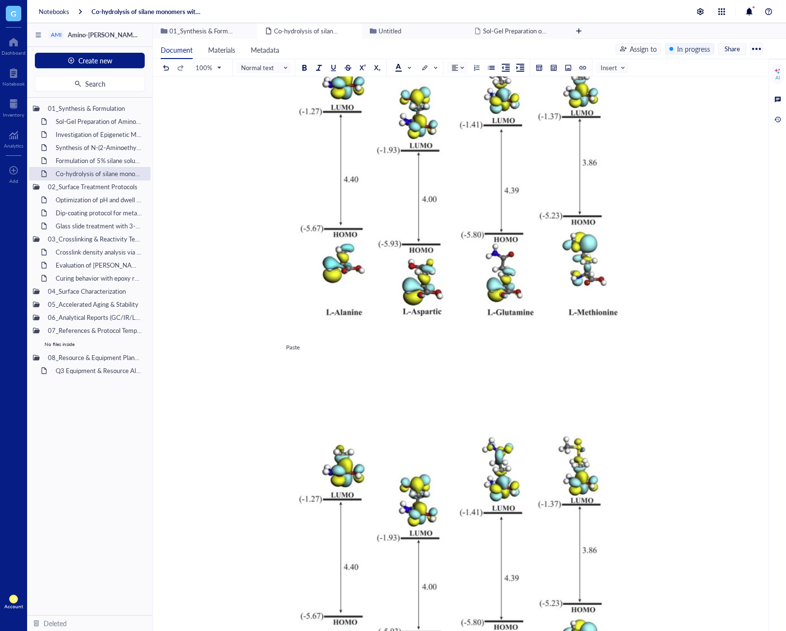
scroll to position [237, 0]
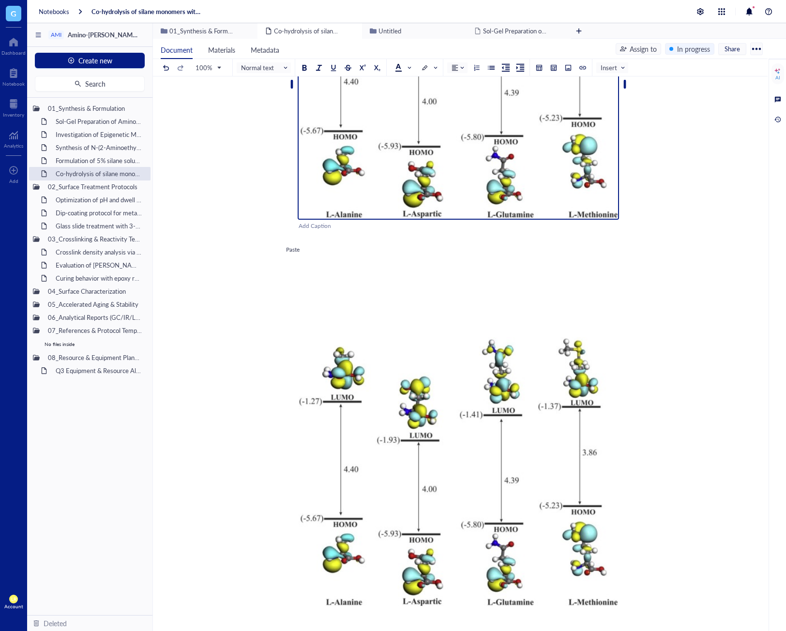
click at [487, 166] on img at bounding box center [458, 84] width 321 height 271
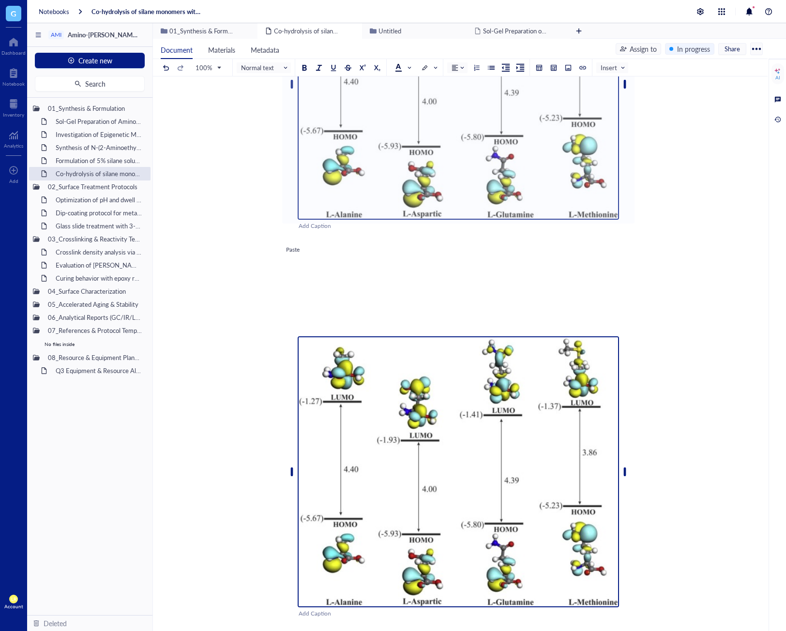
drag, startPoint x: 487, startPoint y: 166, endPoint x: 473, endPoint y: 435, distance: 268.9
click at [473, 435] on img at bounding box center [458, 471] width 321 height 271
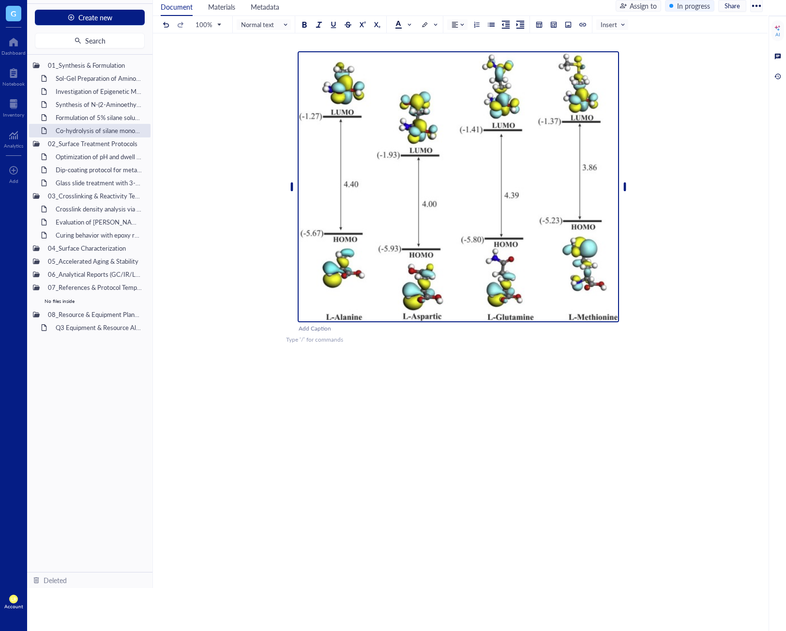
scroll to position [496, 0]
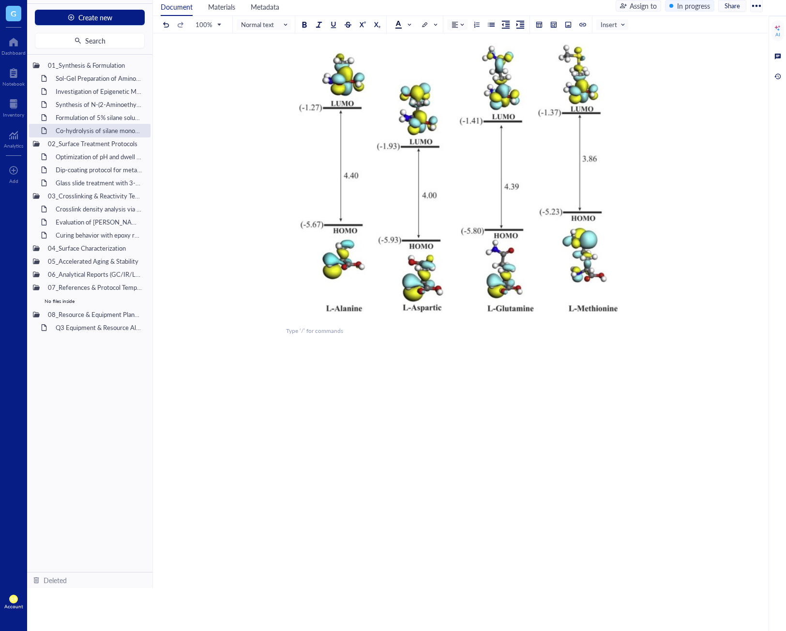
drag, startPoint x: 473, startPoint y: 435, endPoint x: 438, endPoint y: 403, distance: 46.9
click at [438, 403] on div at bounding box center [458, 411] width 344 height 35
drag, startPoint x: 437, startPoint y: 403, endPoint x: 497, endPoint y: 435, distance: 68.0
click at [484, 435] on div "﻿ Add Caption ﻿ To pick up a draggable item, press the space bar. While draggin…" at bounding box center [458, 105] width 344 height 1001
click at [408, 390] on div "﻿" at bounding box center [458, 386] width 344 height 9
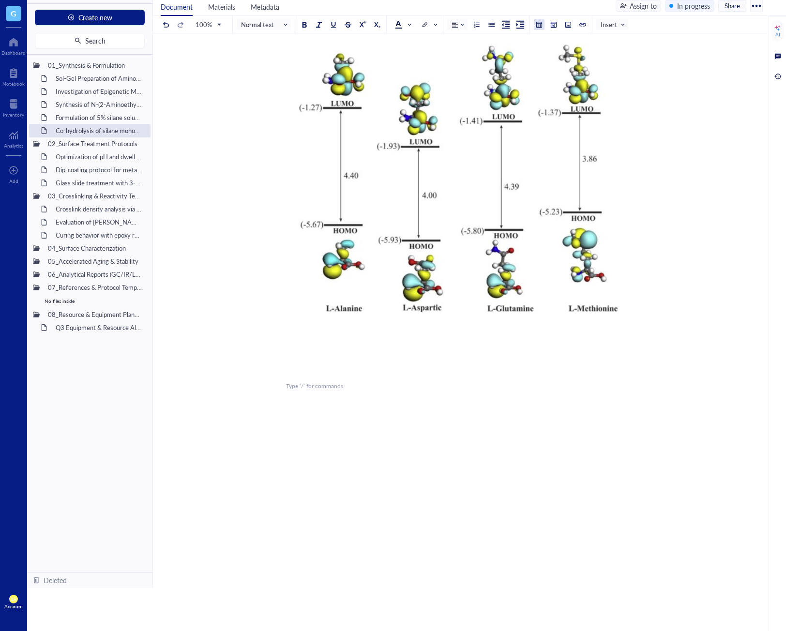
click at [538, 26] on div at bounding box center [539, 24] width 7 height 7
click at [565, 56] on td at bounding box center [565, 57] width 6 height 6
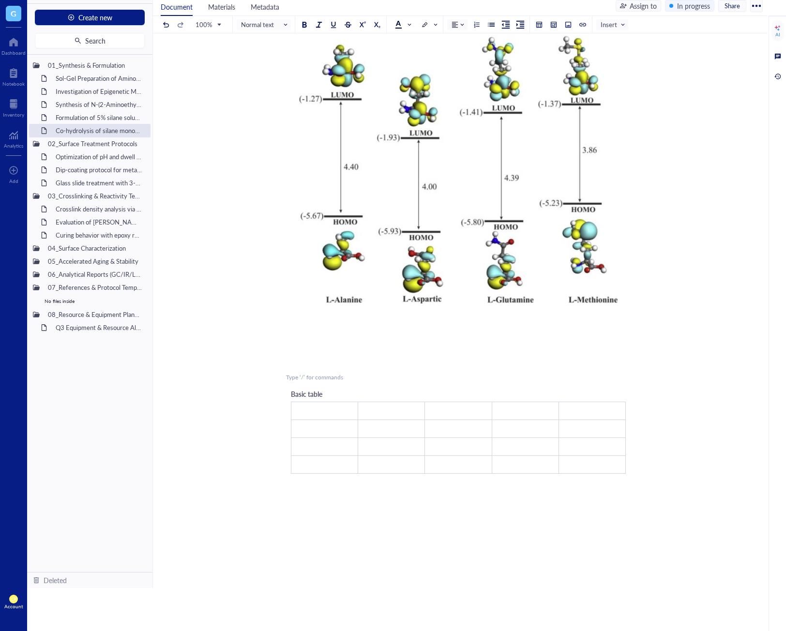
click at [350, 495] on div at bounding box center [458, 497] width 344 height 35
click at [550, 25] on div at bounding box center [553, 24] width 7 height 7
click at [583, 54] on table at bounding box center [583, 67] width 69 height 69
click at [577, 52] on td at bounding box center [580, 50] width 6 height 6
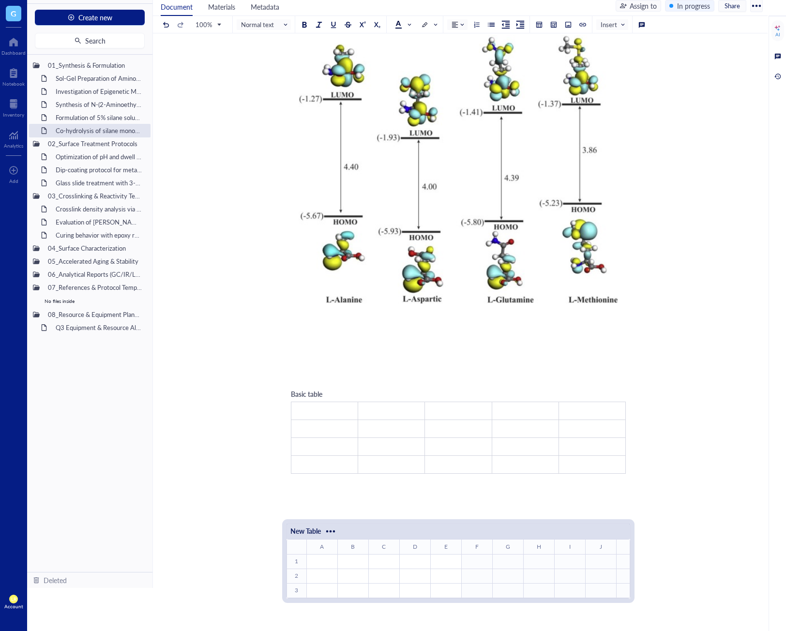
click at [531, 352] on div at bounding box center [458, 343] width 344 height 26
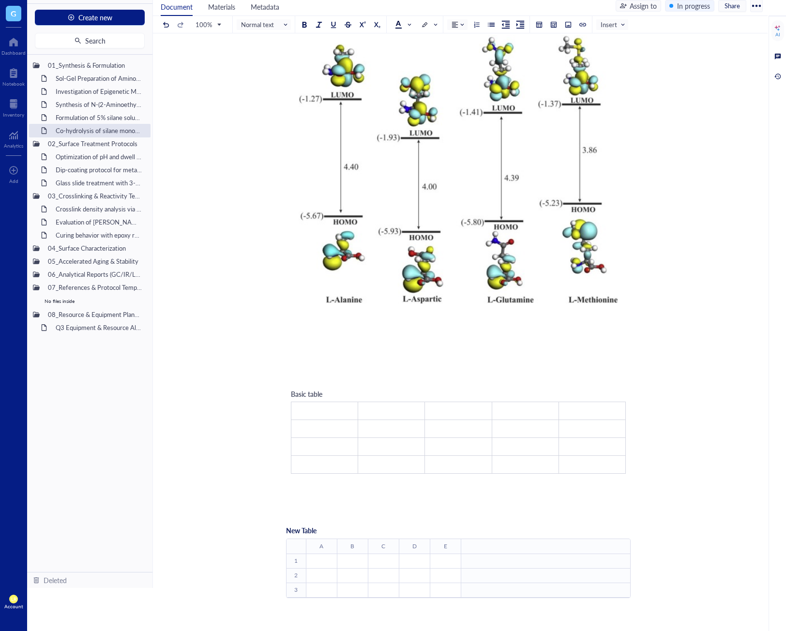
click at [330, 410] on div "Basic table ﻿ ﻿ ﻿ ﻿ ﻿ ﻿ ﻿ ﻿ ﻿ ﻿ ﻿ ﻿ ﻿ ﻿ ﻿ ﻿ ﻿ ﻿ ﻿ ﻿" at bounding box center [458, 431] width 344 height 95
click at [343, 369] on div "﻿ Type ‘/’ for commands" at bounding box center [458, 364] width 344 height 9
click at [330, 405] on div at bounding box center [328, 402] width 7 height 7
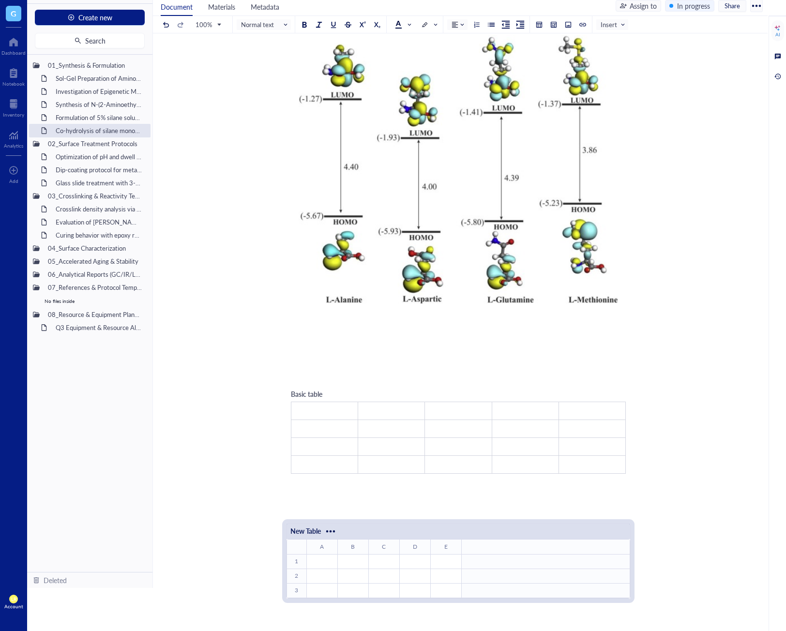
click at [433, 528] on div "New Table ﻿ To pick up a draggable item, press the space bar. While dragging, u…" at bounding box center [458, 567] width 344 height 101
click at [438, 515] on div at bounding box center [458, 497] width 344 height 35
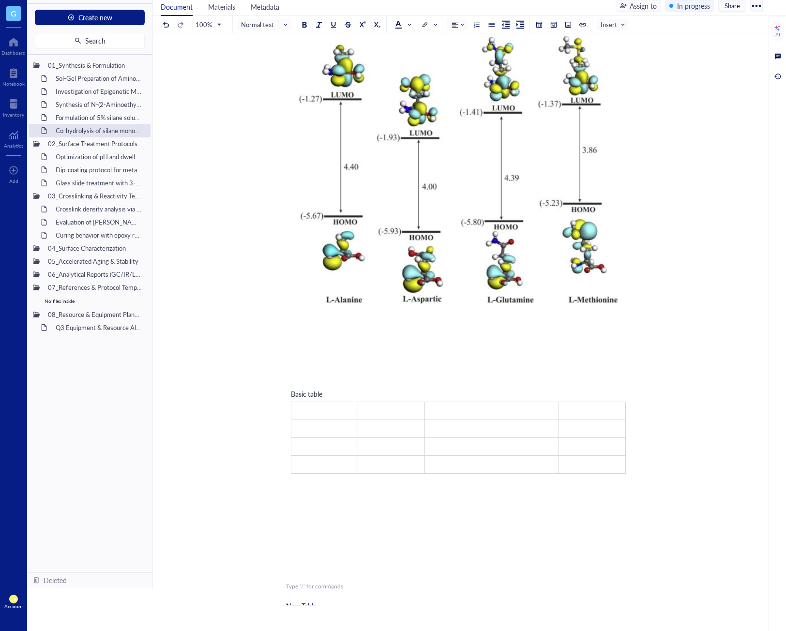
click at [338, 369] on div "﻿" at bounding box center [458, 364] width 344 height 9
click at [327, 405] on div at bounding box center [328, 402] width 7 height 7
click at [374, 396] on div "Basic table ﻿ ﻿ ﻿ ﻿ ﻿ ﻿ ﻿ ﻿ ﻿ ﻿ ﻿ ﻿ ﻿ ﻿ ﻿ ﻿ ﻿ ﻿ ﻿ ﻿" at bounding box center [458, 431] width 344 height 95
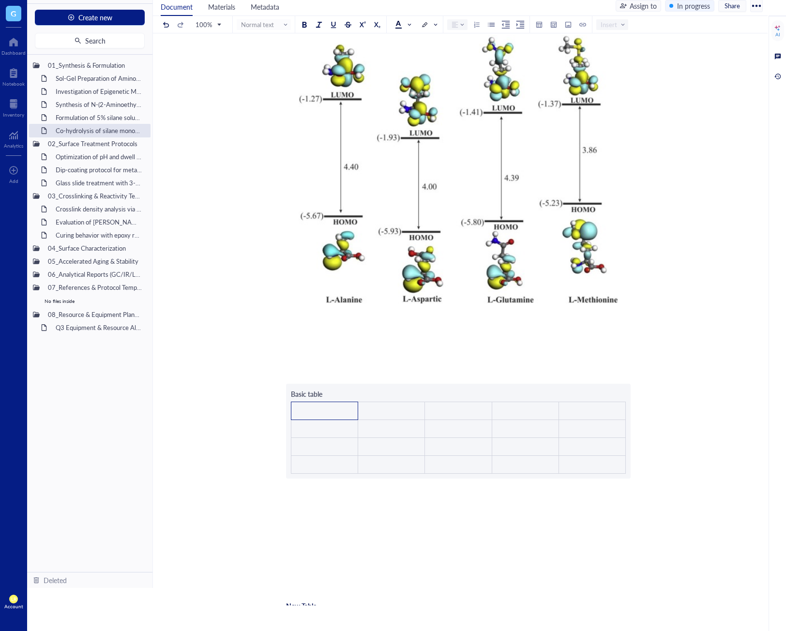
click at [341, 410] on div "﻿ Add Caption ﻿ To pick up a draggable item, press the space bar. While draggin…" at bounding box center [458, 238] width 344 height 1284
click at [334, 337] on div "﻿ Add Caption ﻿ To pick up a draggable item, press the space bar. While draggin…" at bounding box center [458, 238] width 344 height 1284
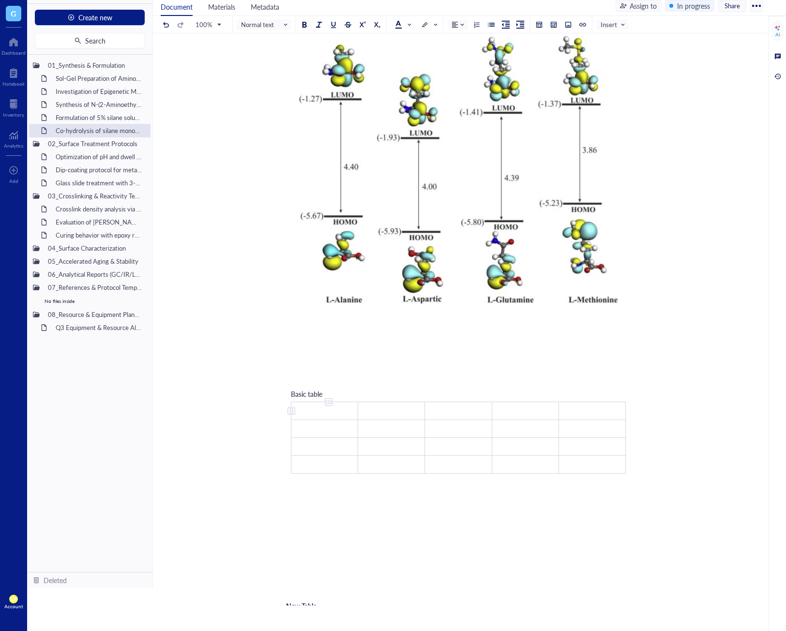
click at [323, 417] on td "﻿" at bounding box center [324, 411] width 67 height 18
click at [328, 405] on div at bounding box center [328, 402] width 7 height 7
click at [358, 543] on li "Delete column" at bounding box center [360, 537] width 68 height 15
click at [329, 405] on div at bounding box center [329, 402] width 7 height 7
click at [367, 540] on div "Delete column" at bounding box center [365, 538] width 44 height 11
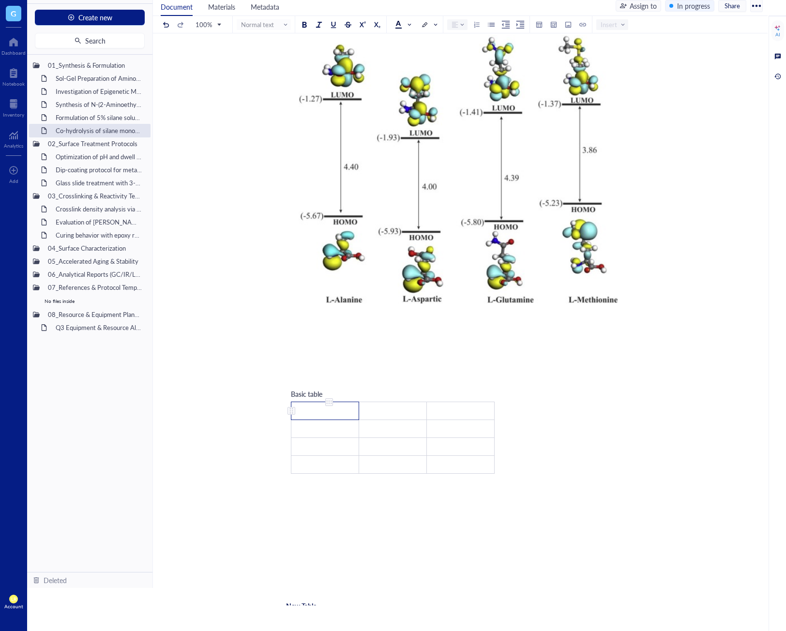
click at [290, 414] on div at bounding box center [291, 410] width 7 height 7
click at [291, 414] on div at bounding box center [291, 410] width 7 height 7
click at [317, 550] on div "Delete row" at bounding box center [321, 546] width 33 height 11
click at [336, 436] on td "﻿" at bounding box center [325, 429] width 68 height 18
click at [335, 420] on td "﻿" at bounding box center [325, 411] width 68 height 18
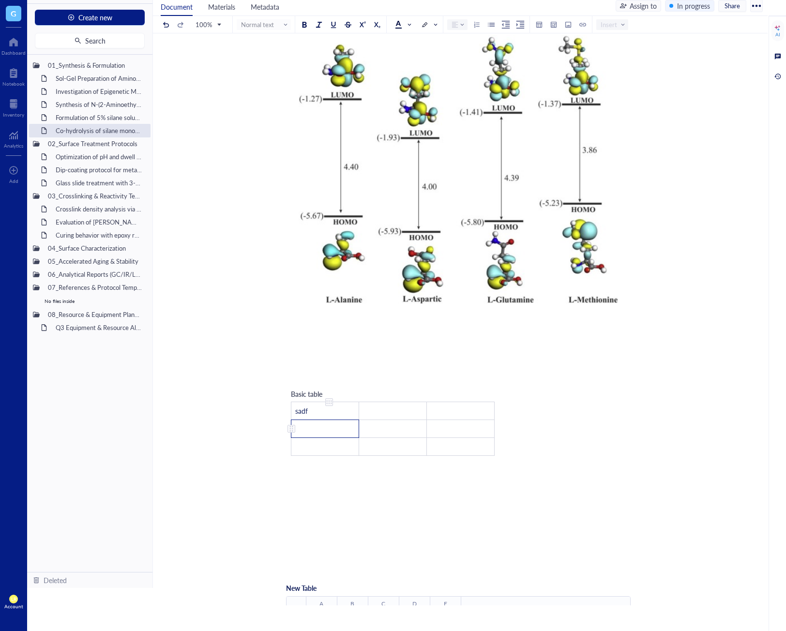
click at [309, 435] on td "﻿" at bounding box center [325, 429] width 68 height 18
click at [296, 455] on td "﻿" at bounding box center [325, 447] width 68 height 18
click at [289, 450] on div at bounding box center [291, 446] width 7 height 7
click at [316, 586] on div "Delete row" at bounding box center [321, 582] width 33 height 11
click at [406, 497] on div "﻿ Add Caption ﻿ To pick up a draggable item, press the space bar. While draggin…" at bounding box center [458, 224] width 344 height 1256
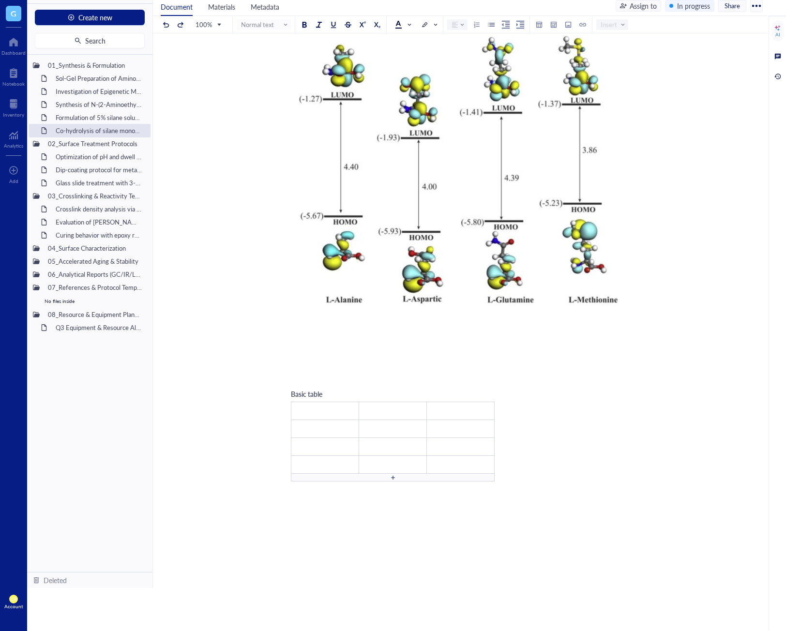
click at [619, 409] on div "﻿ Add Caption ﻿ To pick up a draggable item, press the space bar. While draggin…" at bounding box center [458, 242] width 344 height 1292
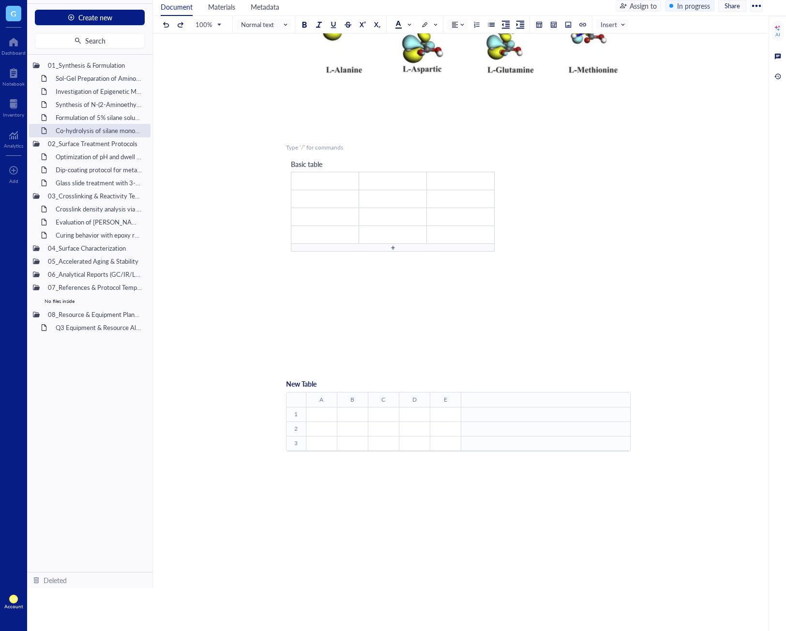
scroll to position [787, 0]
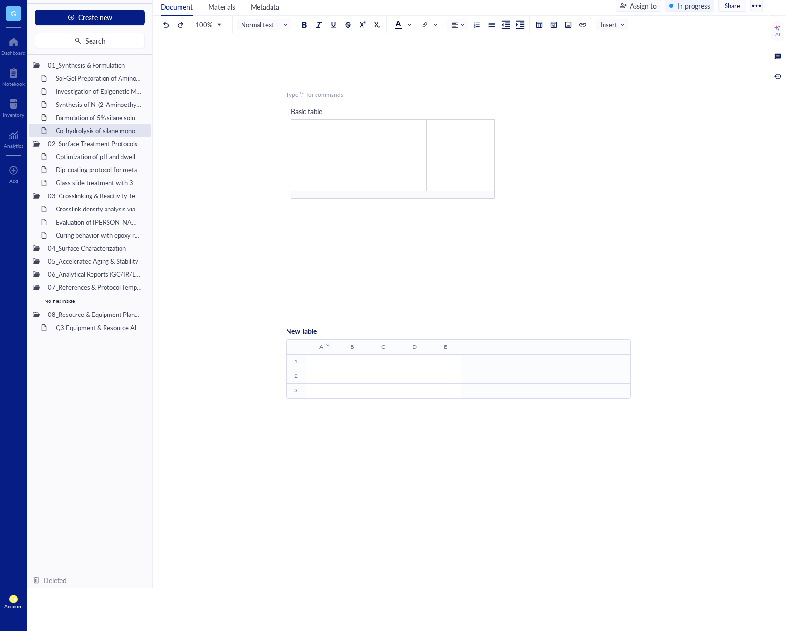
click at [328, 348] on div at bounding box center [327, 345] width 7 height 7
click at [14, 104] on div at bounding box center [13, 103] width 21 height 15
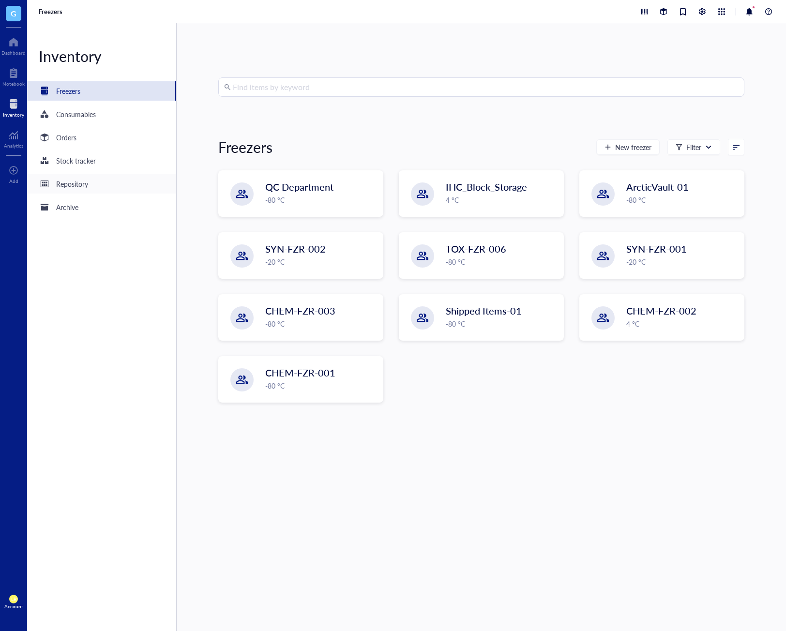
click at [87, 184] on div "Repository" at bounding box center [72, 184] width 32 height 11
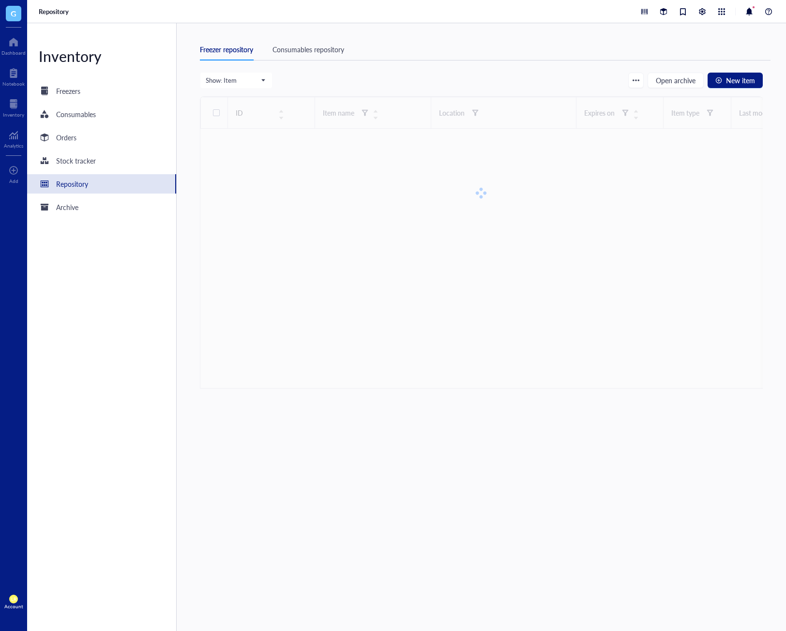
click at [334, 52] on div "Consumables repository" at bounding box center [308, 49] width 72 height 11
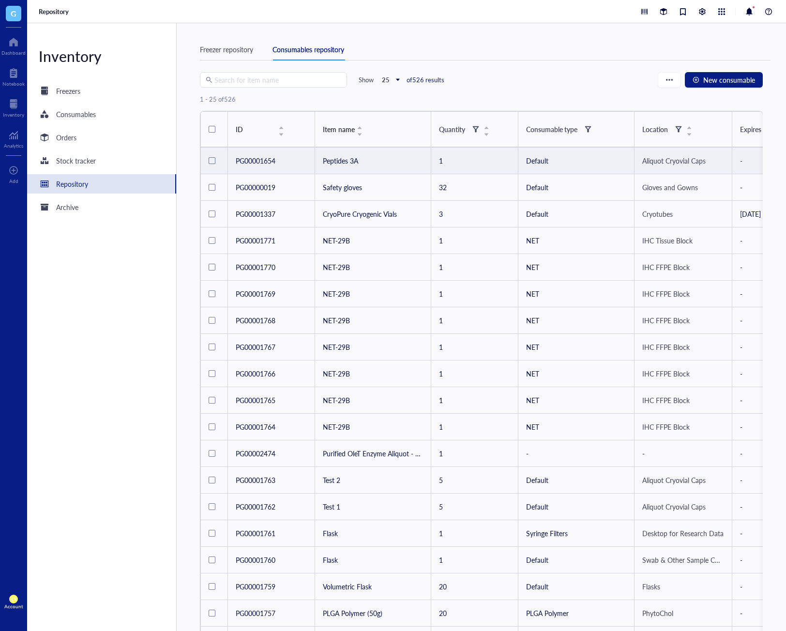
click at [211, 162] on div at bounding box center [212, 160] width 7 height 7
click at [211, 162] on div at bounding box center [211, 160] width 4 height 4
click at [211, 162] on div at bounding box center [212, 160] width 7 height 7
click at [212, 160] on div at bounding box center [211, 160] width 4 height 4
click at [213, 158] on div at bounding box center [212, 160] width 7 height 7
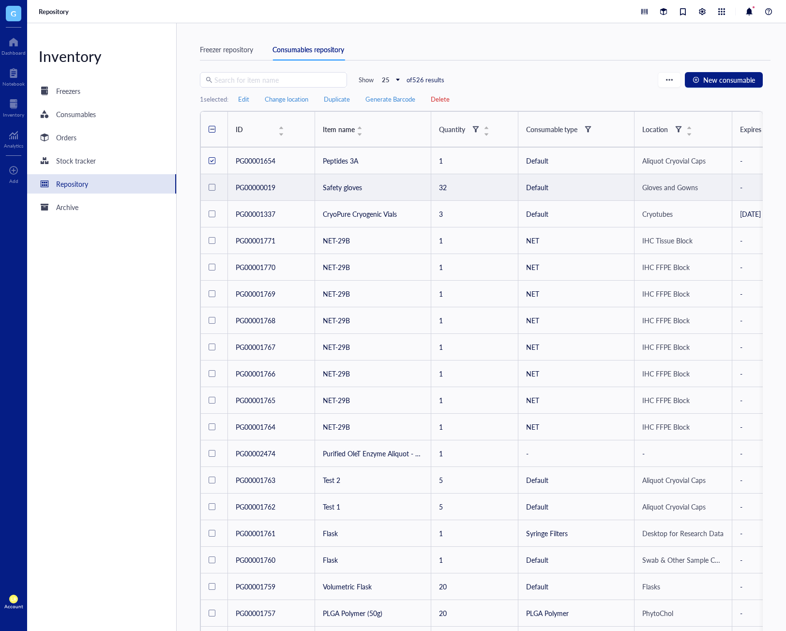
click at [211, 189] on div at bounding box center [212, 187] width 7 height 7
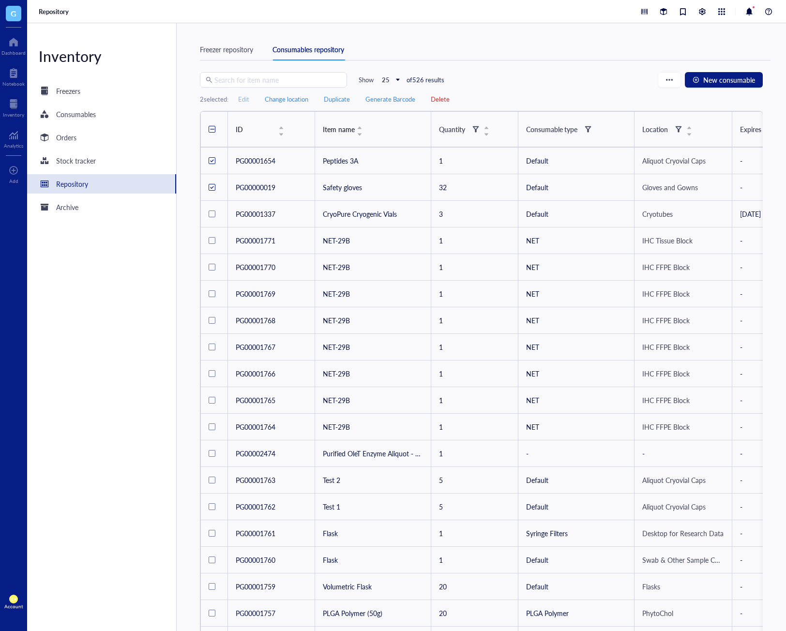
click at [246, 97] on span "Edit" at bounding box center [243, 99] width 11 height 9
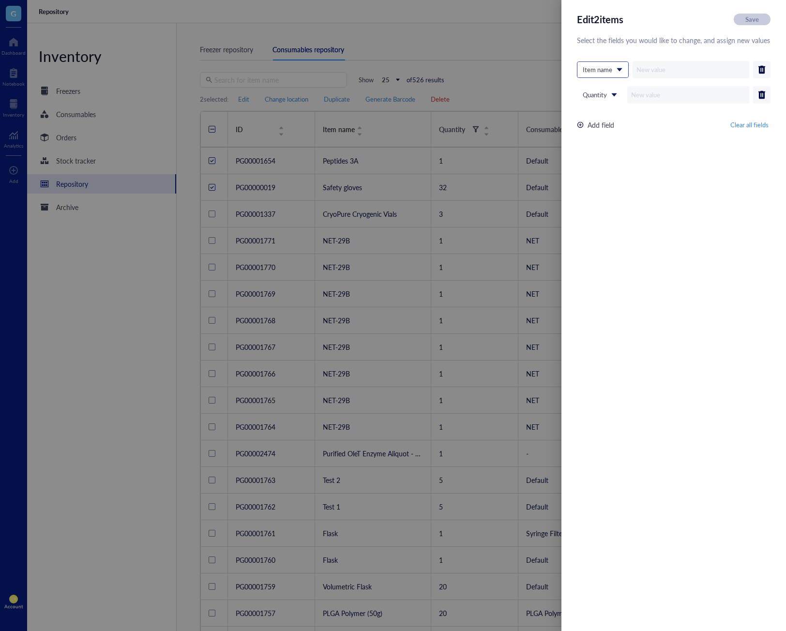
click at [626, 70] on div "Item name" at bounding box center [602, 69] width 51 height 15
click at [606, 91] on div "Item name" at bounding box center [602, 87] width 39 height 11
click at [662, 75] on input "text" at bounding box center [690, 69] width 117 height 17
type input "Gloves"
click at [761, 17] on button "Save" at bounding box center [751, 20] width 37 height 12
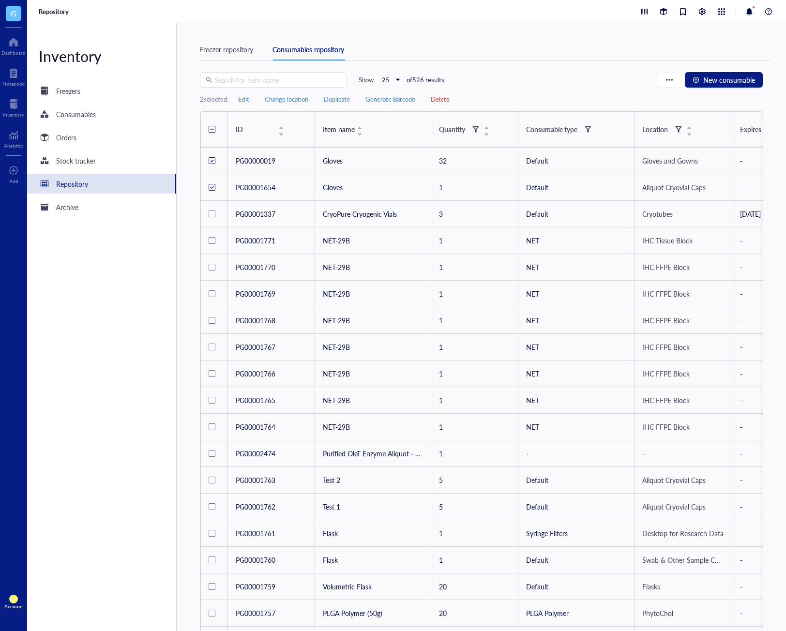
click at [602, 65] on div "Freezer repository Consumables repository" at bounding box center [485, 55] width 570 height 33
click at [243, 101] on span "Edit" at bounding box center [243, 99] width 11 height 9
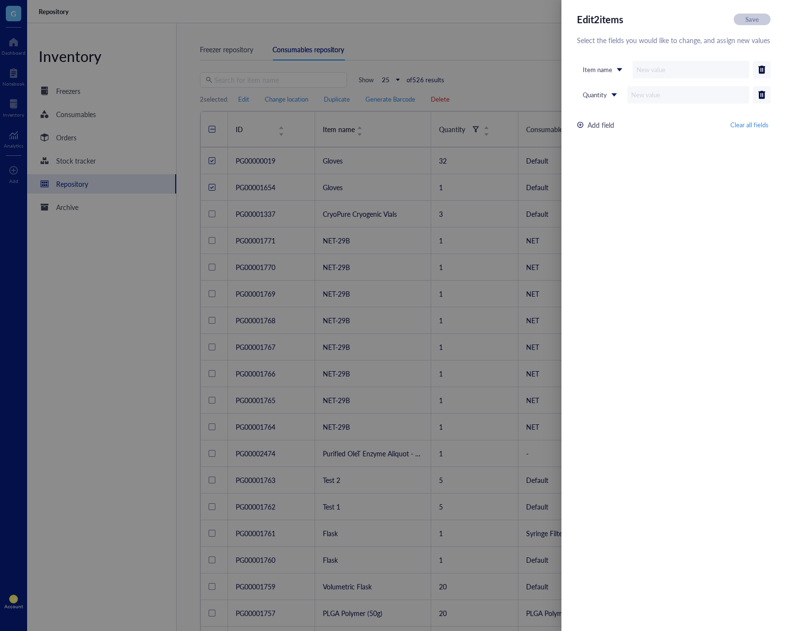
click at [612, 78] on div "Item name" at bounding box center [674, 69] width 194 height 17
click at [617, 66] on span "Item name" at bounding box center [601, 69] width 38 height 9
click at [606, 158] on div "Source" at bounding box center [602, 164] width 50 height 15
click at [659, 72] on input "text" at bounding box center [685, 69] width 127 height 17
type input "Sigma"
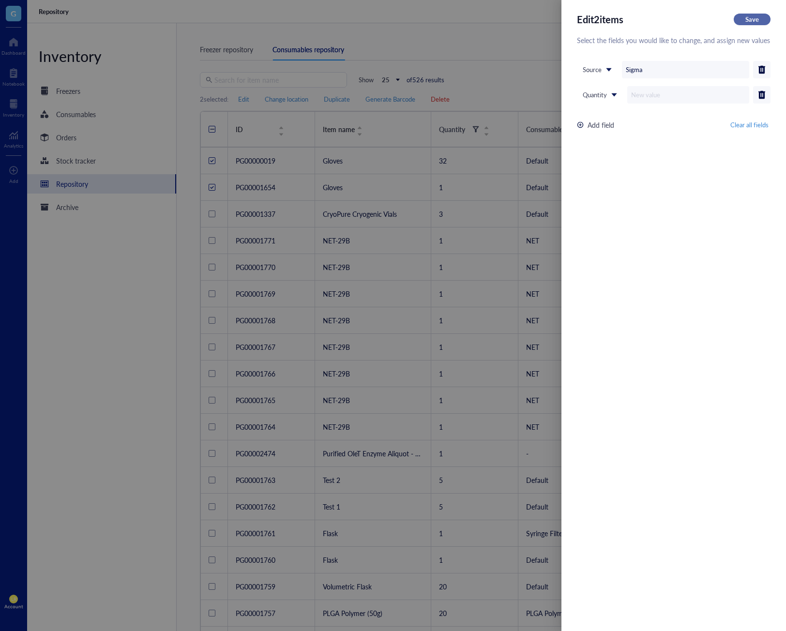
click at [746, 15] on span "Save" at bounding box center [752, 19] width 14 height 9
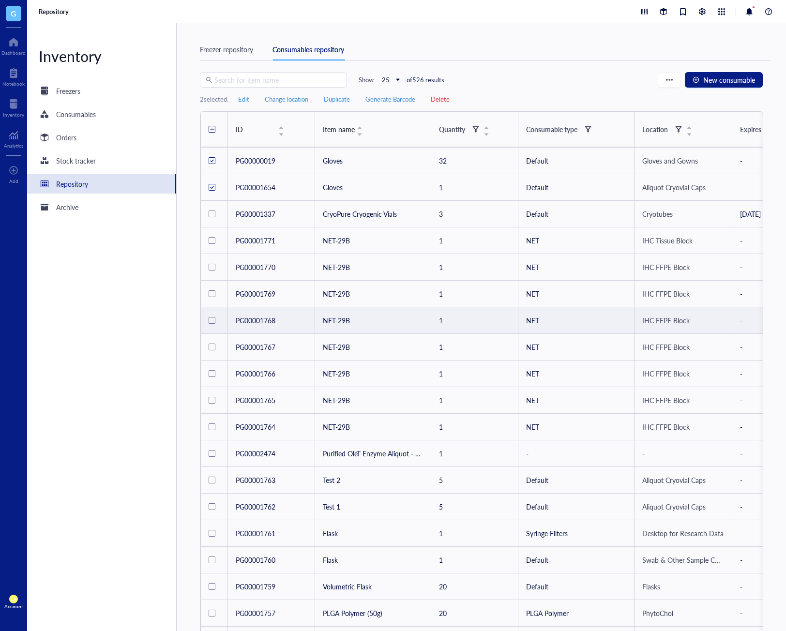
drag, startPoint x: 410, startPoint y: 343, endPoint x: 343, endPoint y: 330, distance: 68.0
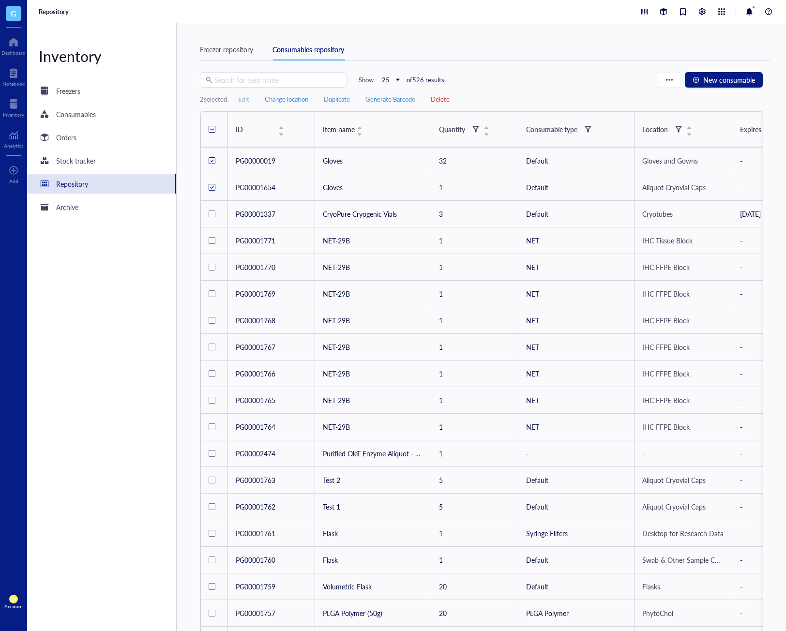
click at [245, 98] on span "Edit" at bounding box center [243, 99] width 11 height 9
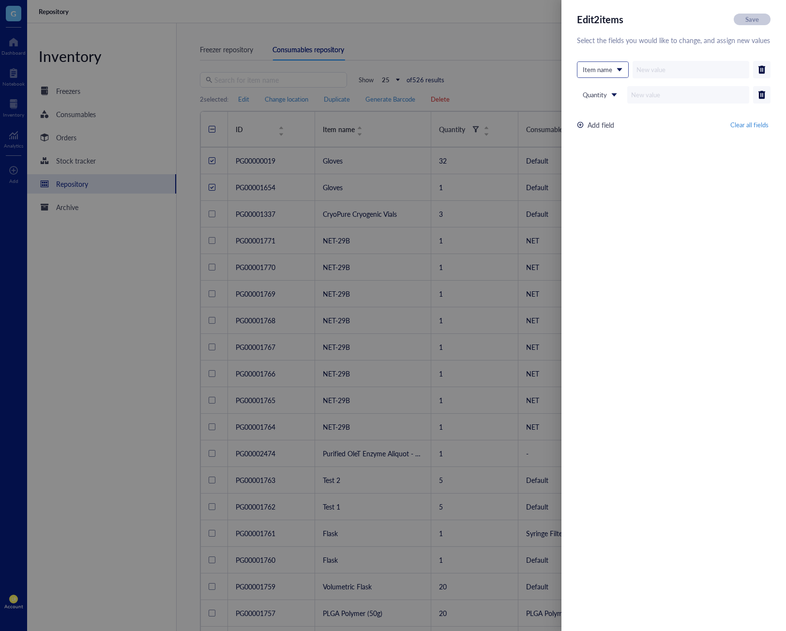
click at [615, 72] on span "Item name" at bounding box center [601, 69] width 38 height 9
click at [607, 74] on span "Item name" at bounding box center [601, 69] width 38 height 9
click at [0, 0] on div "Expiration on" at bounding box center [0, 0] width 0 height 0
click at [610, 127] on div "Add field" at bounding box center [600, 124] width 27 height 11
click at [656, 211] on div "Edit 2 item s Save Select the fields you would like to change, and assign new v…" at bounding box center [673, 315] width 224 height 631
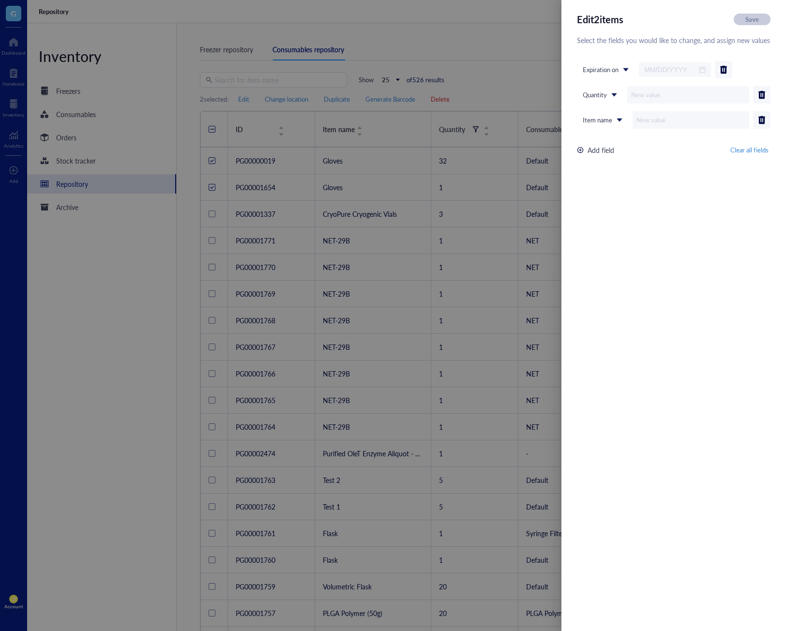
click at [463, 260] on div at bounding box center [393, 315] width 786 height 631
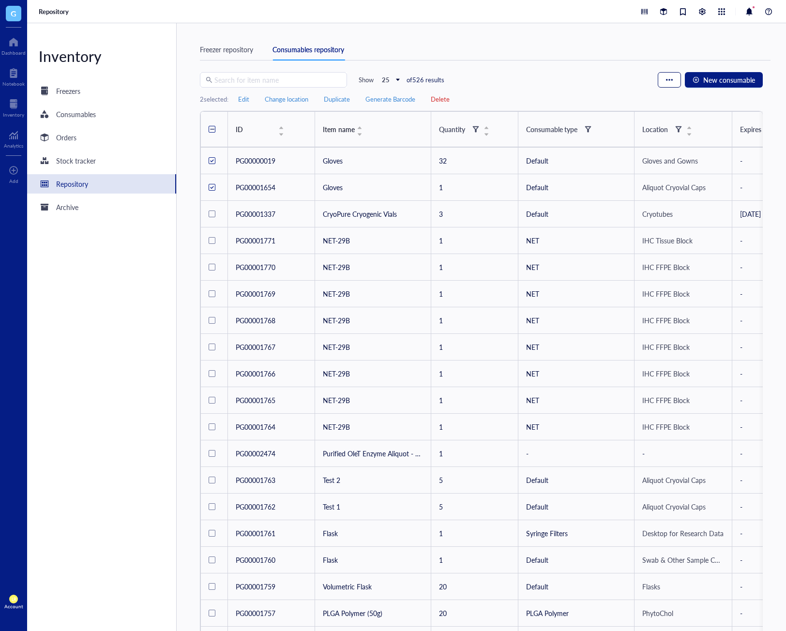
click at [661, 82] on button "button" at bounding box center [668, 79] width 23 height 15
click at [608, 55] on div "Freezer repository Consumables repository" at bounding box center [485, 50] width 570 height 22
click at [707, 79] on span "New consumable" at bounding box center [729, 80] width 52 height 8
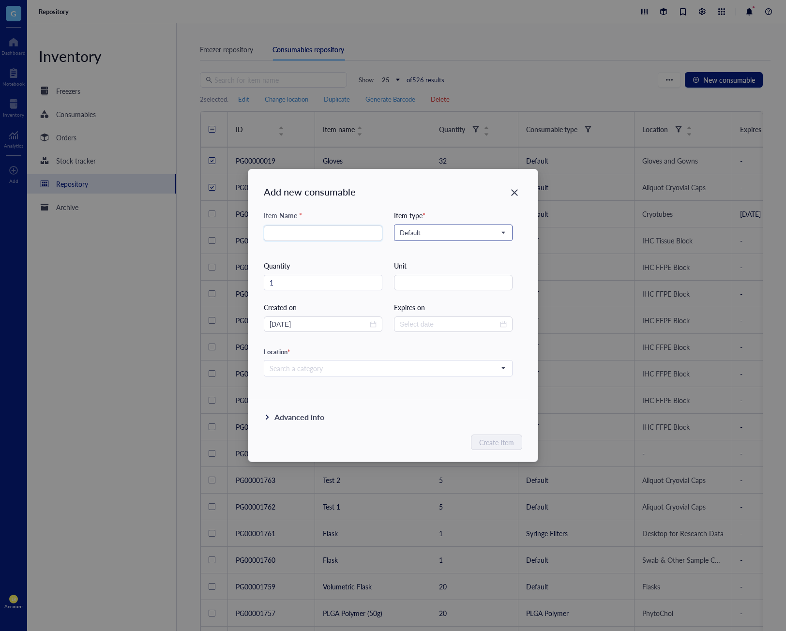
click at [479, 230] on span "Default" at bounding box center [452, 232] width 105 height 9
click at [437, 310] on div "Custom type" at bounding box center [452, 311] width 104 height 9
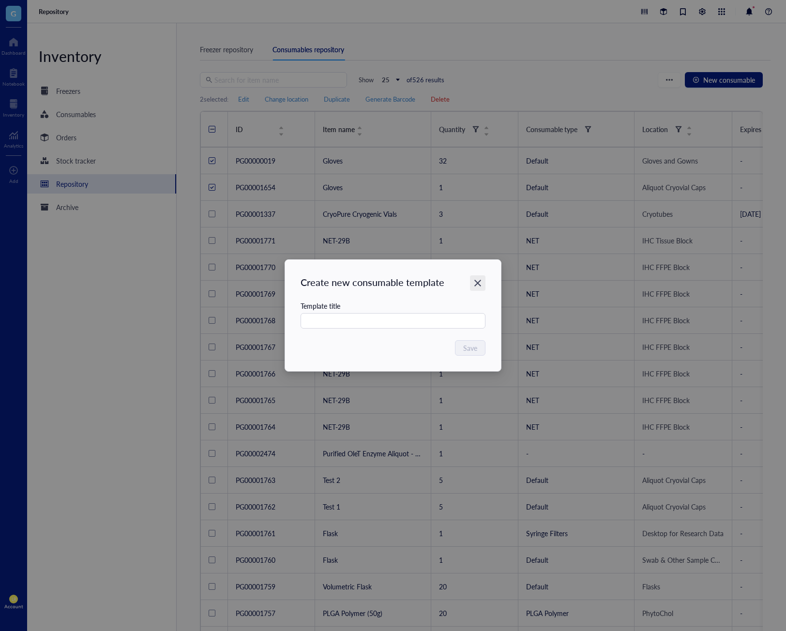
click at [476, 285] on icon "Close" at bounding box center [477, 283] width 7 height 7
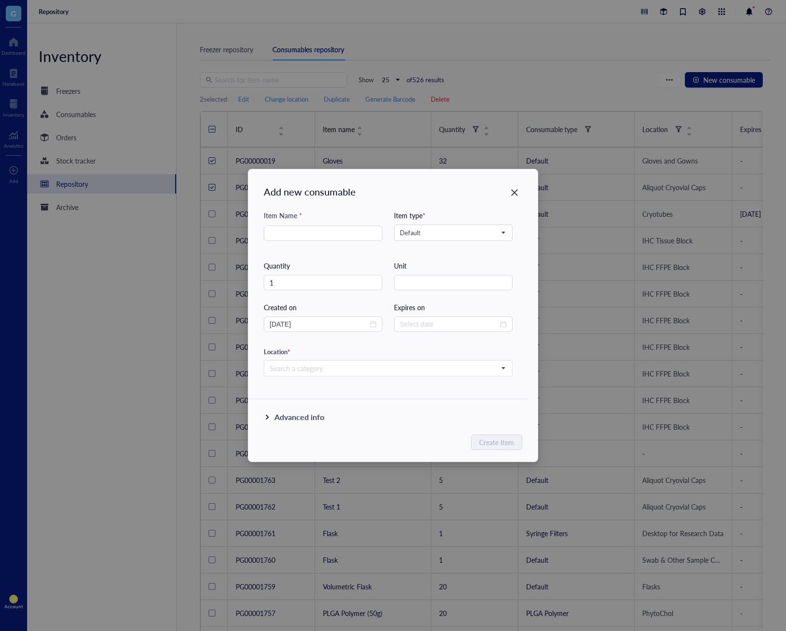
drag, startPoint x: 510, startPoint y: 194, endPoint x: 618, endPoint y: 31, distance: 194.4
click at [551, 114] on div "Add new consumable Item Name * Item type * Default Quantity 1 Unit Created on 2…" at bounding box center [393, 315] width 786 height 631
click at [517, 192] on icon "Close" at bounding box center [514, 192] width 9 height 9
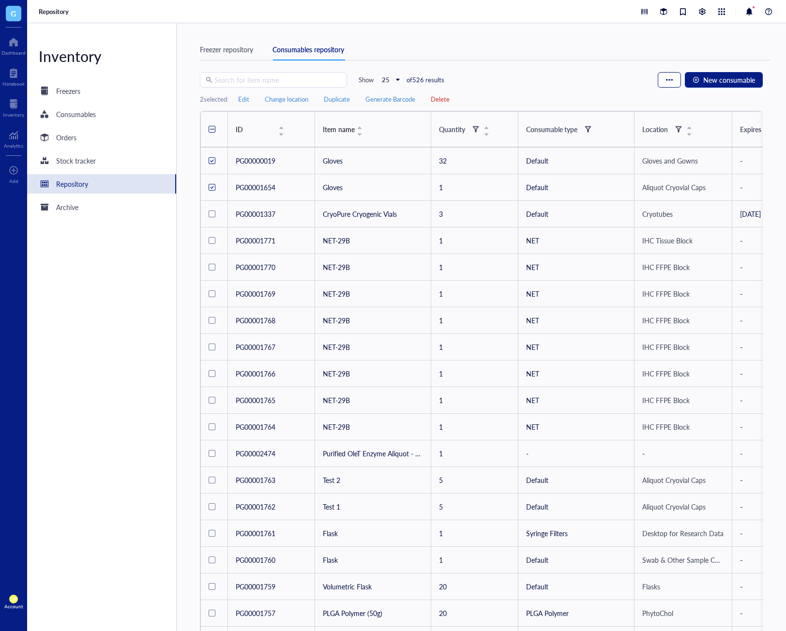
click at [671, 83] on div "button" at bounding box center [669, 79] width 7 height 7
click at [639, 74] on div "Search for item name Show 25 of 526 results New consumable" at bounding box center [481, 79] width 563 height 15
click at [727, 79] on span "New consumable" at bounding box center [729, 80] width 52 height 8
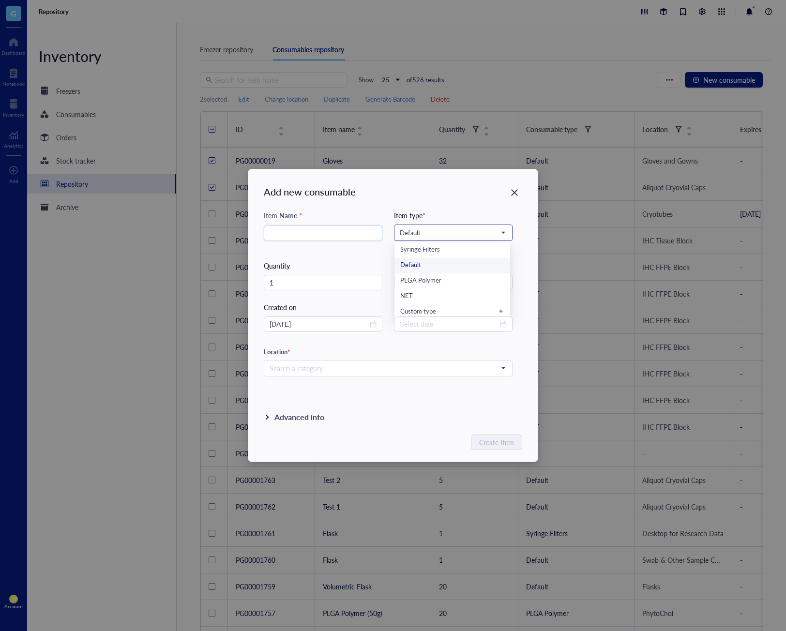
click at [458, 232] on span "Default" at bounding box center [452, 232] width 105 height 9
click at [438, 314] on div "Custom type" at bounding box center [452, 311] width 104 height 9
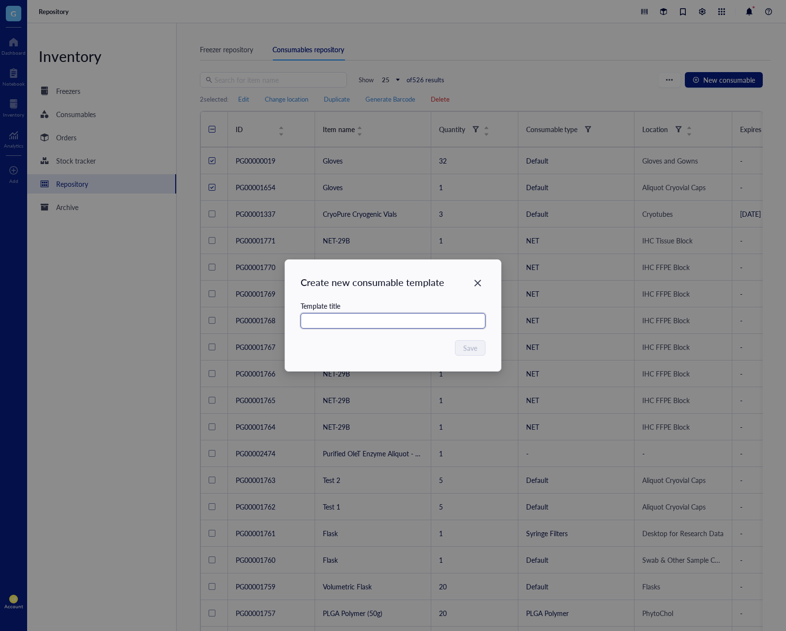
click at [410, 323] on input "text" at bounding box center [392, 320] width 185 height 15
type input "ㅊ"
type input "Consumable Test"
click at [472, 345] on span "Save" at bounding box center [470, 348] width 14 height 11
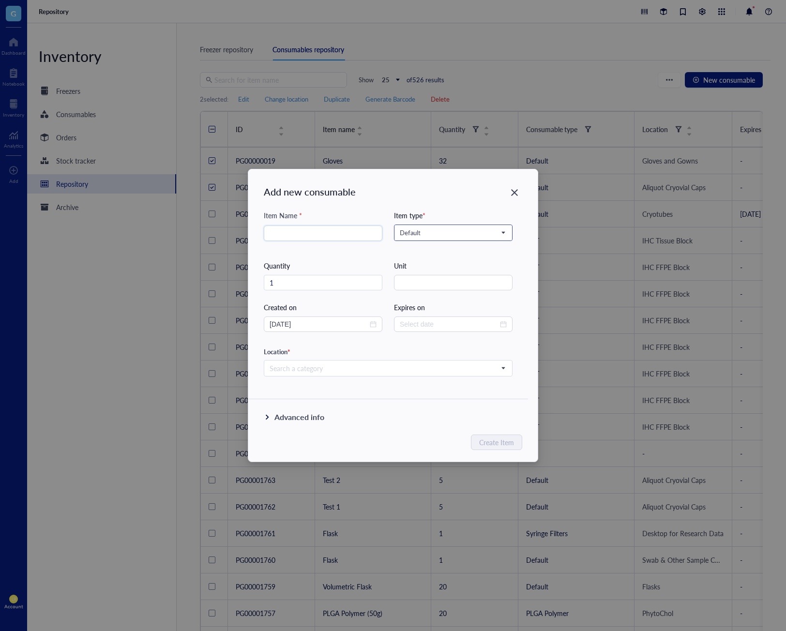
click at [482, 235] on span "Default" at bounding box center [452, 232] width 105 height 9
click at [463, 295] on div "Consumable Test" at bounding box center [452, 296] width 104 height 11
click at [476, 262] on div "Unit" at bounding box center [453, 265] width 119 height 11
click at [517, 190] on icon "Close" at bounding box center [514, 192] width 7 height 7
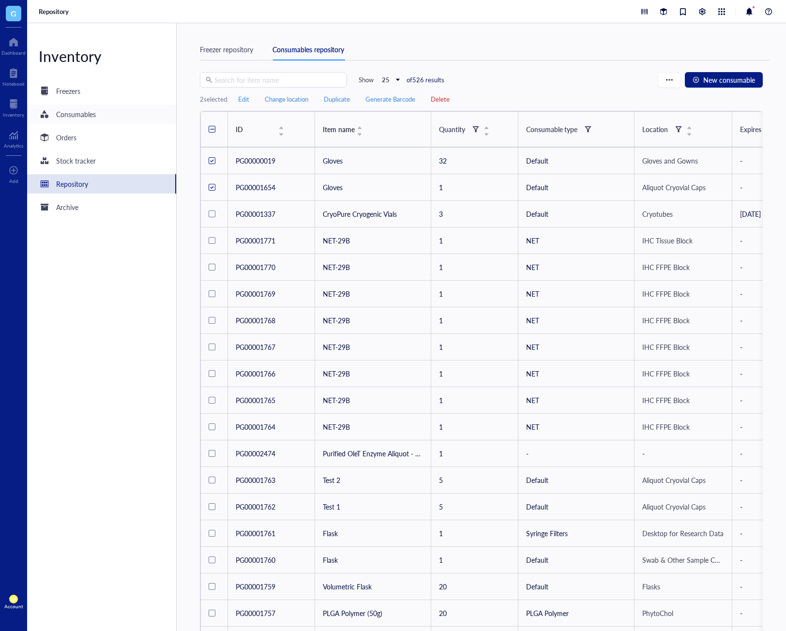
click at [102, 119] on div "Consumables" at bounding box center [101, 114] width 149 height 19
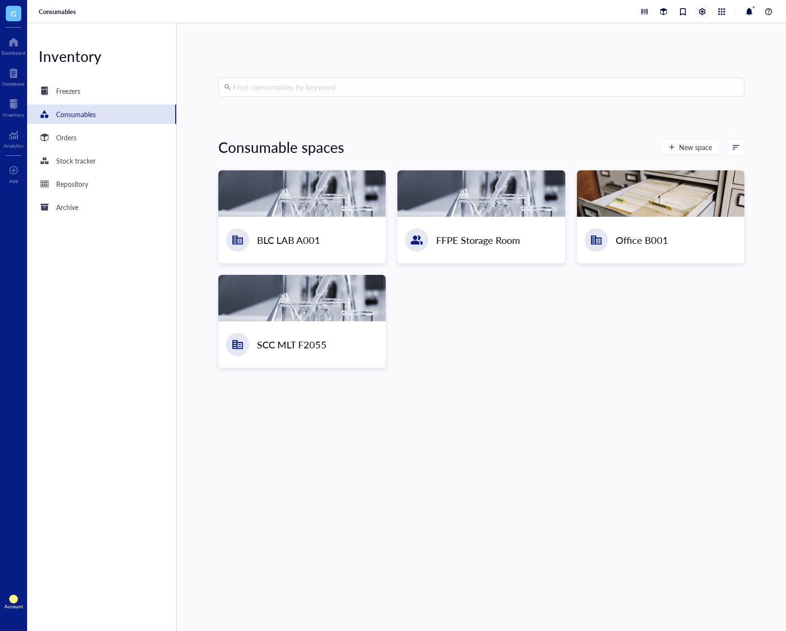
click at [700, 14] on div at bounding box center [702, 11] width 11 height 11
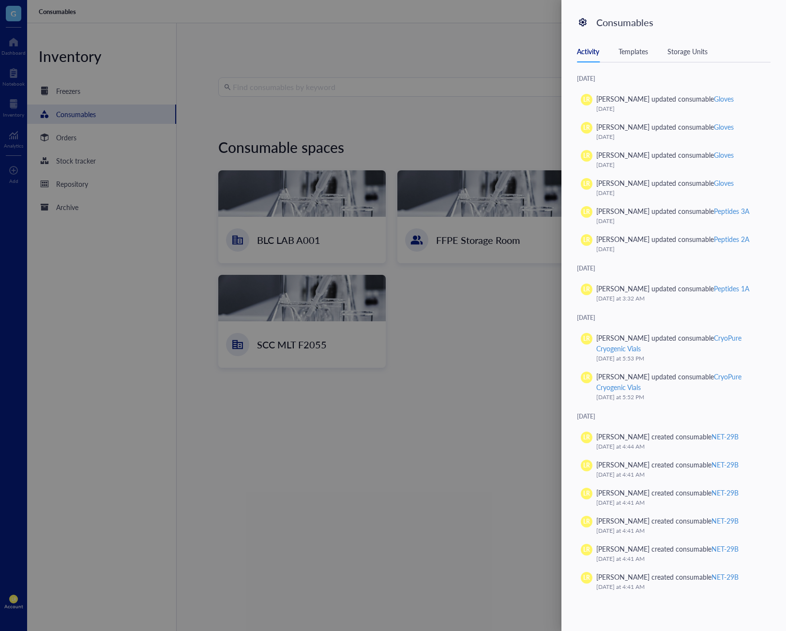
click at [634, 51] on div "Templates" at bounding box center [633, 51] width 30 height 11
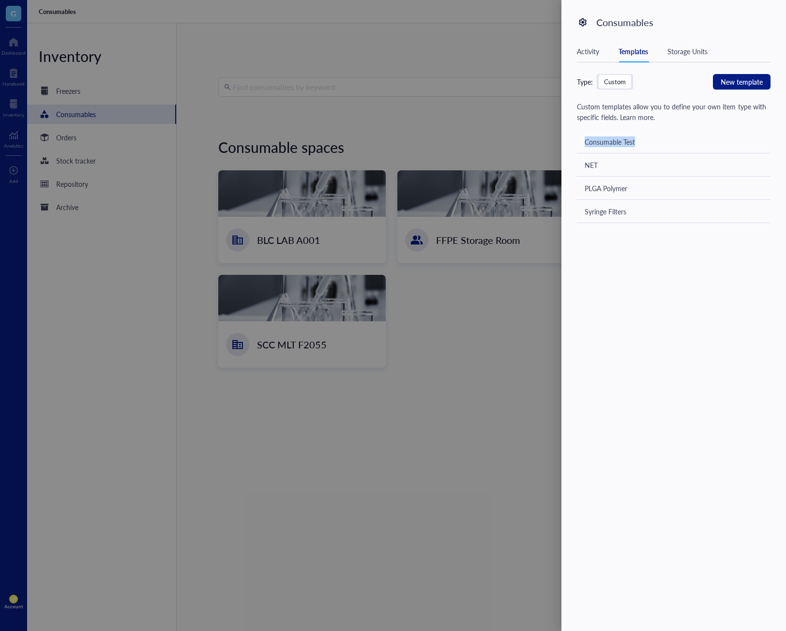
drag, startPoint x: 601, startPoint y: 140, endPoint x: 640, endPoint y: 143, distance: 39.3
click at [640, 142] on div "Consumable Test" at bounding box center [674, 141] width 194 height 23
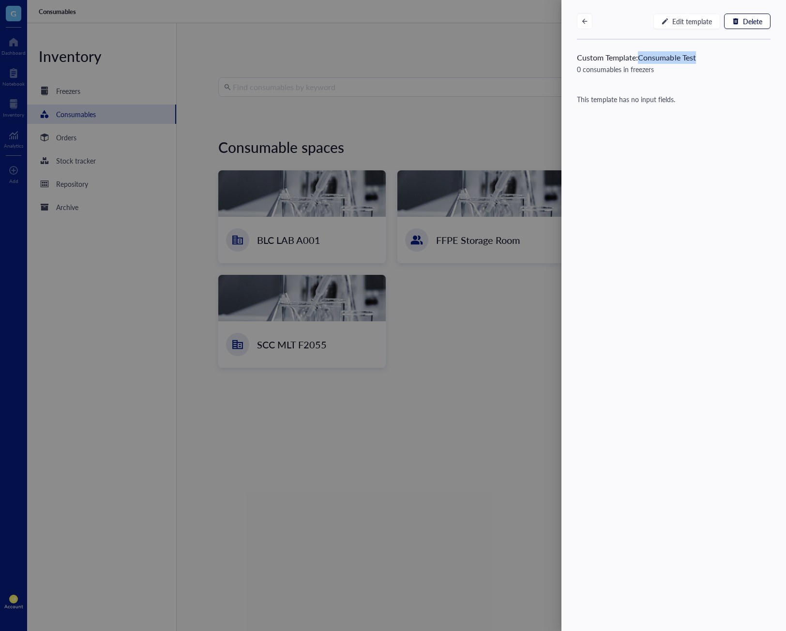
drag, startPoint x: 642, startPoint y: 56, endPoint x: 708, endPoint y: 60, distance: 66.4
click at [708, 60] on div "Custom Template: Consumable Test 0 consumables in freezers" at bounding box center [673, 57] width 224 height 35
click at [694, 342] on div "Edit template Delete Custom Template: Consumable Test 0 consumables in freezers…" at bounding box center [673, 315] width 224 height 631
click at [314, 456] on div at bounding box center [393, 315] width 786 height 631
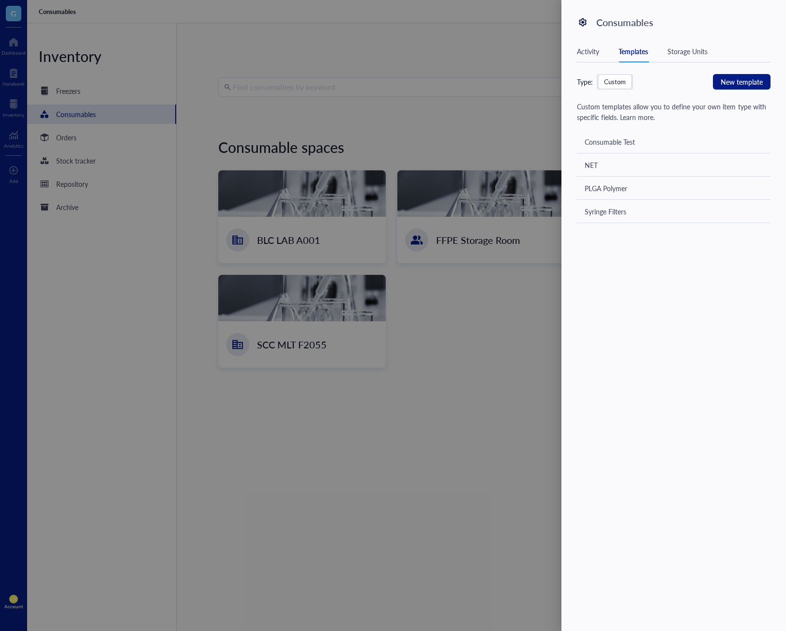
click at [692, 317] on div "Type: Custom New template Custom templates allow you to define your own item ty…" at bounding box center [679, 336] width 205 height 524
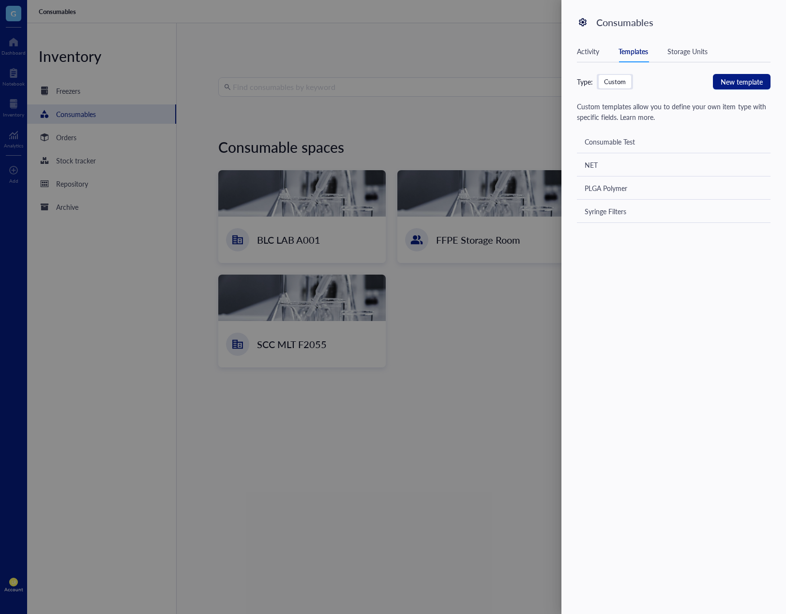
click at [461, 267] on div at bounding box center [393, 307] width 786 height 614
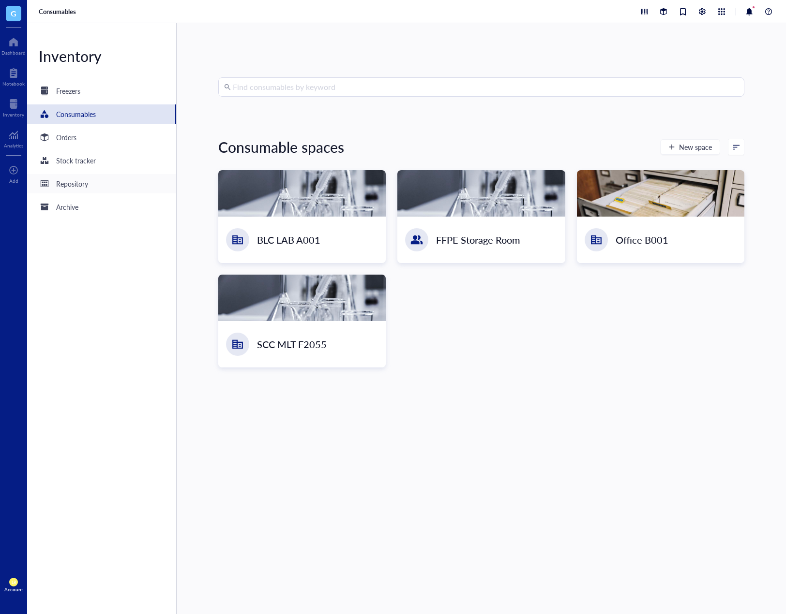
click at [71, 188] on div "Repository" at bounding box center [72, 184] width 32 height 11
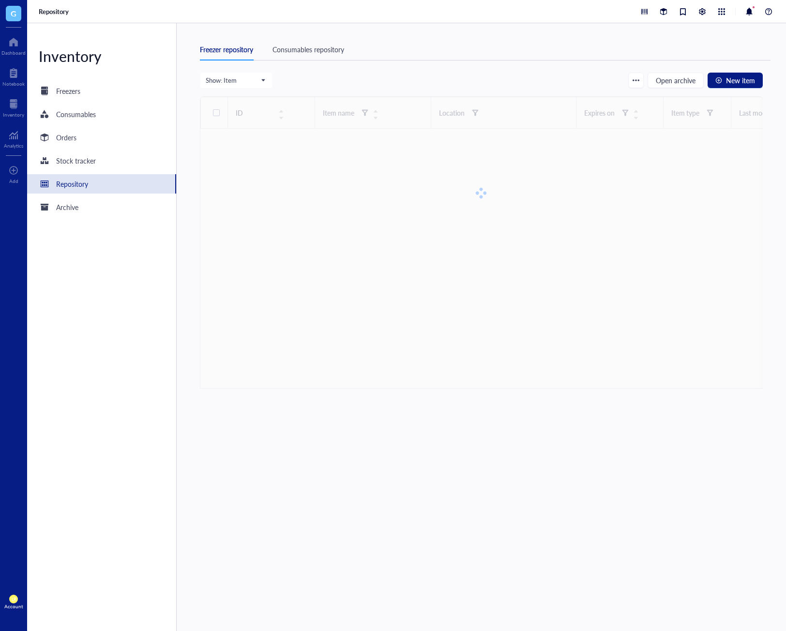
click at [564, 22] on div "Repository" at bounding box center [406, 11] width 759 height 23
click at [329, 45] on div "Consumables repository" at bounding box center [308, 49] width 72 height 11
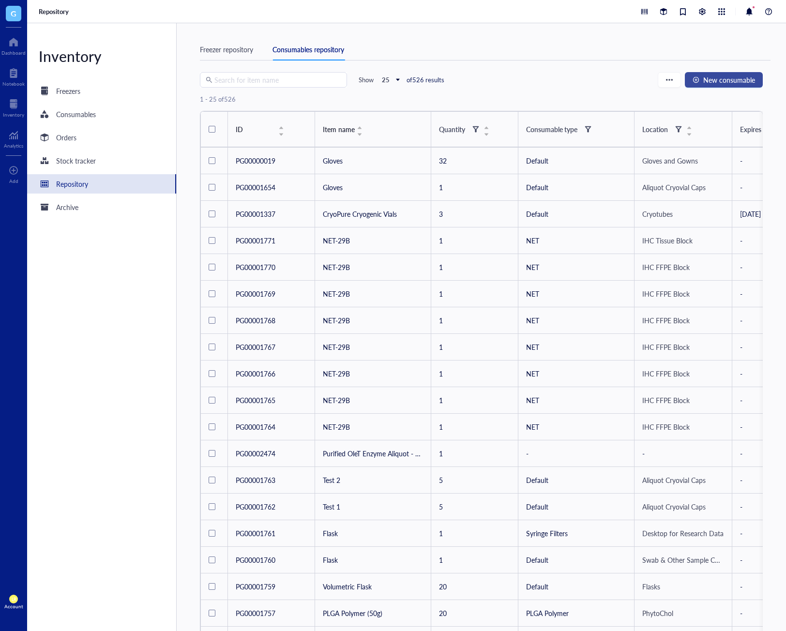
click at [730, 82] on span "New consumable" at bounding box center [729, 80] width 52 height 8
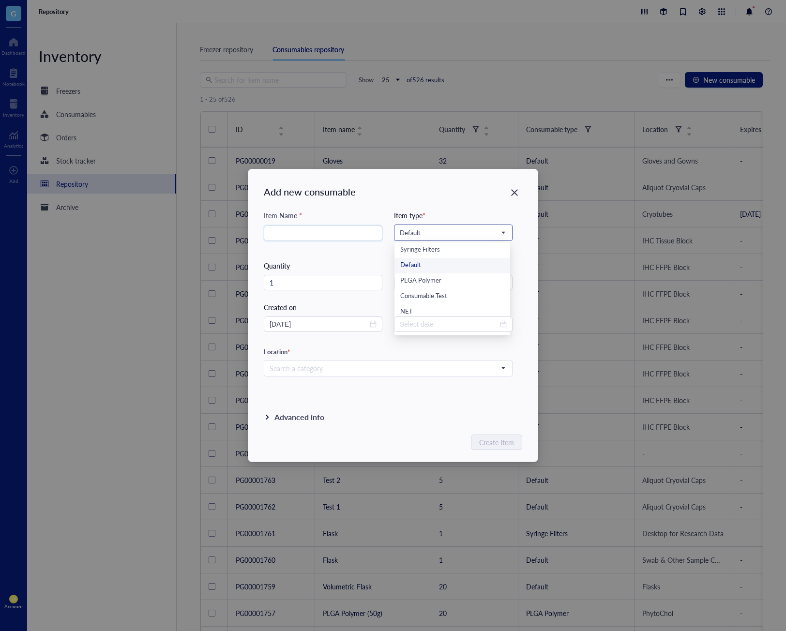
click at [475, 233] on span "Default" at bounding box center [452, 232] width 105 height 9
click at [494, 199] on div "Add new consumable Item Name * Item type * Default Syringe Filters Default PLGA…" at bounding box center [392, 315] width 289 height 292
click at [517, 194] on icon "Close" at bounding box center [514, 192] width 9 height 9
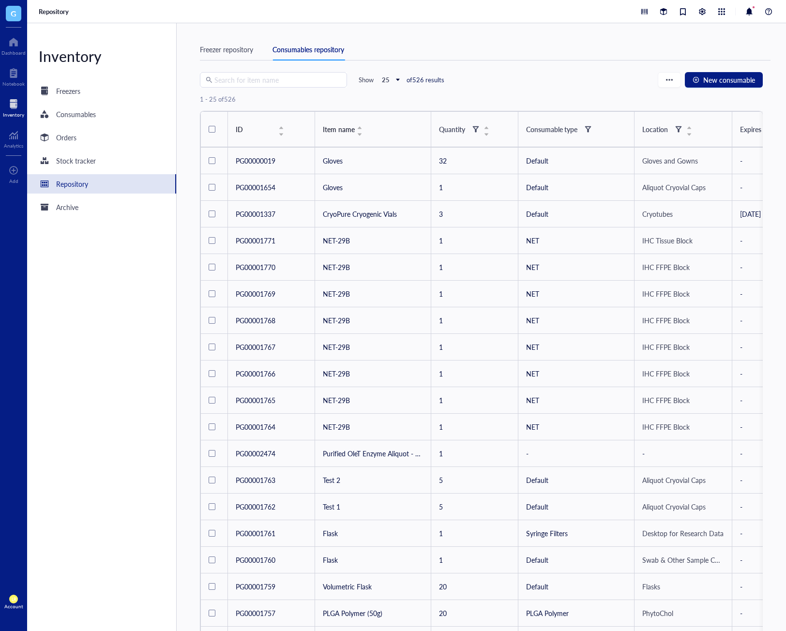
click at [15, 107] on div at bounding box center [13, 103] width 21 height 15
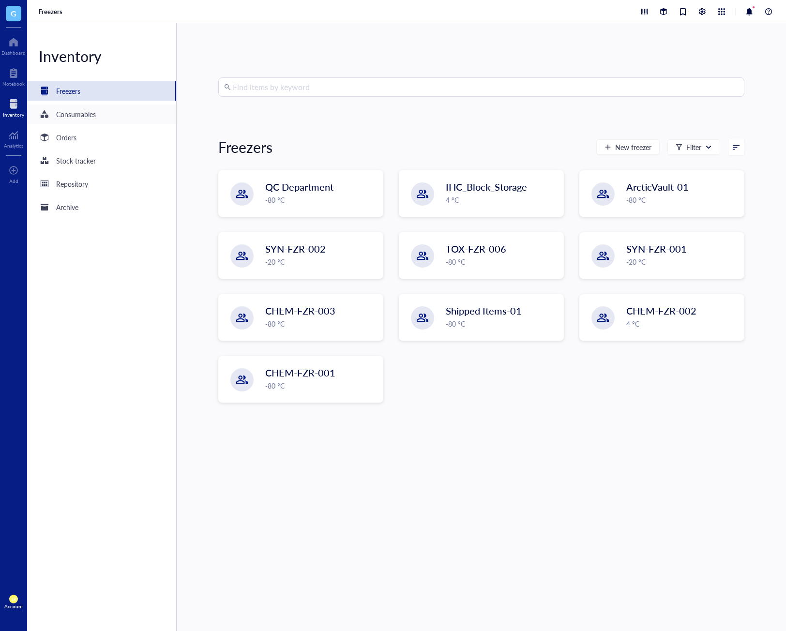
click at [80, 111] on div "Consumables" at bounding box center [76, 114] width 40 height 11
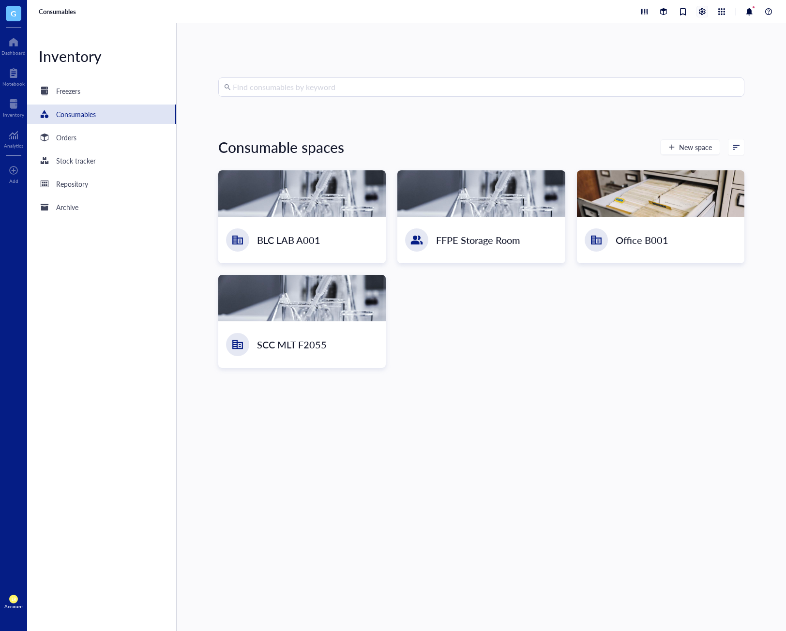
click at [703, 15] on div at bounding box center [702, 11] width 11 height 11
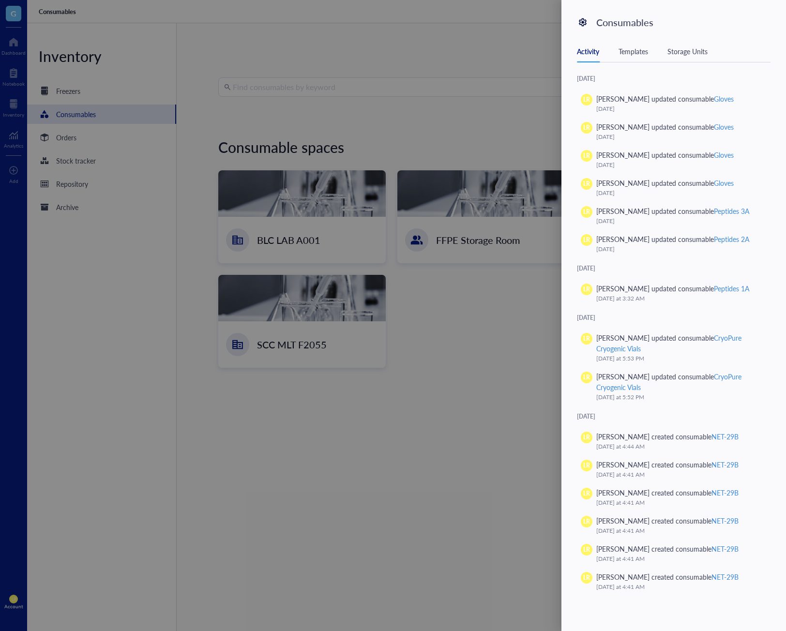
click at [638, 50] on div "Templates" at bounding box center [633, 51] width 30 height 11
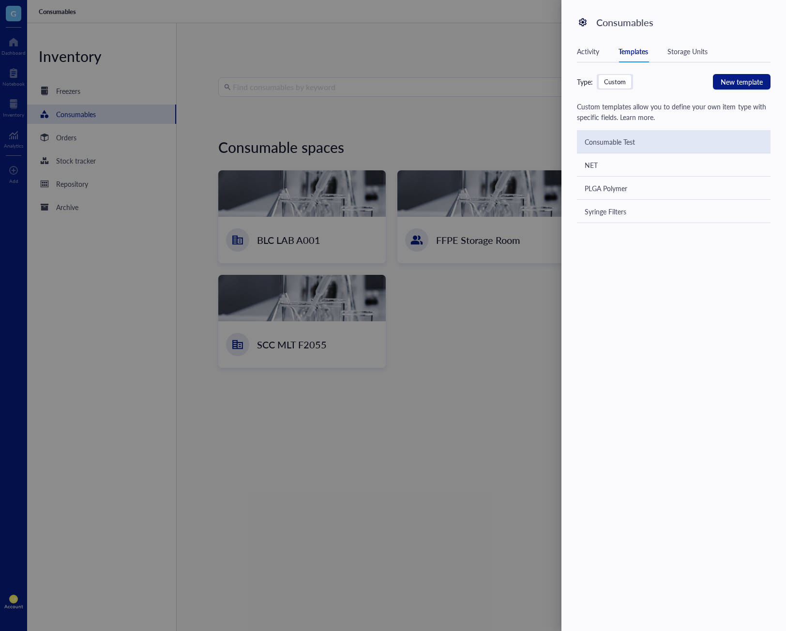
click at [700, 152] on div "Consumable Test" at bounding box center [674, 141] width 194 height 23
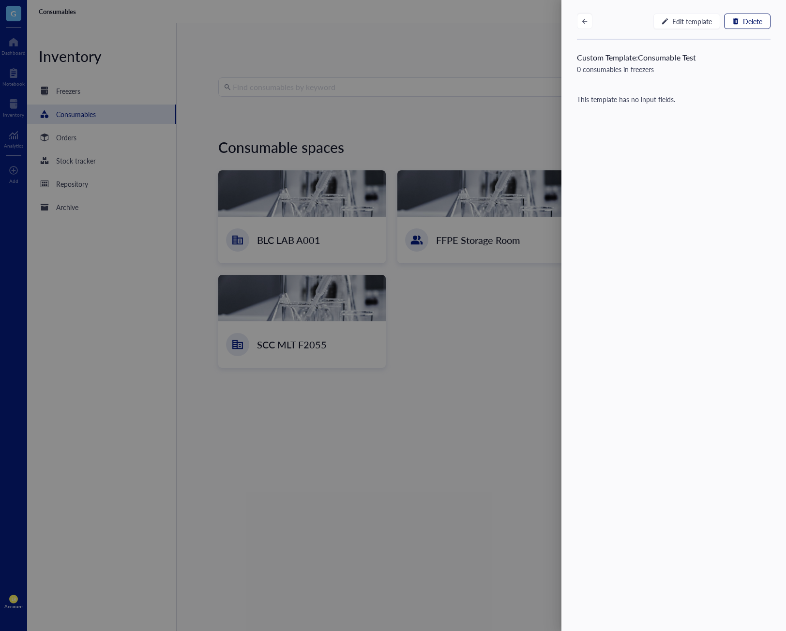
click at [745, 20] on span "Delete" at bounding box center [752, 21] width 19 height 8
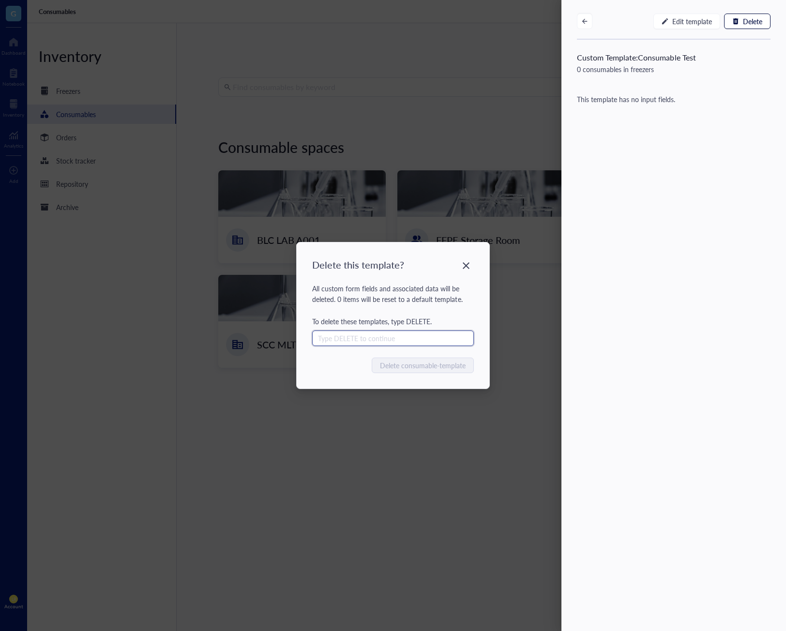
click at [429, 333] on input "text" at bounding box center [393, 337] width 162 height 15
type input "DELETE"
click at [443, 368] on span "Delete consumable-template" at bounding box center [423, 365] width 86 height 11
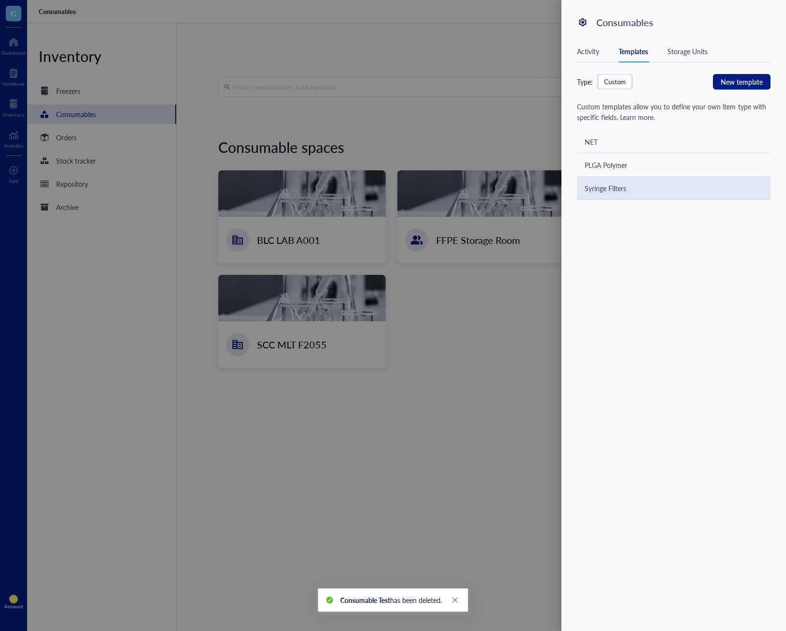
click at [673, 191] on div "Syringe Filters" at bounding box center [674, 188] width 194 height 23
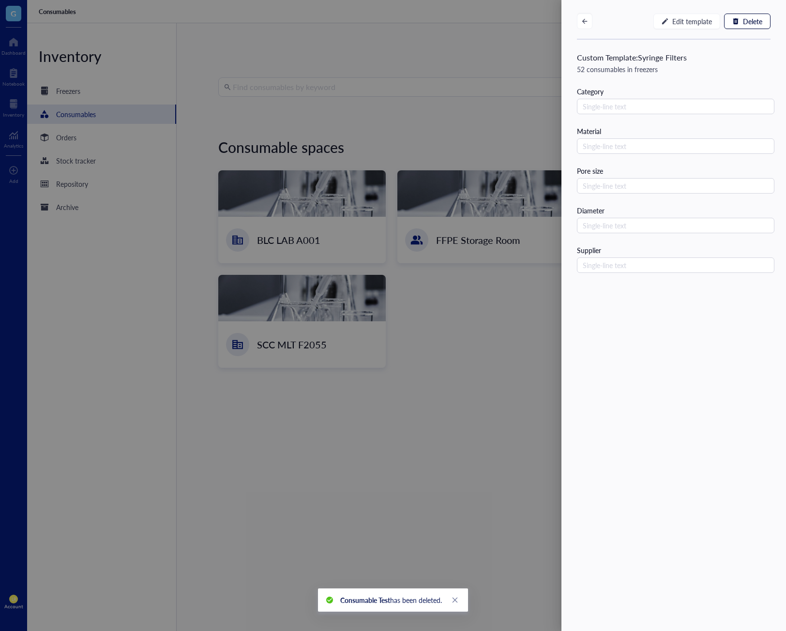
click at [481, 259] on div at bounding box center [393, 315] width 786 height 631
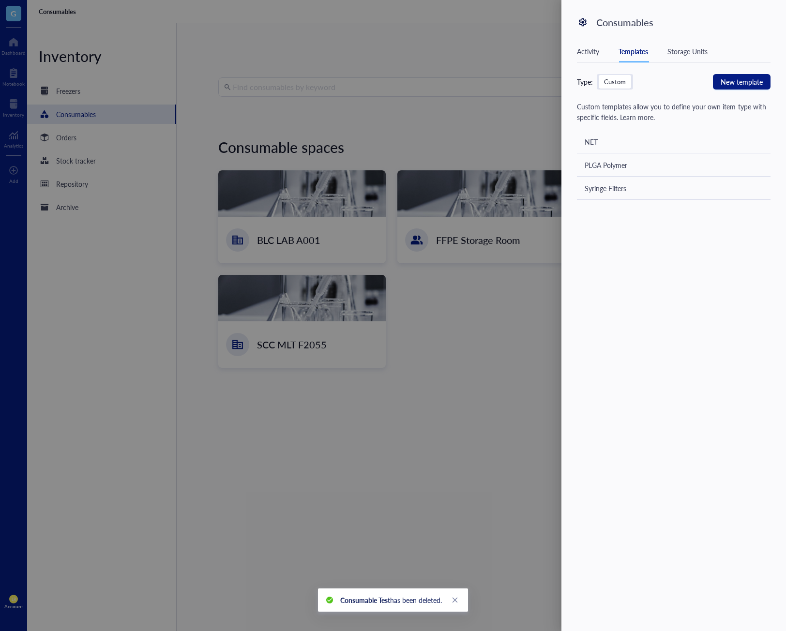
click at [14, 109] on div at bounding box center [393, 315] width 786 height 631
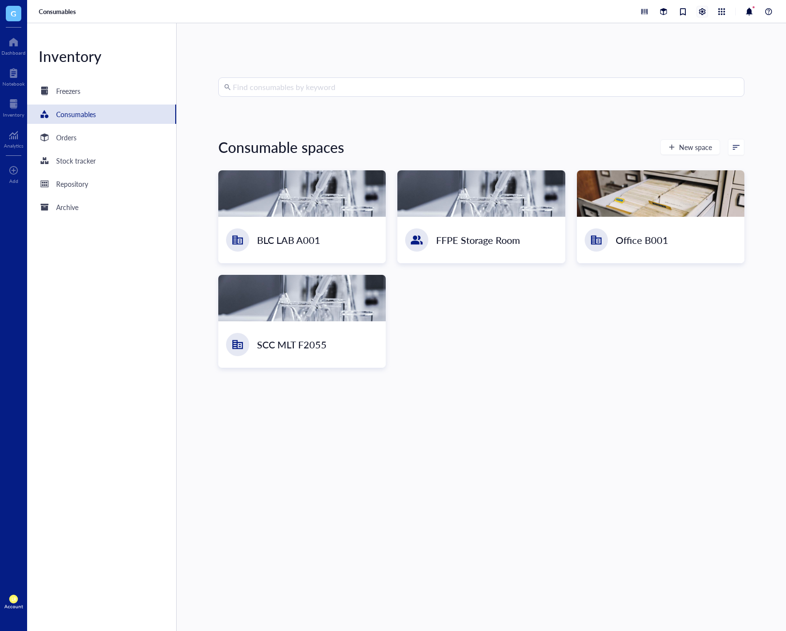
click at [702, 14] on div at bounding box center [702, 11] width 11 height 11
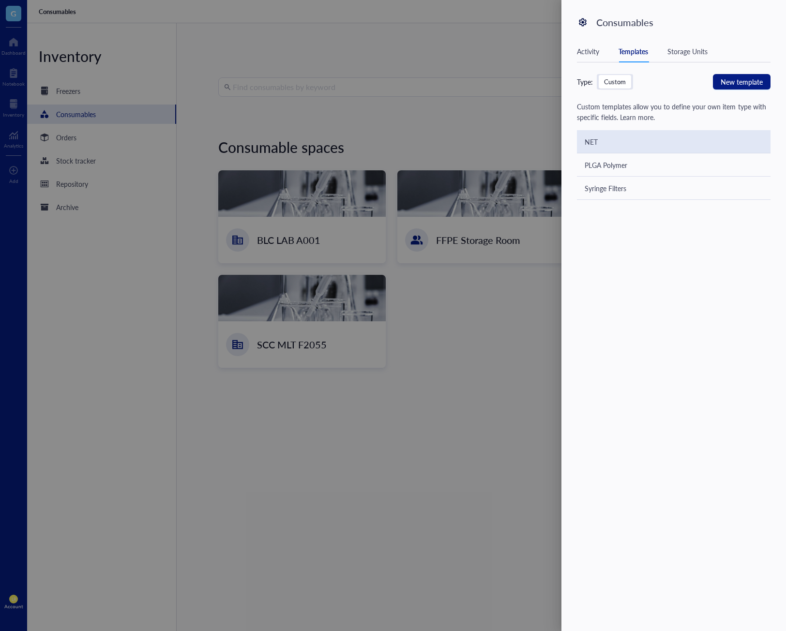
click at [680, 141] on div "NET" at bounding box center [674, 141] width 194 height 23
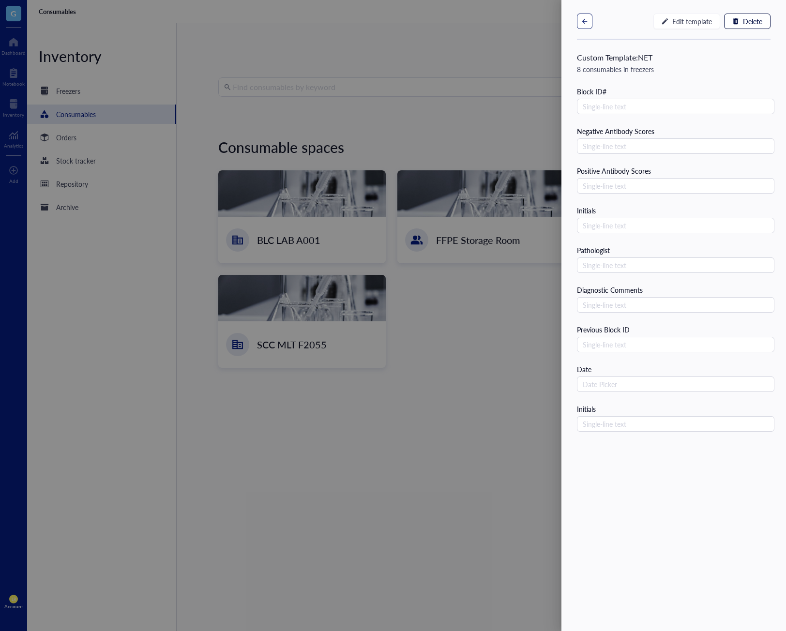
click at [587, 20] on icon "button" at bounding box center [584, 21] width 7 height 7
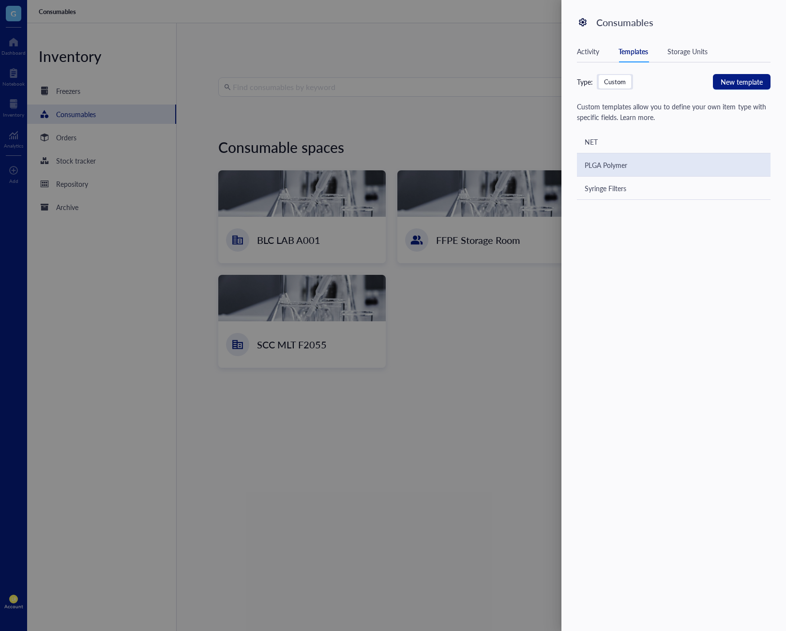
click at [696, 163] on div "PLGA Polymer" at bounding box center [674, 164] width 194 height 23
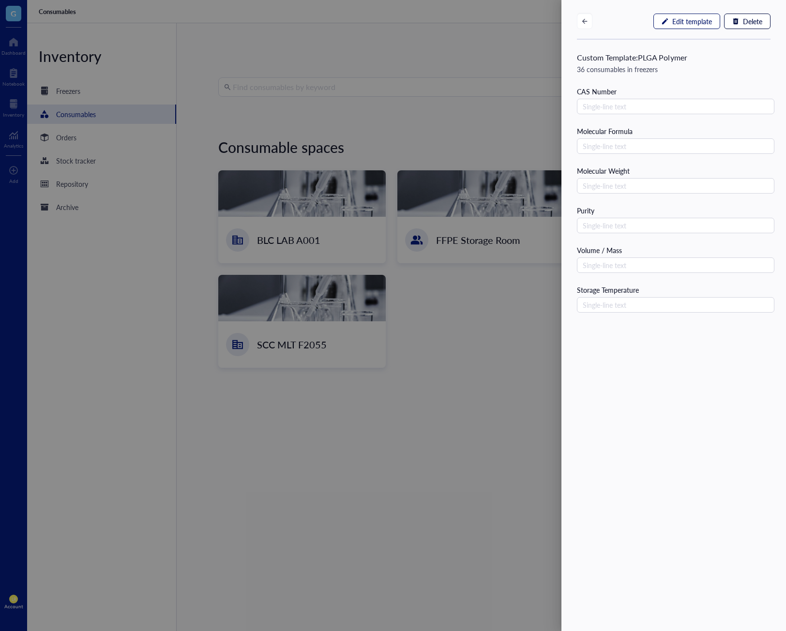
click at [704, 23] on span "Edit template" at bounding box center [692, 21] width 40 height 8
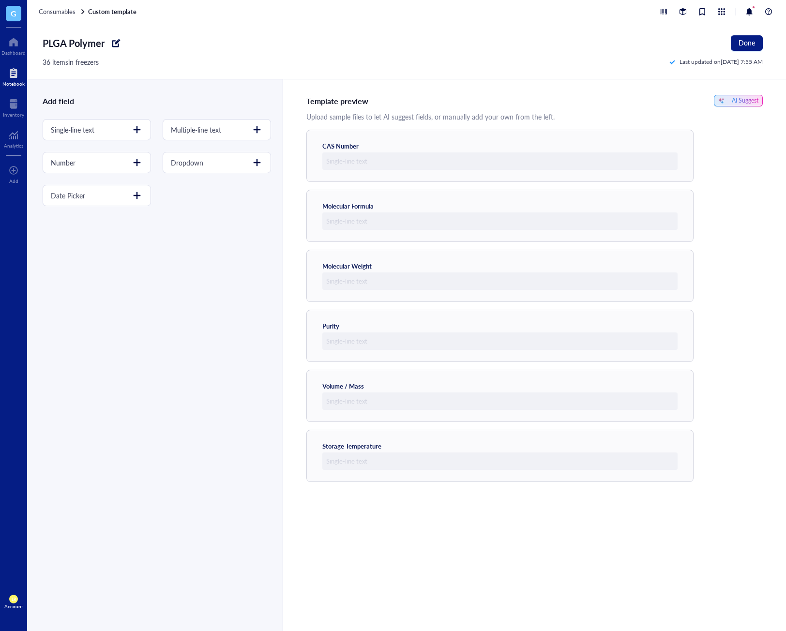
click at [13, 83] on div "Notebook" at bounding box center [13, 84] width 22 height 6
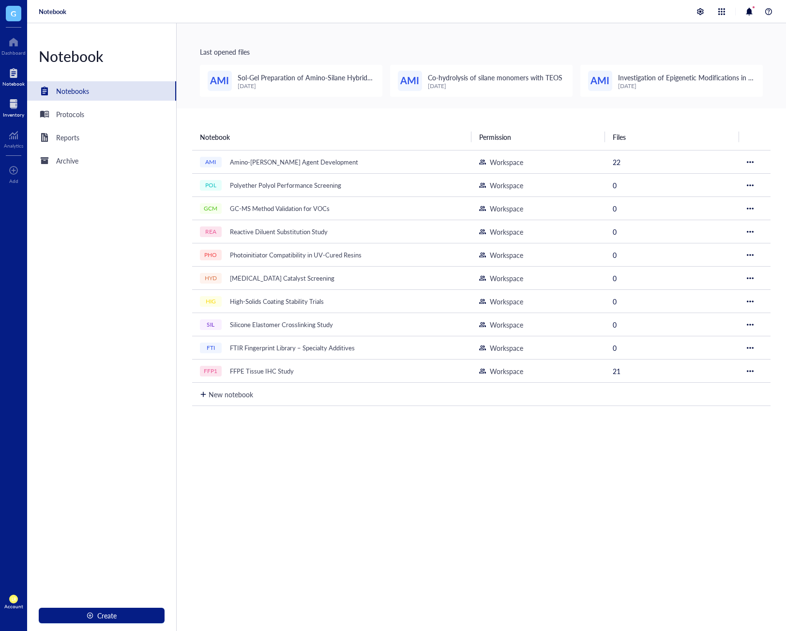
click at [15, 97] on div at bounding box center [13, 103] width 21 height 15
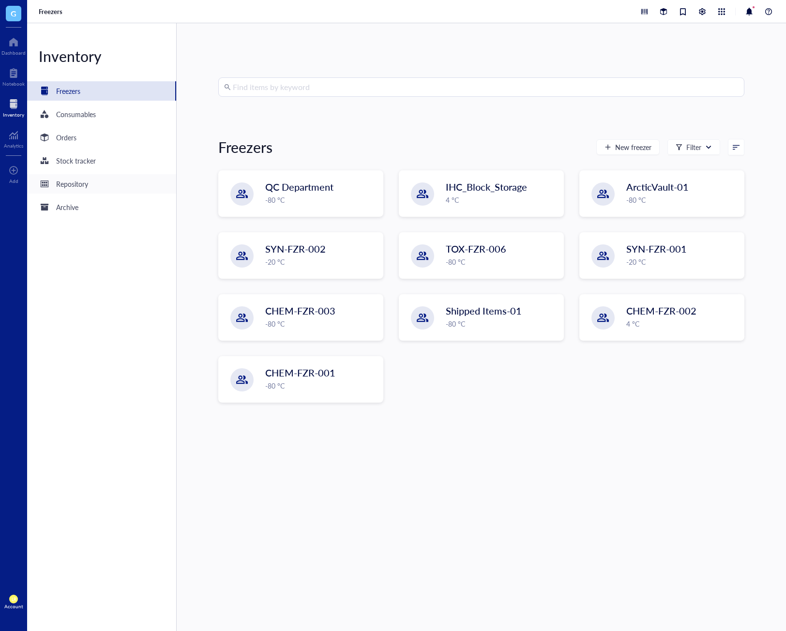
click at [77, 182] on div "Repository" at bounding box center [72, 184] width 32 height 11
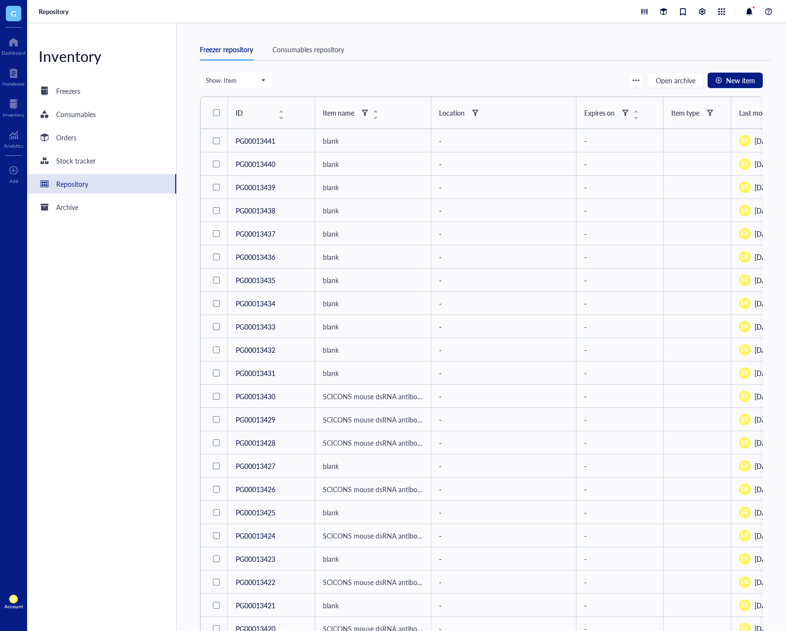
click at [297, 46] on div "Consumables repository" at bounding box center [308, 49] width 72 height 11
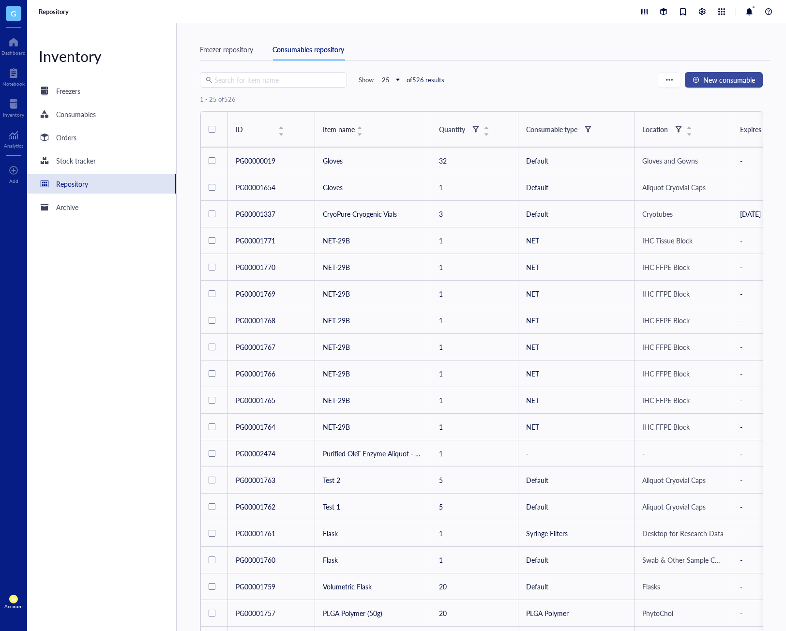
click at [720, 85] on button "New consumable" at bounding box center [724, 79] width 78 height 15
type input "2025-10-03"
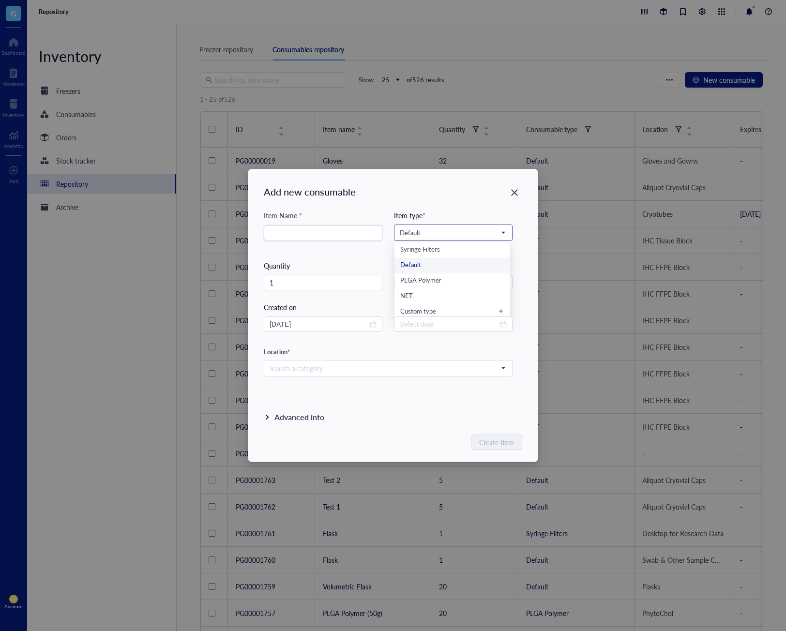
click at [447, 230] on span "Default" at bounding box center [452, 232] width 105 height 9
click at [479, 130] on div "Add new consumable Item Name * Item type * Default Syringe Filters Default PLGA…" at bounding box center [393, 315] width 786 height 631
click at [517, 193] on icon "Close" at bounding box center [514, 192] width 9 height 9
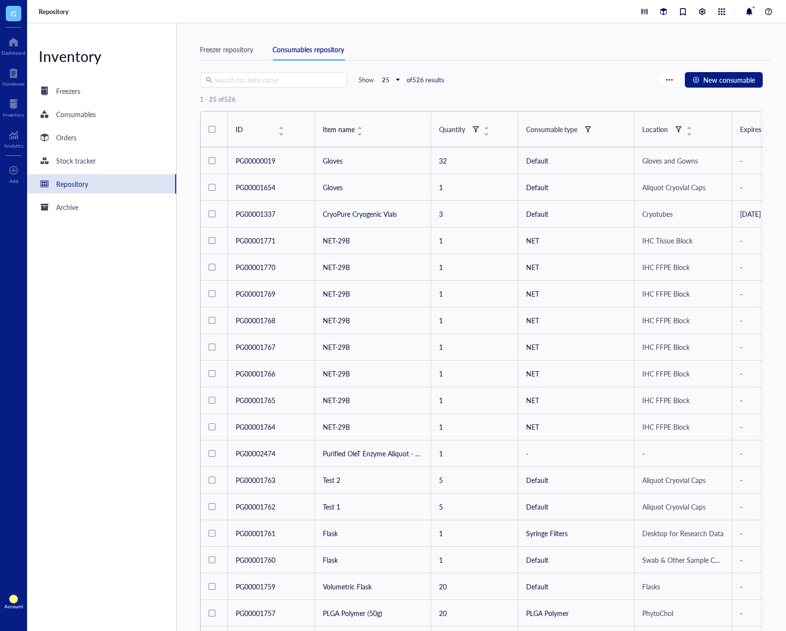
click at [588, 69] on div "Freezer repository Consumables repository" at bounding box center [485, 55] width 570 height 33
click at [711, 73] on button "New consumable" at bounding box center [724, 79] width 78 height 15
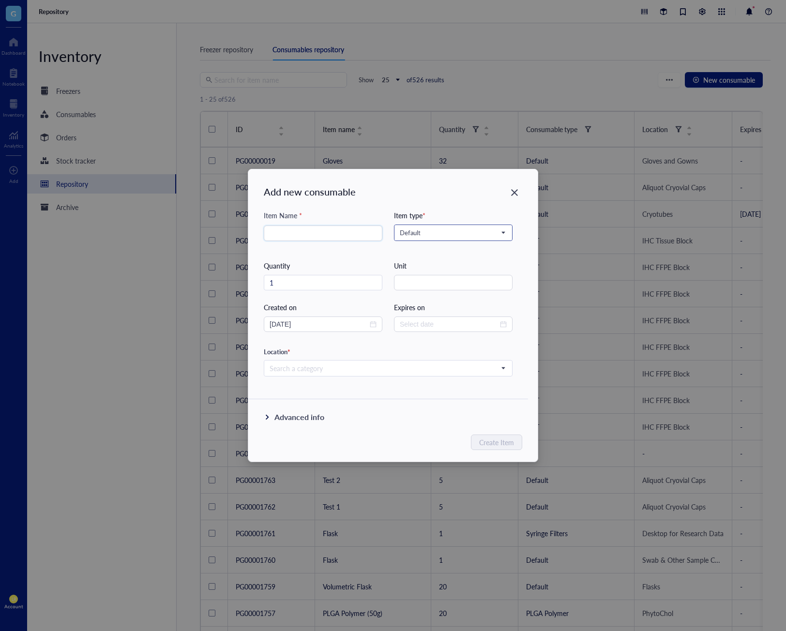
click at [457, 231] on span "Default" at bounding box center [452, 232] width 105 height 9
click at [447, 311] on div "Custom type" at bounding box center [452, 311] width 104 height 9
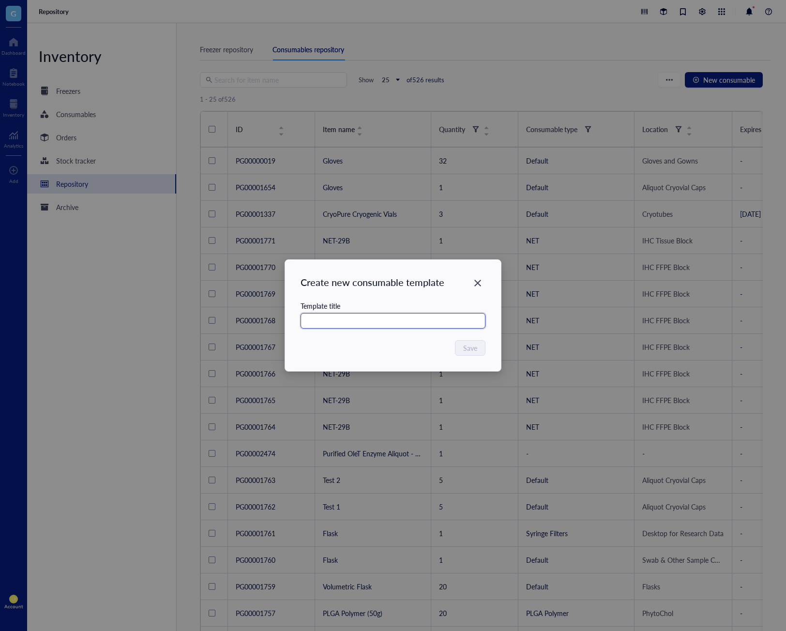
click at [437, 320] on input "text" at bounding box center [392, 320] width 185 height 15
type input "t"
type input "Test consumable"
click at [473, 348] on span "Save" at bounding box center [470, 348] width 14 height 11
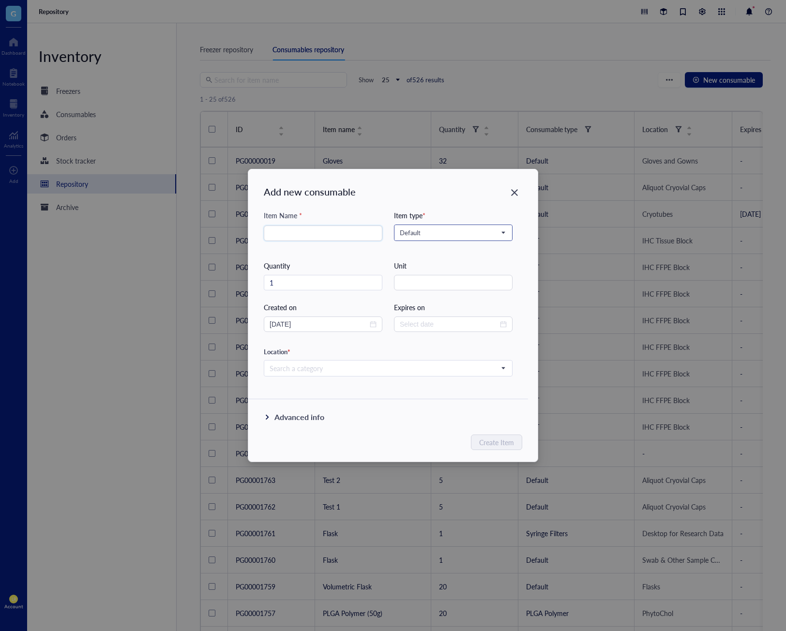
click at [475, 227] on input "search" at bounding box center [449, 232] width 98 height 15
click at [448, 308] on div "Test consumable" at bounding box center [452, 312] width 104 height 11
click at [463, 257] on div "Item Name * Item type * Test consumable Test consumable Syringe Filters Default…" at bounding box center [388, 293] width 249 height 166
click at [516, 195] on icon "Close" at bounding box center [514, 192] width 9 height 9
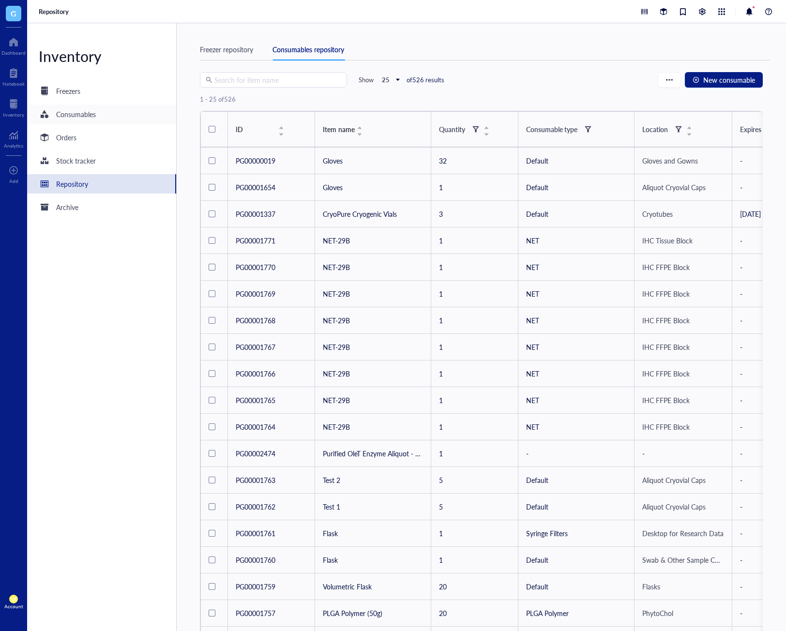
click at [79, 115] on div "Consumables" at bounding box center [76, 114] width 40 height 11
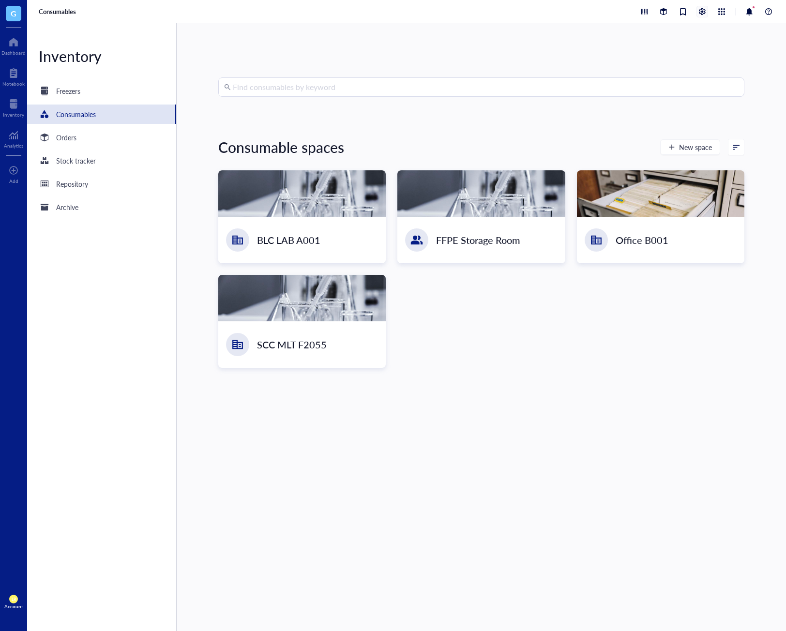
click at [702, 9] on div at bounding box center [702, 11] width 11 height 11
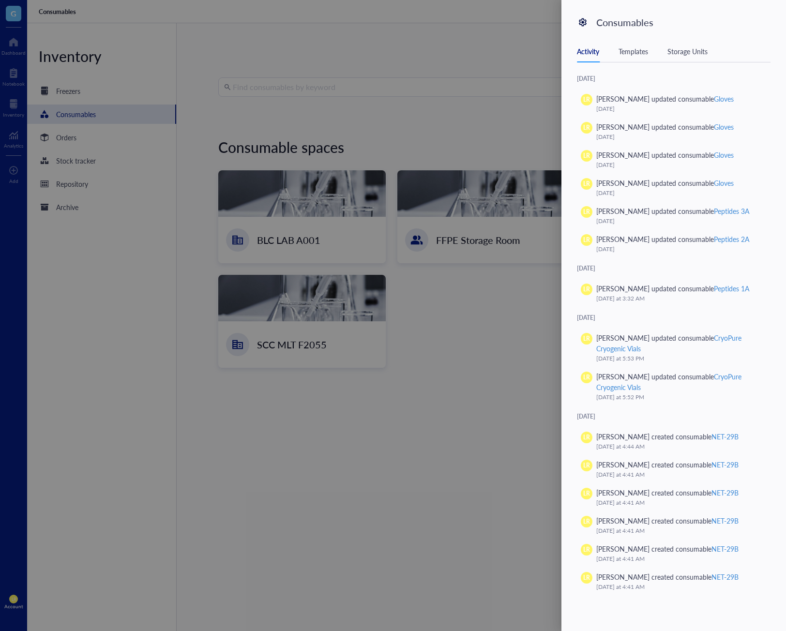
click at [642, 54] on div "Templates" at bounding box center [633, 51] width 30 height 11
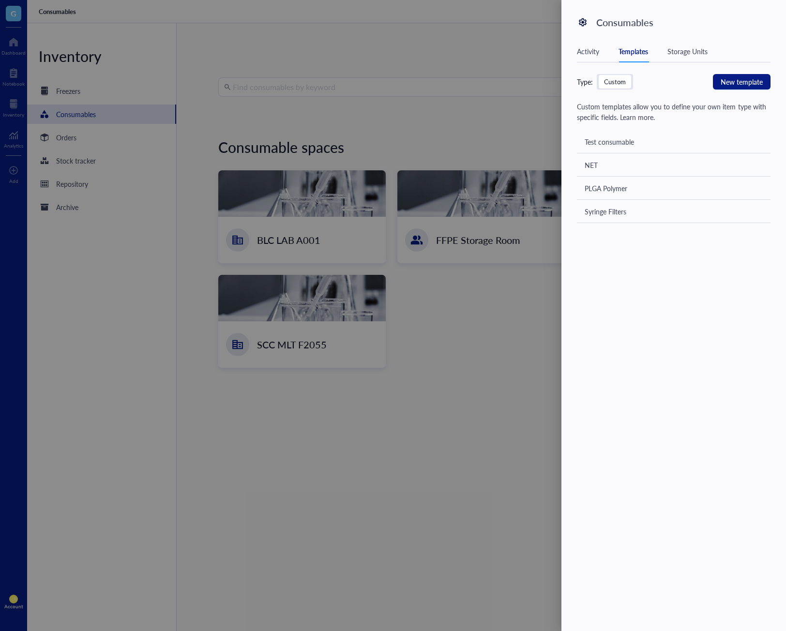
click at [630, 143] on div "Test consumable" at bounding box center [608, 141] width 49 height 11
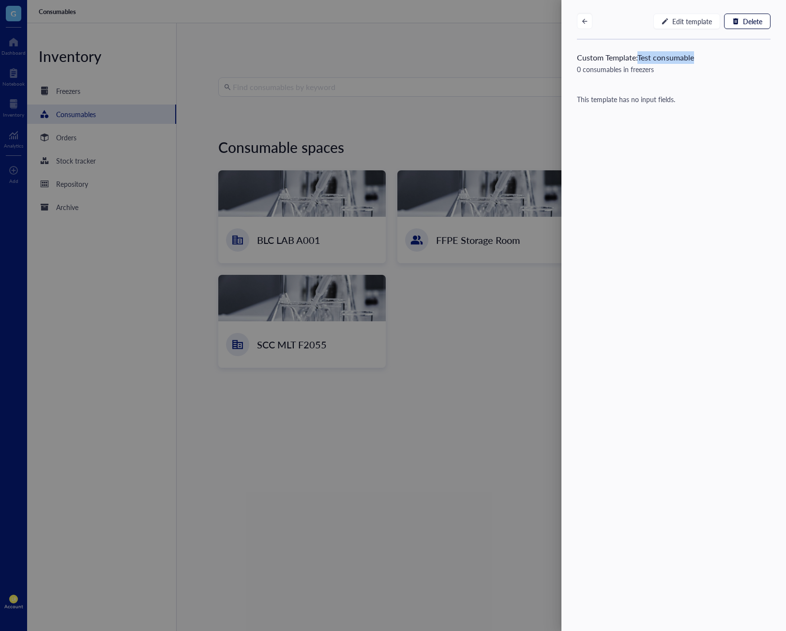
drag, startPoint x: 653, startPoint y: 60, endPoint x: 697, endPoint y: 59, distance: 44.0
click at [697, 59] on div "Custom Template: Test consumable 0 consumables in freezers" at bounding box center [673, 57] width 224 height 35
click at [728, 205] on div "Edit template Delete Custom Template: Test consumable 0 consumables in freezers…" at bounding box center [673, 315] width 224 height 631
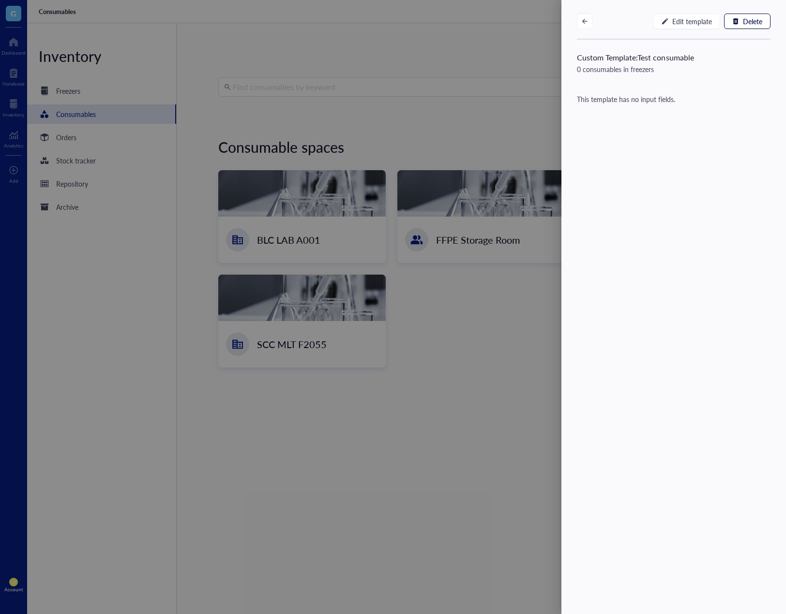
click at [320, 222] on div at bounding box center [393, 307] width 786 height 614
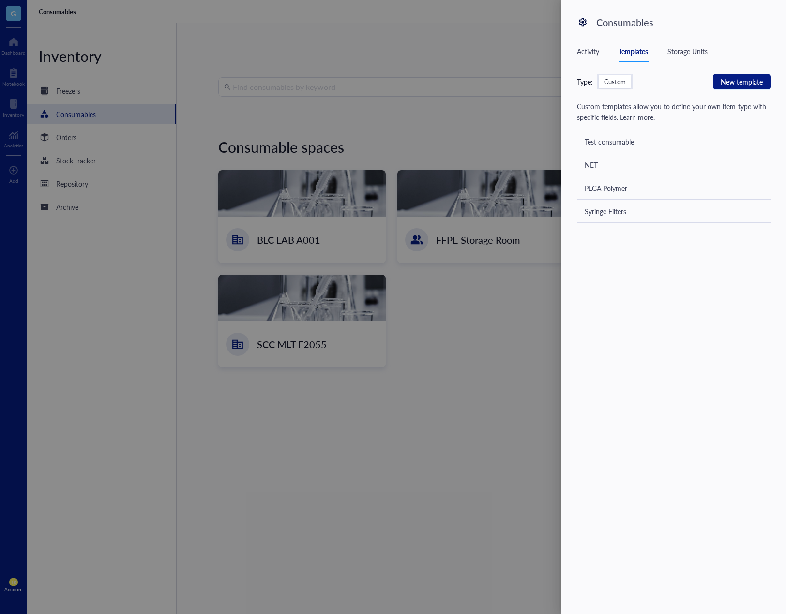
click at [66, 160] on div at bounding box center [393, 307] width 786 height 614
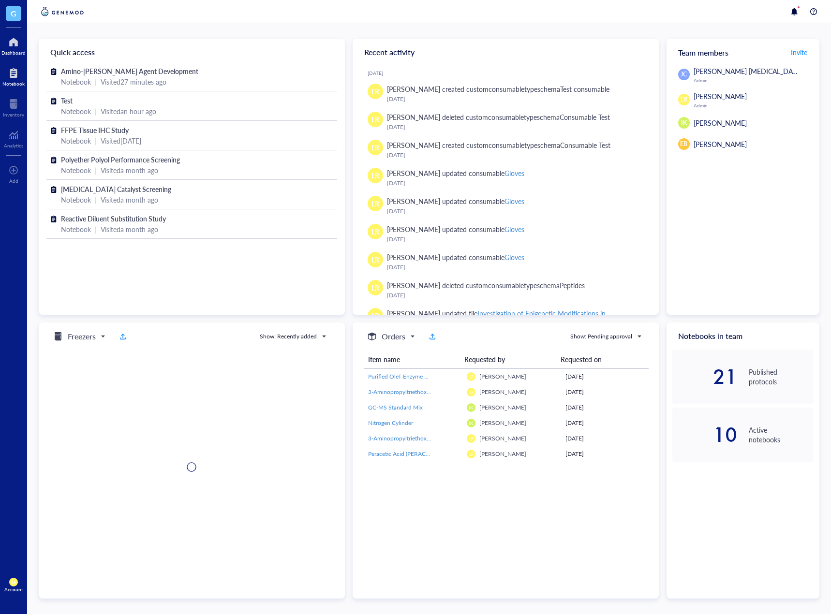
click at [17, 83] on div "Notebook" at bounding box center [13, 84] width 22 height 6
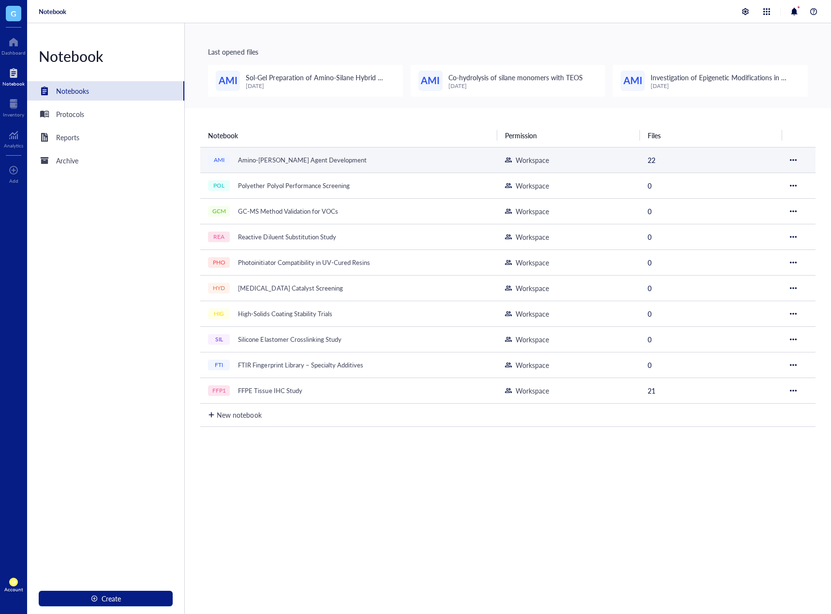
click at [363, 158] on div "AMI Amino-[PERSON_NAME] Agent Development" at bounding box center [329, 160] width 242 height 14
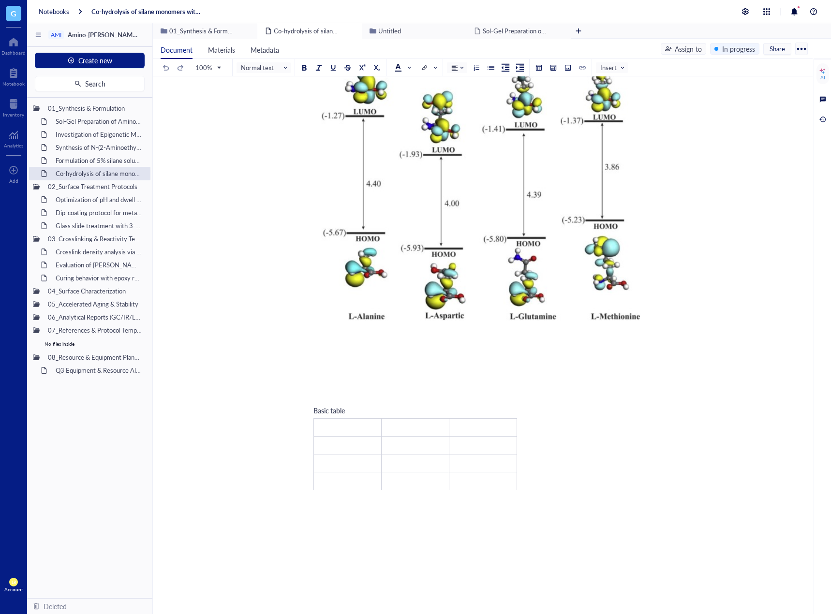
scroll to position [581, 0]
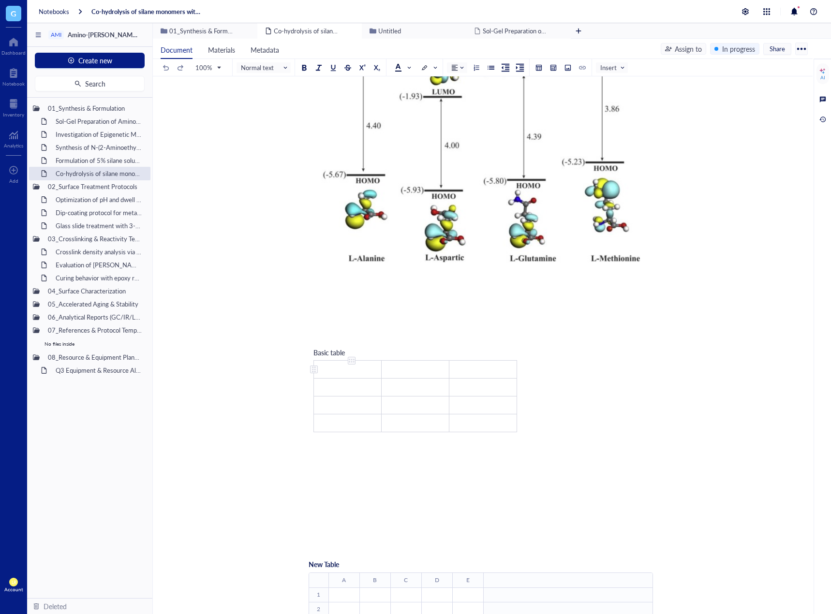
click at [335, 378] on td "﻿" at bounding box center [348, 370] width 68 height 18
click at [406, 379] on td "﻿" at bounding box center [416, 370] width 68 height 18
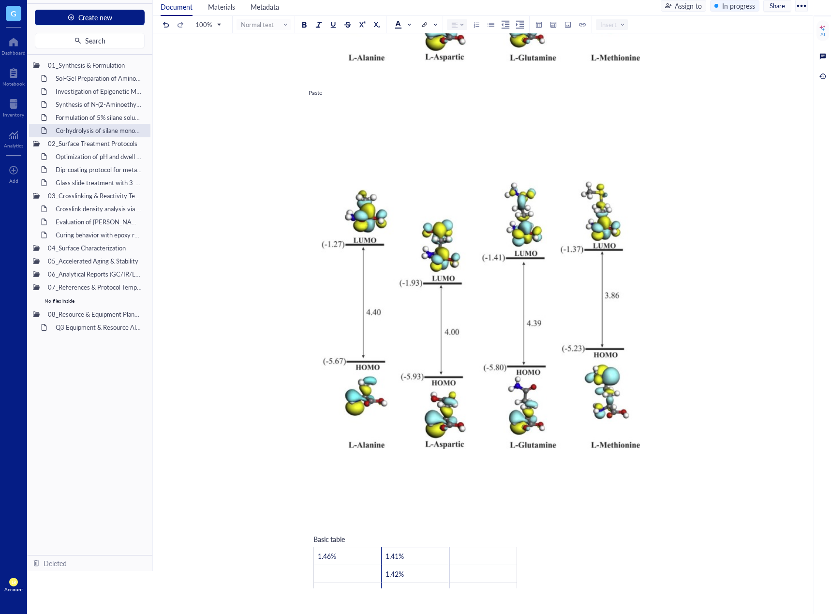
scroll to position [468, 0]
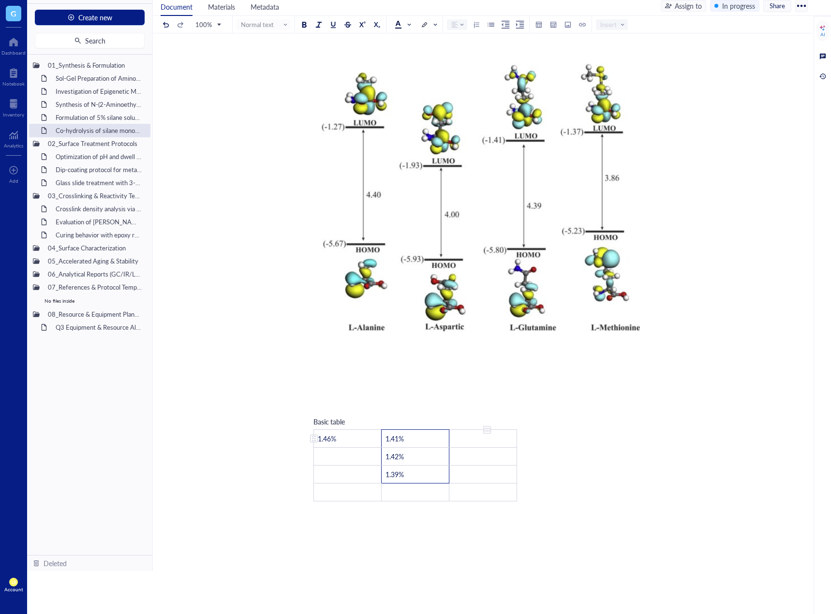
click at [481, 448] on td "﻿" at bounding box center [483, 439] width 68 height 18
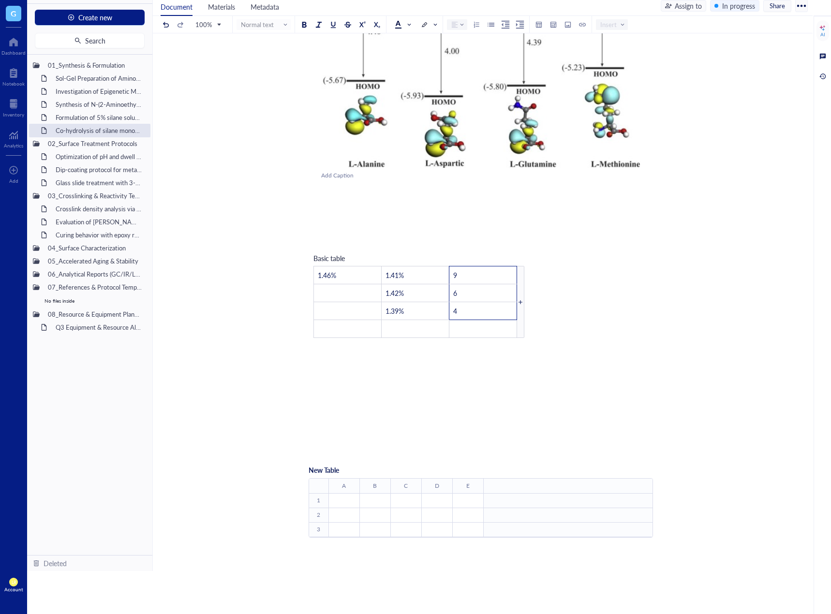
scroll to position [641, 0]
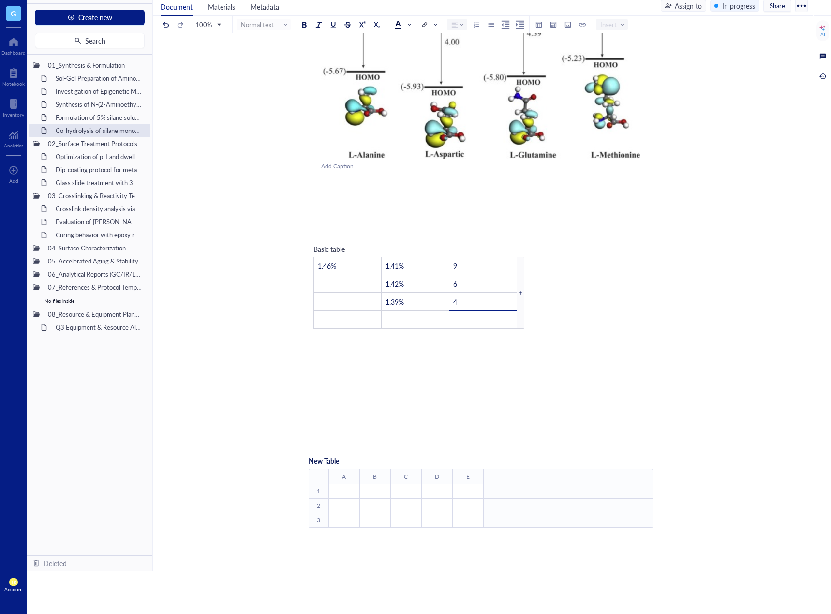
click at [629, 433] on div "﻿" at bounding box center [481, 429] width 344 height 9
click at [340, 496] on div "﻿" at bounding box center [344, 491] width 30 height 9
click at [344, 496] on div "﻿" at bounding box center [344, 492] width 30 height 9
click at [384, 496] on div "﻿" at bounding box center [375, 492] width 30 height 9
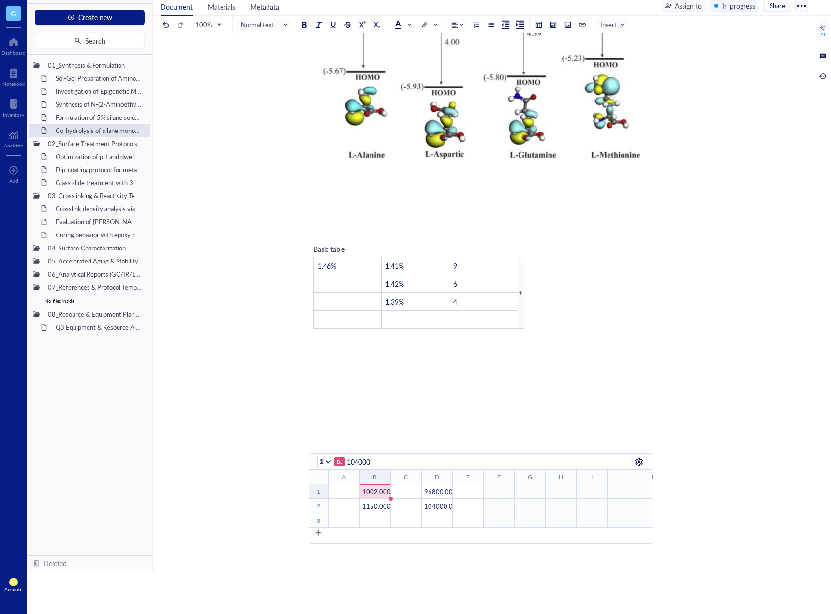
type input "1002"
click at [488, 275] on td "9" at bounding box center [483, 266] width 68 height 18
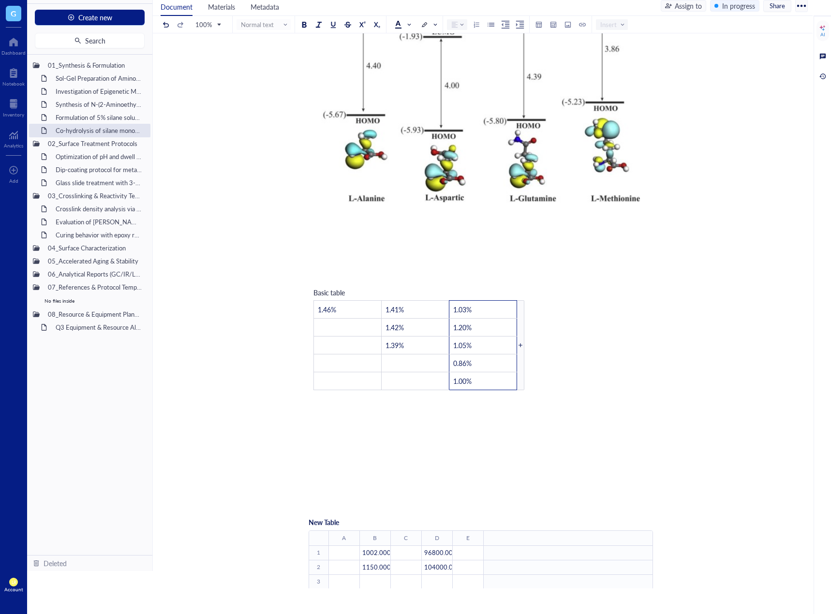
scroll to position [718, 0]
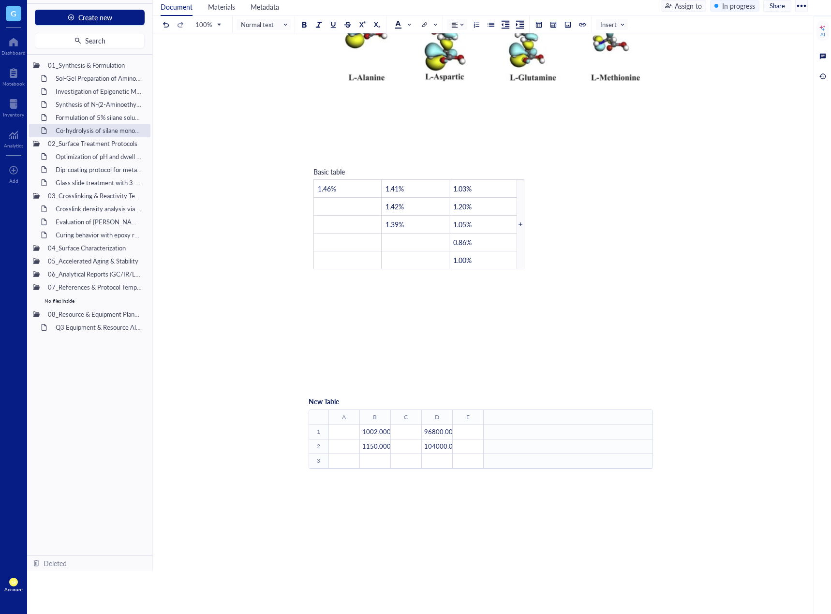
click at [640, 374] on div "﻿" at bounding box center [481, 369] width 344 height 9
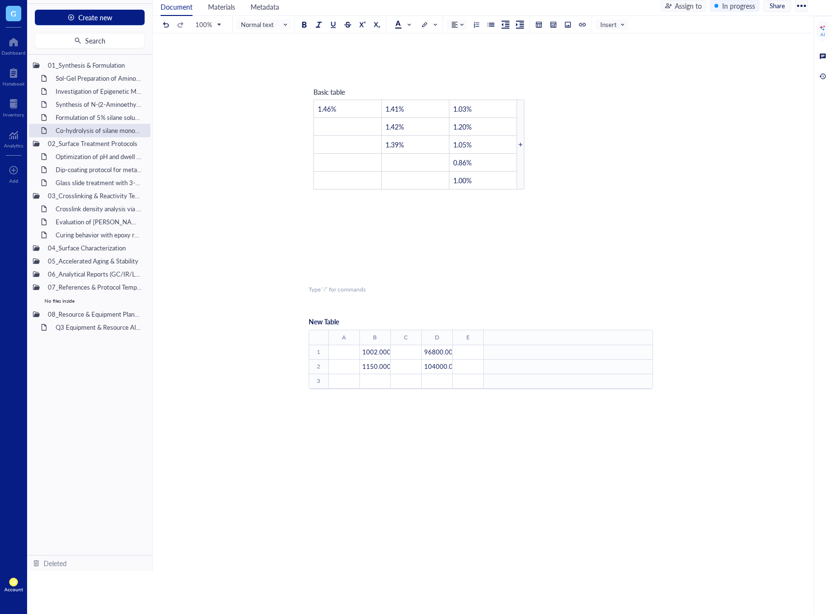
scroll to position [814, 0]
click at [354, 147] on td "﻿" at bounding box center [348, 156] width 68 height 18
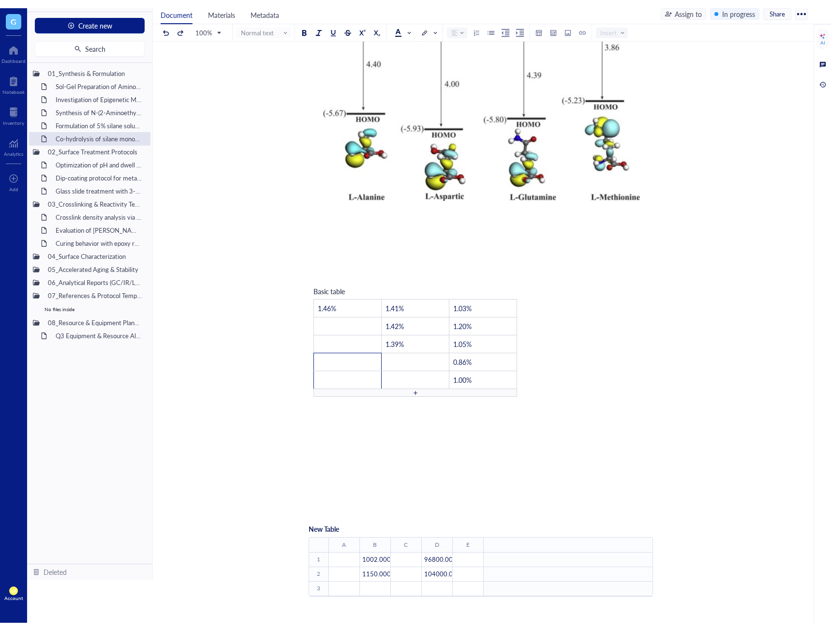
scroll to position [822, 0]
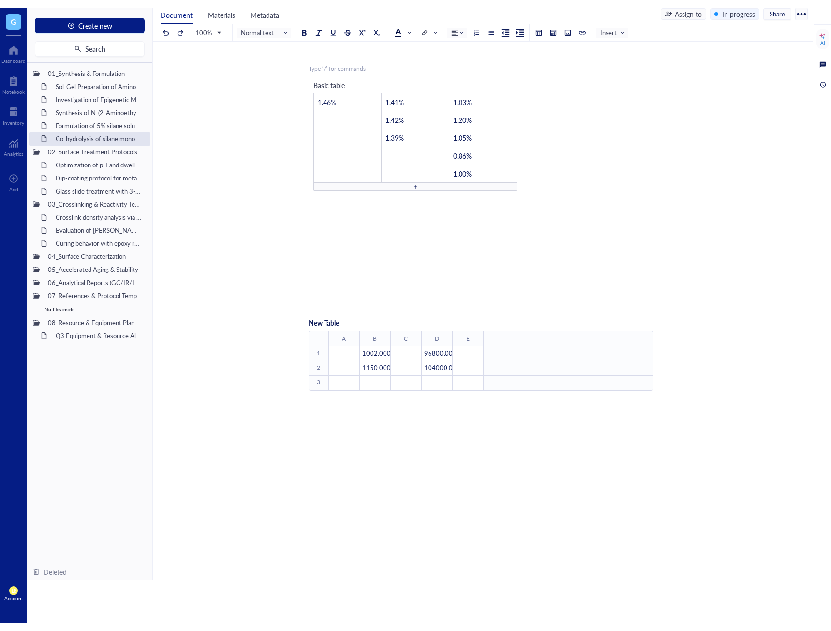
scroll to position [806, 0]
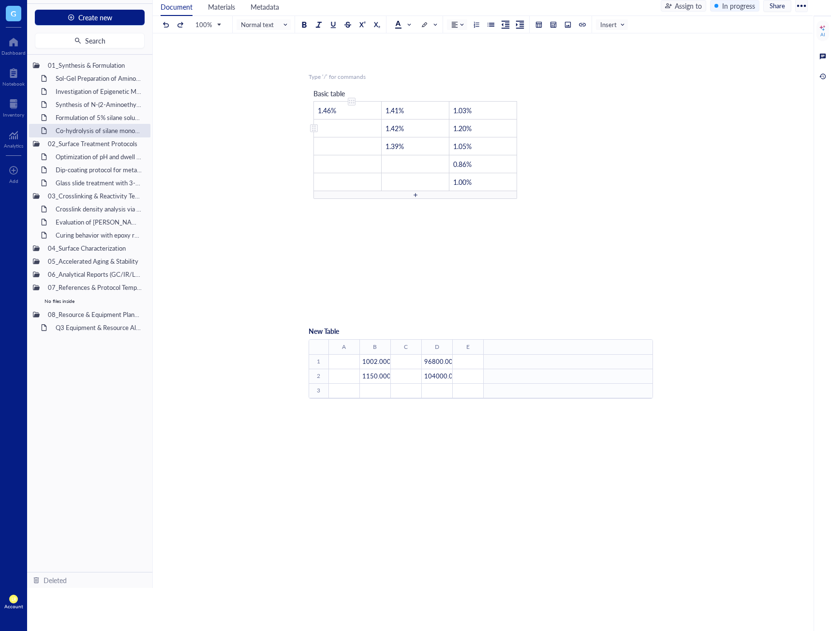
click at [345, 127] on td "﻿" at bounding box center [348, 128] width 68 height 18
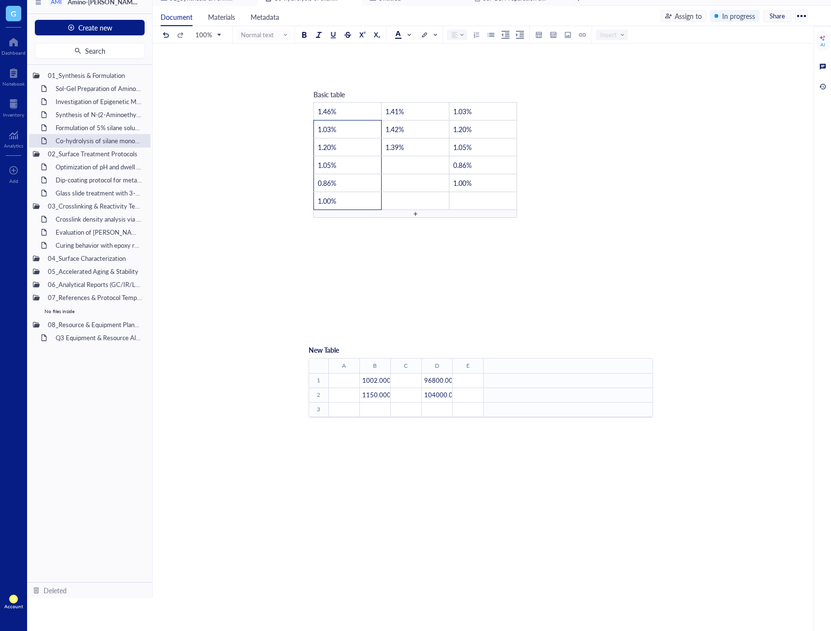
scroll to position [823, 0]
click at [355, 371] on div "﻿" at bounding box center [344, 371] width 30 height 9
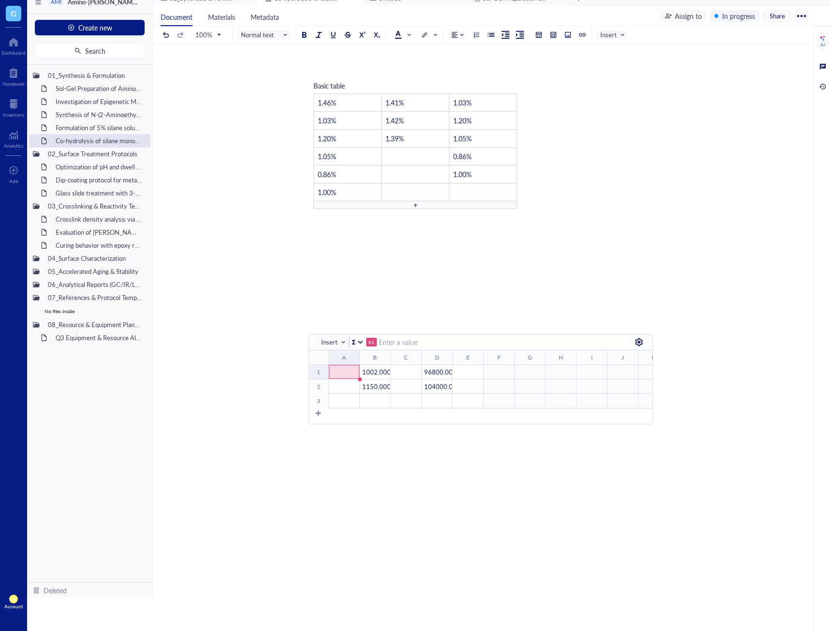
click at [355, 371] on div "﻿" at bounding box center [344, 372] width 30 height 9
type input "1.05%"
click at [409, 373] on div "﻿" at bounding box center [406, 372] width 30 height 9
type input "1.03%"
click at [394, 161] on td "﻿" at bounding box center [416, 157] width 68 height 18
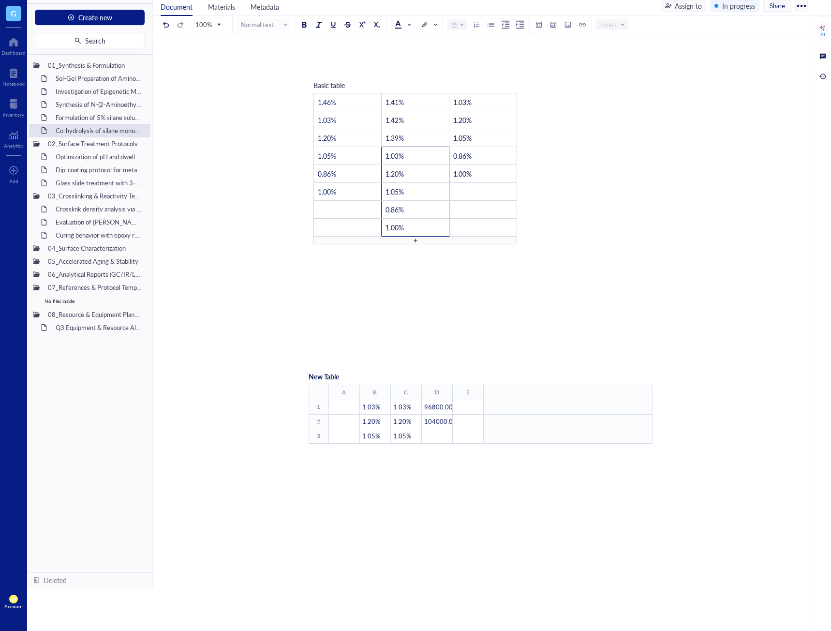
scroll to position [859, 0]
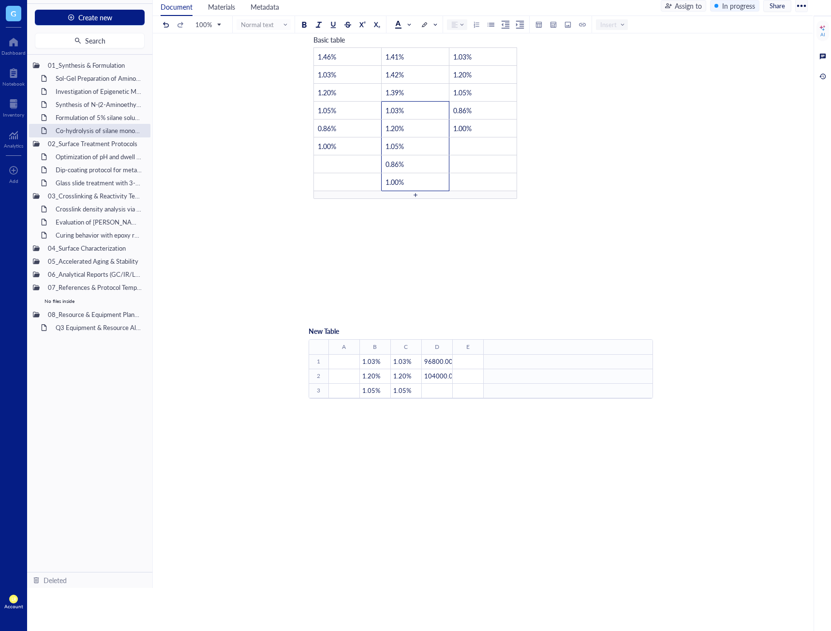
click at [539, 24] on div at bounding box center [539, 24] width 7 height 7
click at [571, 71] on td at bounding box center [572, 71] width 6 height 6
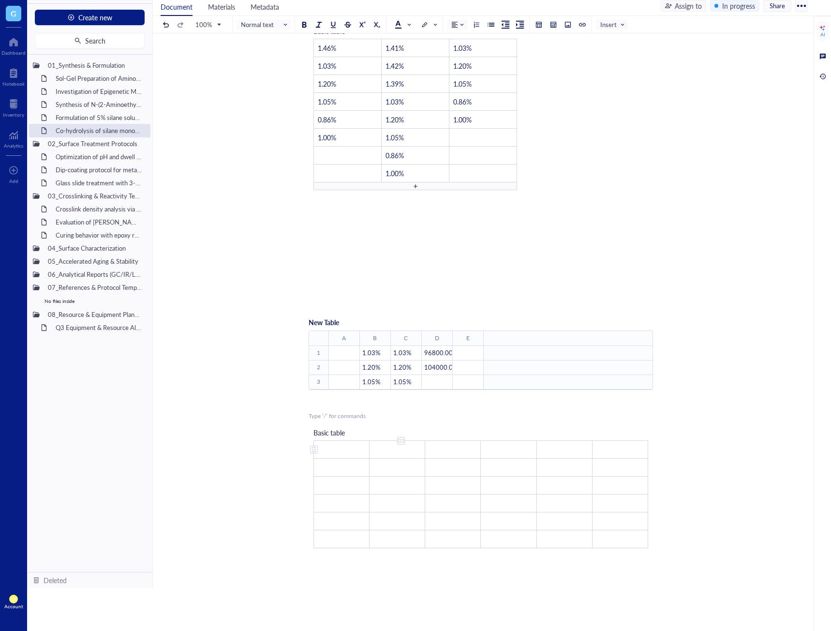
click at [408, 454] on td "﻿" at bounding box center [398, 450] width 56 height 18
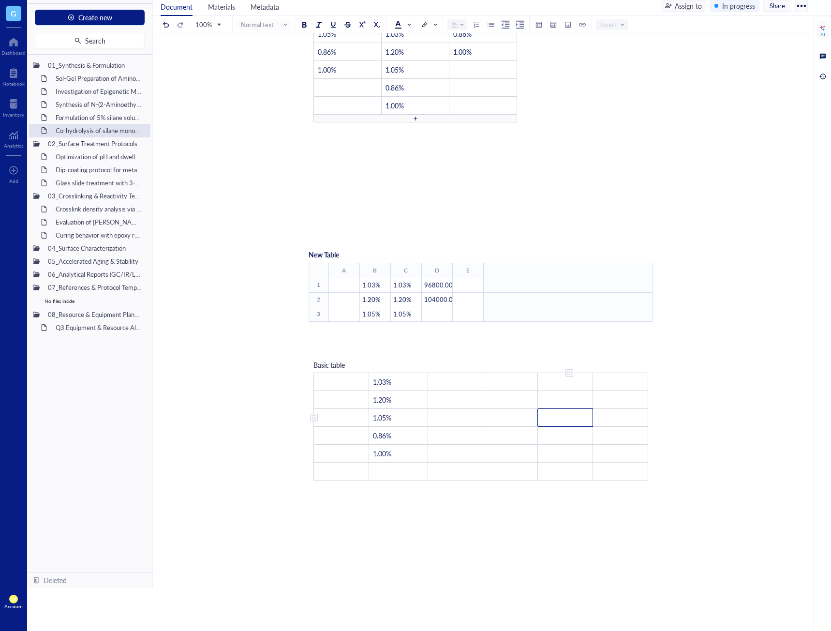
click at [546, 427] on td "﻿" at bounding box center [565, 418] width 55 height 18
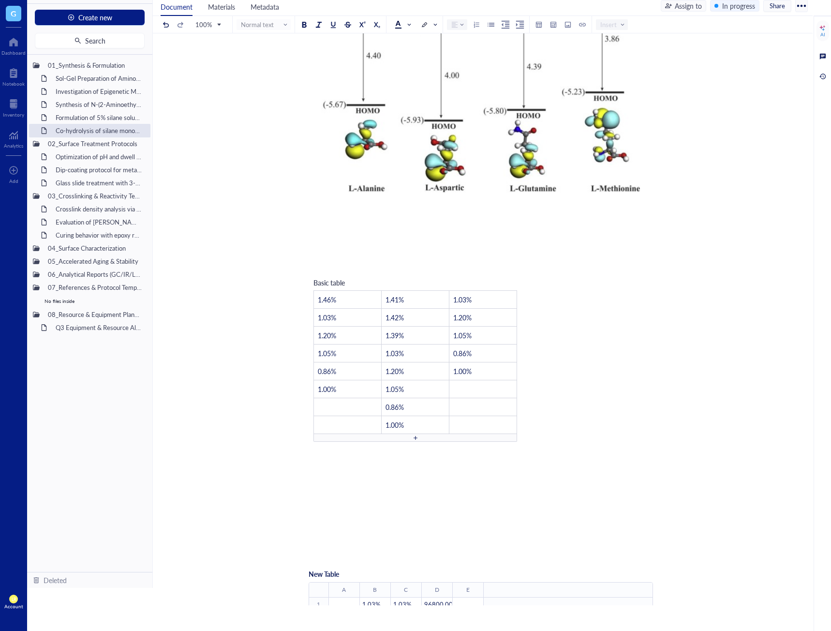
scroll to position [946, 0]
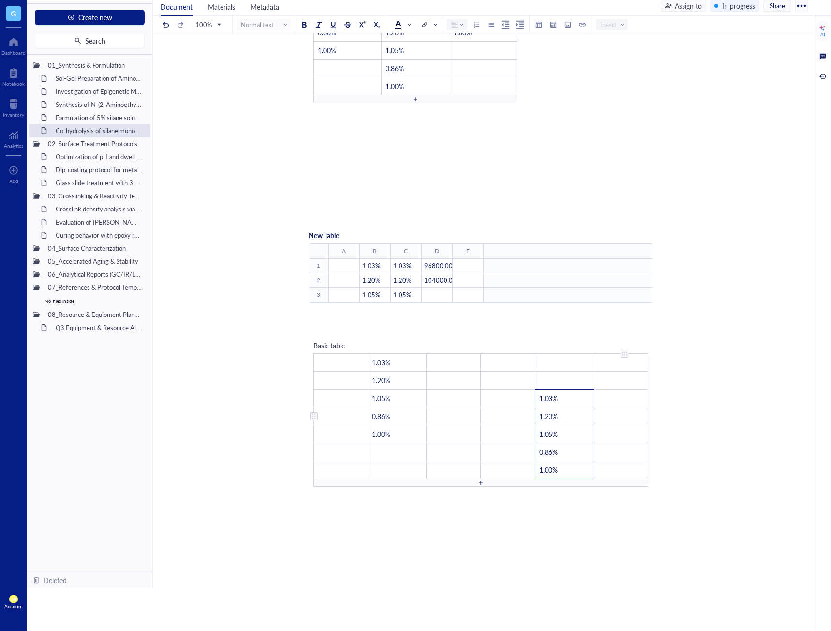
click at [627, 418] on td "﻿" at bounding box center [621, 416] width 54 height 18
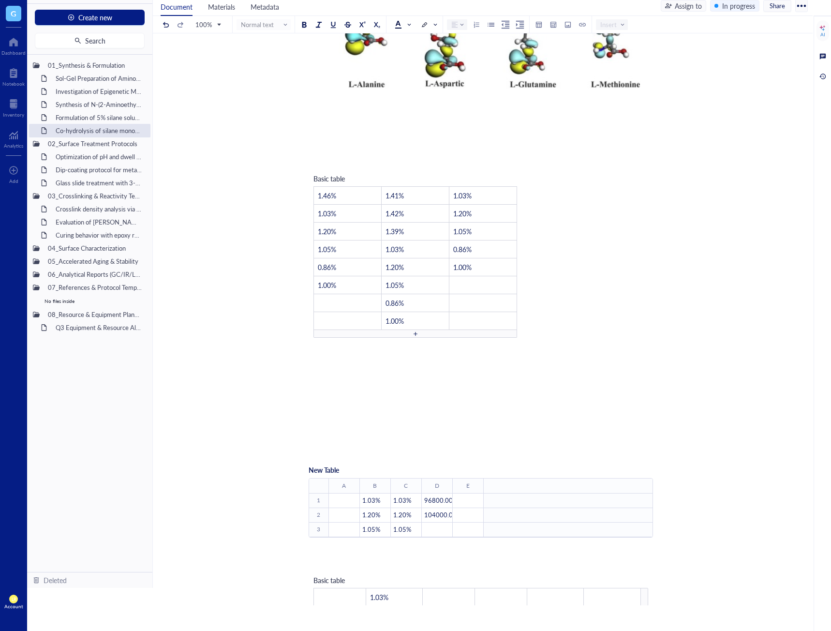
scroll to position [917, 0]
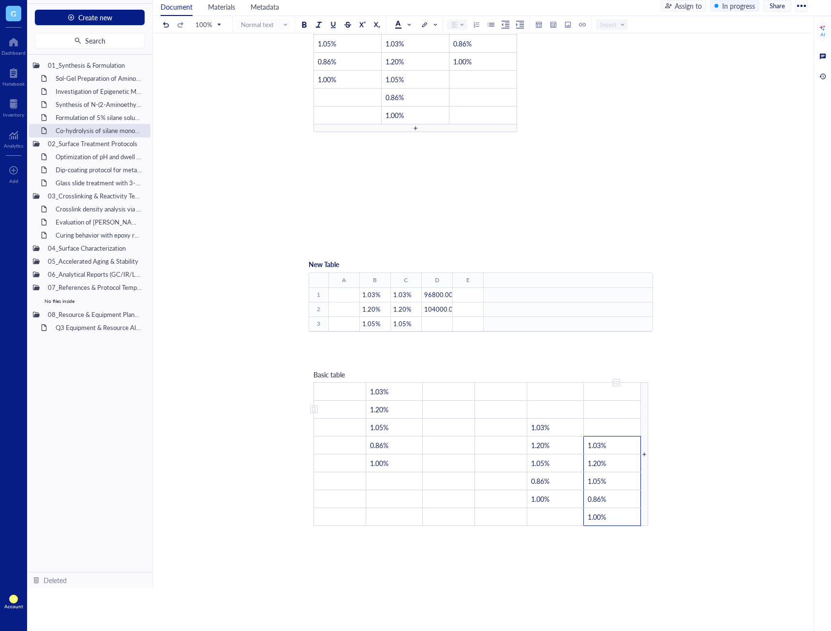
click at [627, 401] on td "﻿" at bounding box center [612, 392] width 57 height 18
click at [492, 401] on td "﻿" at bounding box center [501, 392] width 52 height 18
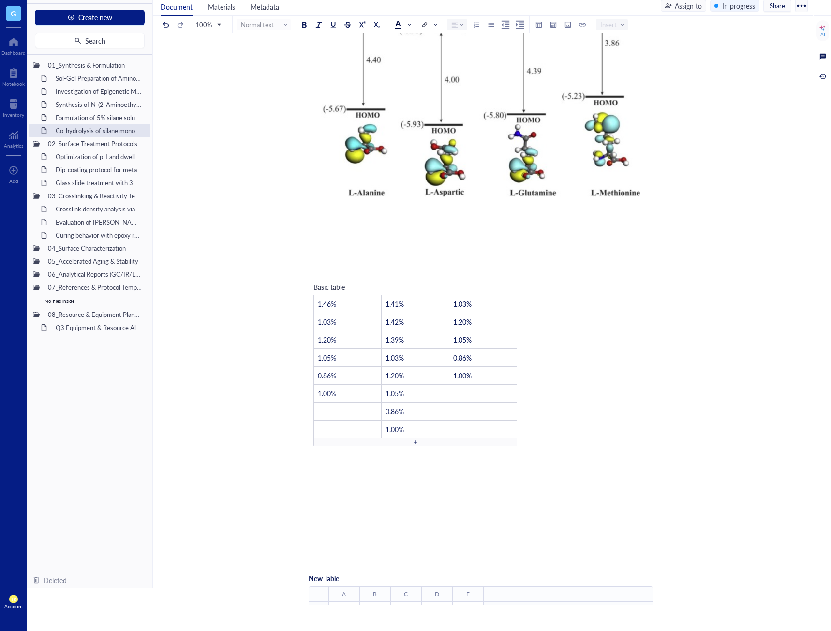
scroll to position [598, 0]
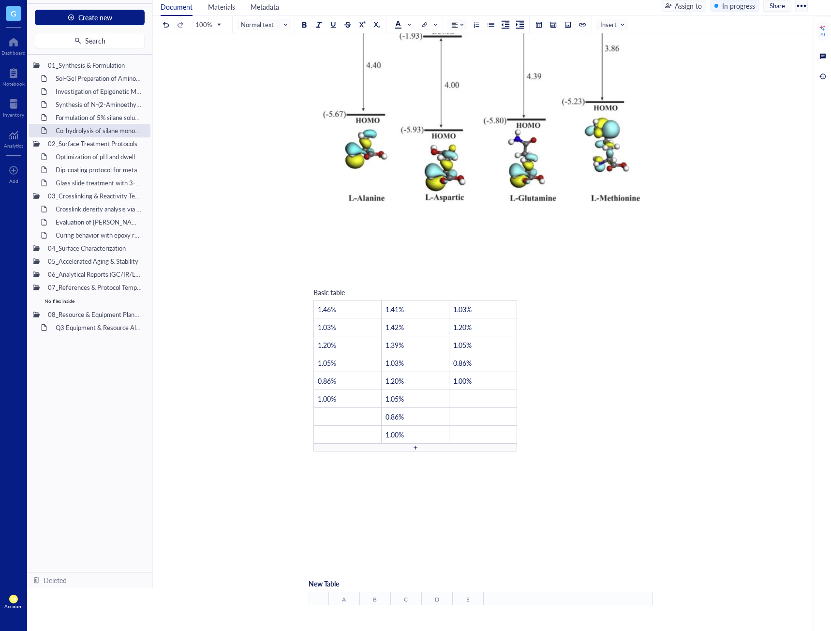
click at [590, 354] on div "﻿ Add Caption ﻿ To pick up a draggable item, press the space bar. While draggin…" at bounding box center [481, 265] width 344 height 1542
click at [702, 245] on div "Co-hydrolysis of silane monomers with TEOS Co-hydrolysis of silane monomers wit…" at bounding box center [481, 248] width 656 height 1578
